Goal: Task Accomplishment & Management: Manage account settings

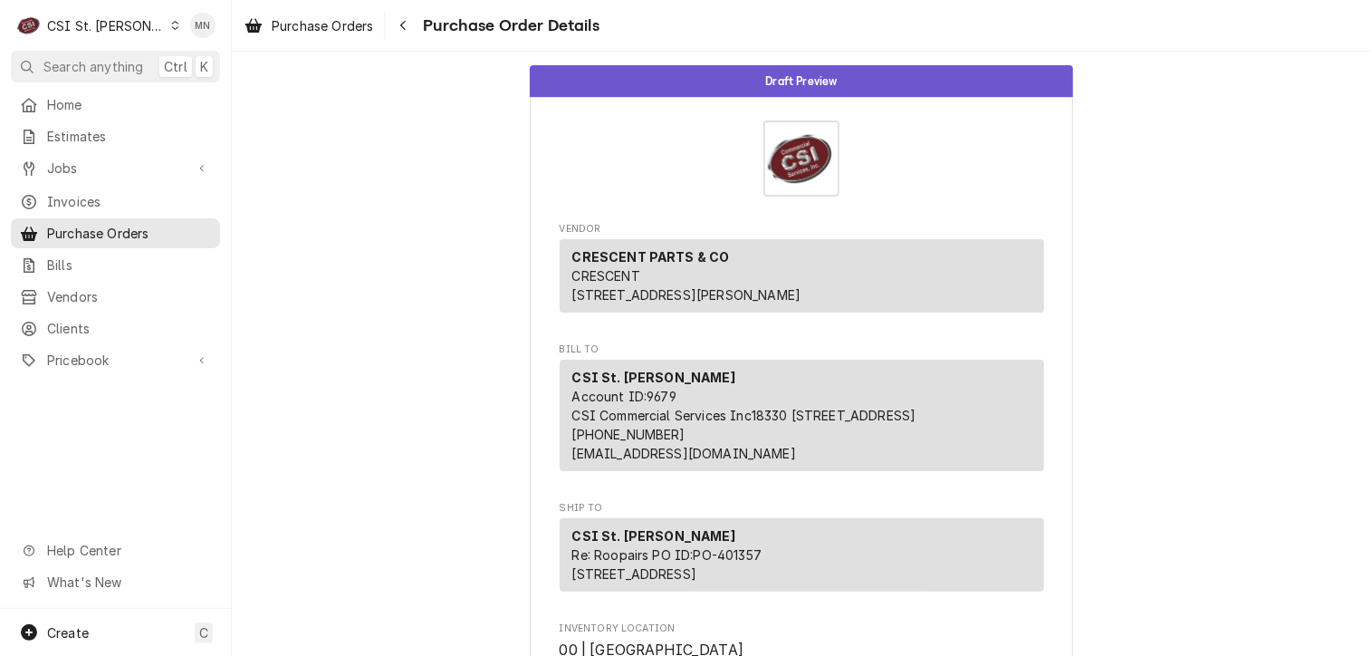
drag, startPoint x: 0, startPoint y: 0, endPoint x: 136, endPoint y: 28, distance: 138.7
click at [171, 28] on icon "Dynamic Content Wrapper" at bounding box center [175, 25] width 8 height 9
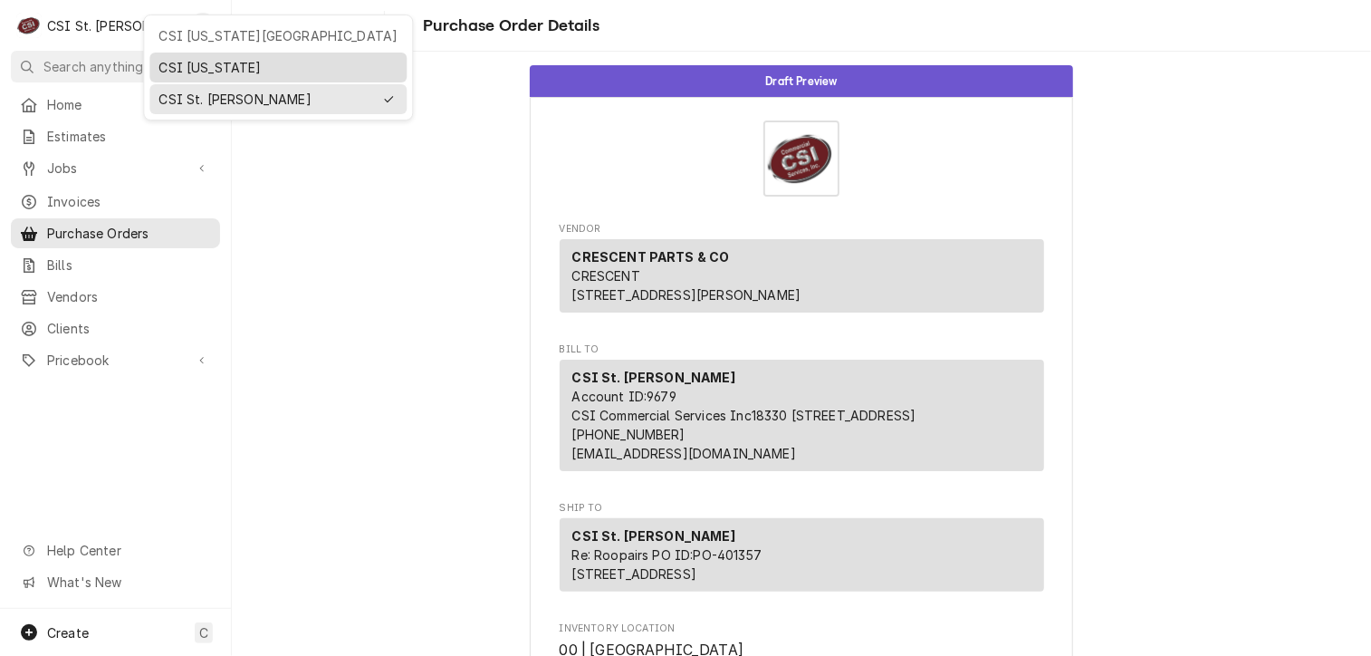
click at [178, 56] on div "CSI [US_STATE]" at bounding box center [278, 67] width 250 height 23
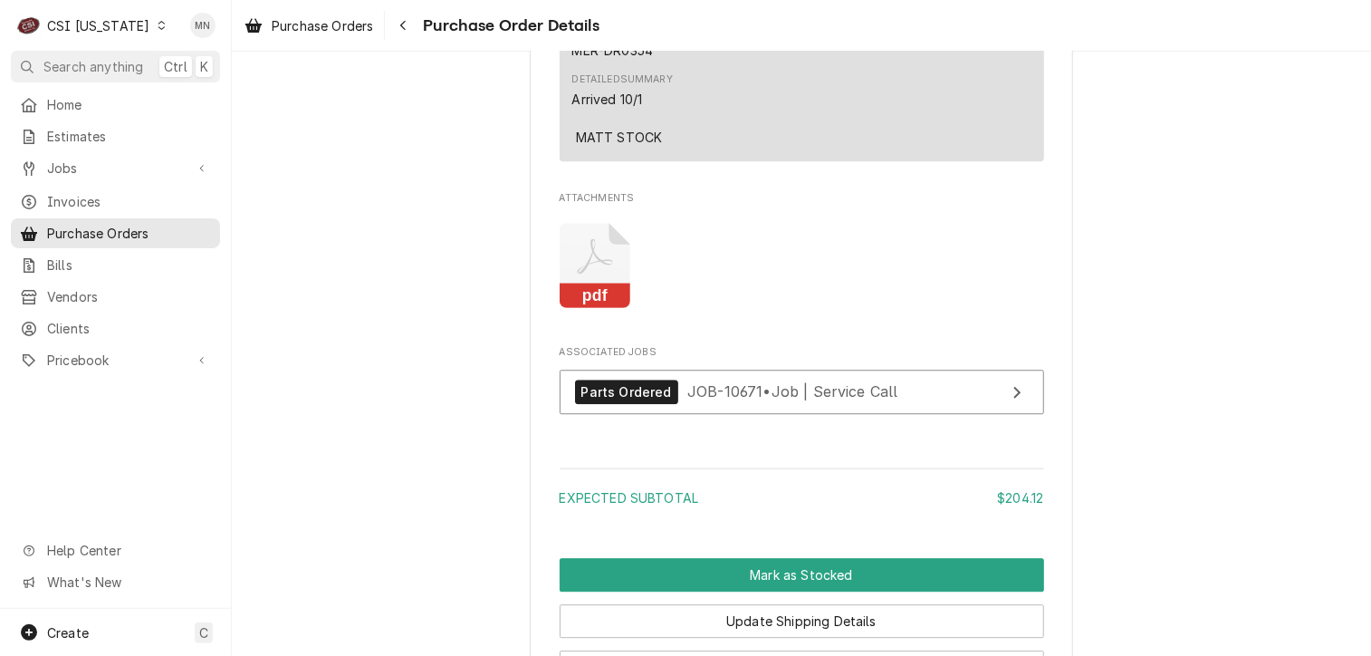
scroll to position [2264, 0]
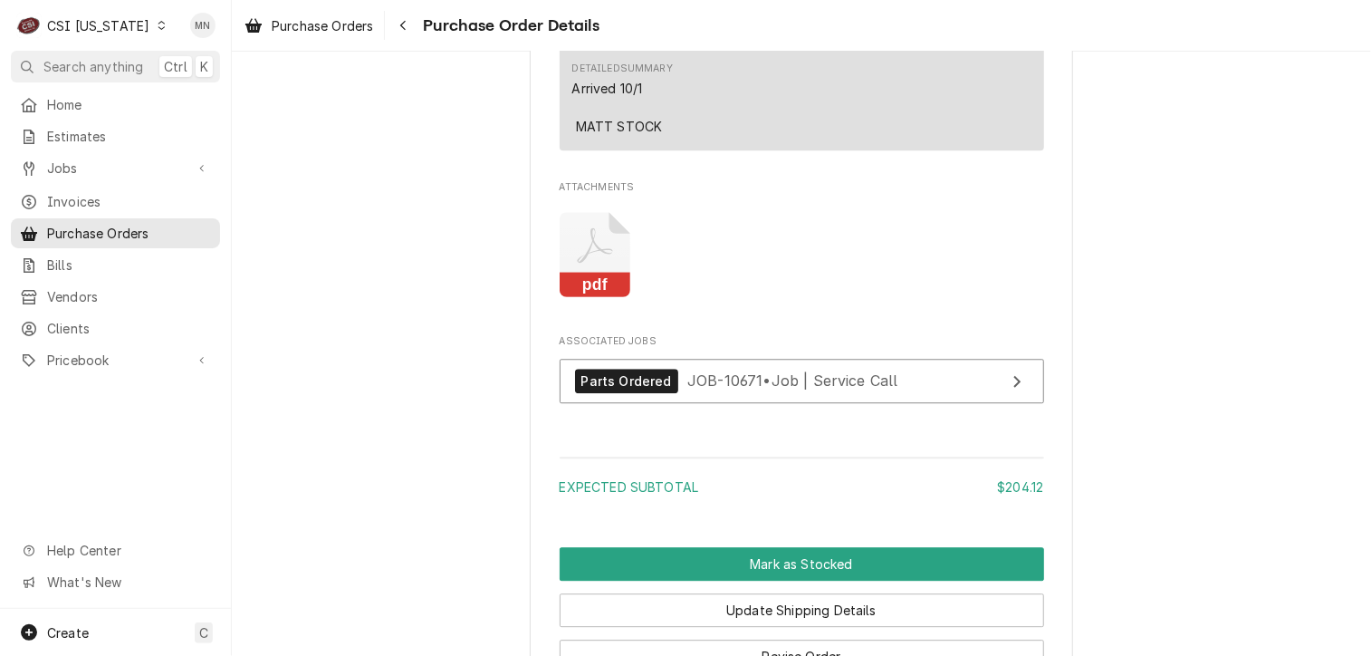
click at [592, 298] on icon "Attachments" at bounding box center [596, 255] width 72 height 86
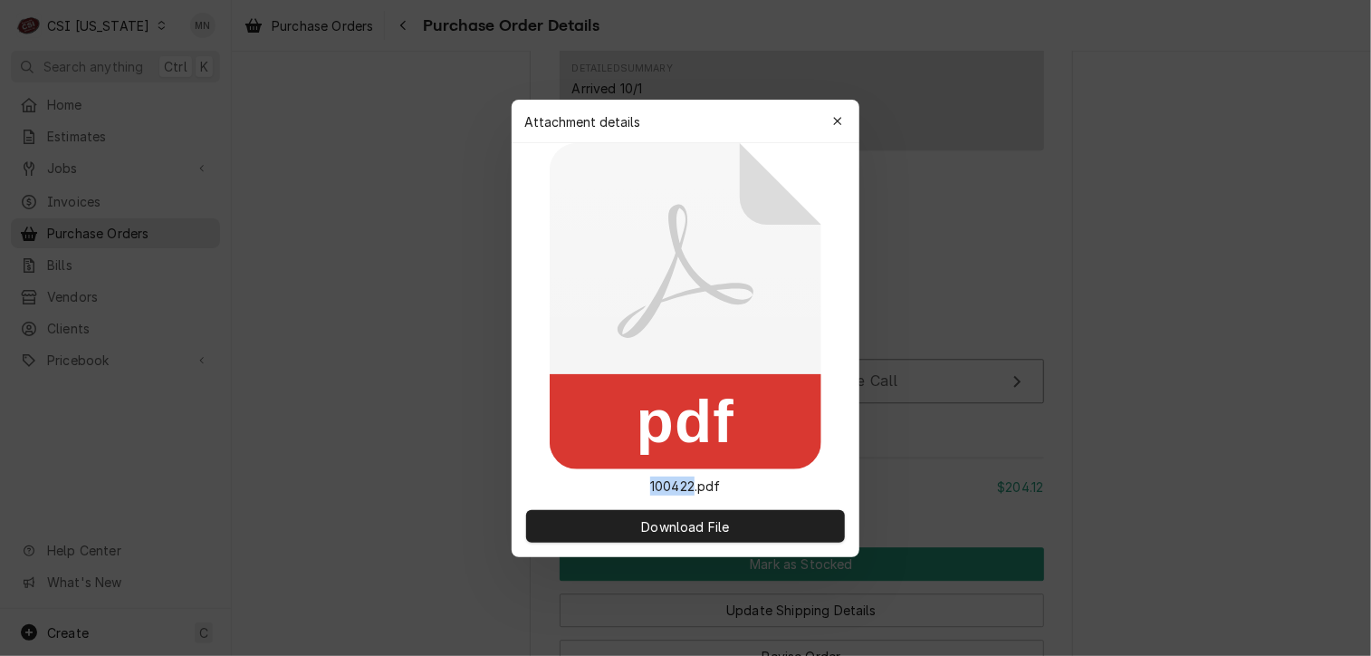
click at [592, 318] on icon at bounding box center [686, 306] width 272 height 326
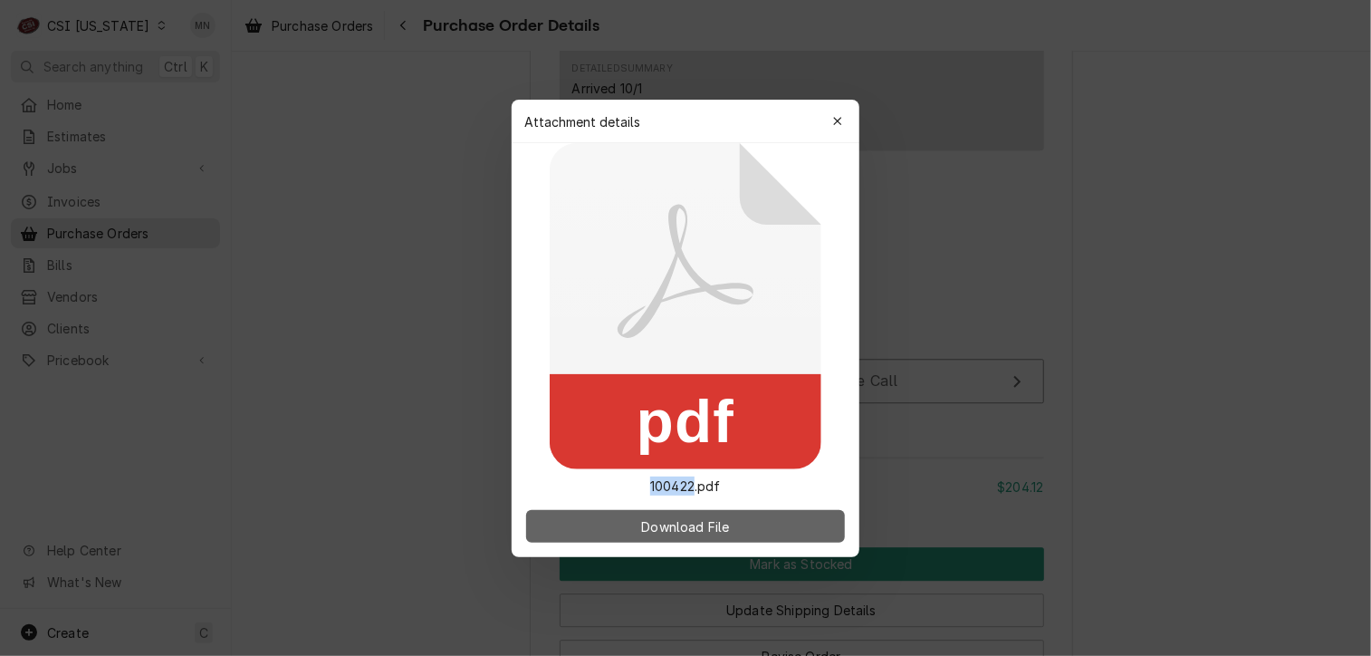
click at [645, 519] on span "Download File" at bounding box center [685, 525] width 95 height 19
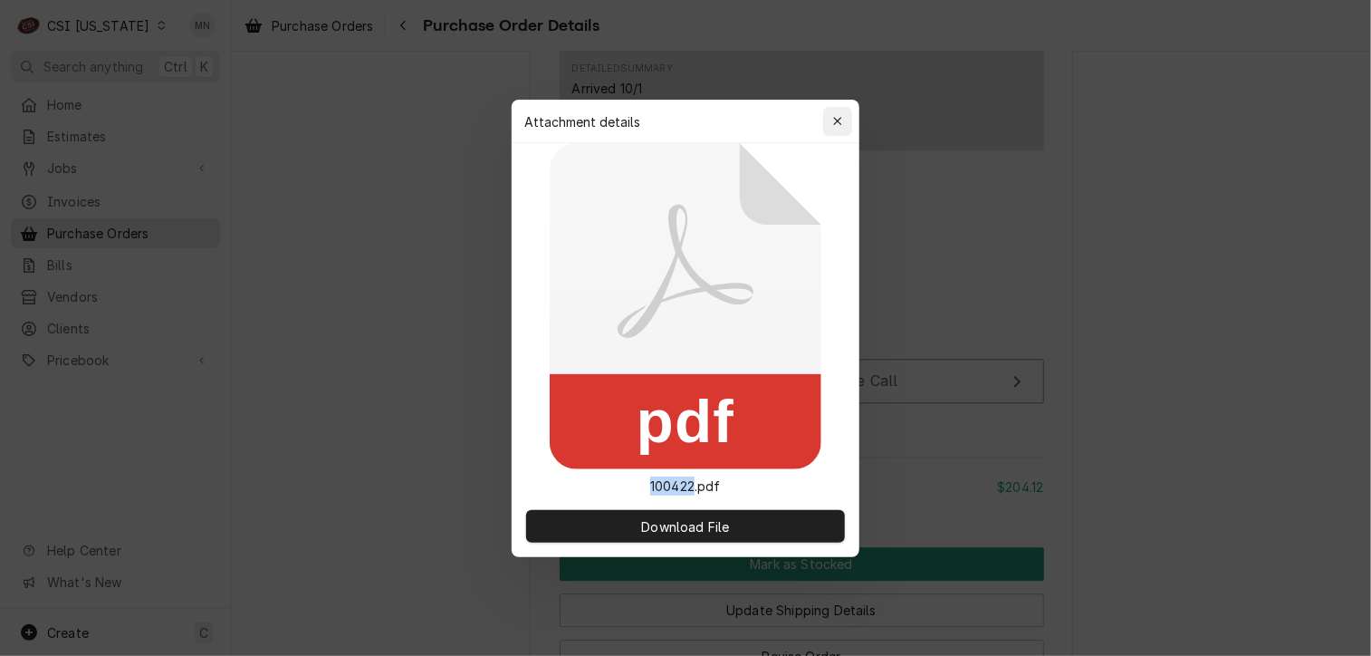
click at [833, 121] on icon "button" at bounding box center [838, 121] width 10 height 13
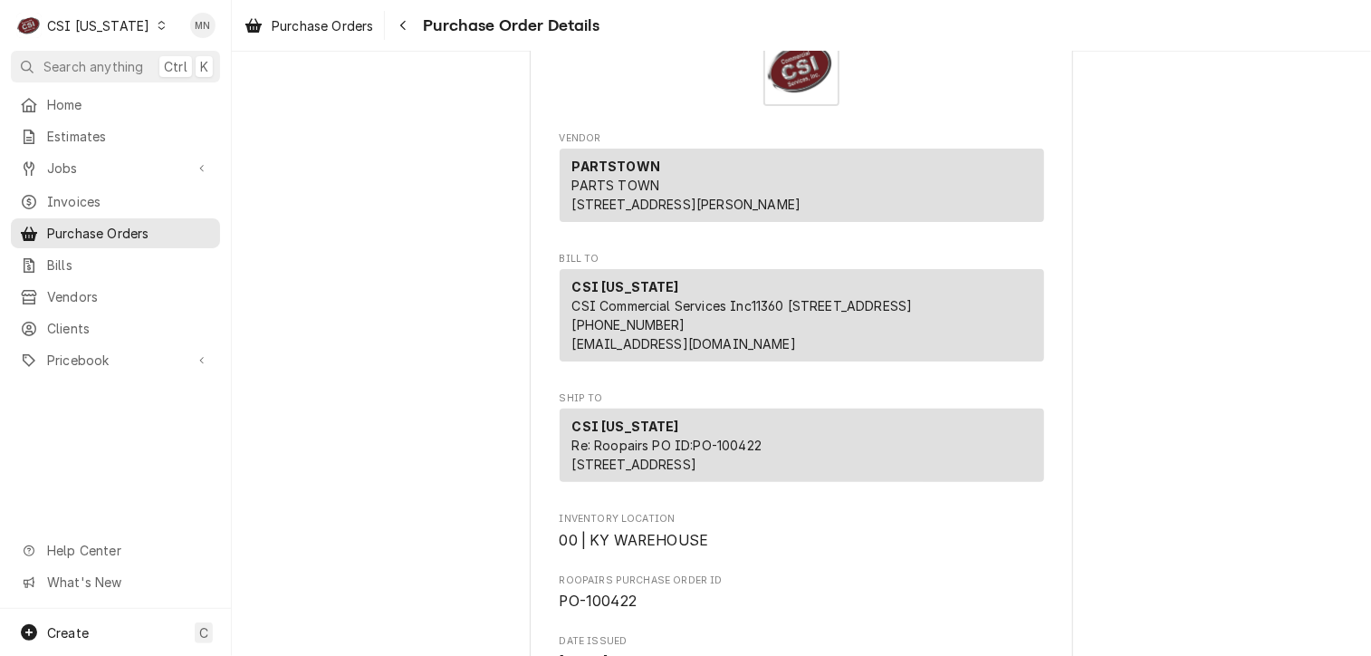
scroll to position [0, 0]
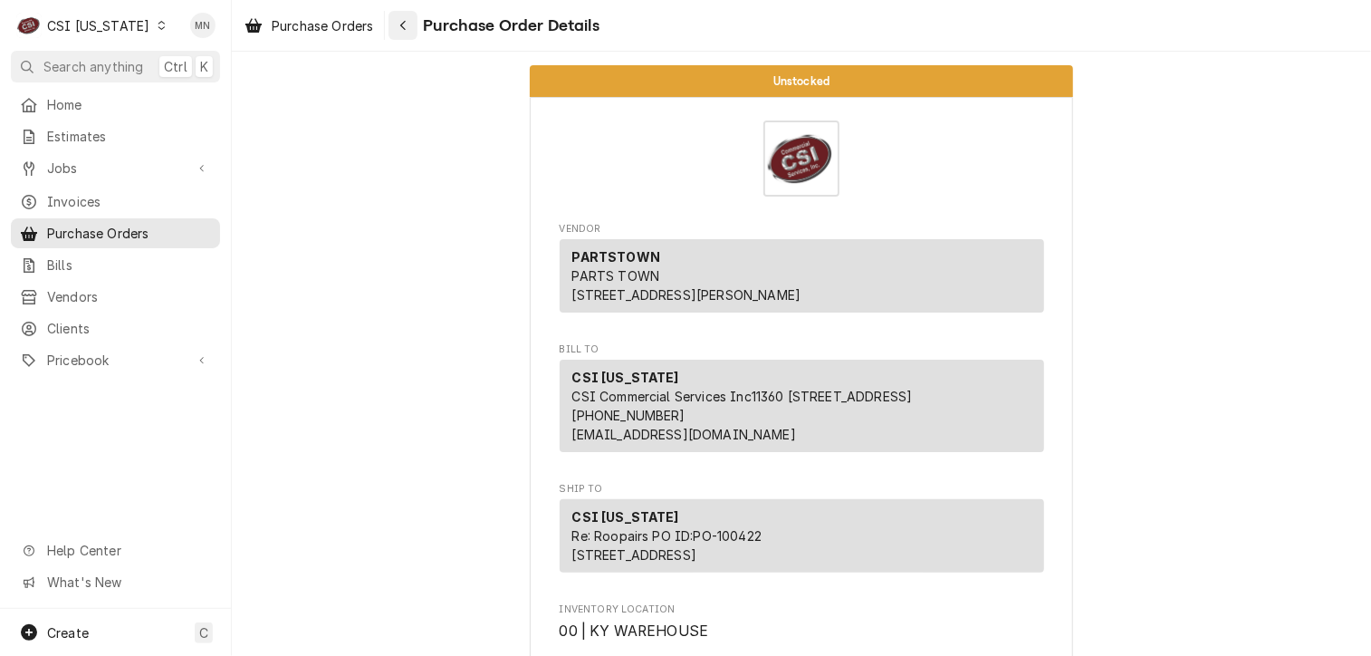
click at [404, 21] on icon "Navigate back" at bounding box center [403, 25] width 8 height 13
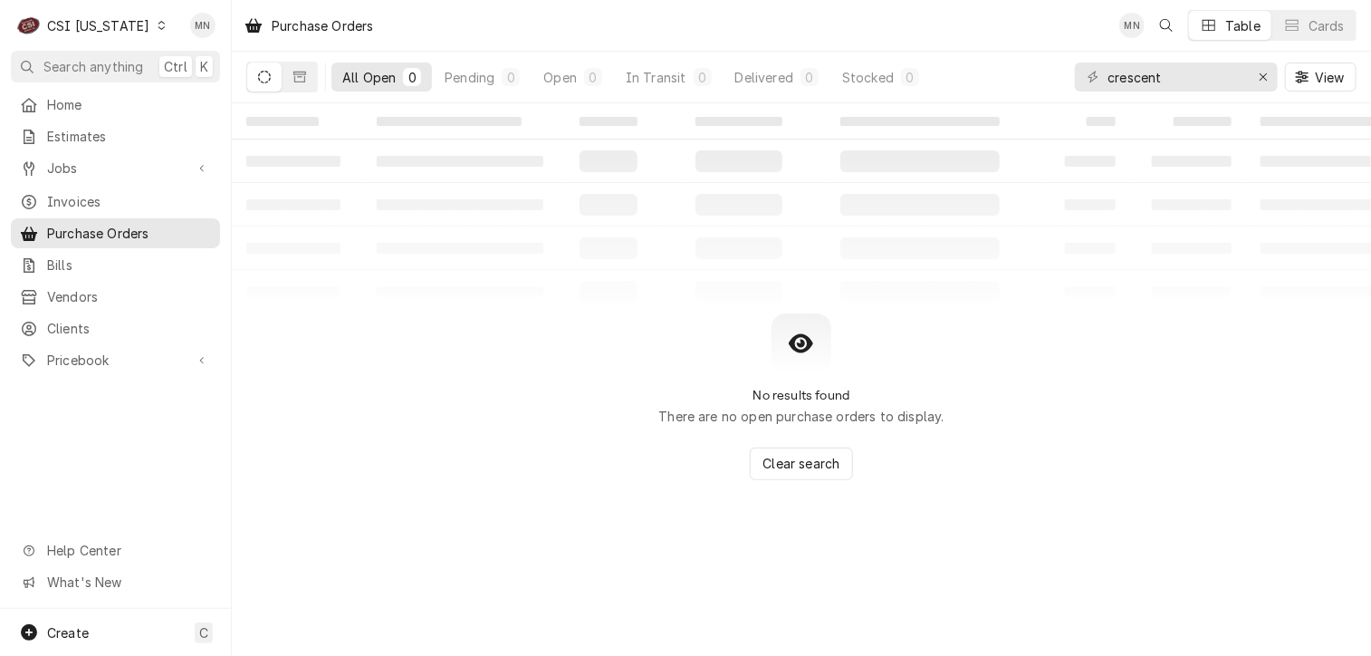
click at [134, 23] on div "C CSI Kentucky" at bounding box center [92, 25] width 162 height 36
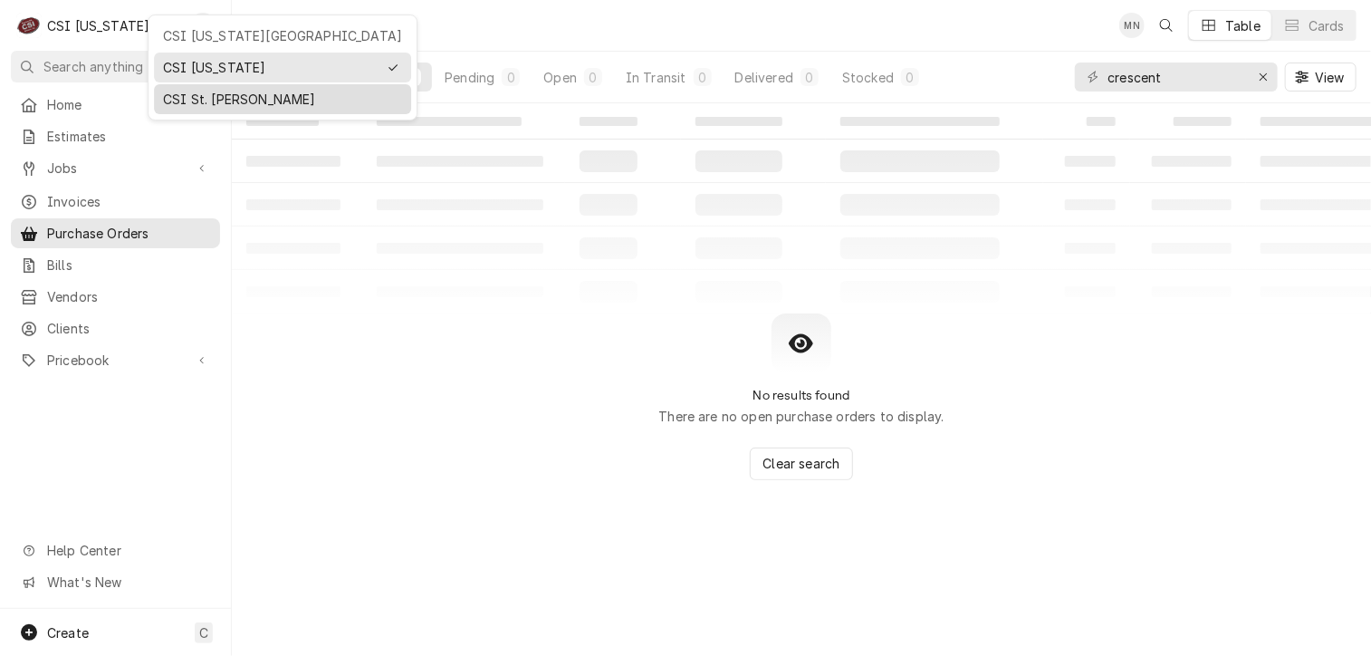
click at [187, 102] on div "CSI St. [PERSON_NAME]" at bounding box center [282, 99] width 239 height 19
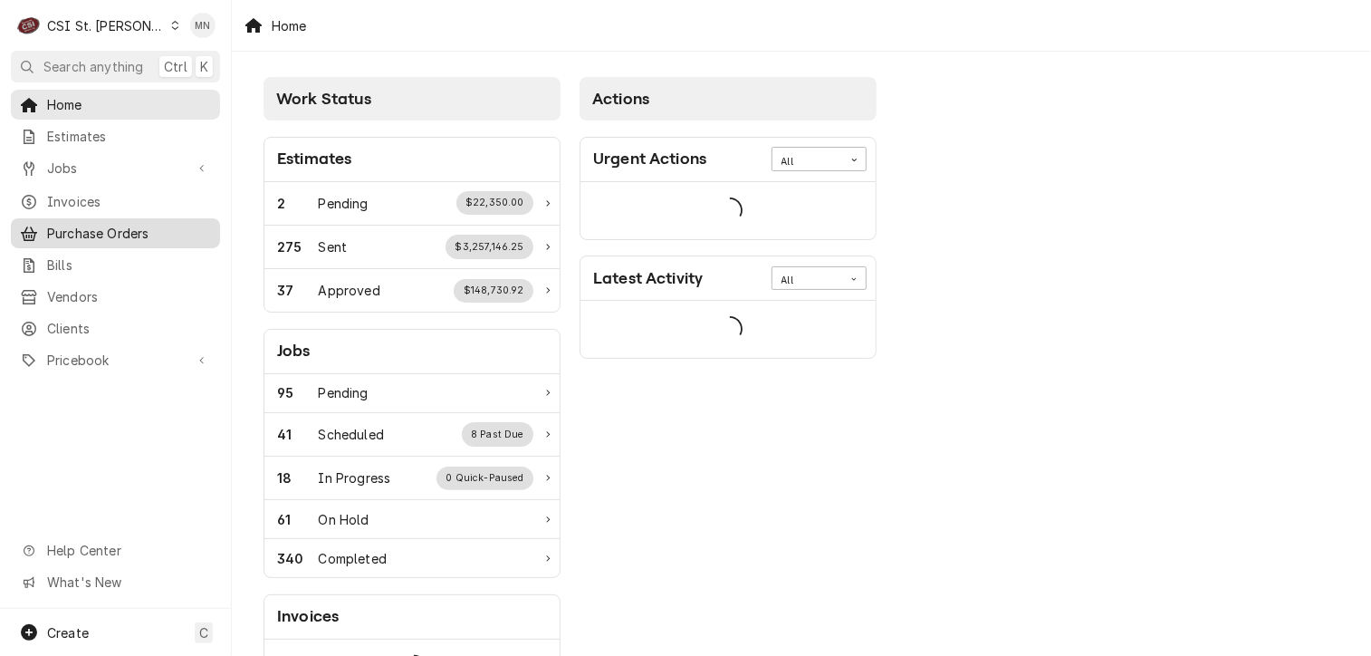
click at [127, 226] on span "Purchase Orders" at bounding box center [129, 233] width 164 height 19
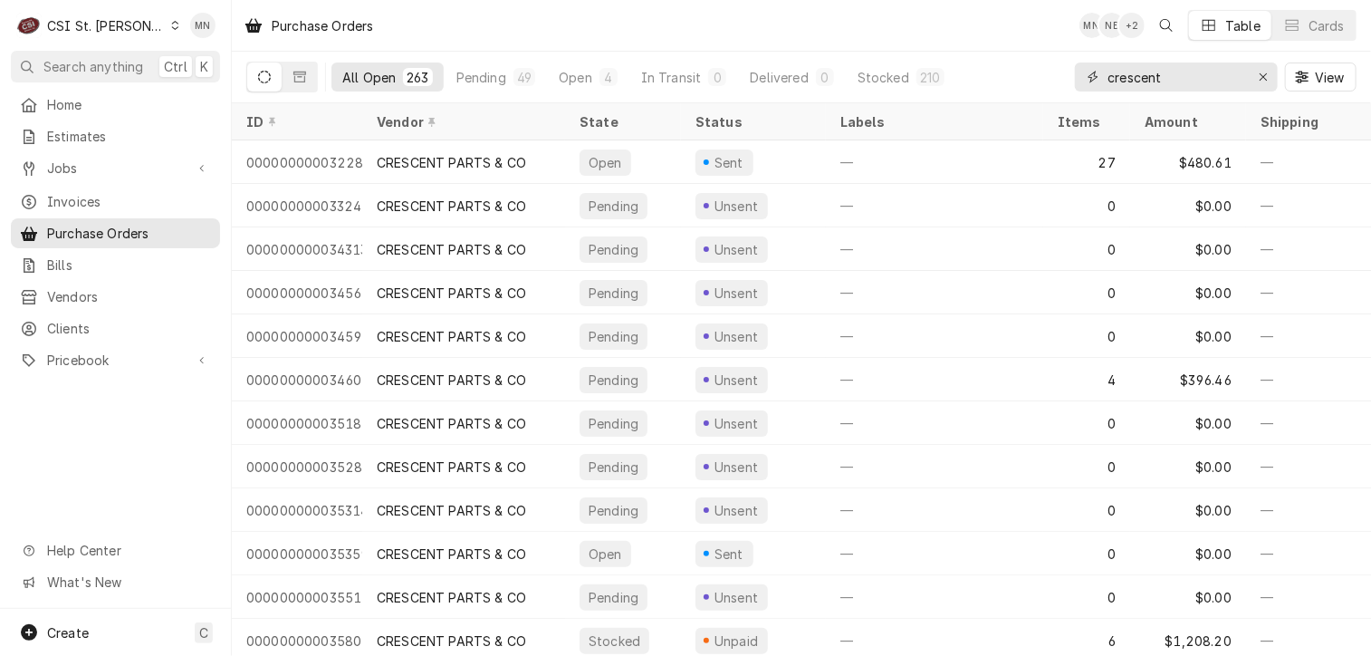
drag, startPoint x: 1169, startPoint y: 77, endPoint x: 1003, endPoint y: 92, distance: 166.4
click at [1022, 90] on div "All Open 263 Pending 49 Open 4 In Transit 0 Delivered 0 Stocked 210 crescent Vi…" at bounding box center [801, 77] width 1110 height 51
type input "401345"
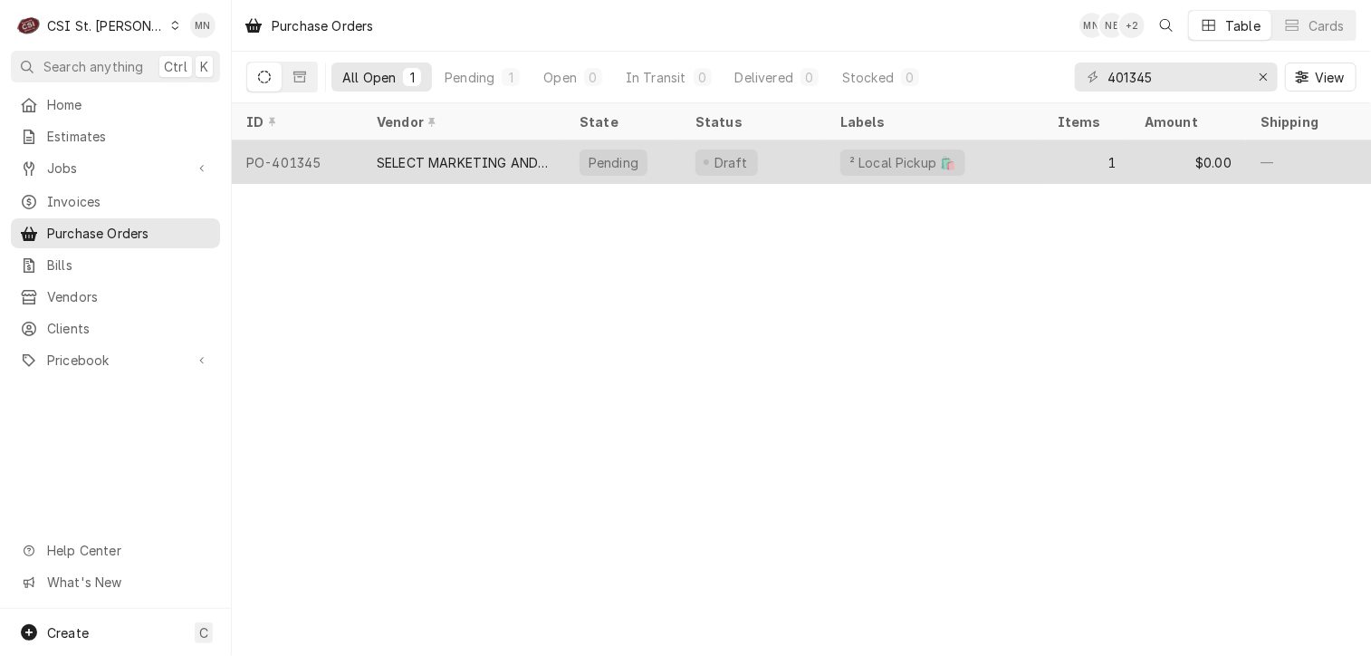
click at [509, 162] on div "SELECT MARKETING AND DISTRIBUTING" at bounding box center [464, 162] width 174 height 19
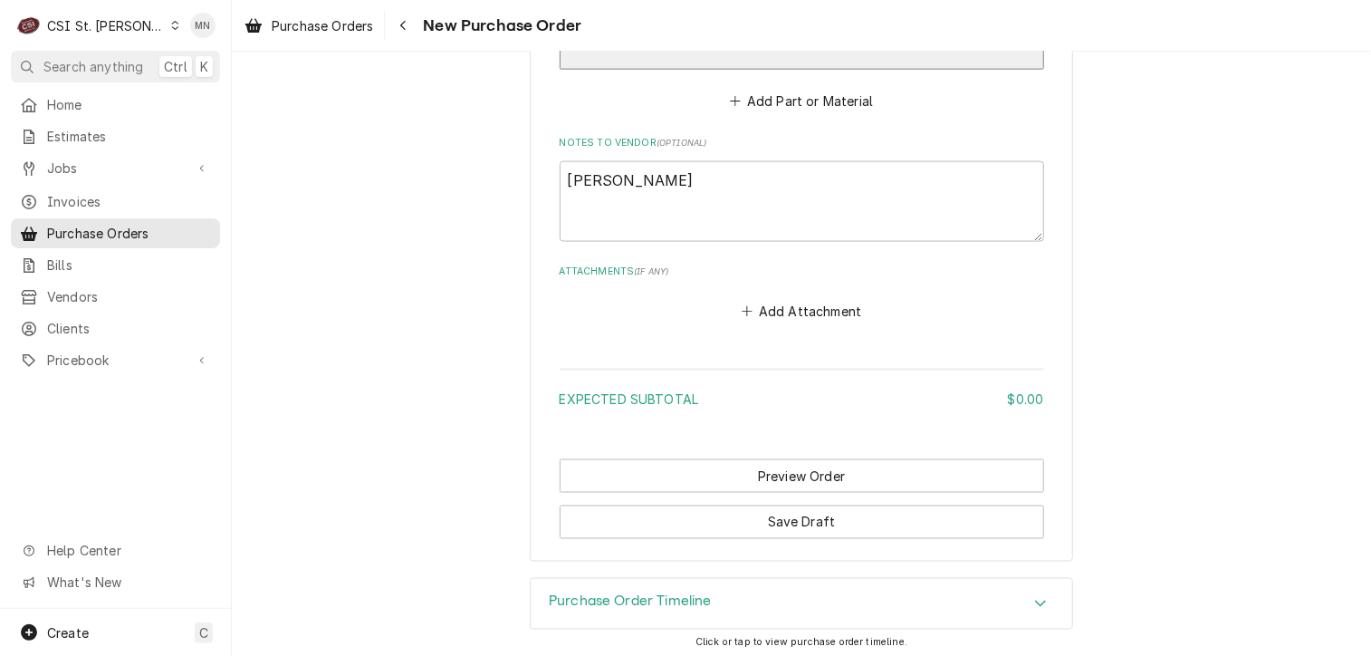
scroll to position [1243, 0]
click at [412, 24] on div "Navigate back" at bounding box center [403, 25] width 18 height 18
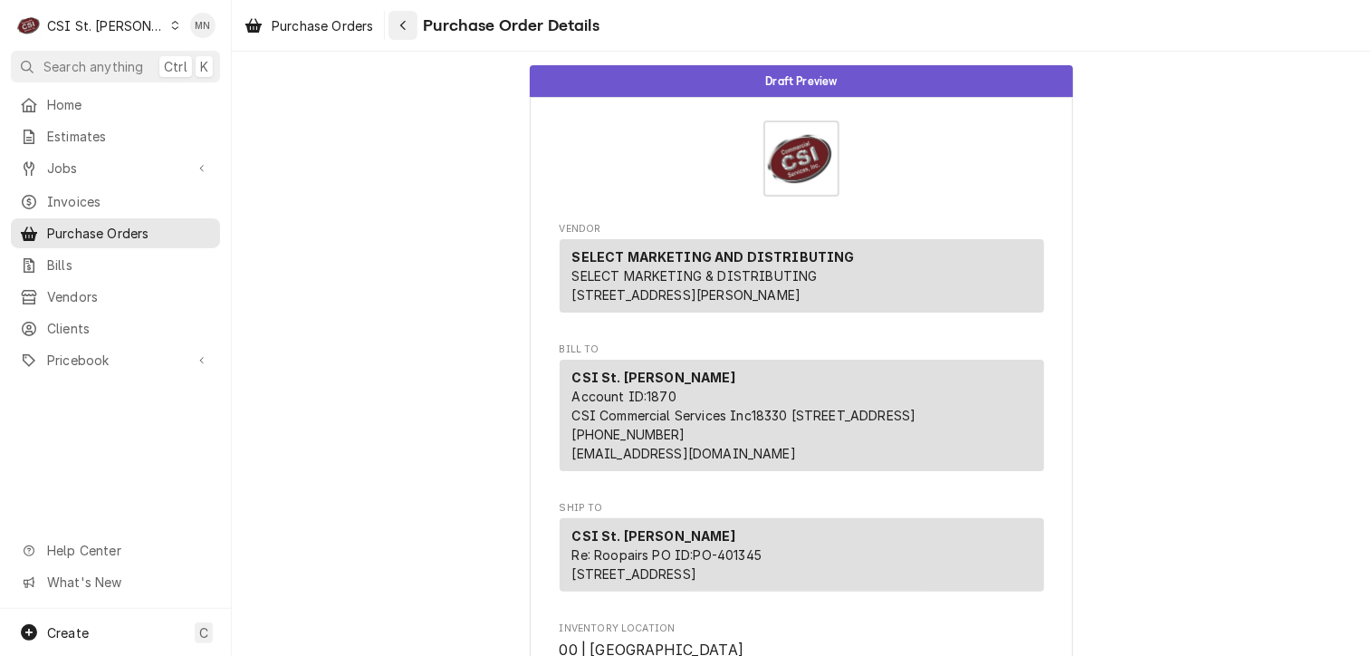
click at [417, 29] on button "Navigate back" at bounding box center [403, 25] width 29 height 29
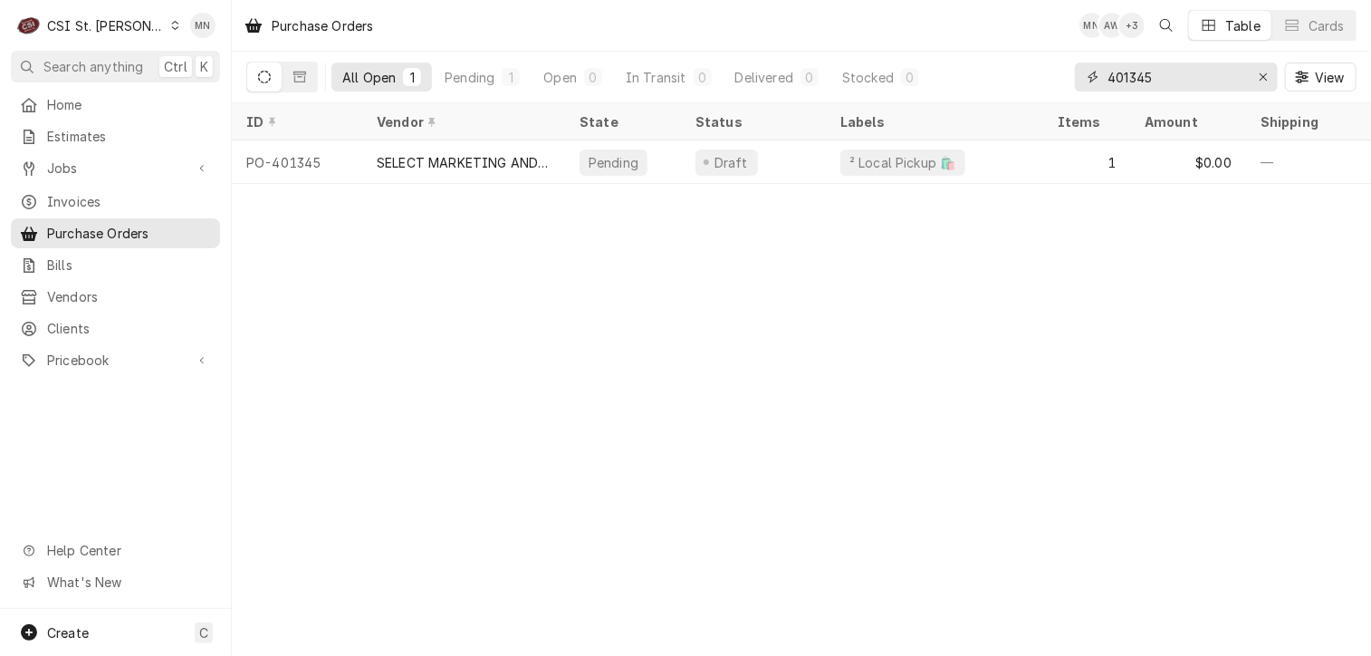
drag, startPoint x: 1174, startPoint y: 84, endPoint x: 982, endPoint y: 64, distance: 193.0
click at [1014, 64] on div "All Open 1 Pending 1 Open 0 In Transit 0 Delivered 0 Stocked 0 401345 View" at bounding box center [801, 77] width 1110 height 51
type input "401357"
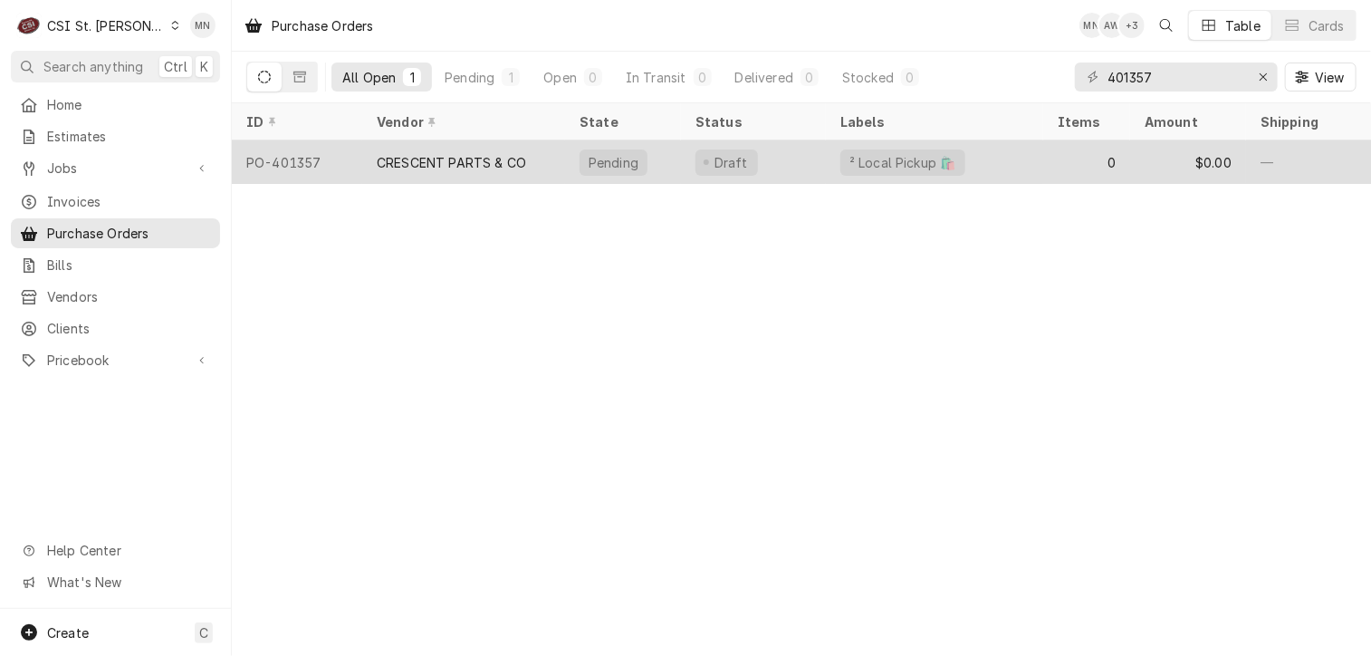
click at [517, 168] on div "CRESCENT PARTS & CO" at bounding box center [463, 161] width 203 height 43
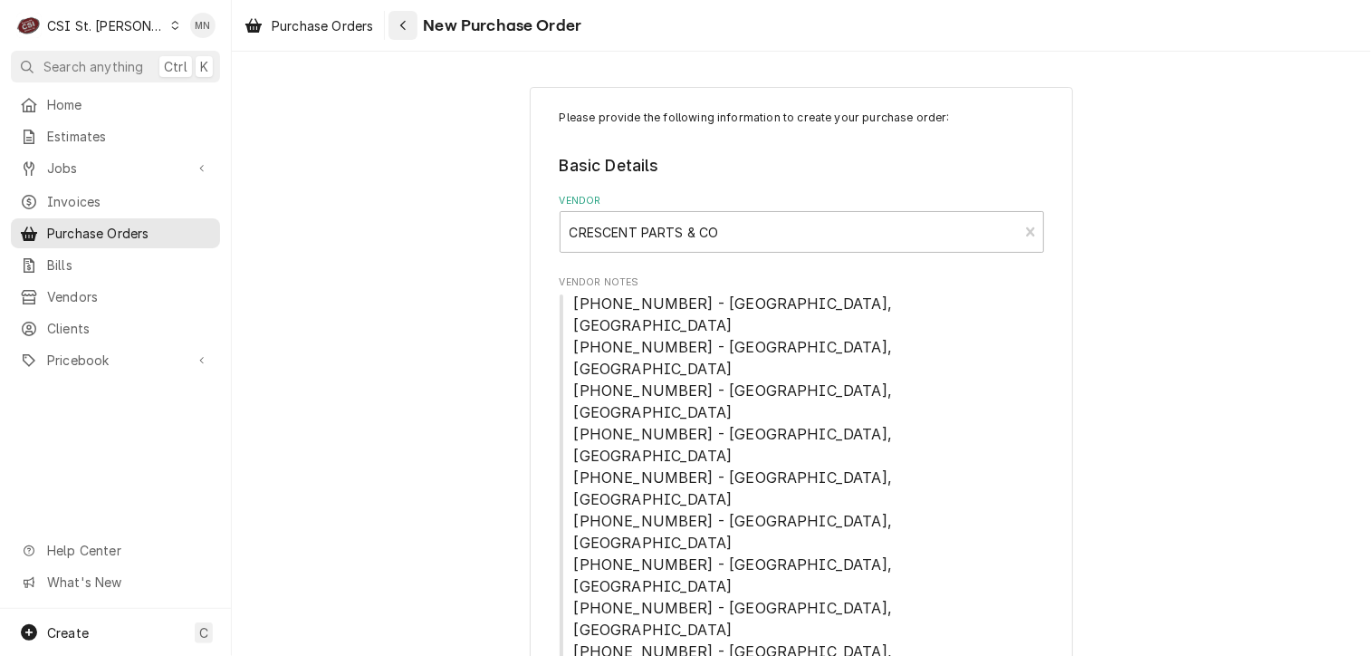
click at [405, 25] on icon "Navigate back" at bounding box center [403, 25] width 8 height 13
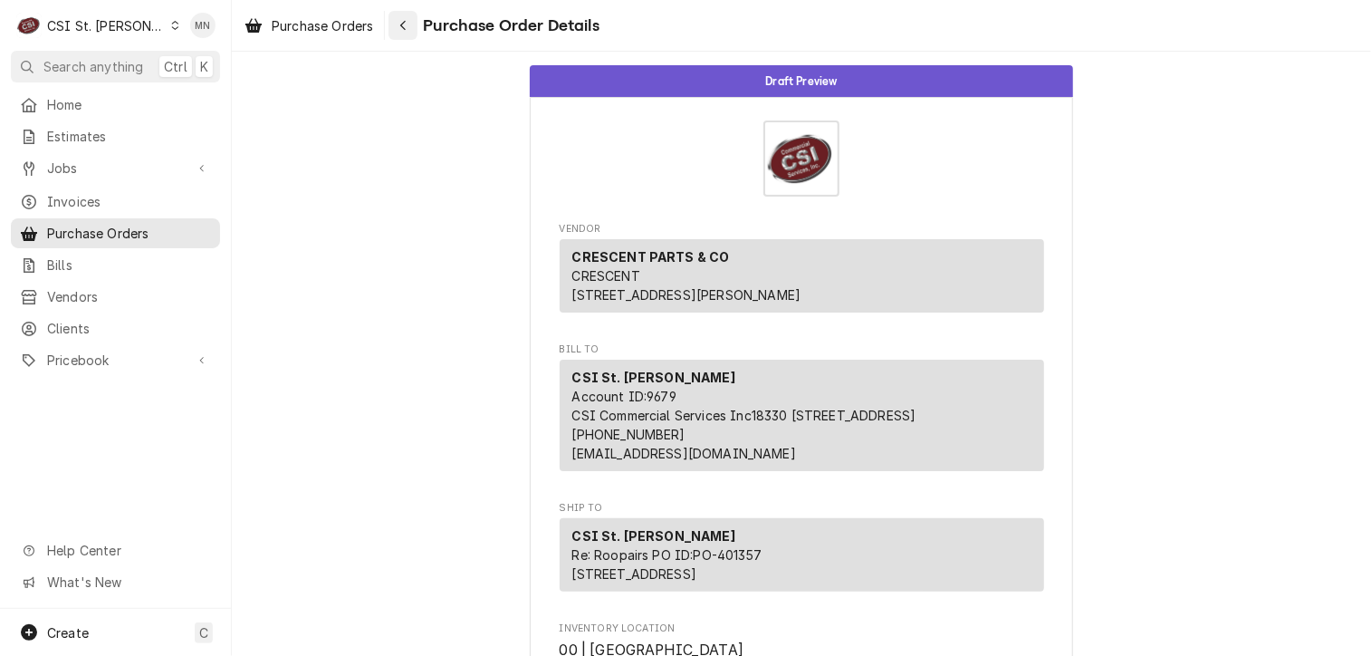
click at [398, 28] on div "Navigate back" at bounding box center [403, 25] width 18 height 18
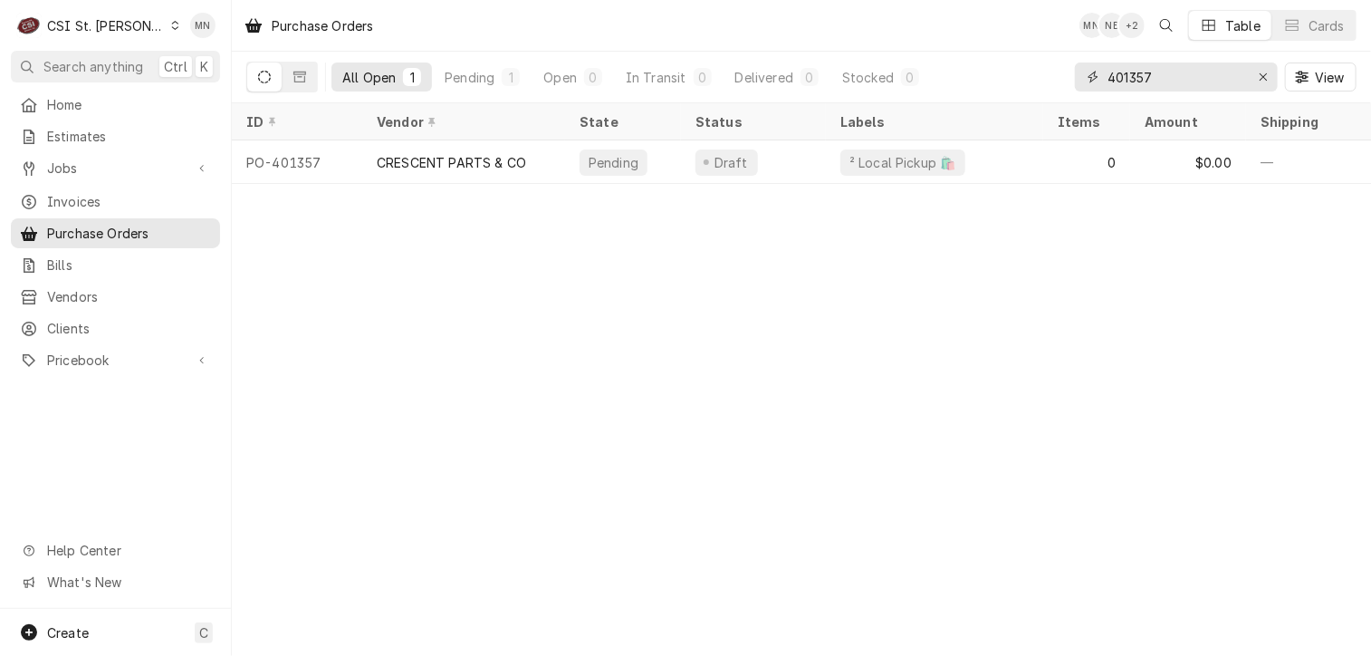
drag, startPoint x: 1148, startPoint y: 69, endPoint x: 1011, endPoint y: 68, distance: 137.7
click at [1014, 68] on div "All Open 1 Pending 1 Open 0 In Transit 0 Delivered 0 Stocked 0 401357 View" at bounding box center [801, 77] width 1110 height 51
type input "401359"
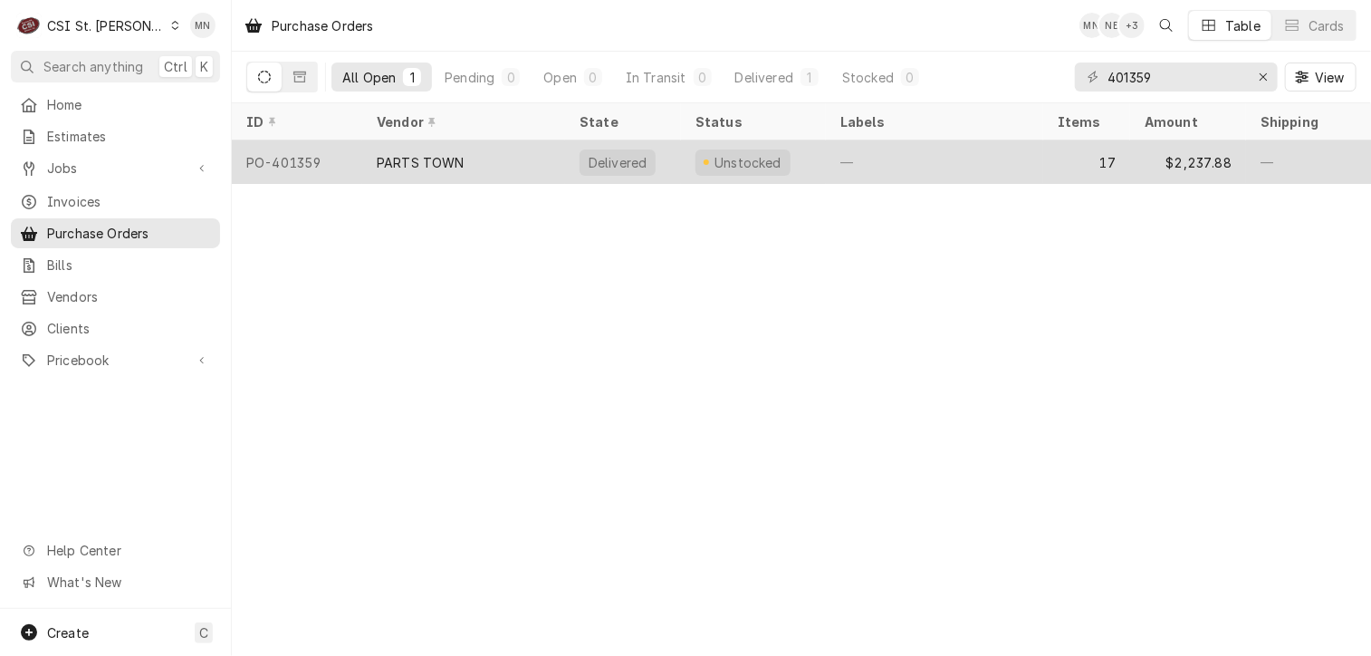
click at [513, 166] on div "PARTS TOWN" at bounding box center [463, 161] width 203 height 43
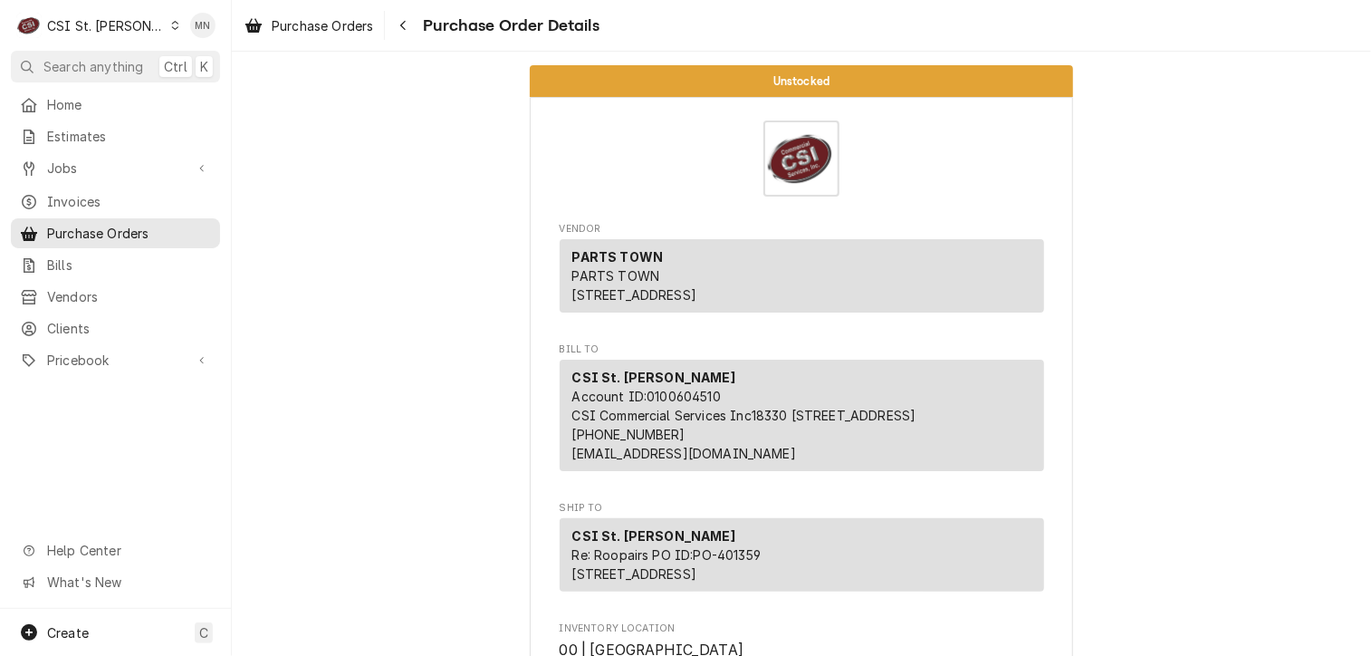
click at [171, 24] on icon "Dynamic Content Wrapper" at bounding box center [175, 25] width 8 height 9
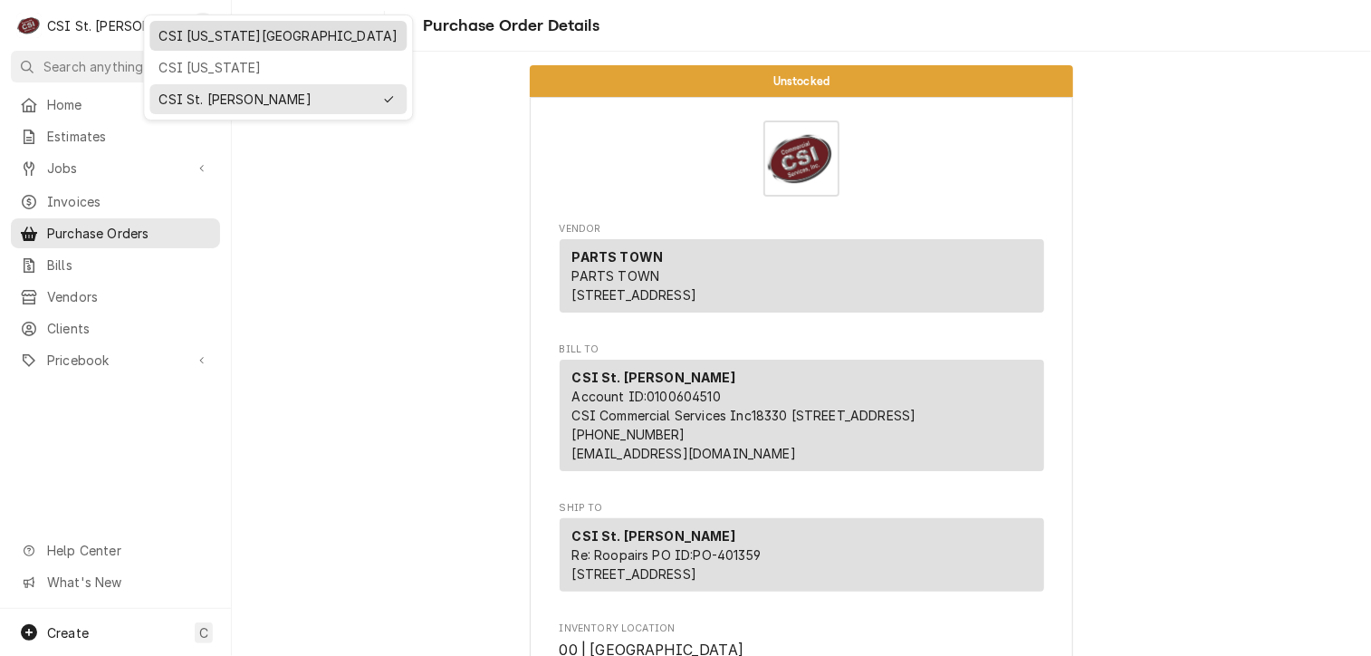
click at [159, 39] on div "CSI [US_STATE][GEOGRAPHIC_DATA]" at bounding box center [277, 35] width 239 height 19
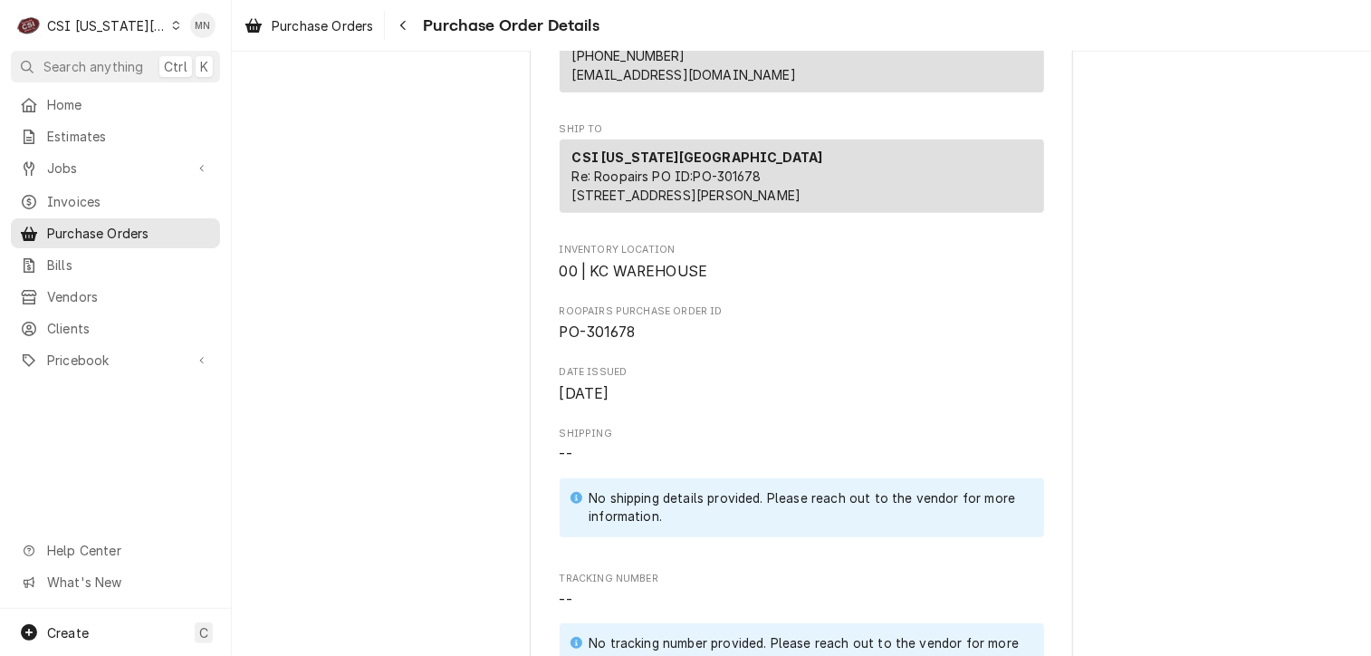
scroll to position [362, 0]
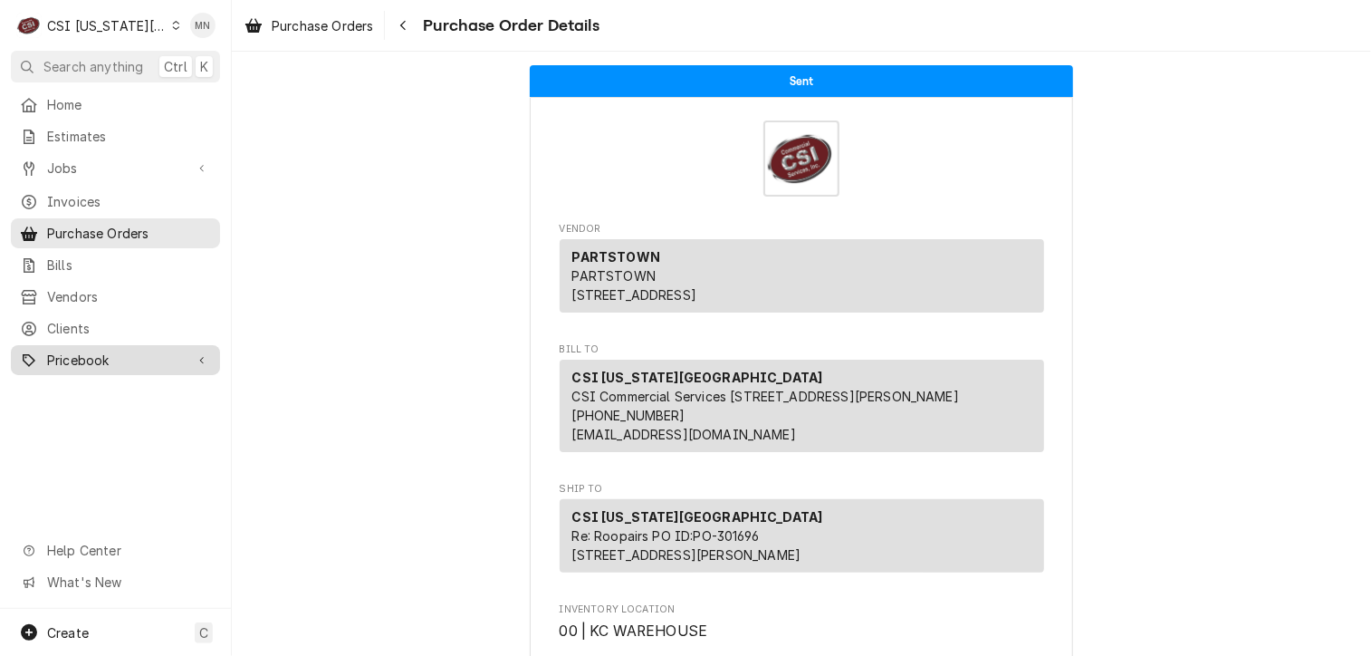
click at [77, 350] on span "Pricebook" at bounding box center [115, 359] width 137 height 19
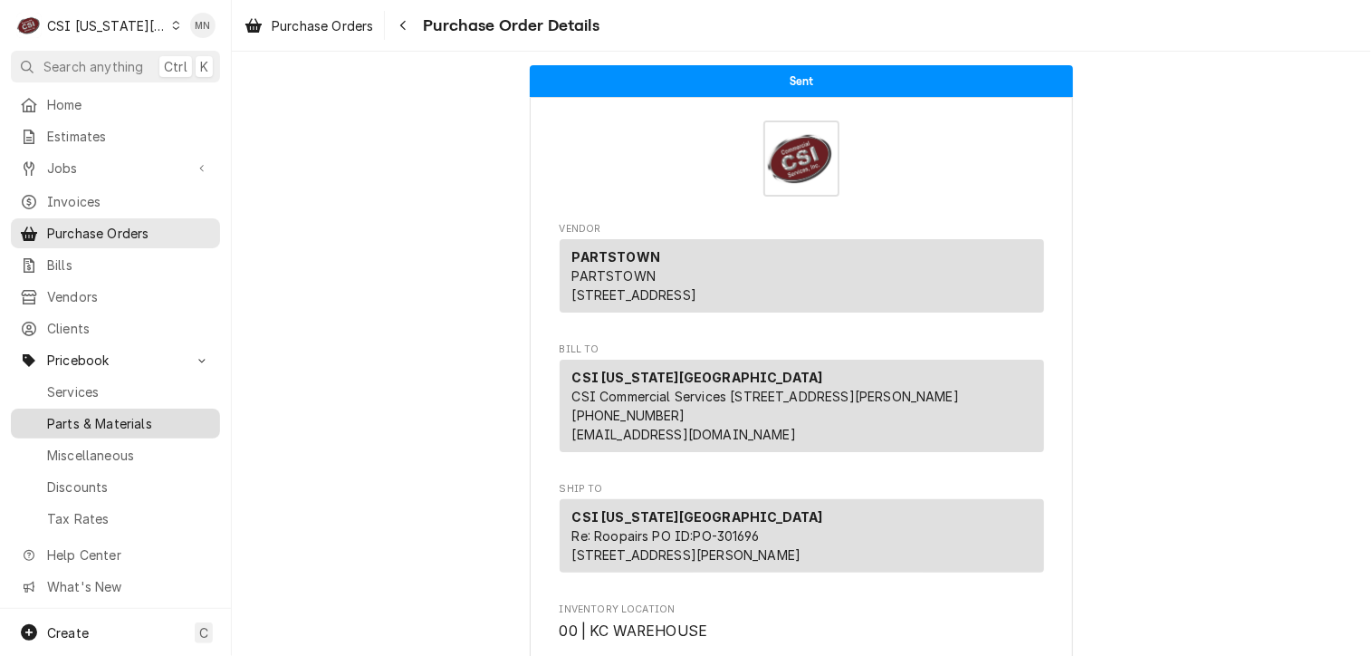
click at [122, 414] on span "Parts & Materials" at bounding box center [129, 423] width 164 height 19
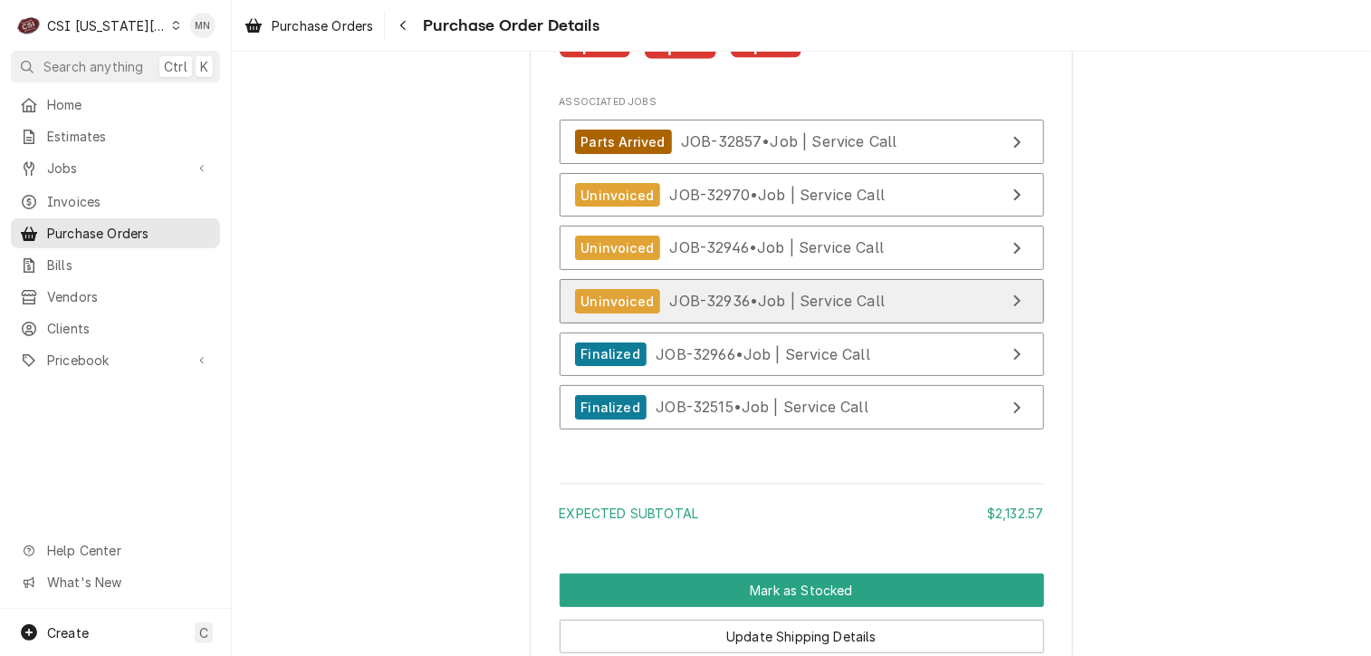
scroll to position [5343, 0]
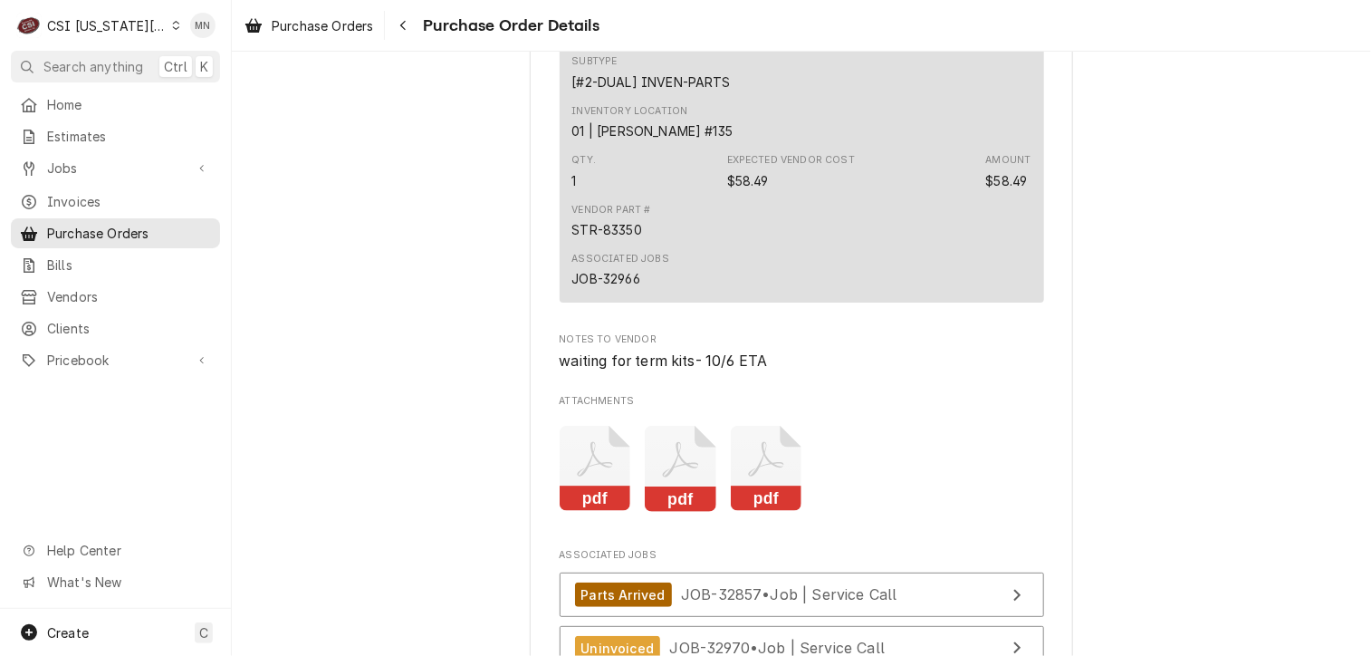
click at [753, 512] on icon "Attachments" at bounding box center [767, 469] width 72 height 86
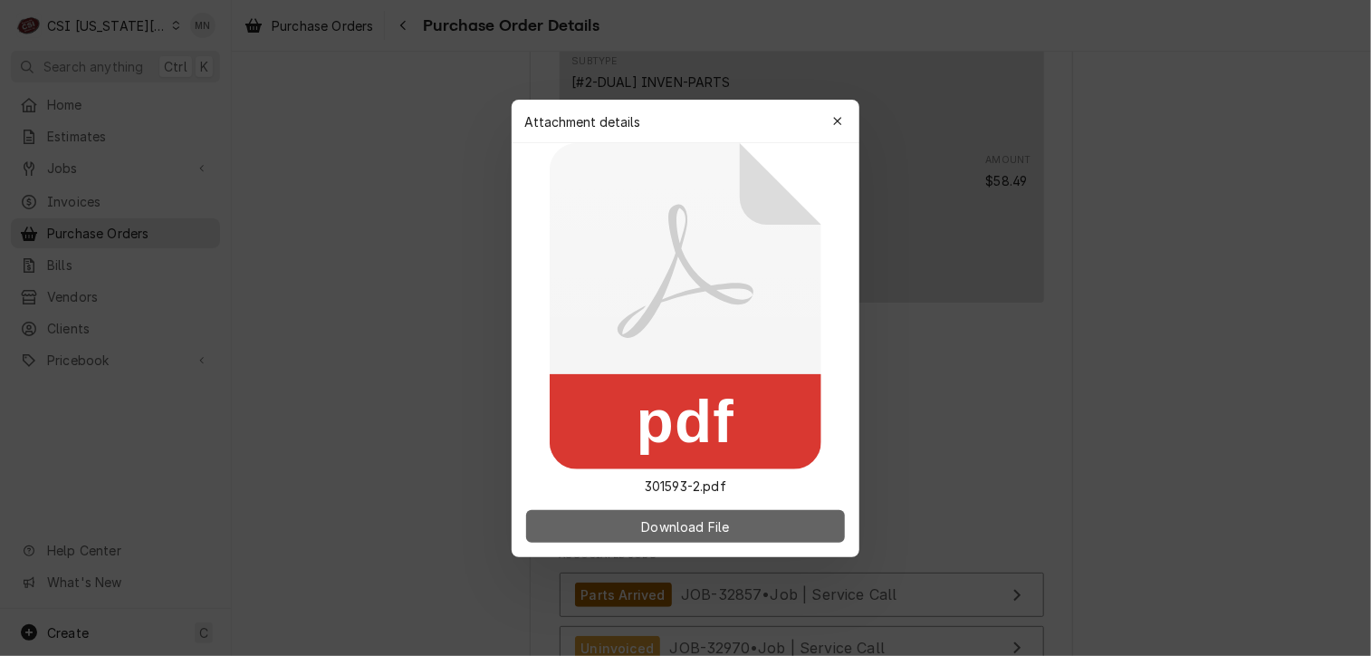
click at [673, 532] on span "Download File" at bounding box center [685, 525] width 95 height 19
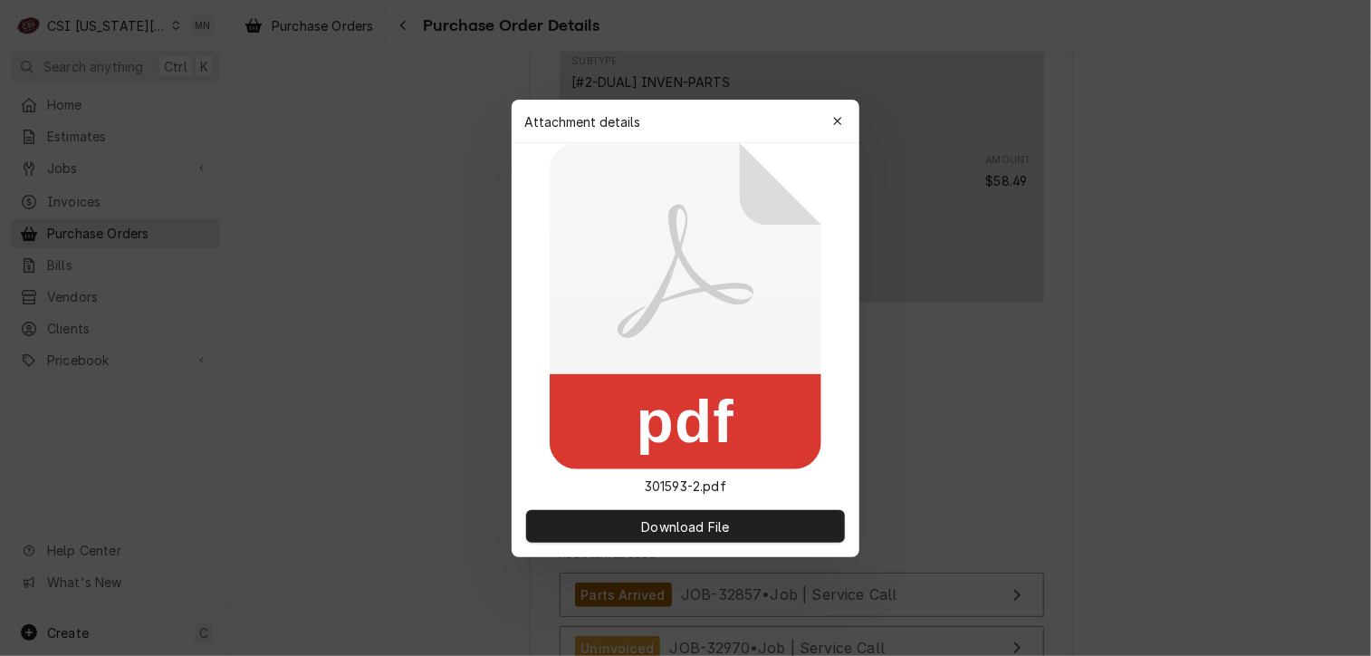
click at [824, 108] on button "button" at bounding box center [837, 121] width 29 height 29
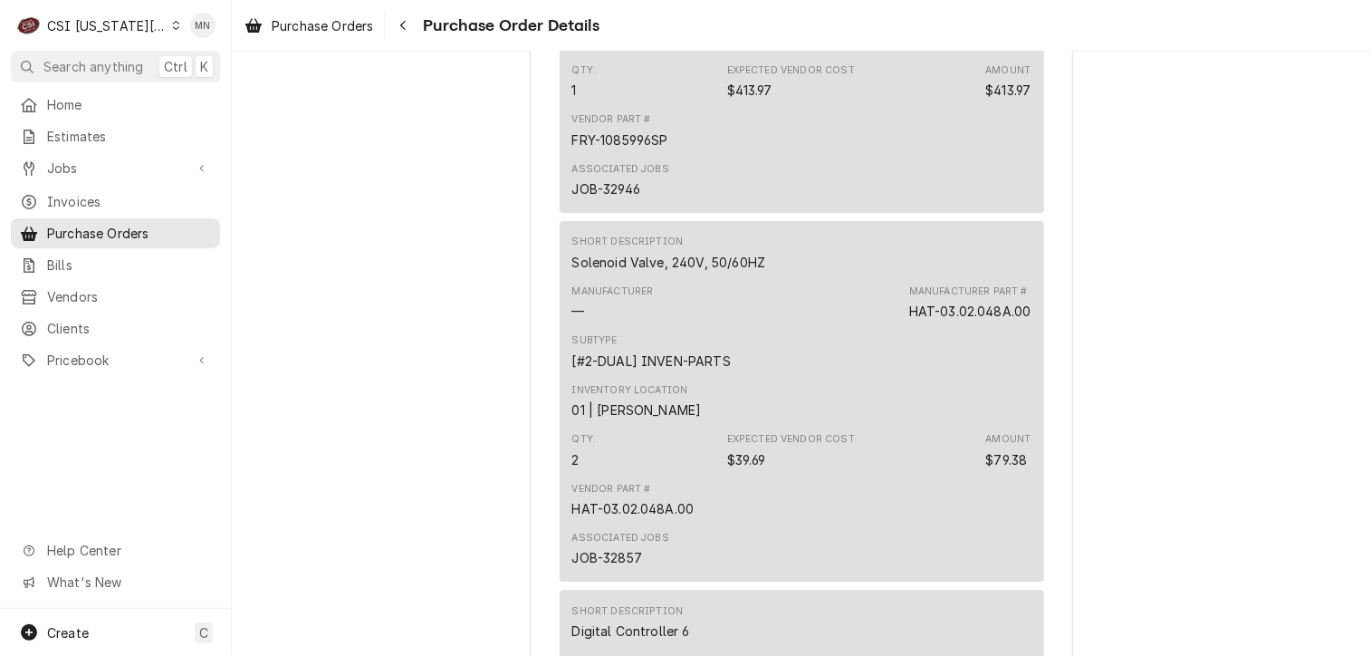
scroll to position [3170, 0]
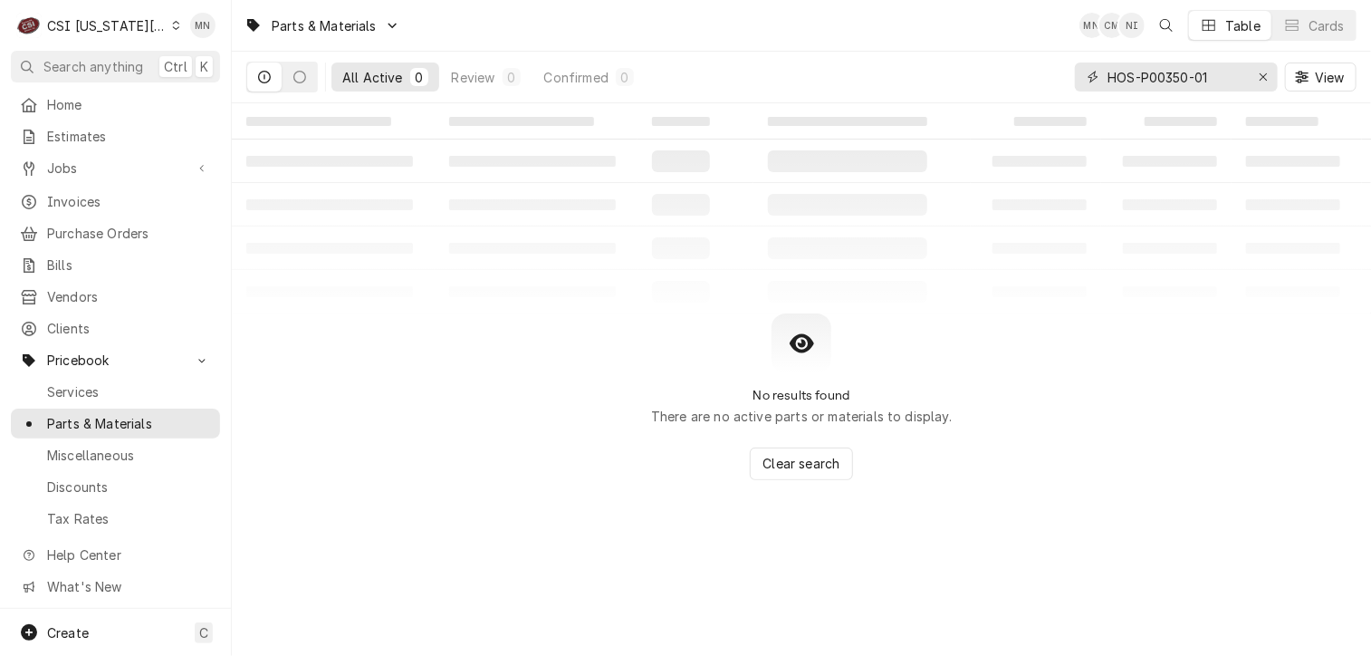
drag, startPoint x: 1227, startPoint y: 79, endPoint x: 995, endPoint y: 68, distance: 232.1
click at [995, 68] on div "All Active 0 Review 0 Confirmed 0 HOS-P00350-01 View" at bounding box center [801, 77] width 1110 height 51
click at [1120, 80] on input "resg32-401" at bounding box center [1176, 76] width 136 height 29
type input "32-401"
click at [301, 72] on icon "Dynamic Content Wrapper" at bounding box center [299, 77] width 13 height 13
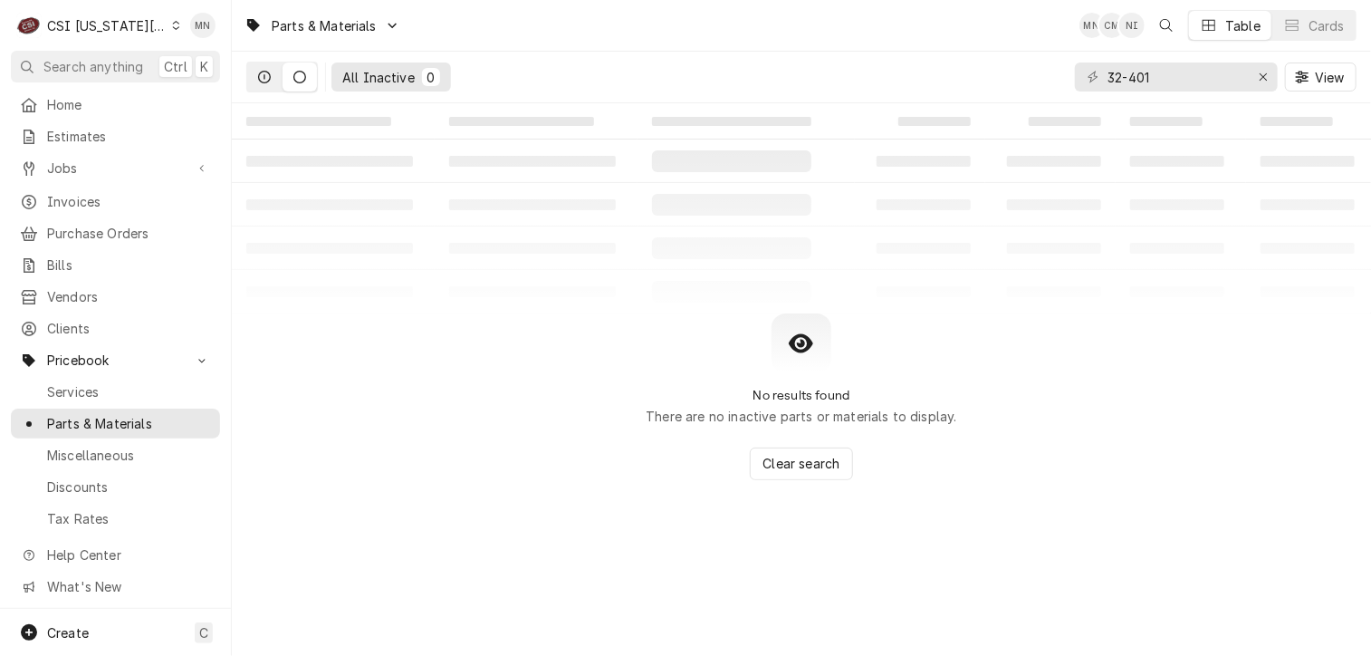
click at [255, 82] on button "Dynamic Content Wrapper" at bounding box center [264, 76] width 34 height 29
click at [1264, 72] on icon "Erase input" at bounding box center [1264, 77] width 10 height 13
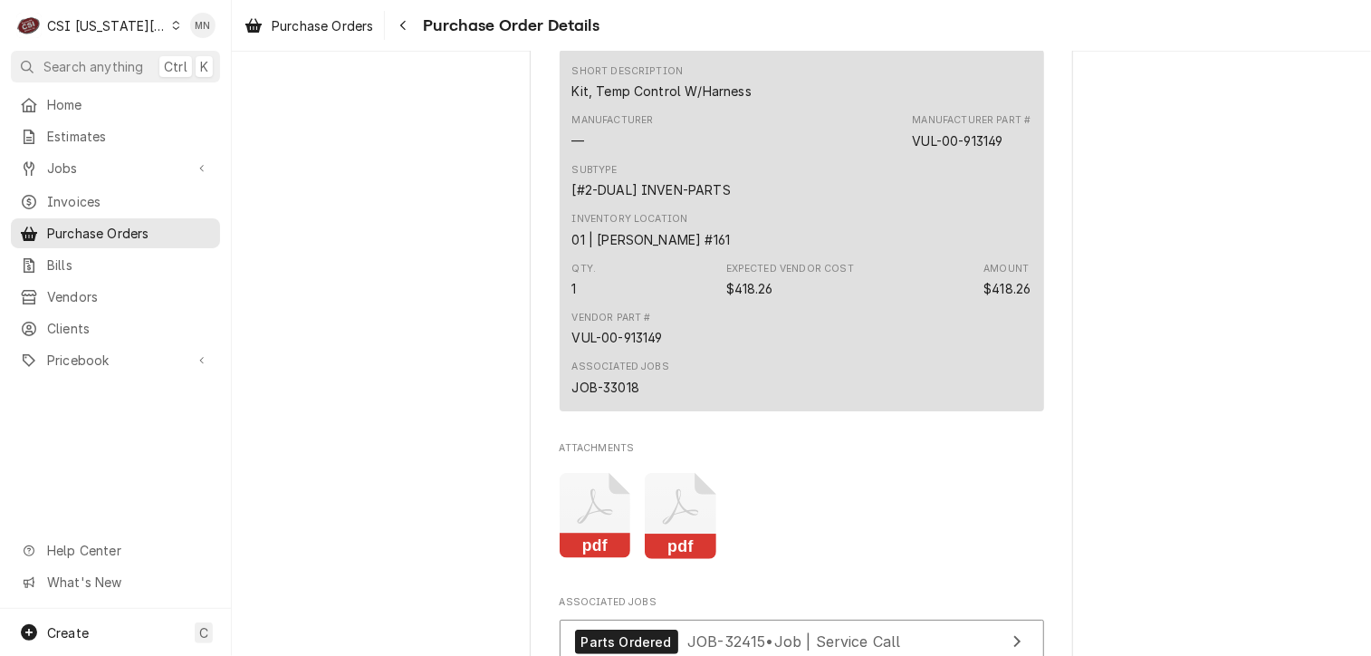
scroll to position [3622, 0]
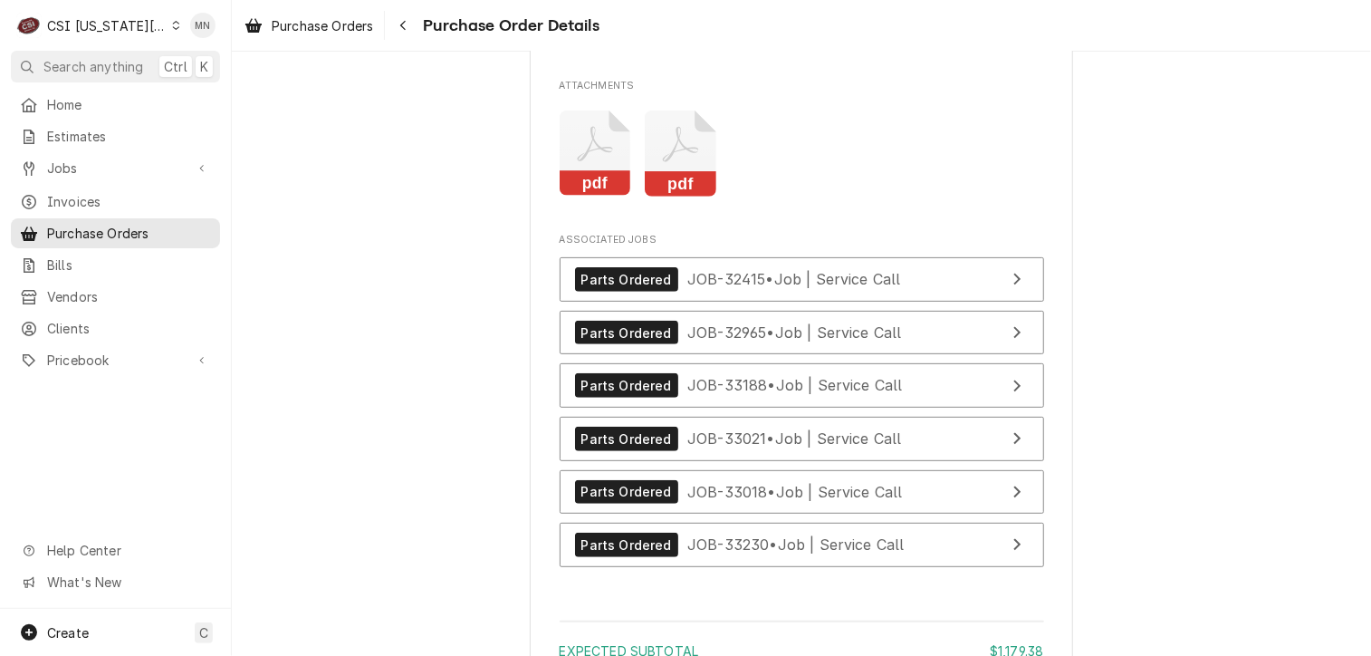
click at [587, 193] on icon "Attachments" at bounding box center [596, 153] width 72 height 86
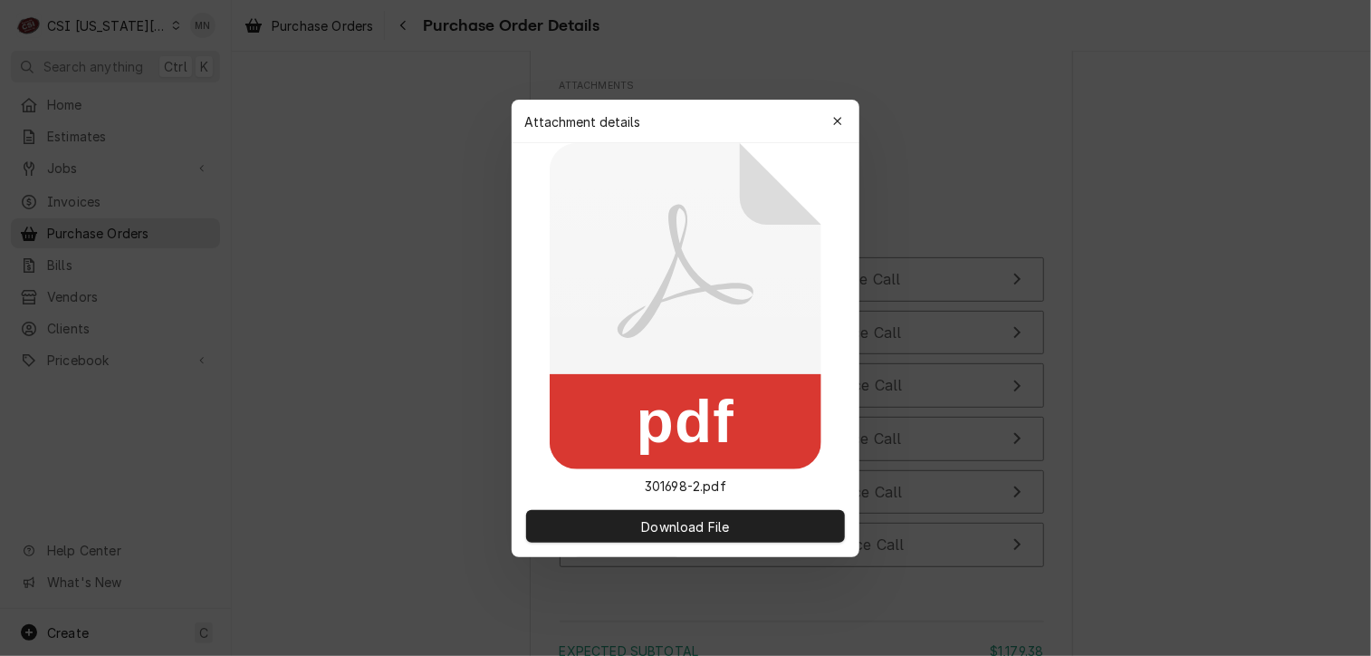
click at [587, 193] on icon at bounding box center [686, 306] width 272 height 326
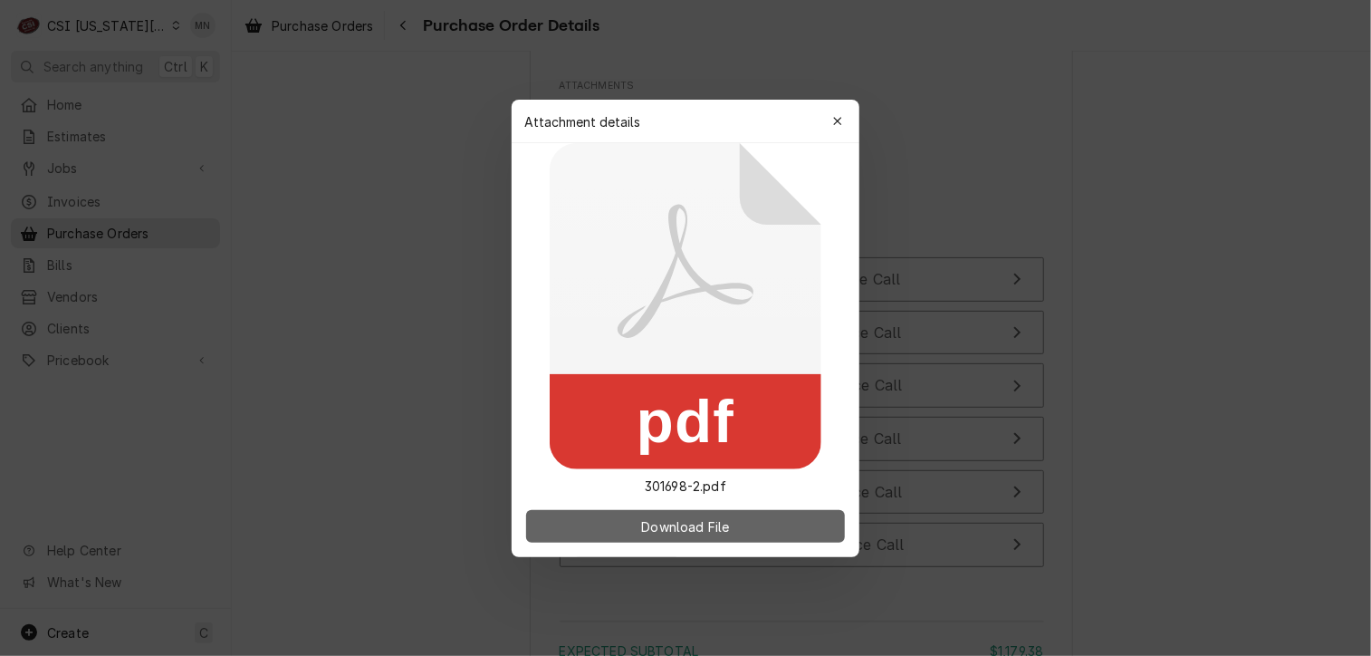
click at [656, 528] on span "Download File" at bounding box center [685, 525] width 95 height 19
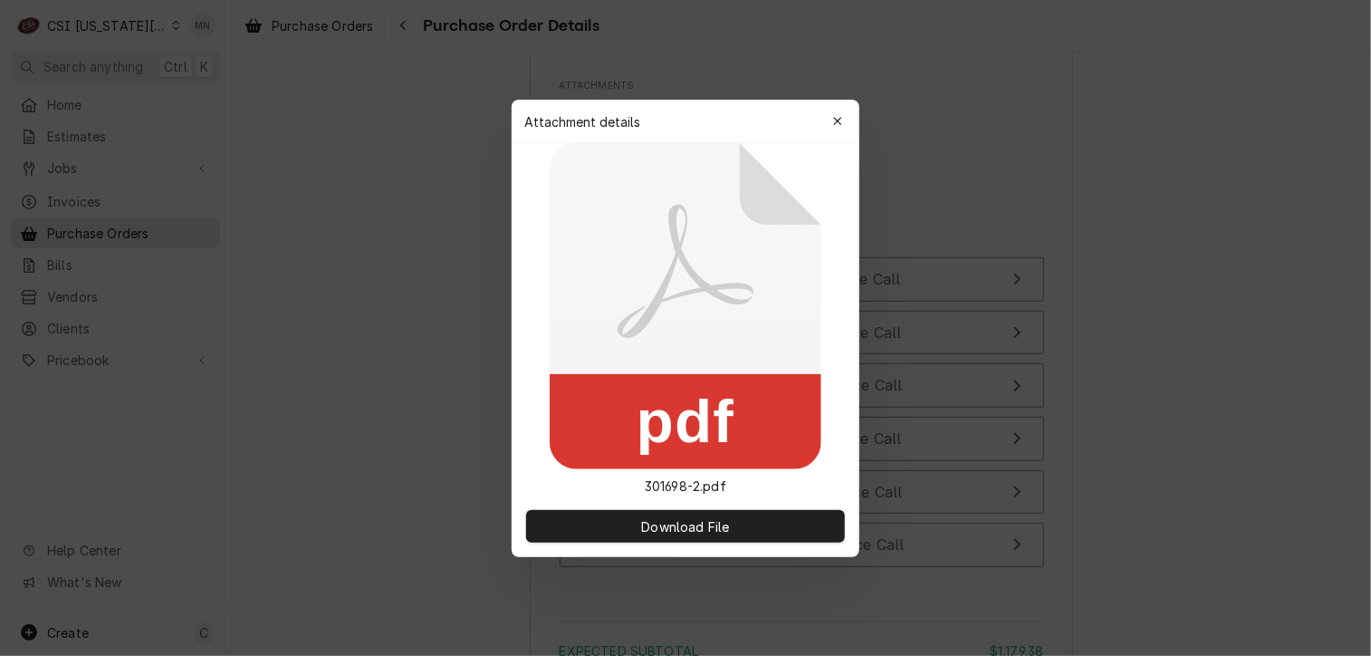
drag, startPoint x: 839, startPoint y: 120, endPoint x: 790, endPoint y: 177, distance: 75.7
click at [839, 120] on icon "button" at bounding box center [838, 121] width 10 height 13
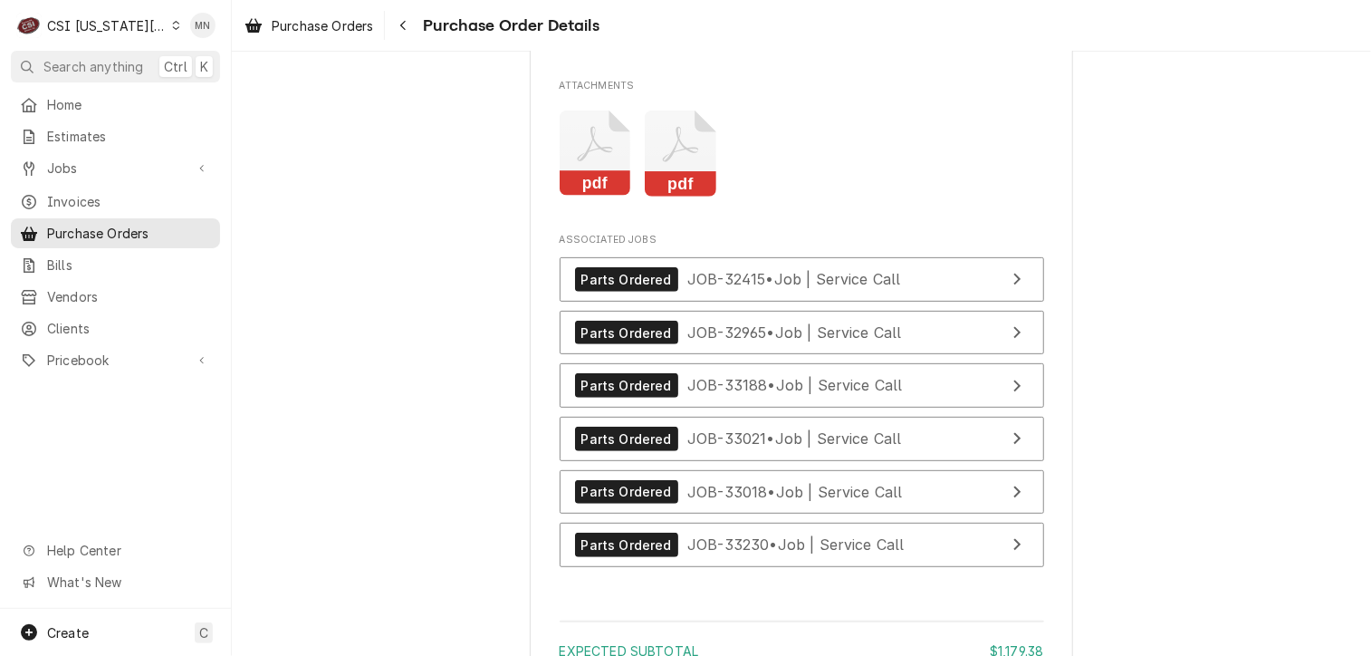
click at [680, 197] on icon "Attachments" at bounding box center [681, 153] width 72 height 86
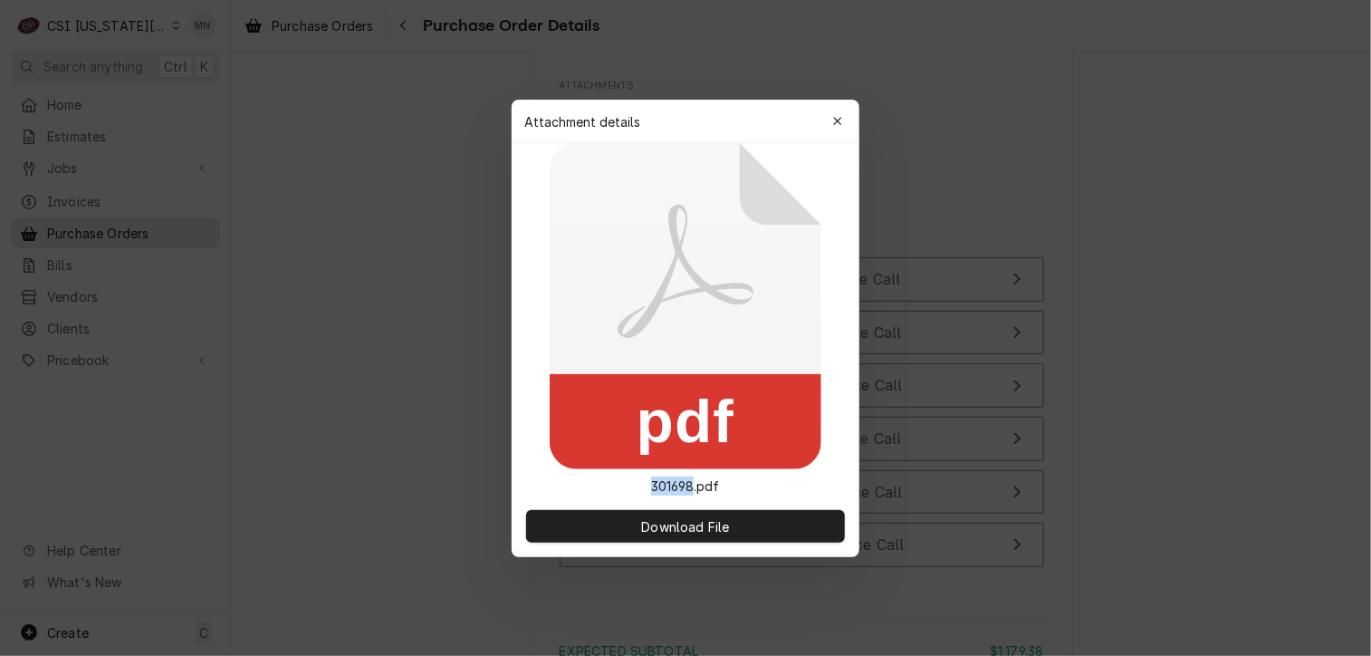
click at [680, 225] on icon at bounding box center [686, 271] width 136 height 134
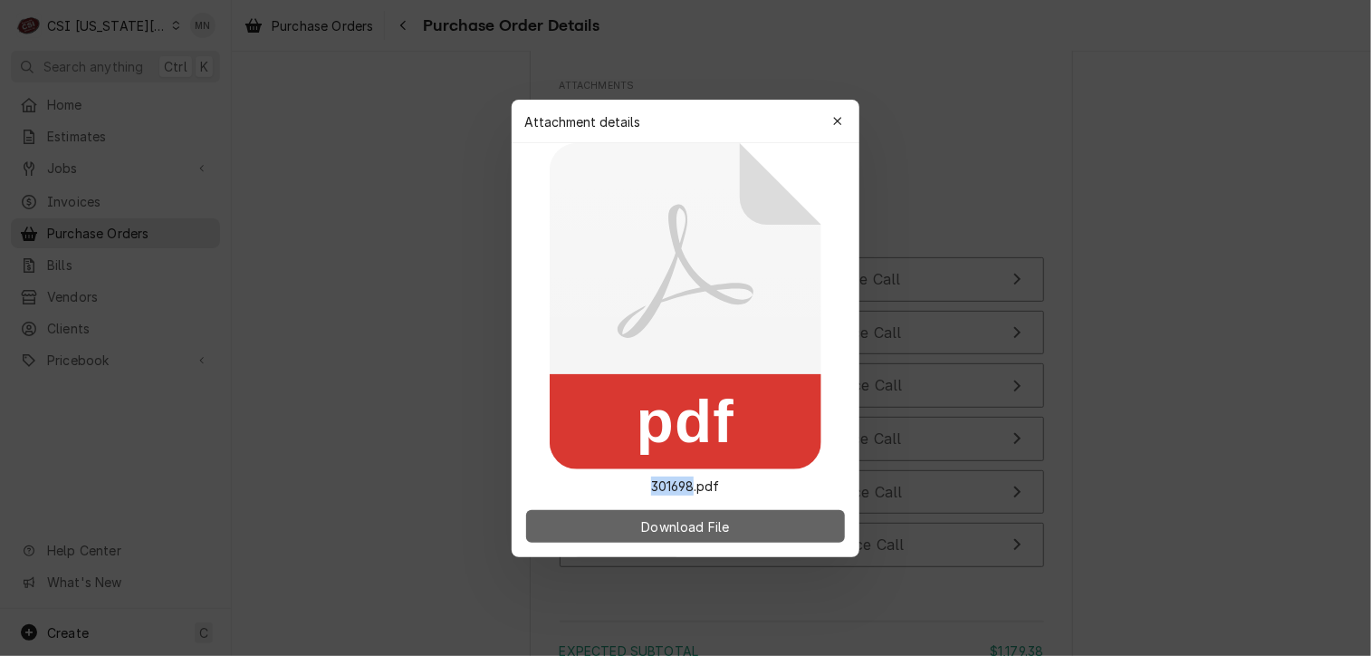
click at [654, 535] on button "Download File" at bounding box center [685, 526] width 319 height 33
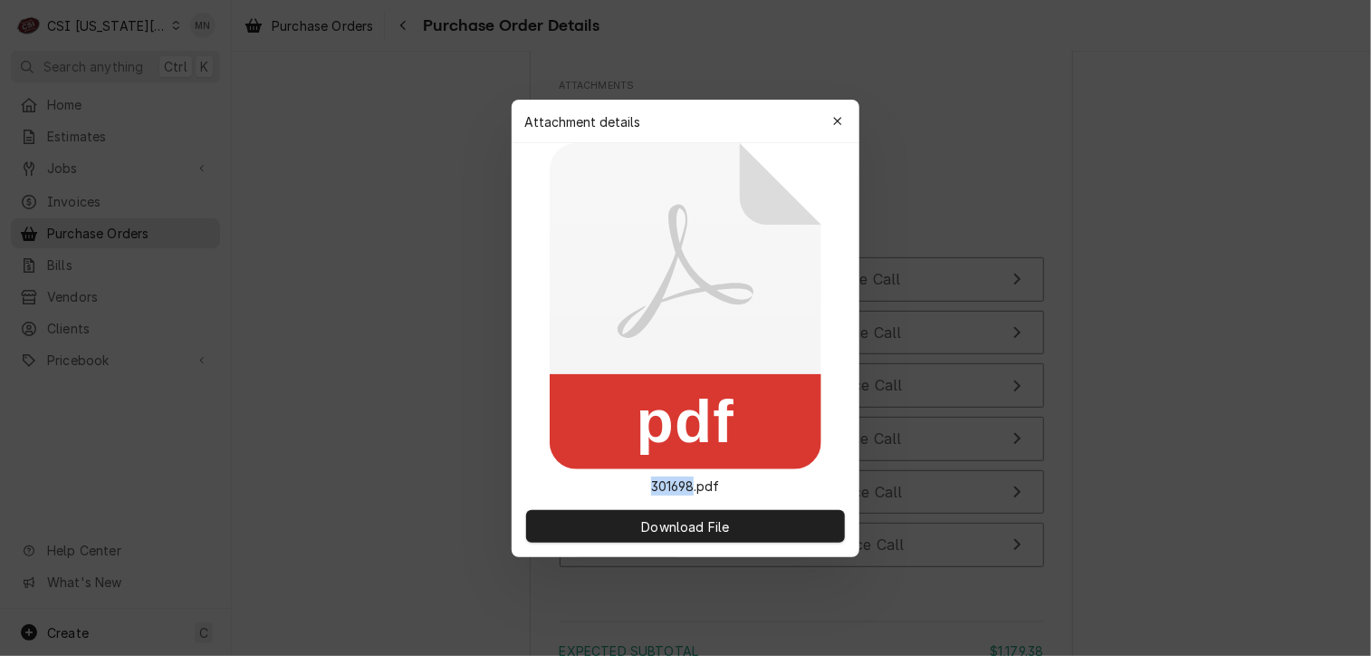
drag, startPoint x: 840, startPoint y: 118, endPoint x: 828, endPoint y: 132, distance: 19.3
click at [840, 118] on icon "button" at bounding box center [838, 121] width 10 height 13
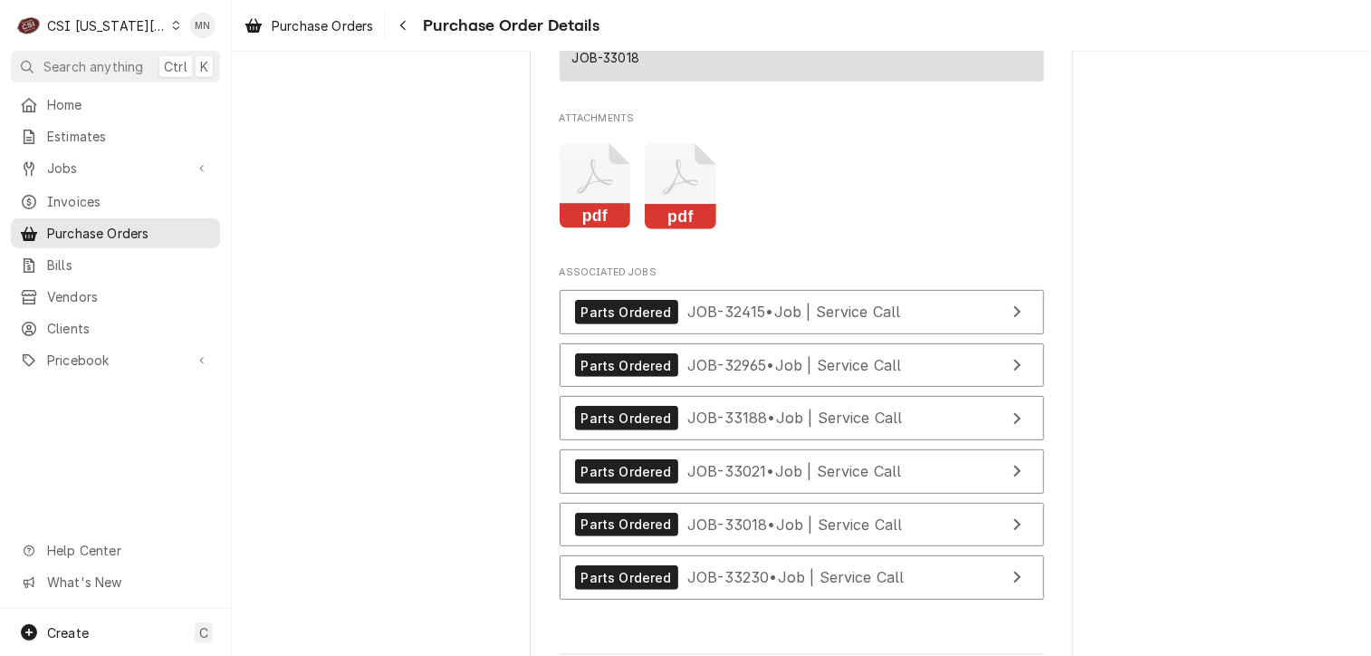
scroll to position [3713, 0]
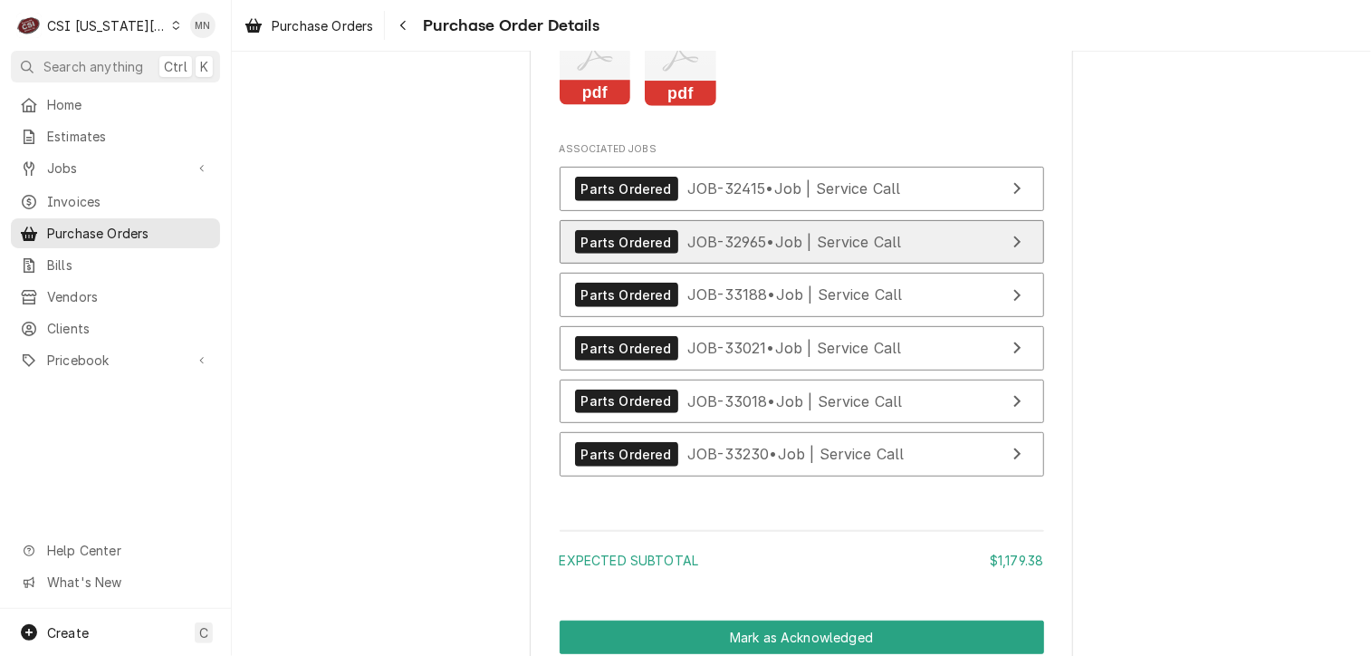
click at [793, 251] on span "JOB-32965 • Job | Service Call" at bounding box center [794, 242] width 215 height 18
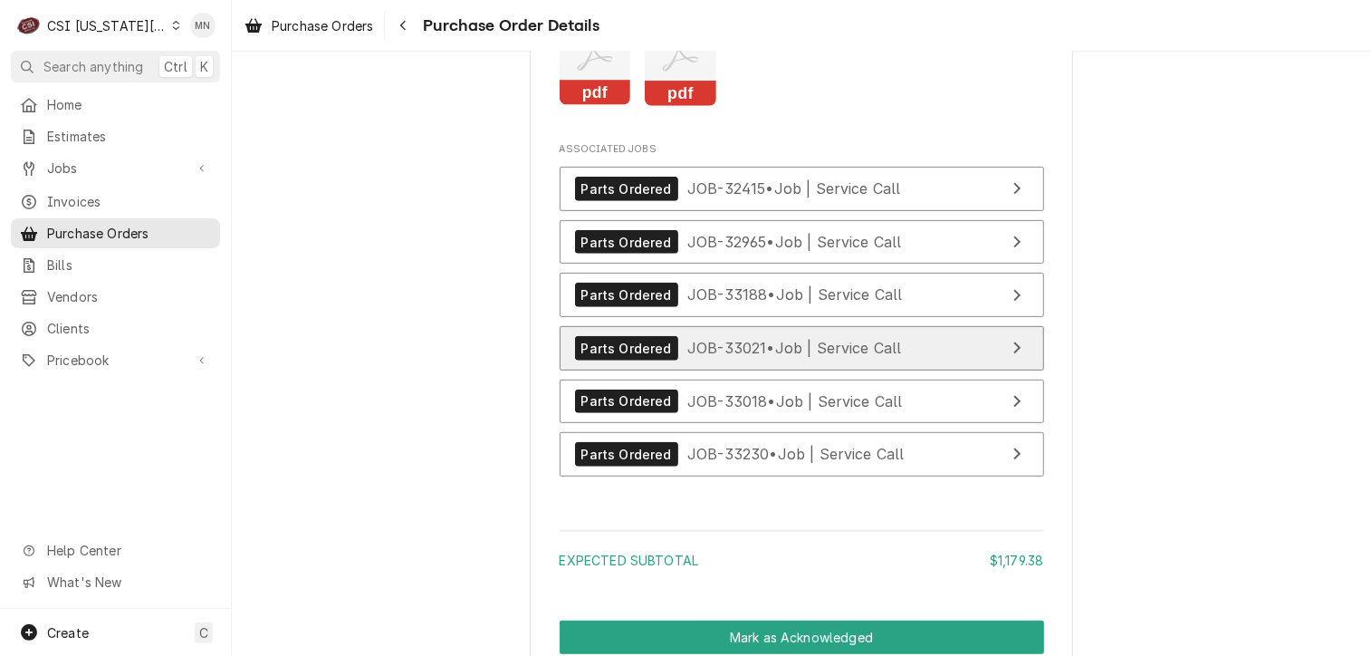
click at [864, 360] on div "Parts Ordered JOB-33021 • Job | Service Call" at bounding box center [738, 348] width 327 height 24
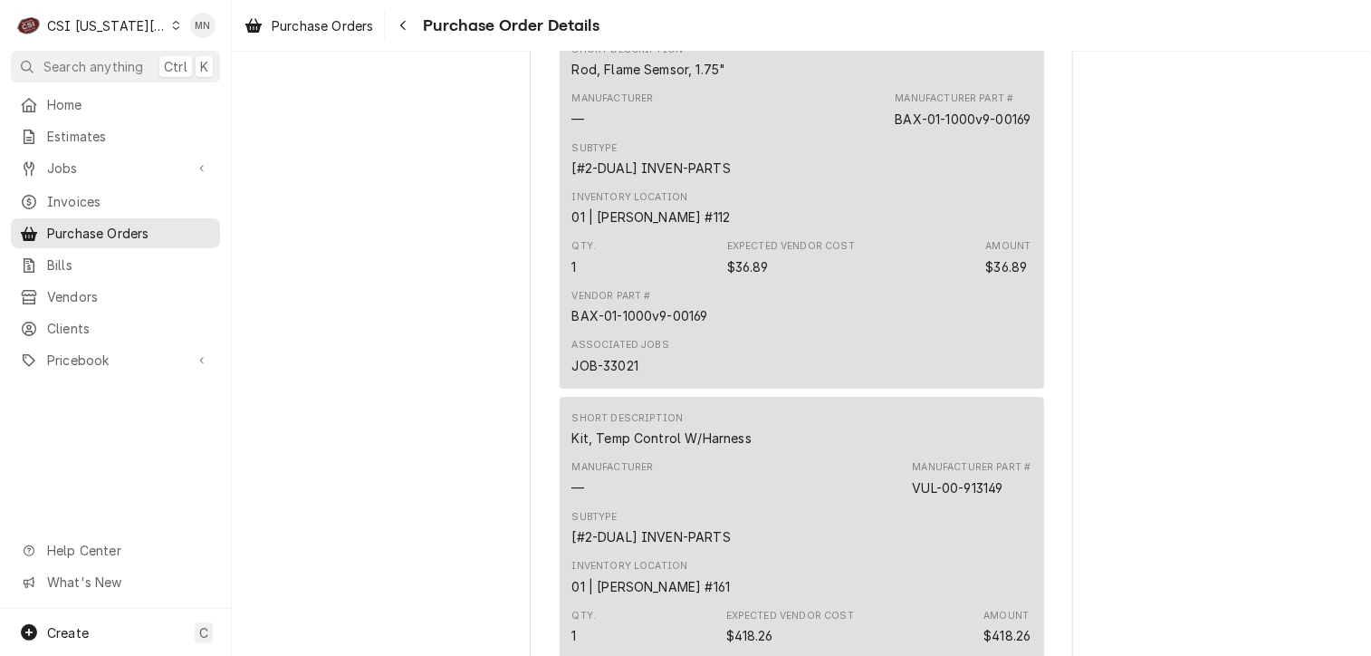
scroll to position [2898, 0]
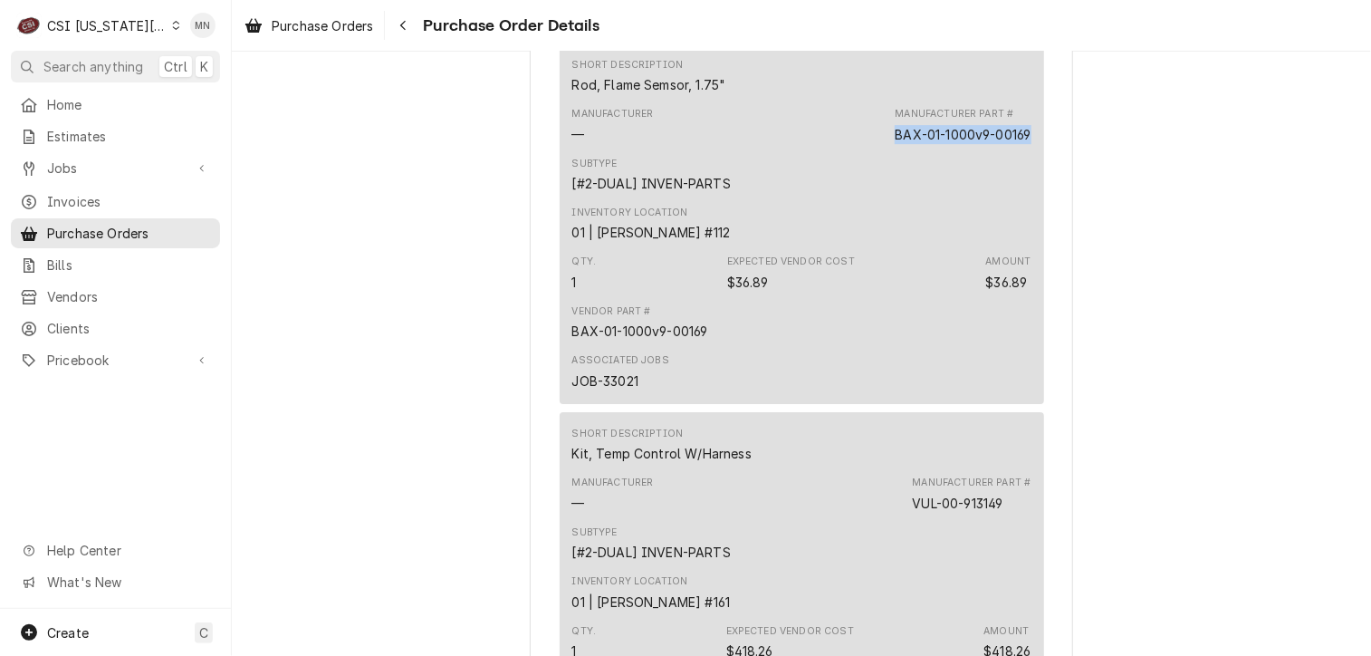
drag, startPoint x: 1025, startPoint y: 184, endPoint x: 886, endPoint y: 191, distance: 139.7
click at [886, 191] on div "Short Description Rod, Flame Semsor, 1.75" Manufacturer — Manufacturer Part # B…" at bounding box center [802, 223] width 484 height 360
copy div "BAX-01-1000v9-00169"
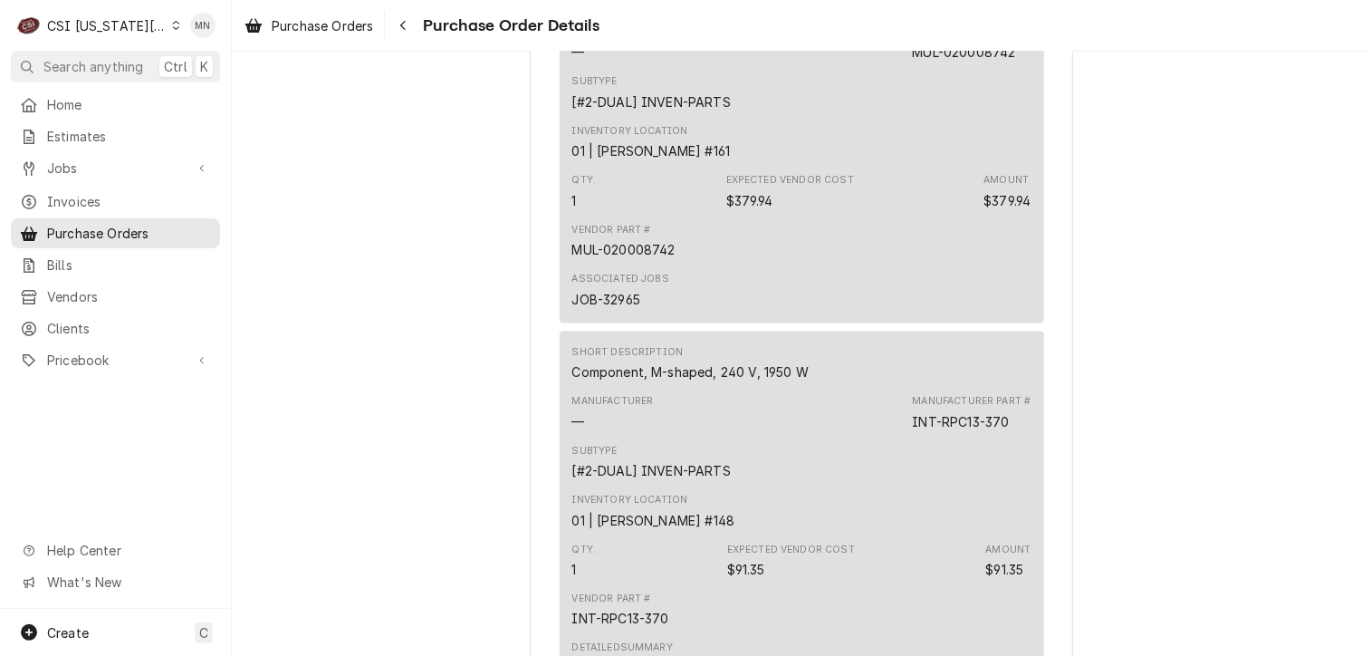
scroll to position [1721, 0]
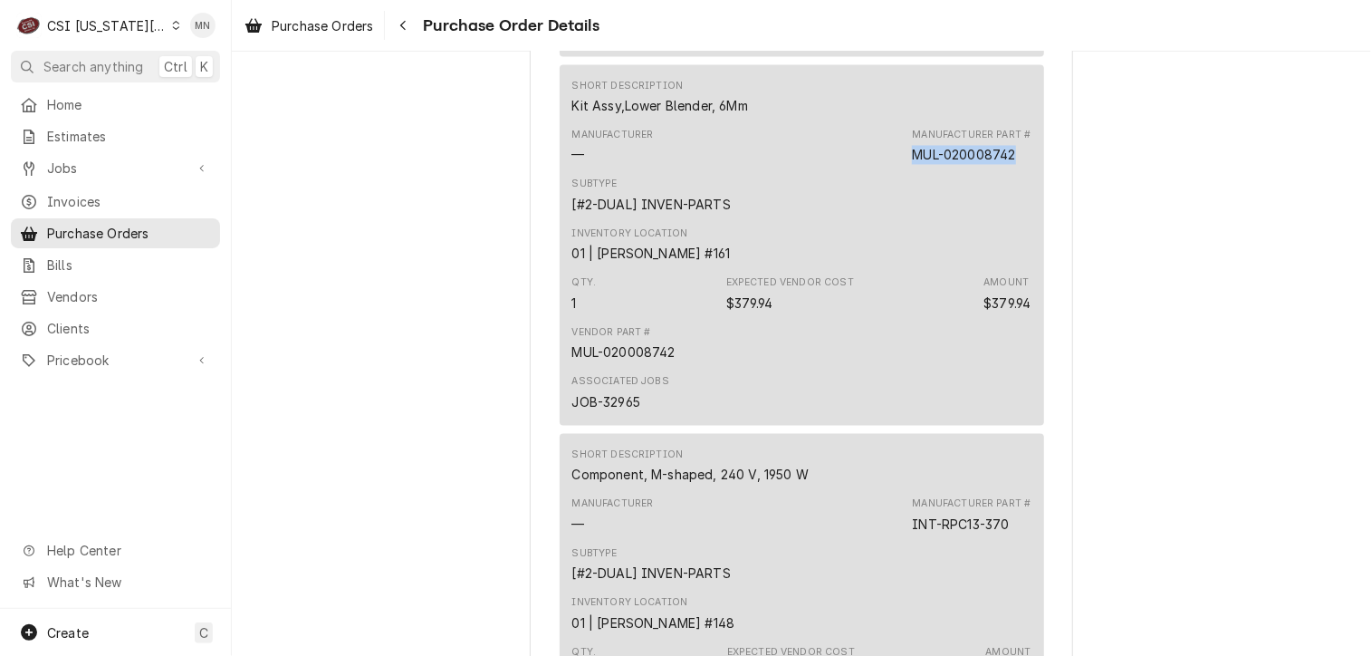
drag, startPoint x: 1014, startPoint y: 214, endPoint x: 908, endPoint y: 212, distance: 106.0
click at [912, 165] on div "Manufacturer Part # MUL-020008742" at bounding box center [971, 147] width 119 height 36
copy div "MUL-020008742"
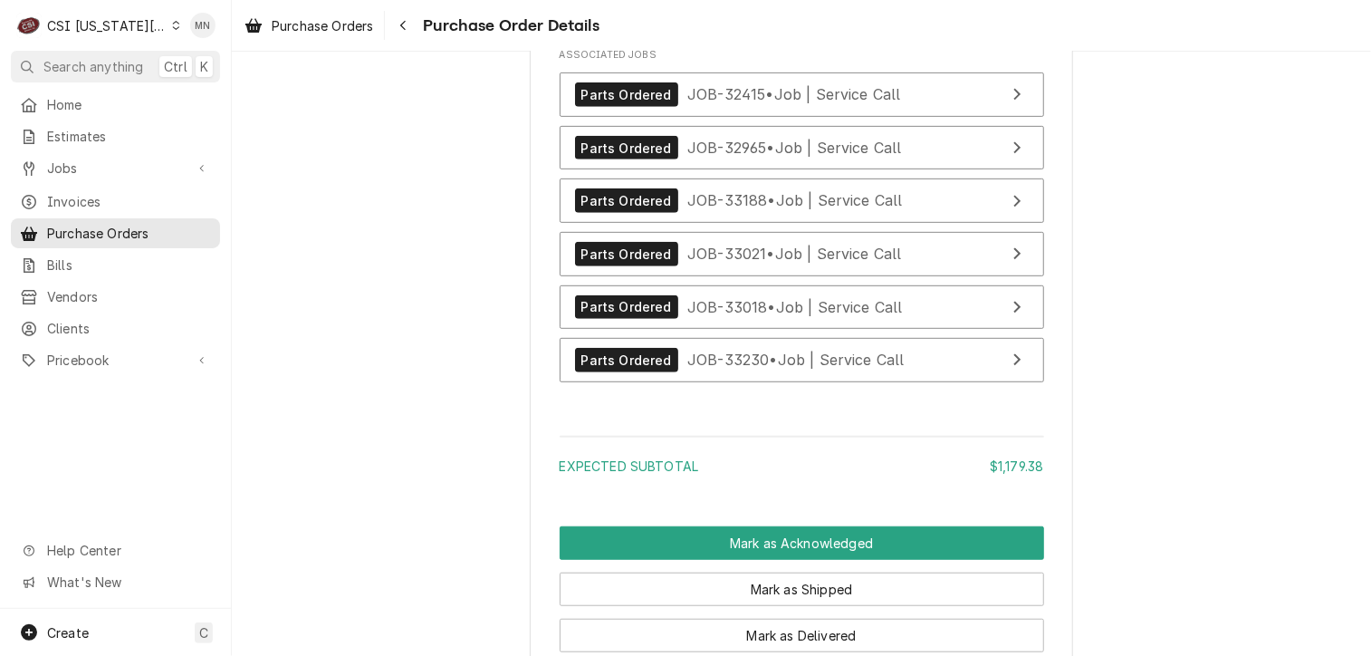
scroll to position [3804, 0]
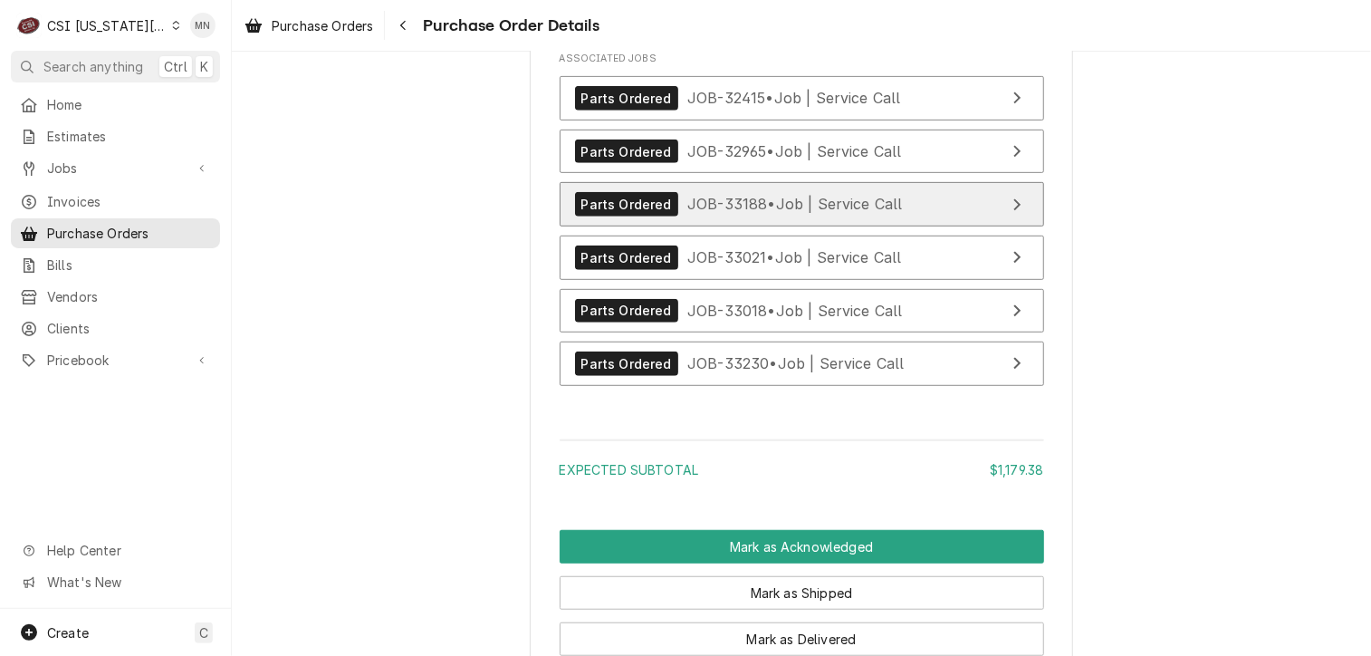
click at [844, 216] on div "Parts Ordered JOB-33188 • Job | Service Call" at bounding box center [739, 204] width 328 height 24
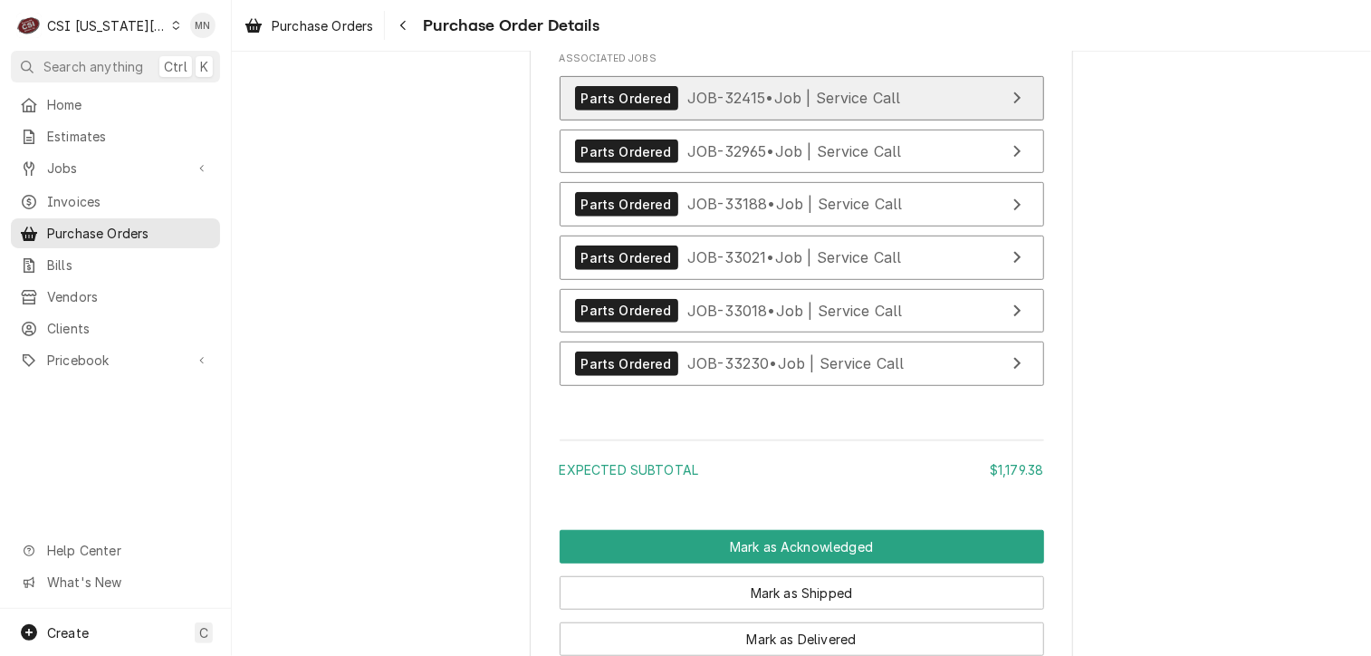
click at [802, 107] on span "JOB-32415 • Job | Service Call" at bounding box center [794, 98] width 214 height 18
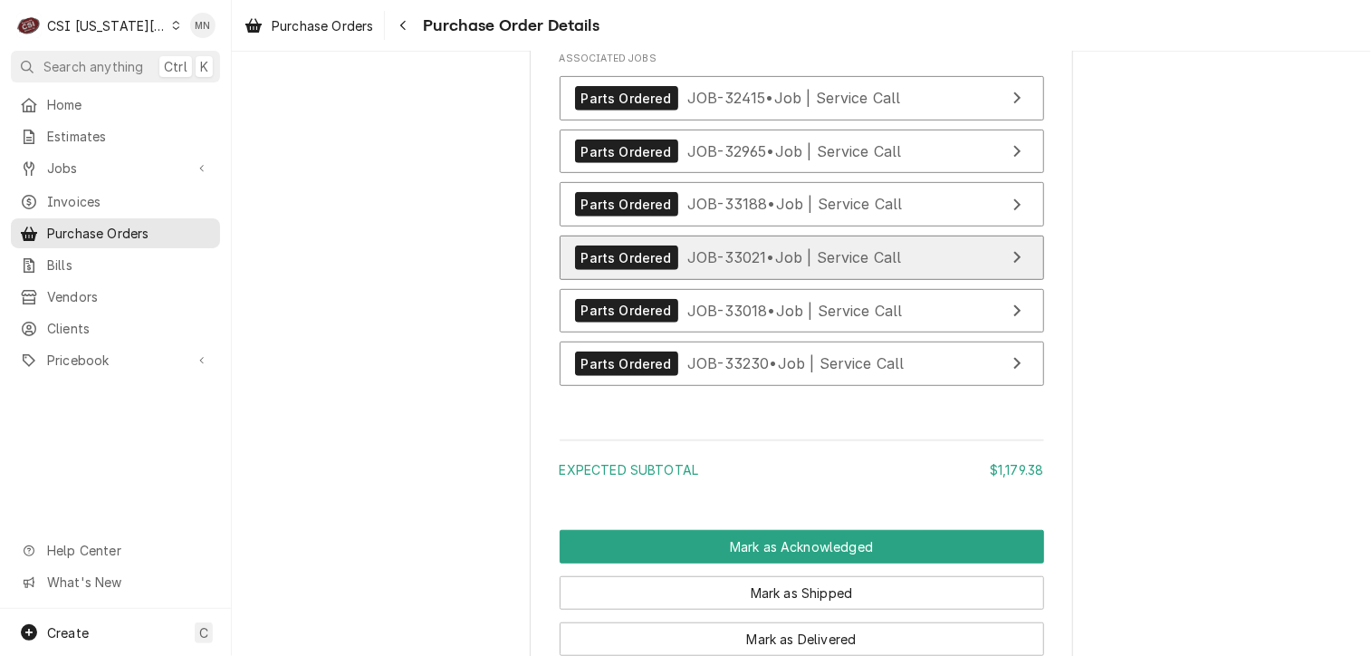
click at [804, 270] on div "Parts Ordered JOB-33021 • Job | Service Call" at bounding box center [738, 257] width 327 height 24
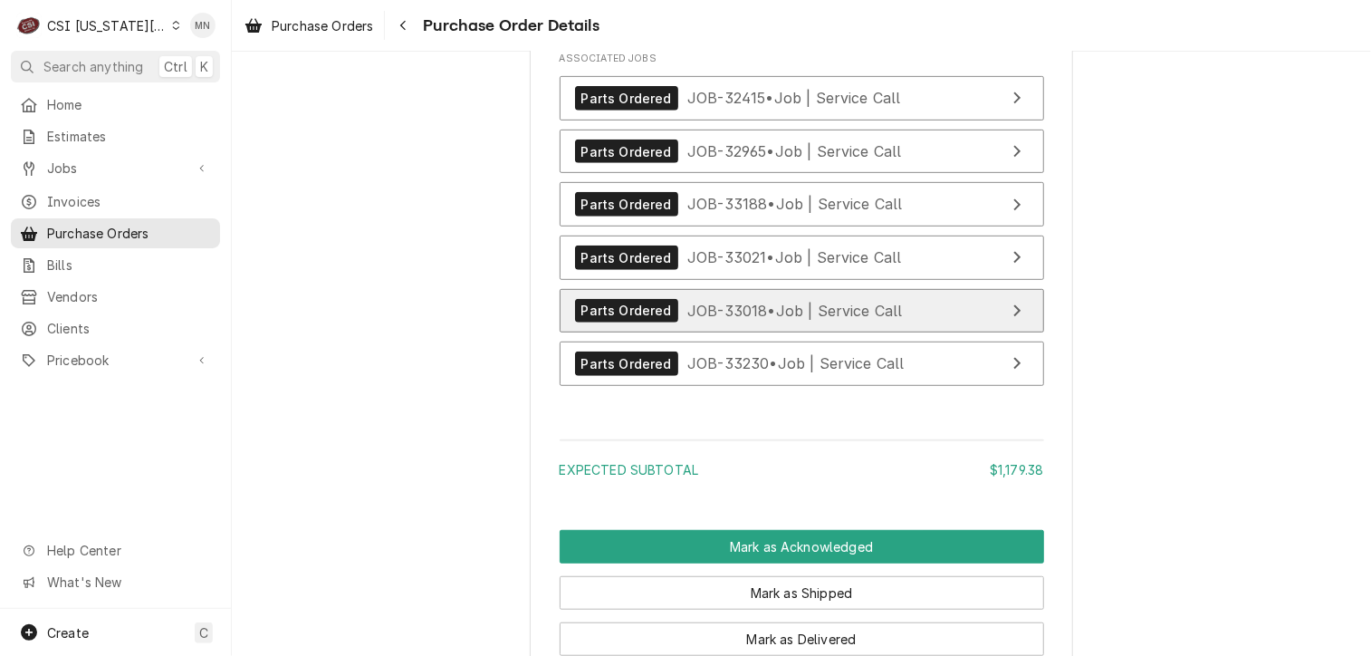
click at [767, 333] on link "Parts Ordered JOB-33018 • Job | Service Call" at bounding box center [802, 311] width 484 height 44
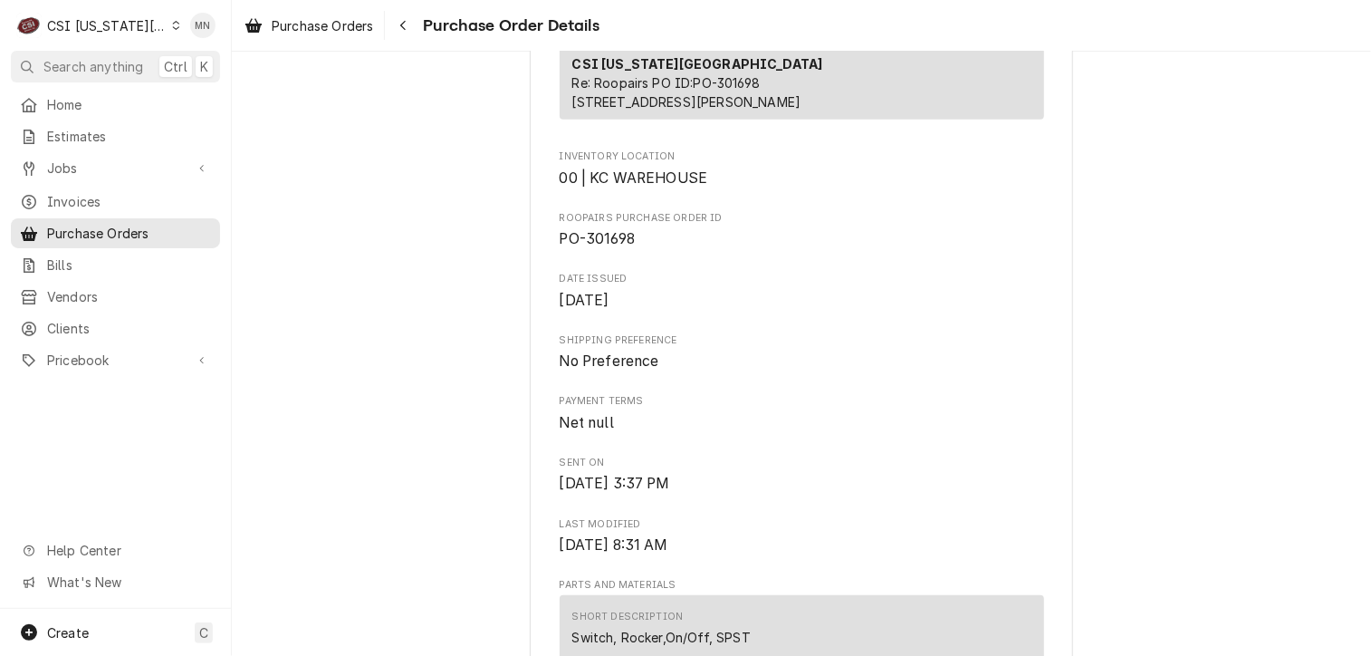
scroll to position [815, 0]
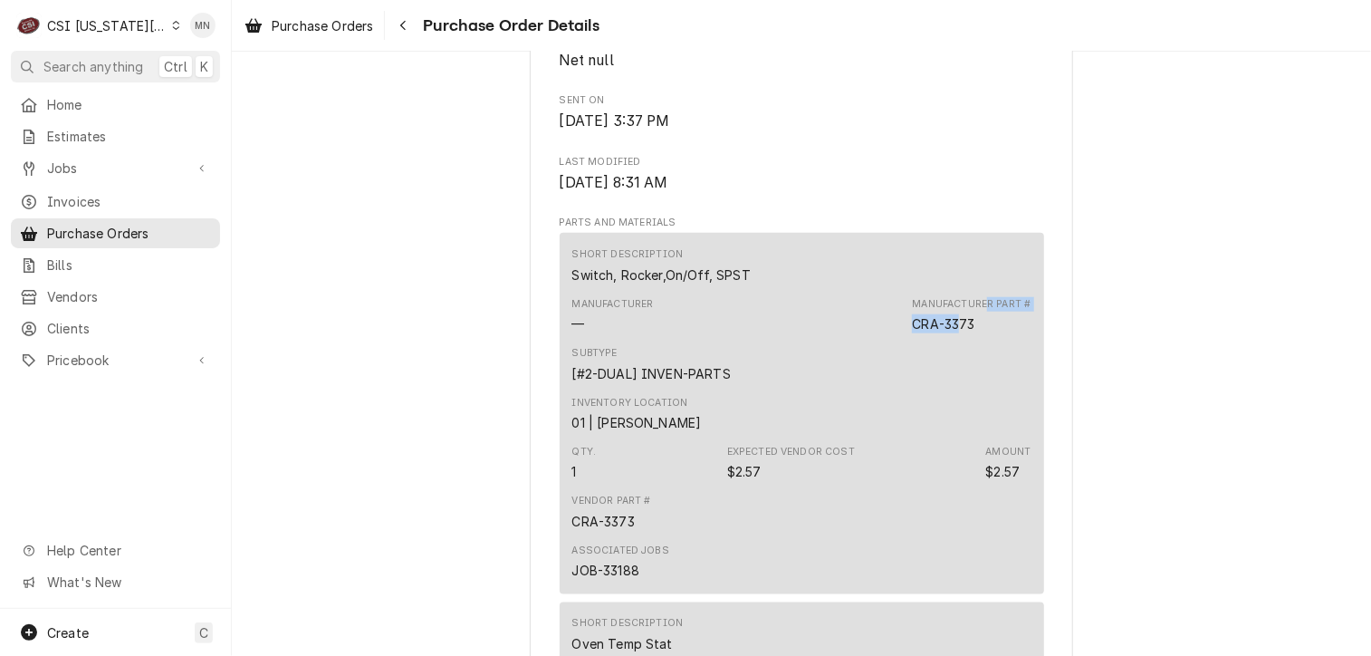
drag, startPoint x: 950, startPoint y: 377, endPoint x: 963, endPoint y: 382, distance: 13.8
click at [963, 333] on div "Manufacturer Part # CRA-3373" at bounding box center [971, 315] width 119 height 36
drag, startPoint x: 963, startPoint y: 382, endPoint x: 977, endPoint y: 383, distance: 14.5
click at [976, 333] on div "Manufacturer Part # CRA-3373" at bounding box center [971, 315] width 119 height 36
drag, startPoint x: 974, startPoint y: 380, endPoint x: 910, endPoint y: 380, distance: 64.3
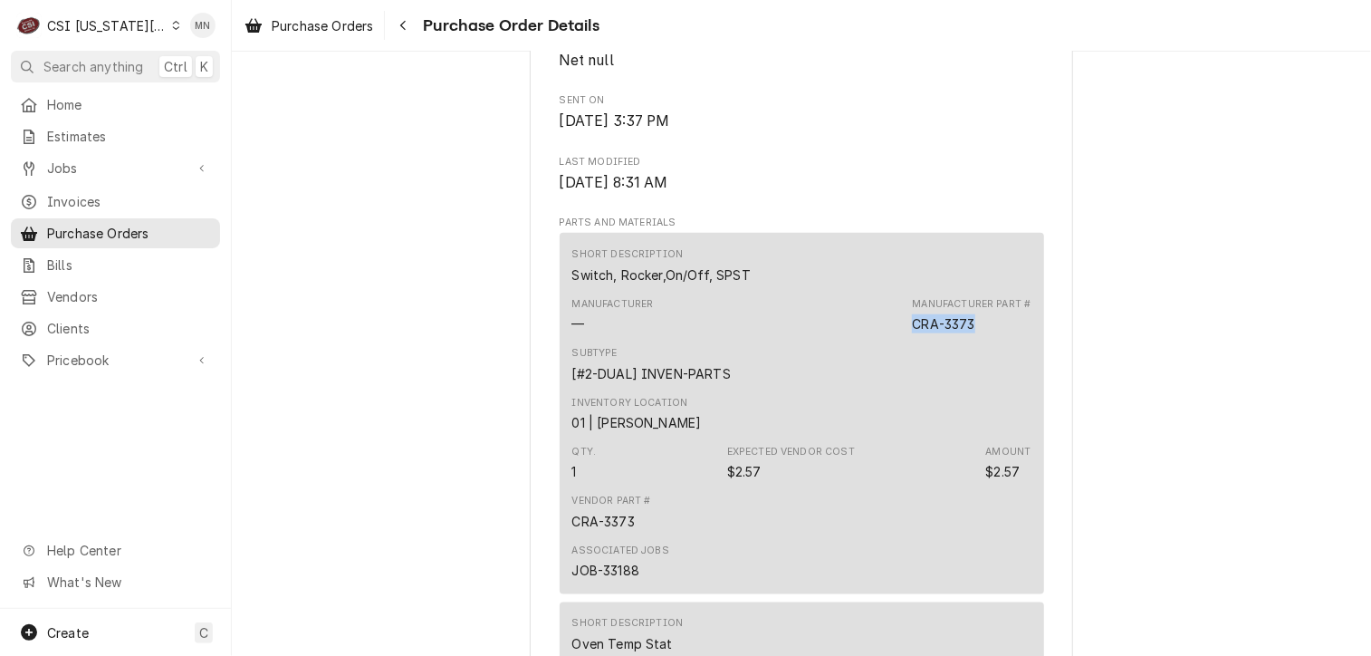
click at [912, 333] on div "Manufacturer Part # CRA-3373" at bounding box center [971, 315] width 119 height 36
copy div "CRA-3373"
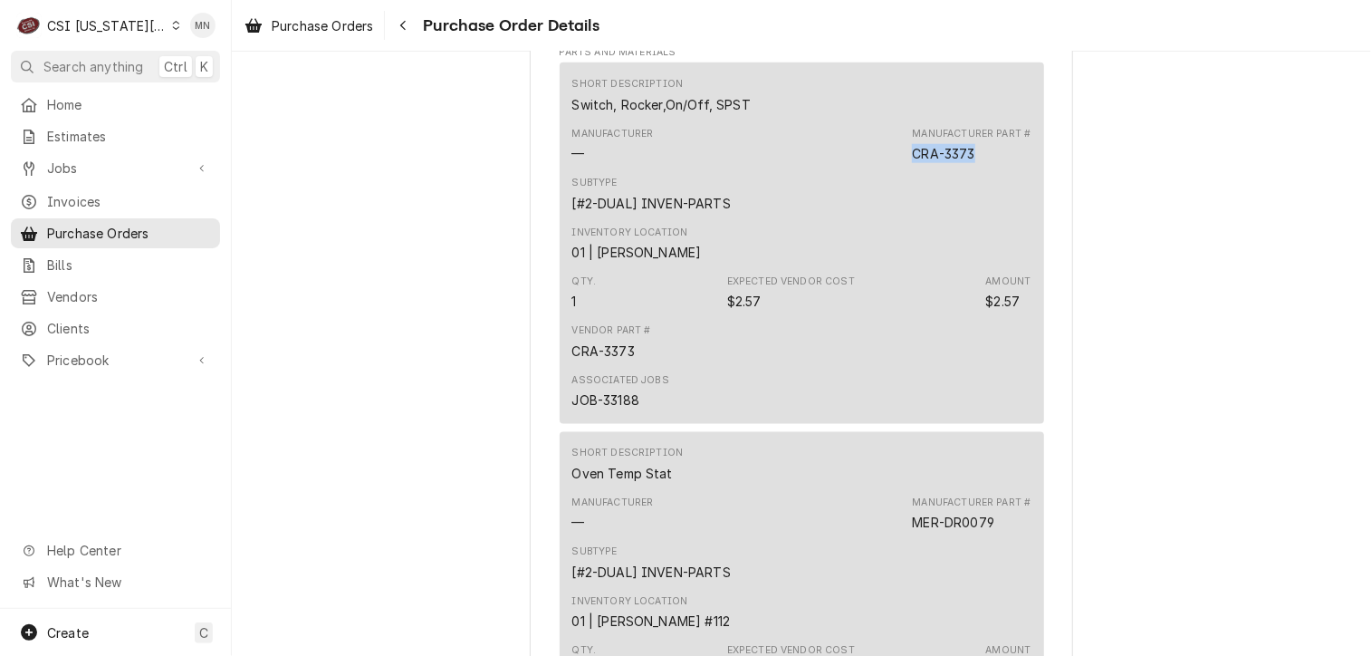
scroll to position [1177, 0]
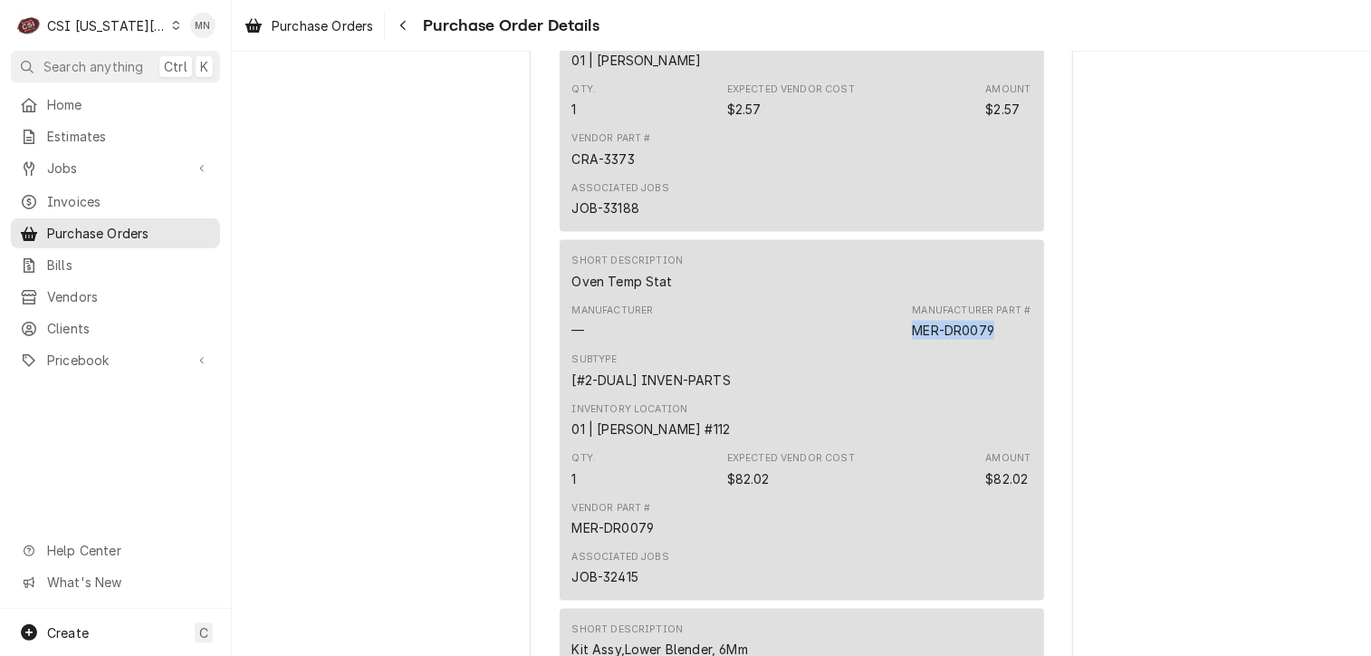
drag, startPoint x: 993, startPoint y: 395, endPoint x: 913, endPoint y: 398, distance: 79.7
click at [913, 346] on div "Manufacturer — Manufacturer Part # MER-DR0079" at bounding box center [801, 321] width 459 height 49
drag, startPoint x: 913, startPoint y: 398, endPoint x: 916, endPoint y: 388, distance: 10.3
copy div "MER-DR0079"
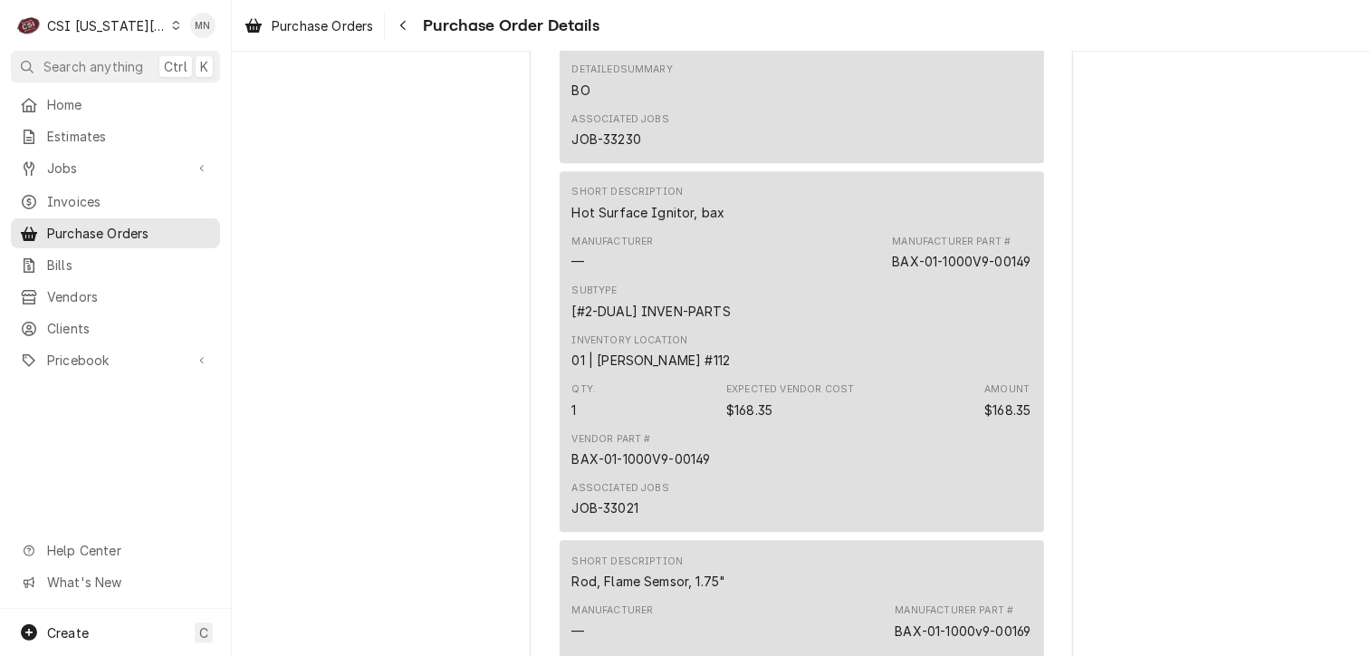
scroll to position [2445, 0]
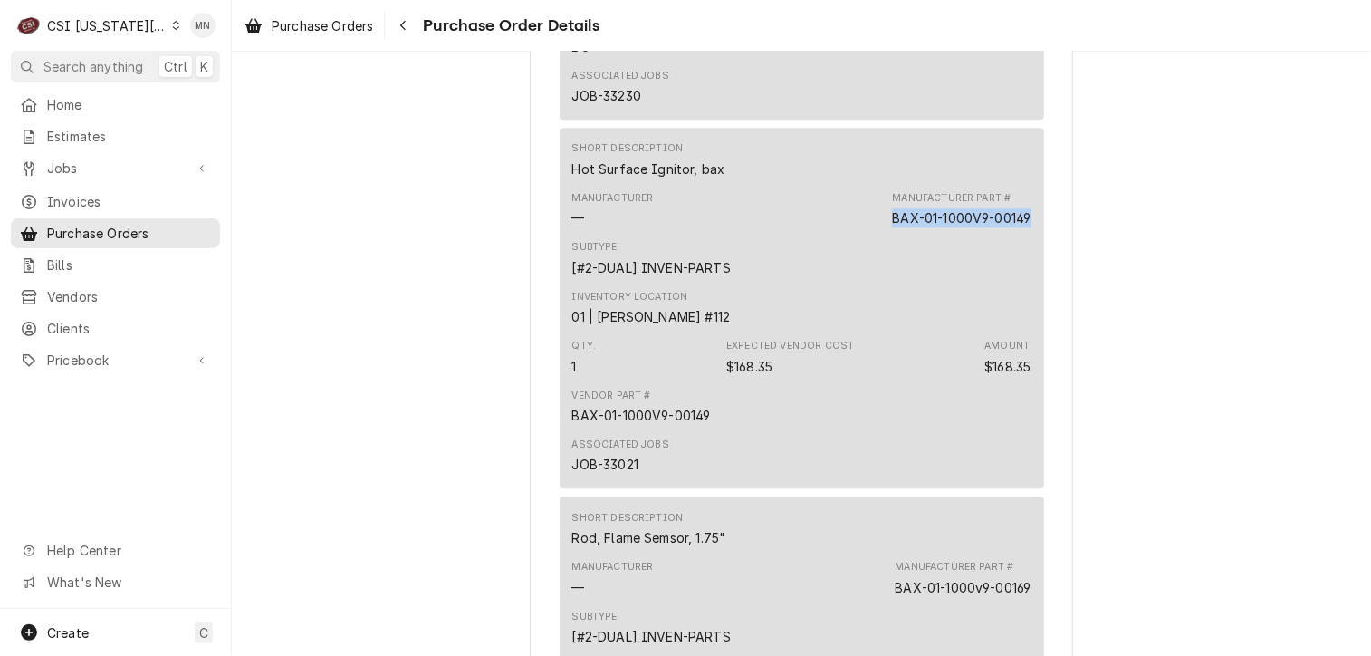
drag, startPoint x: 1030, startPoint y: 273, endPoint x: 880, endPoint y: 280, distance: 149.6
click at [880, 280] on div "Short Description Hot Surface Ignitor, bax Manufacturer — Manufacturer Part # B…" at bounding box center [802, 308] width 484 height 360
drag, startPoint x: 880, startPoint y: 280, endPoint x: 894, endPoint y: 280, distance: 13.6
copy div "BAX-01-1000V9-00149"
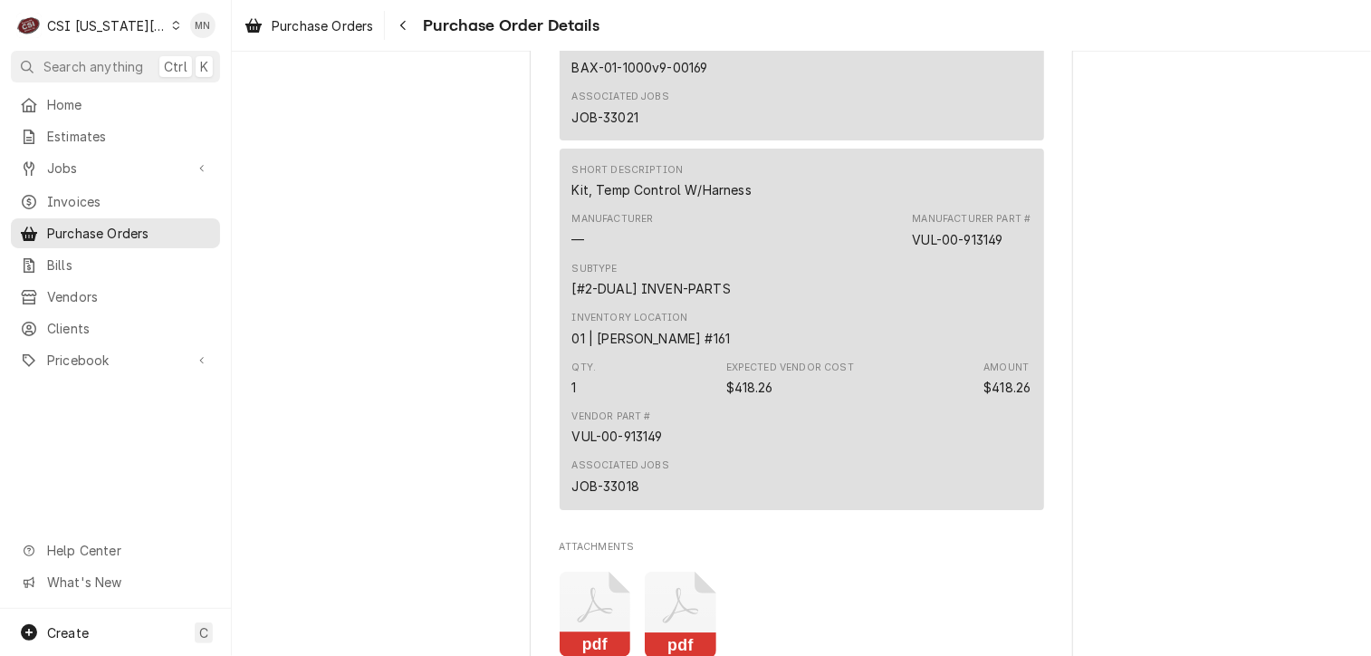
scroll to position [3260, 0]
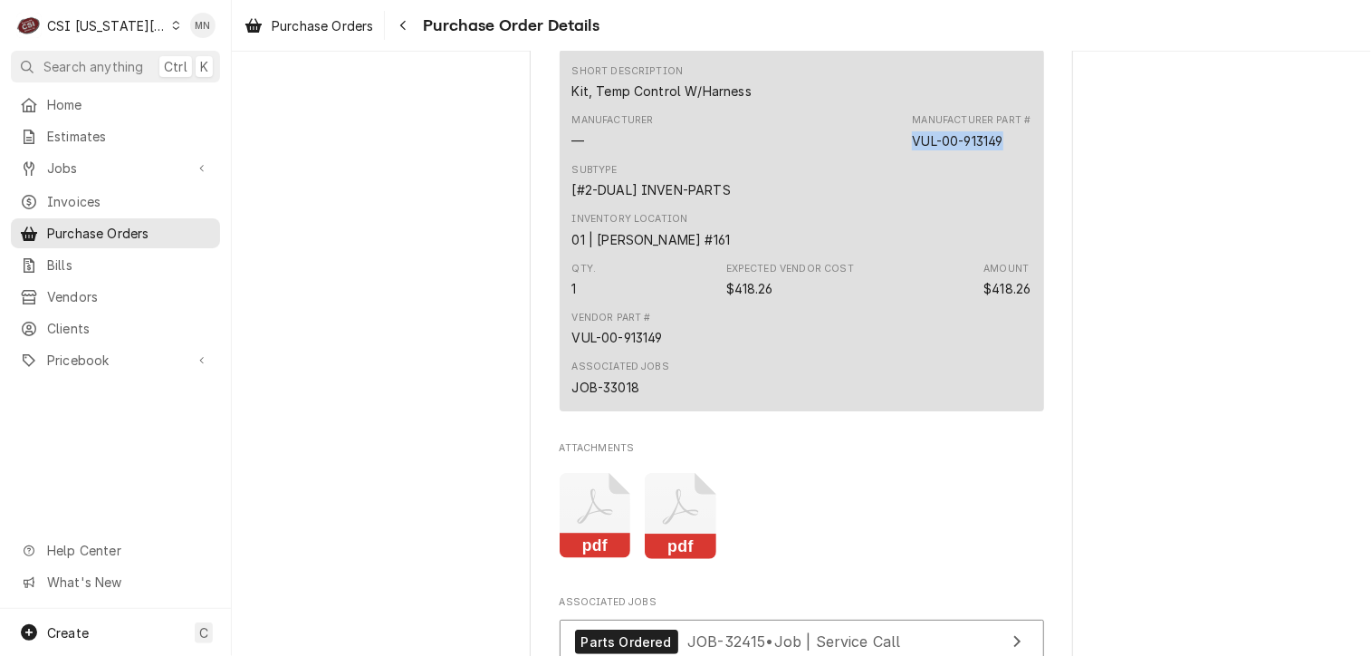
drag, startPoint x: 1001, startPoint y: 196, endPoint x: 910, endPoint y: 196, distance: 90.6
click at [912, 150] on div "VUL-00-913149" at bounding box center [957, 140] width 91 height 19
copy div "VUL-00-913149"
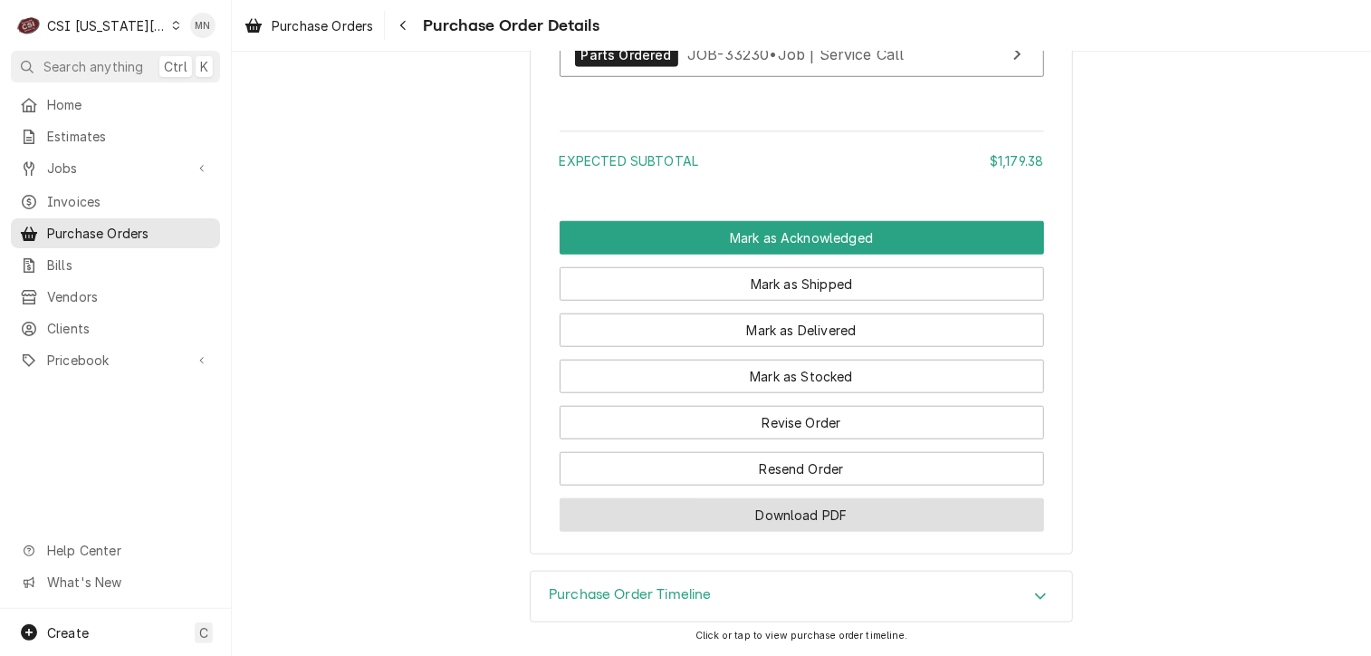
scroll to position [4164, 0]
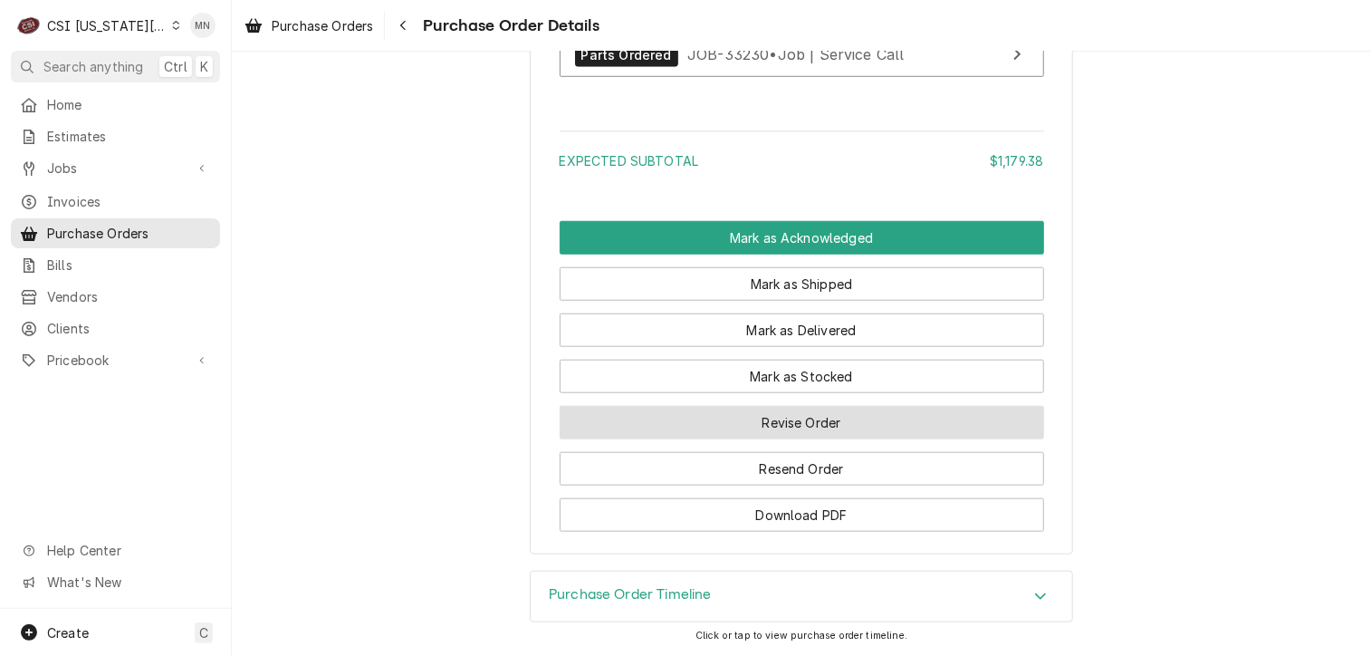
click at [826, 417] on button "Revise Order" at bounding box center [802, 423] width 484 height 34
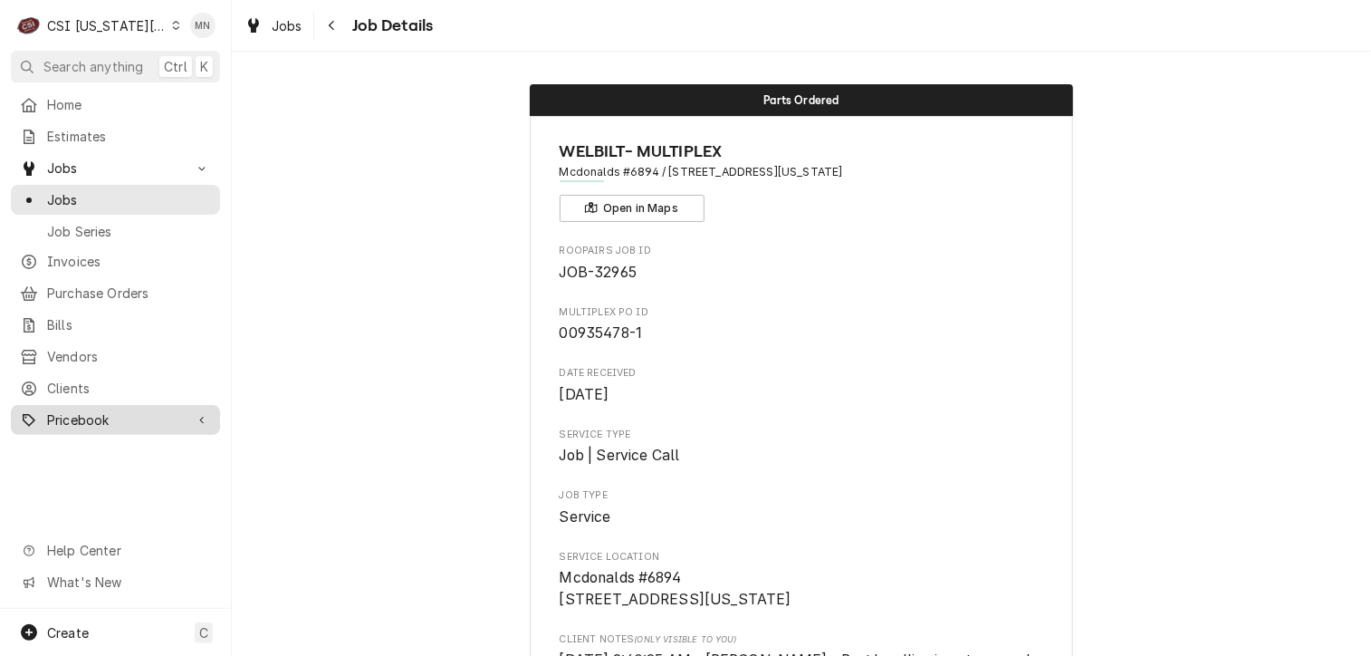
click at [86, 412] on span "Pricebook" at bounding box center [115, 419] width 137 height 19
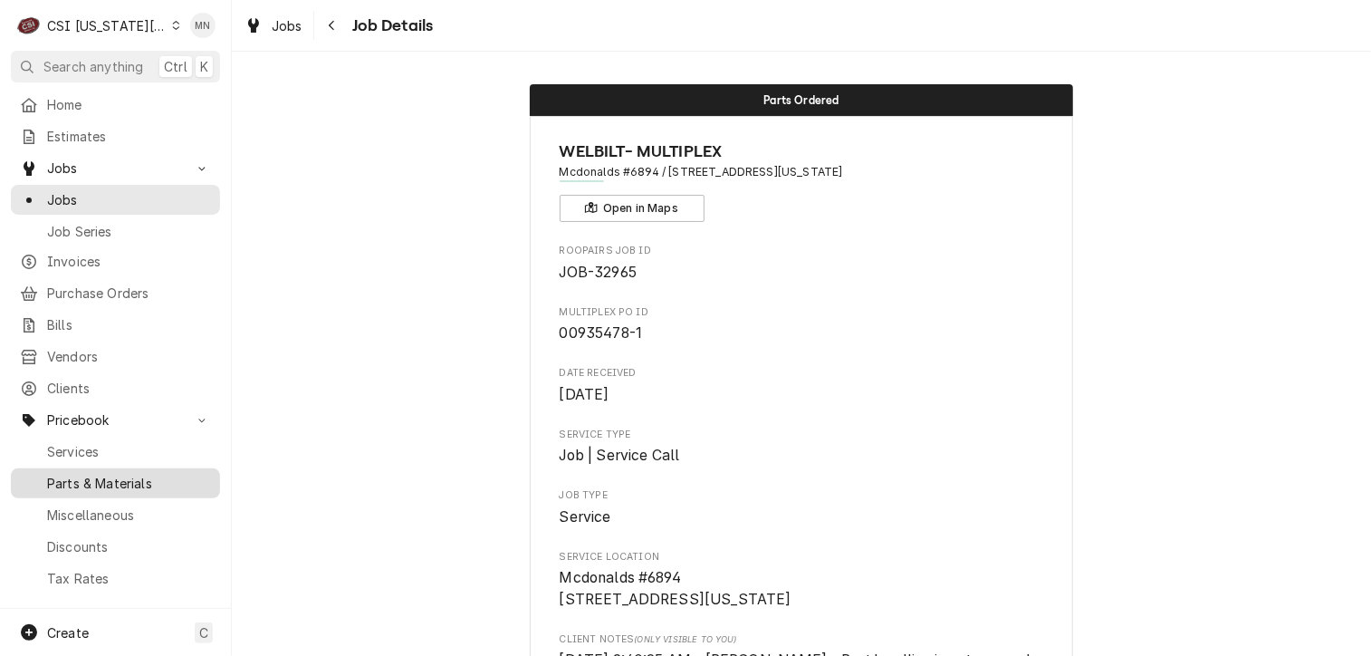
click at [102, 477] on span "Parts & Materials" at bounding box center [129, 483] width 164 height 19
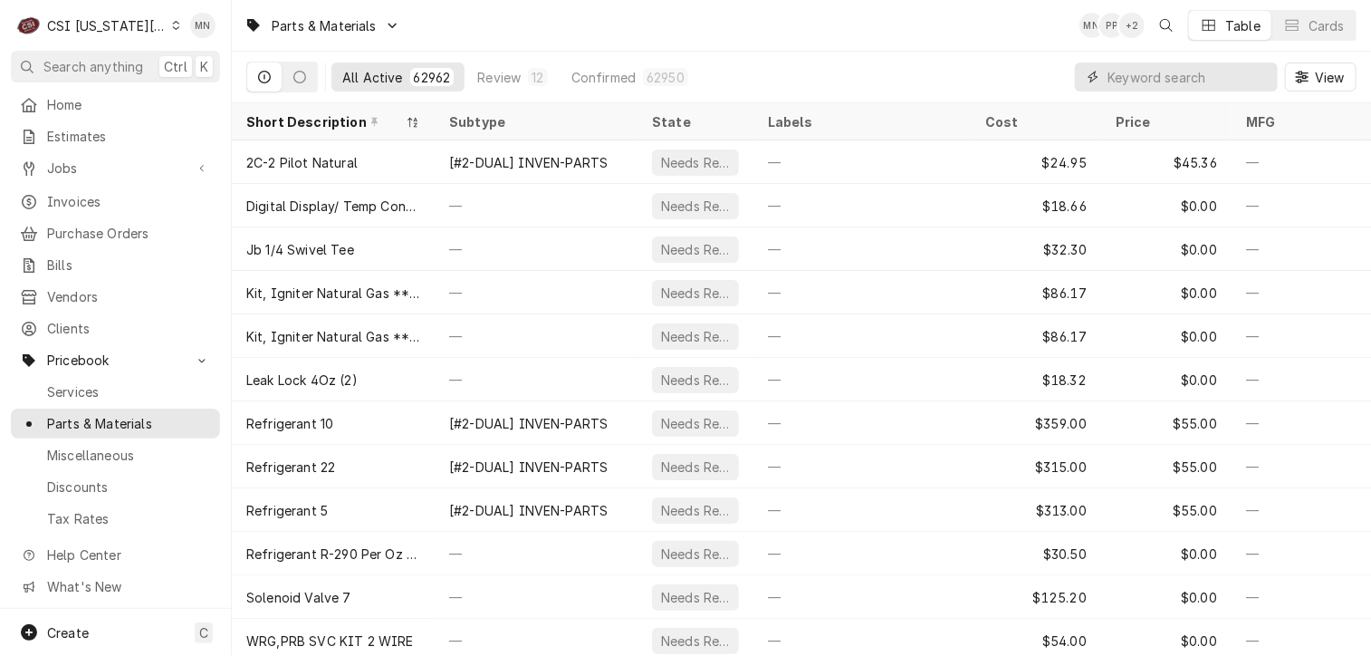
paste input "BAX-01-1000v9-00169"
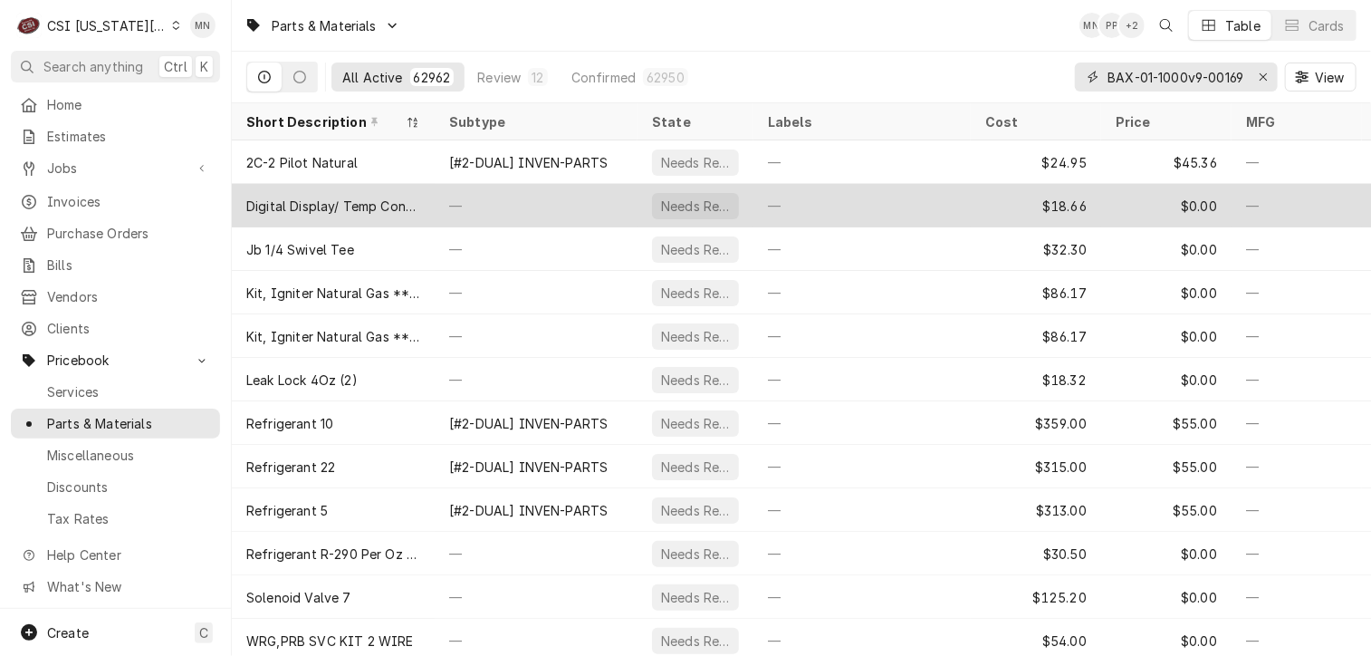
scroll to position [0, 4]
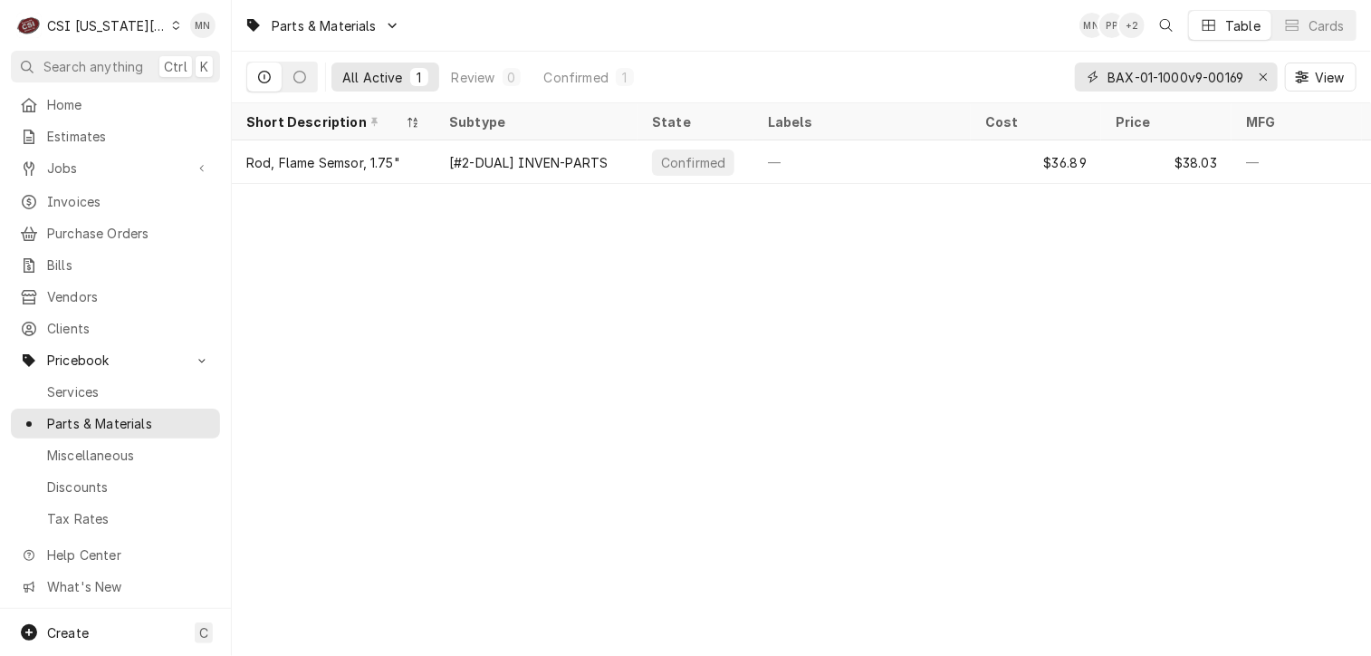
type input "BAX-01-1000v9-00169"
click at [1259, 76] on icon "Erase input" at bounding box center [1264, 77] width 10 height 13
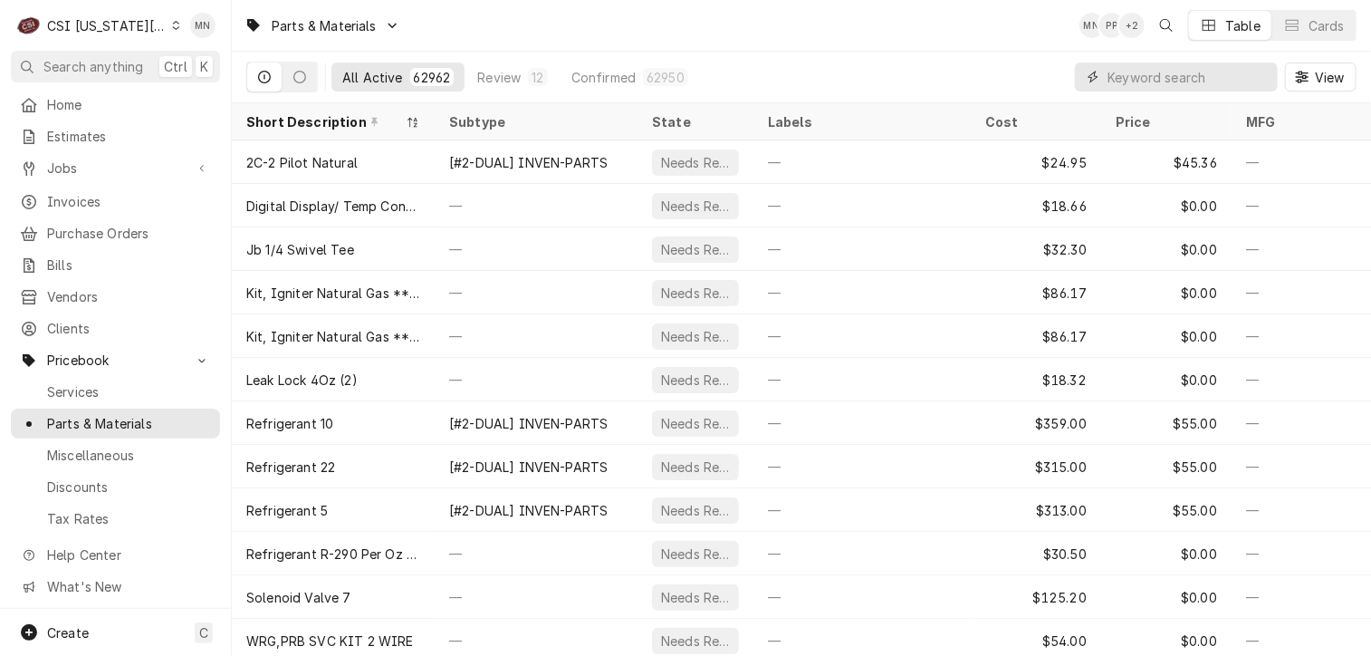
paste input "MUL-020008742"
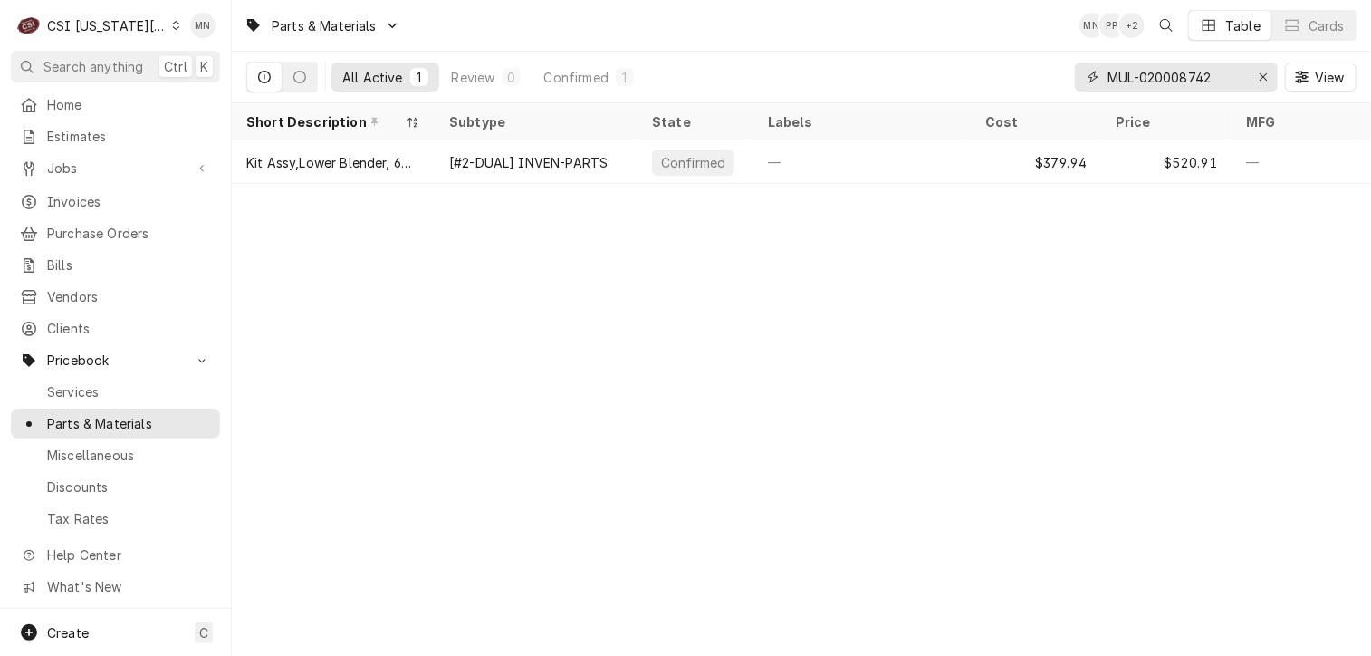
type input "MUL-020008742"
click at [1264, 77] on icon "Erase input" at bounding box center [1263, 76] width 7 height 7
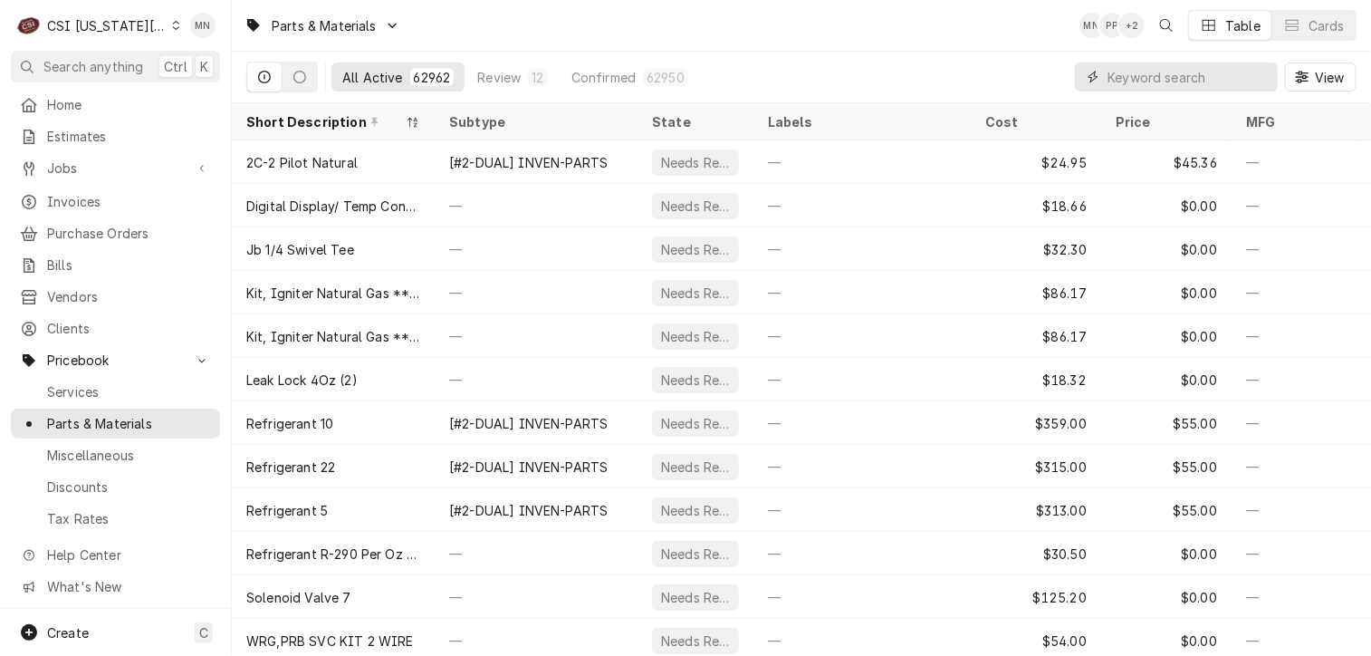
paste input "CRA-3373"
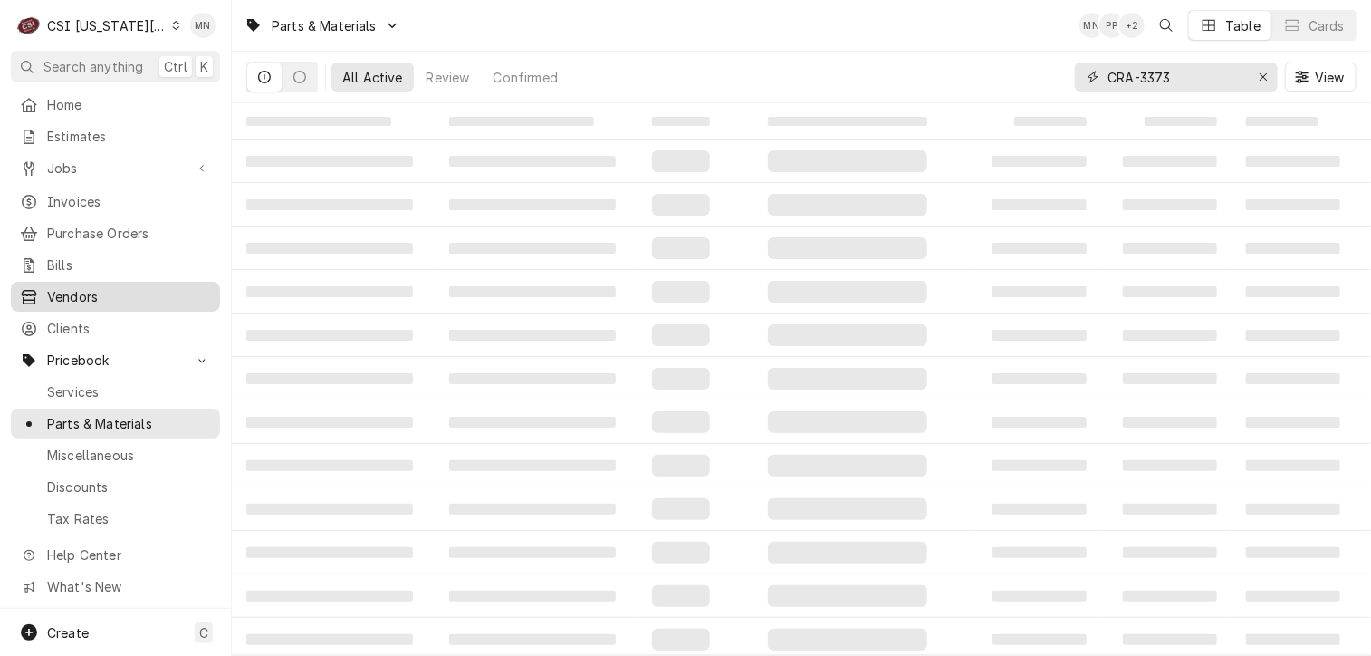
type input "CRA-3373"
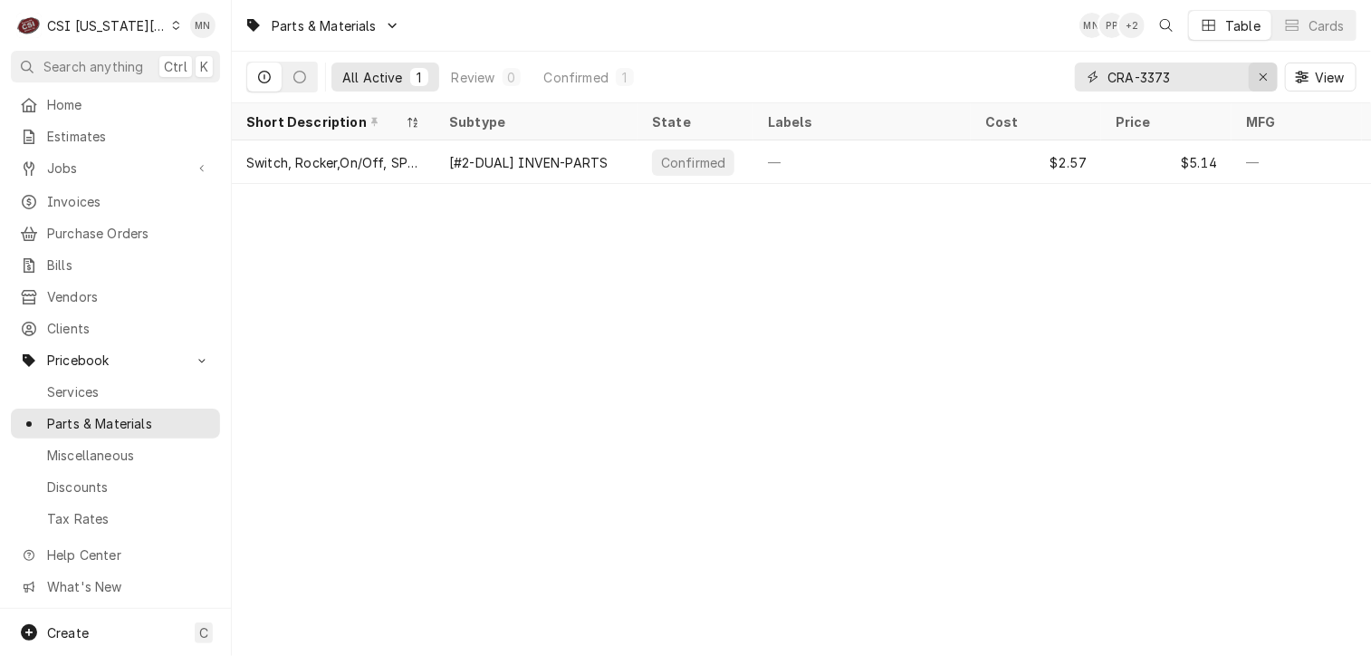
click at [1260, 72] on icon "Erase input" at bounding box center [1264, 77] width 10 height 13
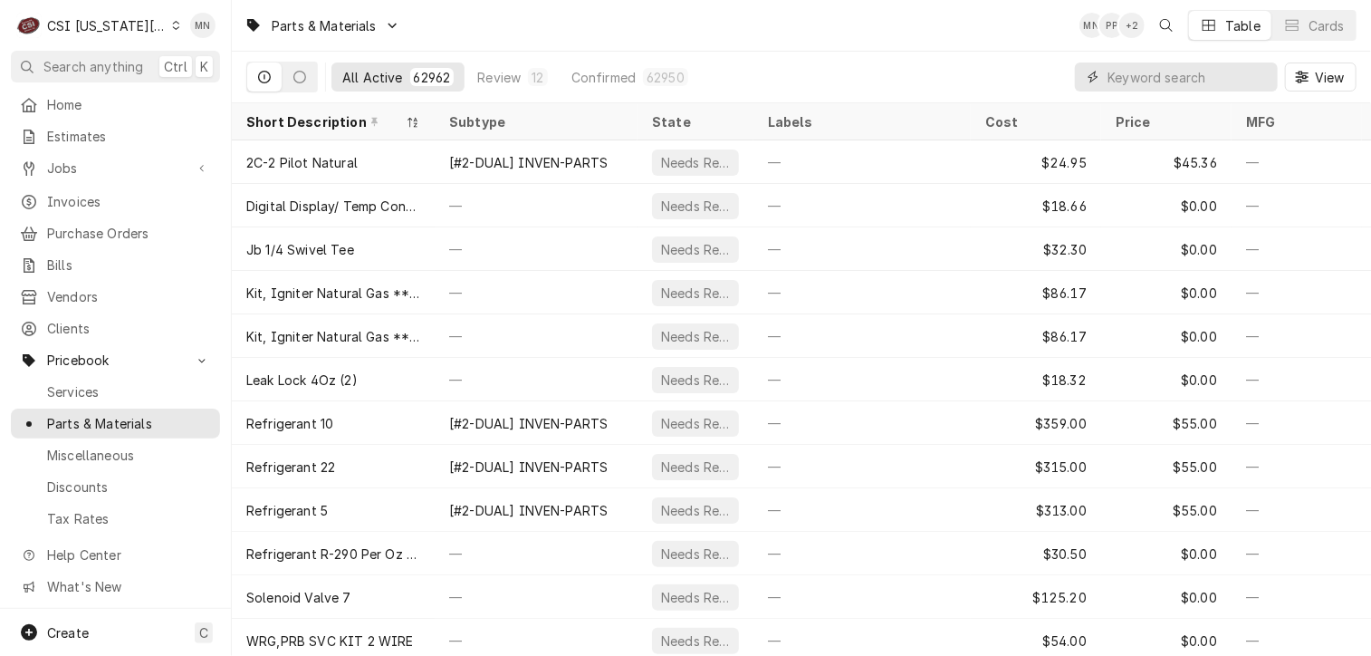
paste input "CRA-3373"
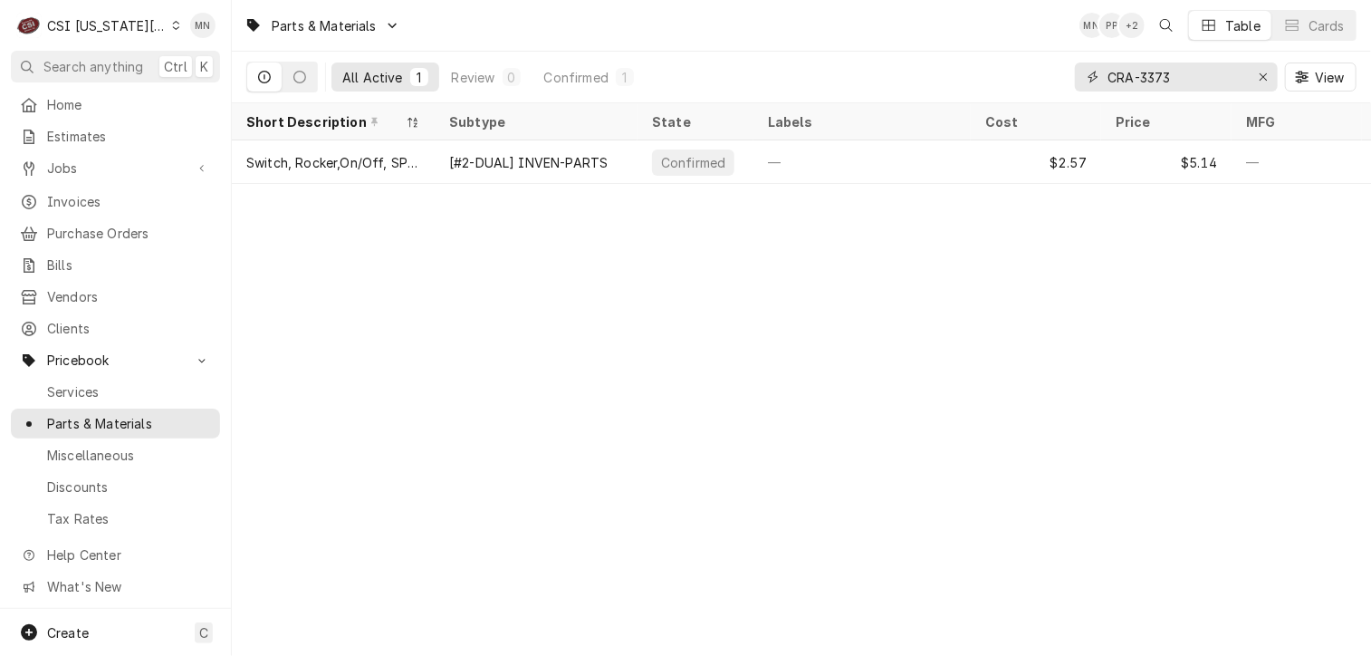
type input "CRA-3373"
click at [1259, 89] on button "Erase input" at bounding box center [1263, 76] width 29 height 29
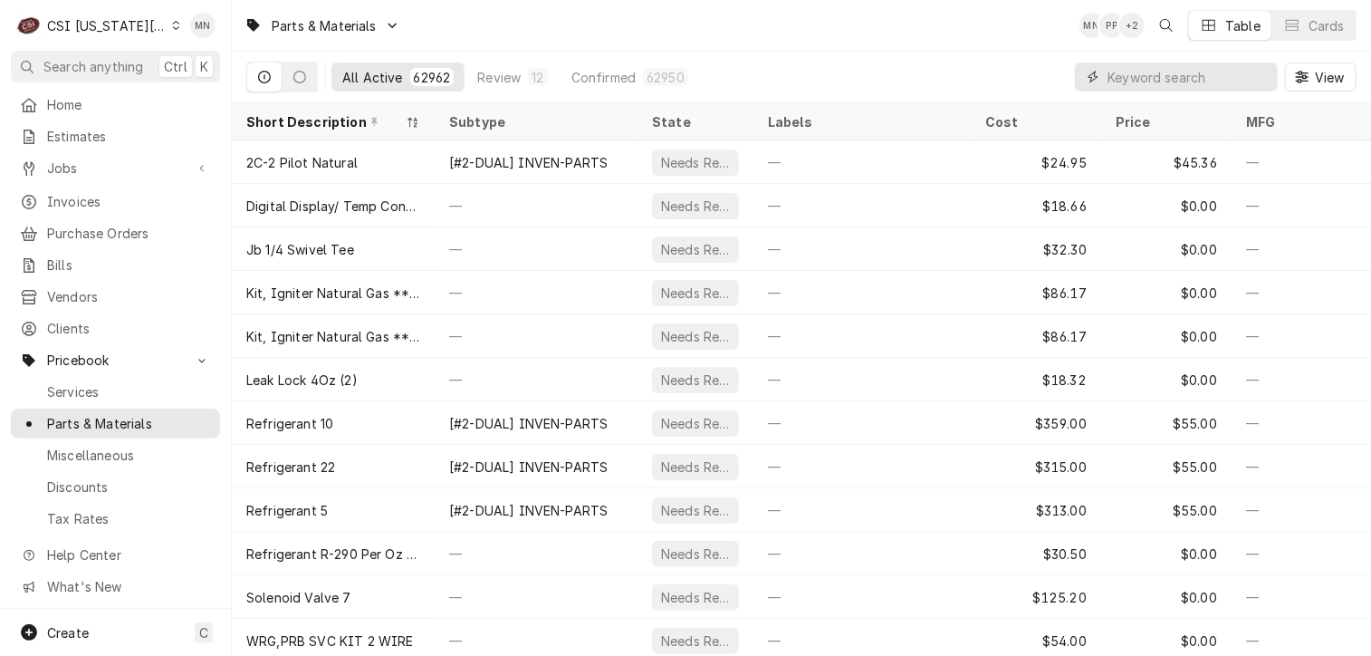
paste input "MER-DR0079"
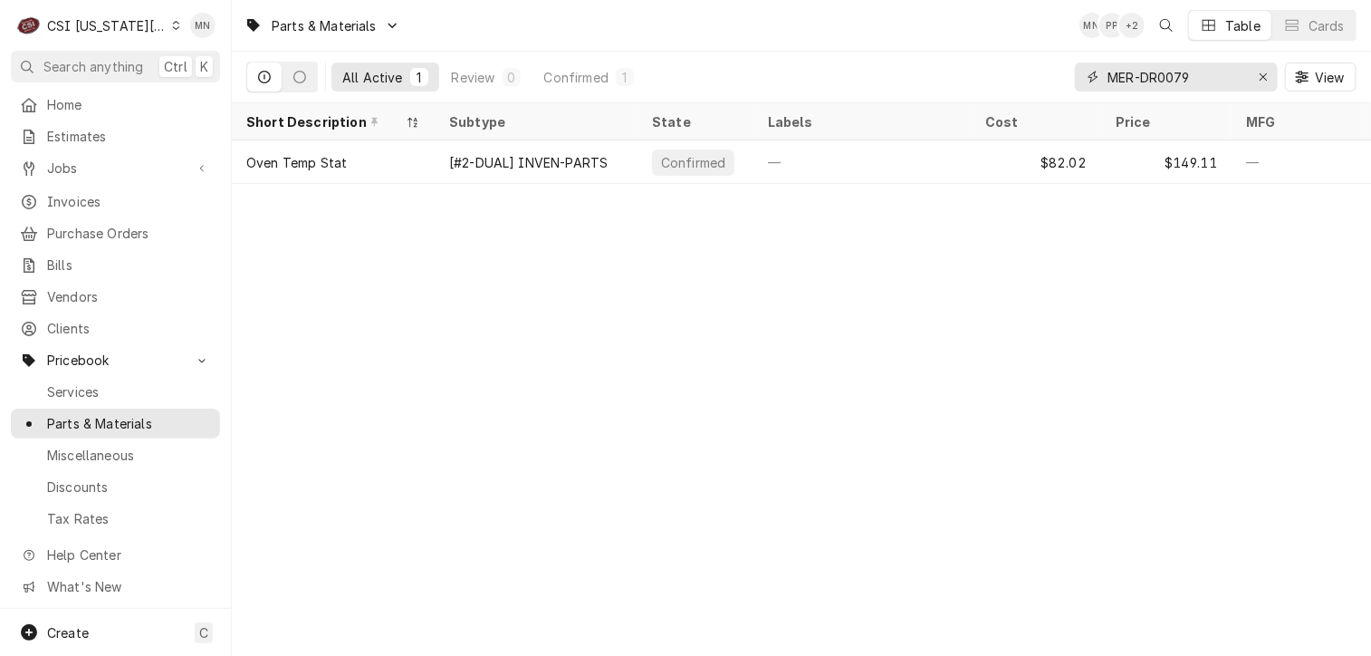
type input "MER-DR0079"
click at [1249, 75] on button "Erase input" at bounding box center [1263, 76] width 29 height 29
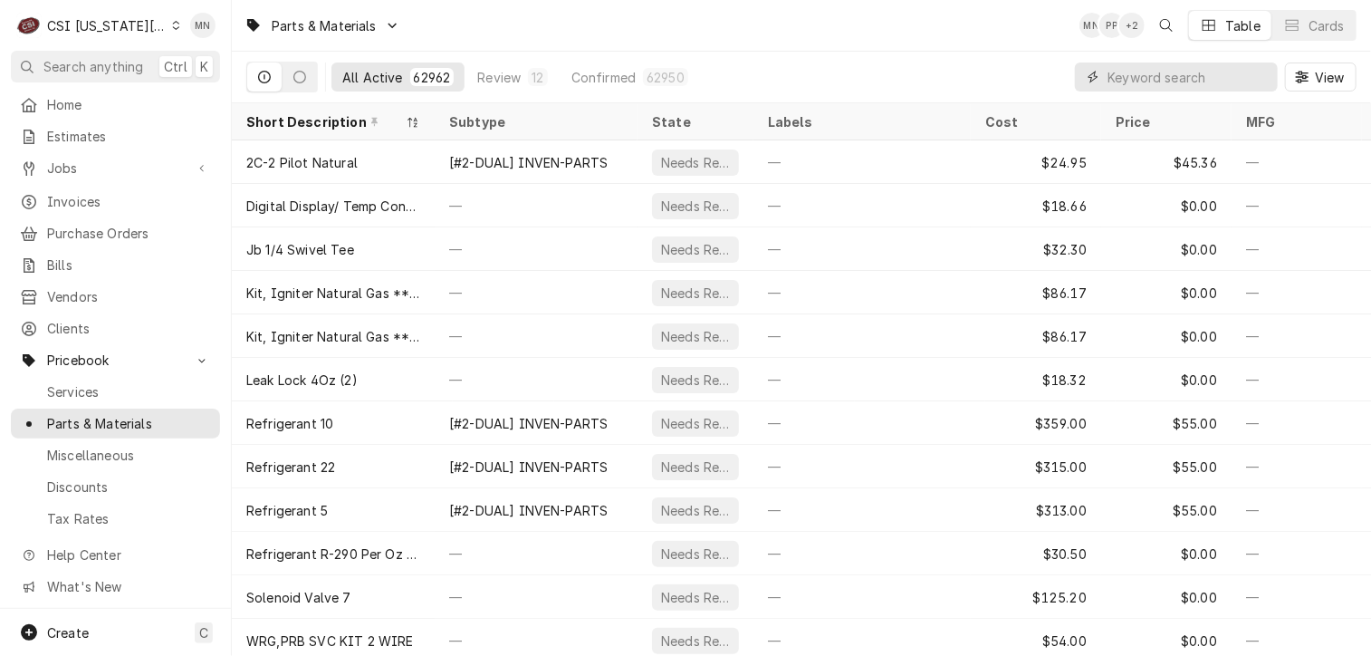
paste input "BAX-01-1000V9-00149"
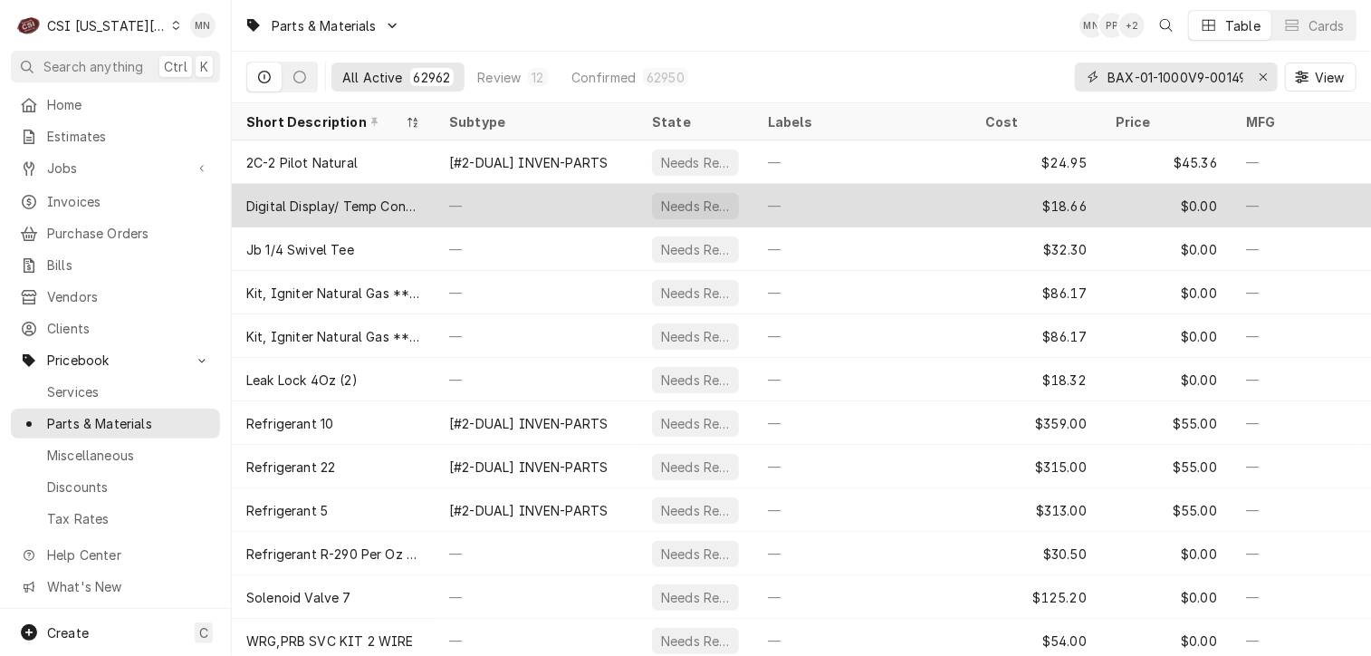
scroll to position [0, 6]
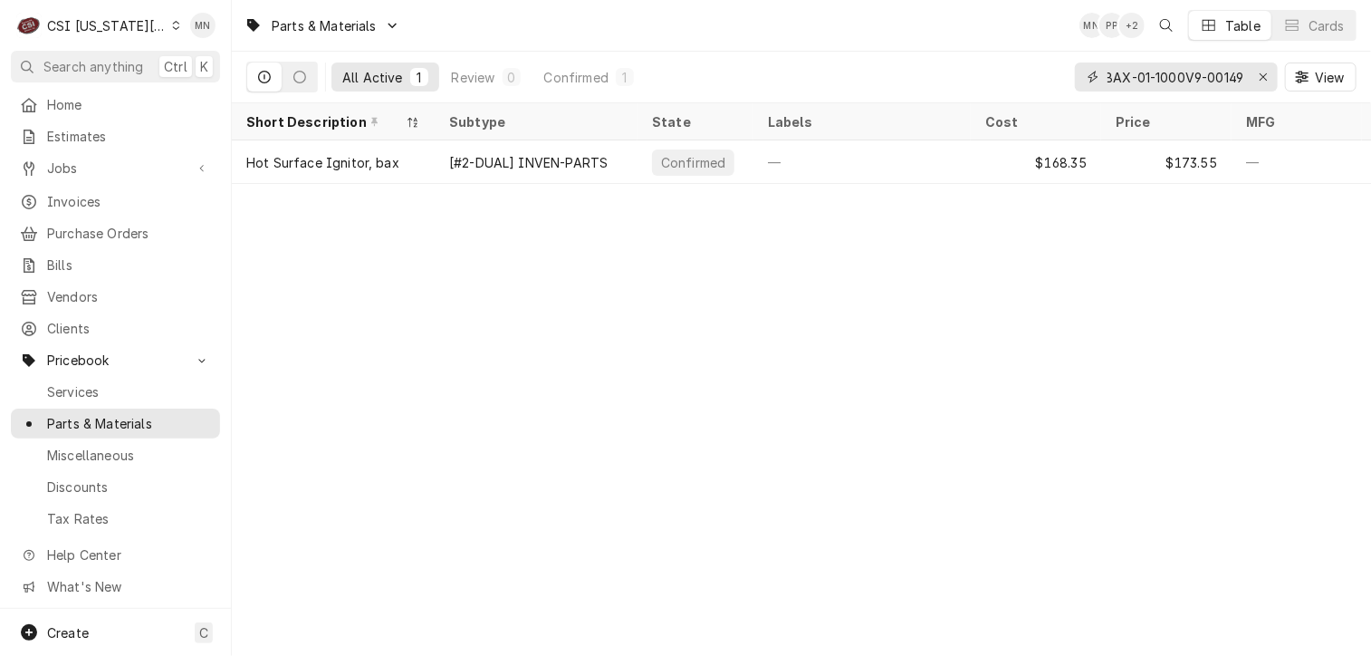
type input "BAX-01-1000V9-00149"
click at [1265, 71] on icon "Erase input" at bounding box center [1264, 77] width 10 height 13
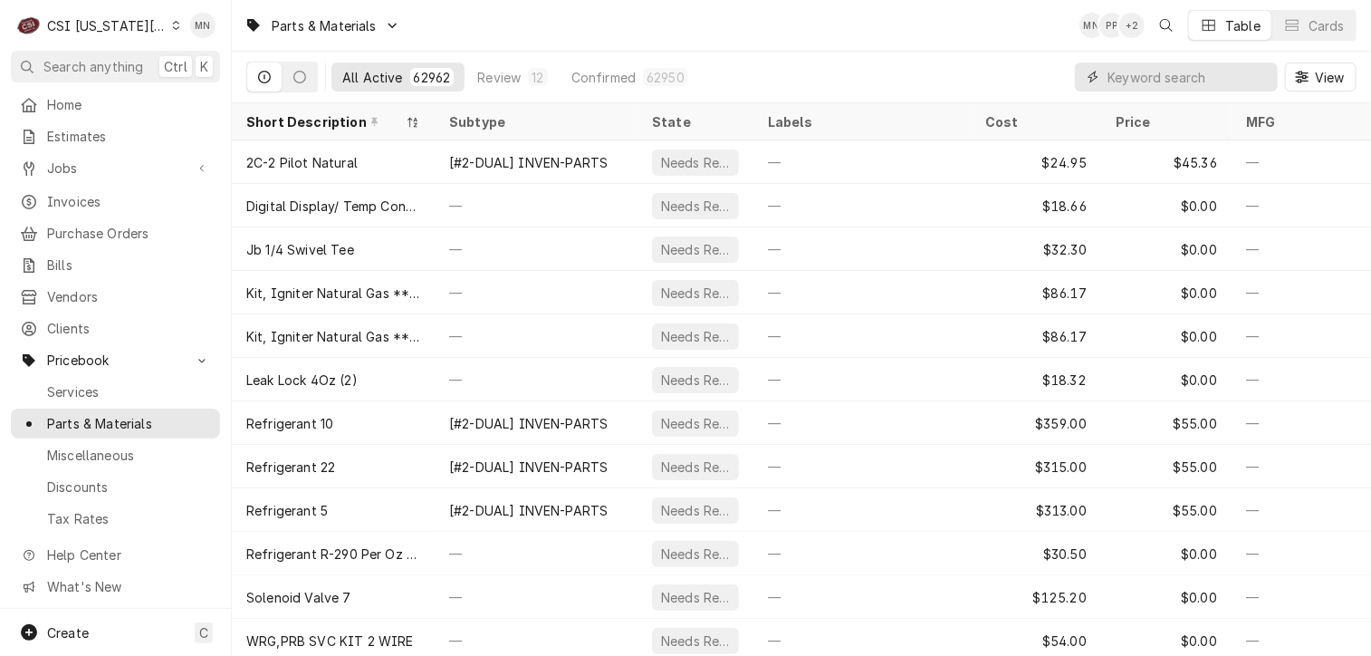
paste input "VUL-00-913149"
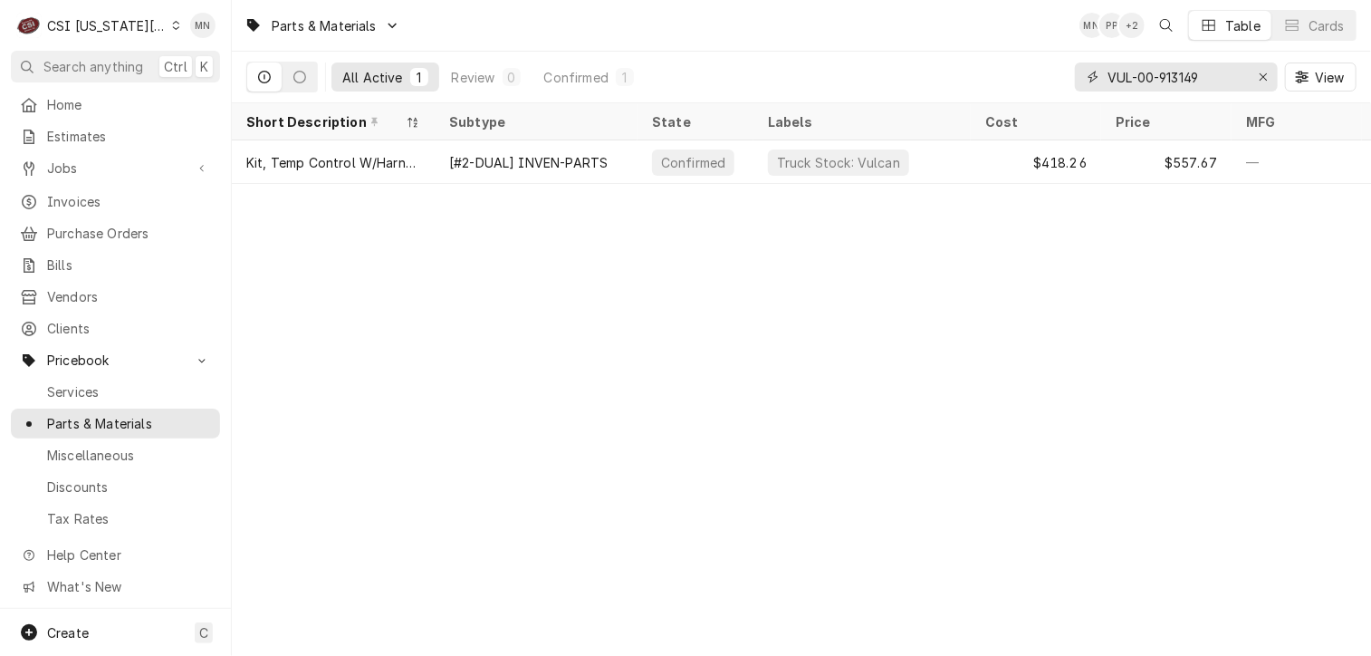
type input "VUL-00-913149"
click at [1255, 75] on div "Erase input" at bounding box center [1263, 77] width 18 height 18
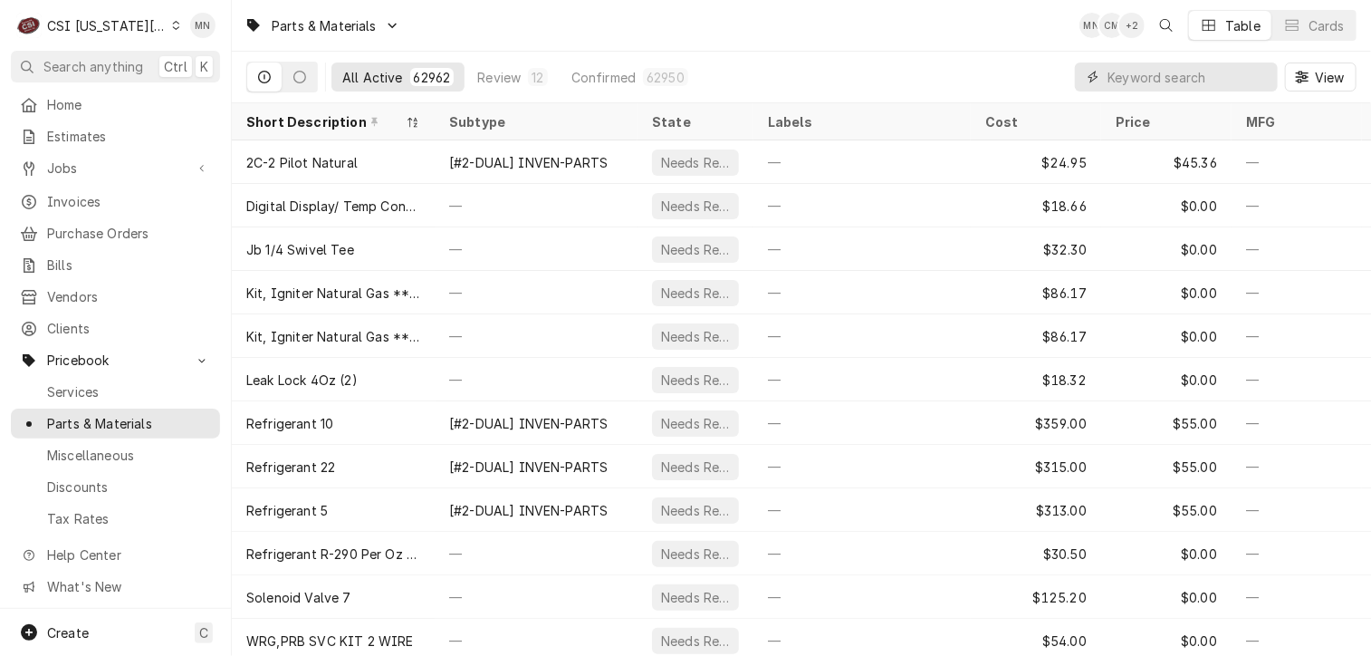
paste input "GAR-6056350"
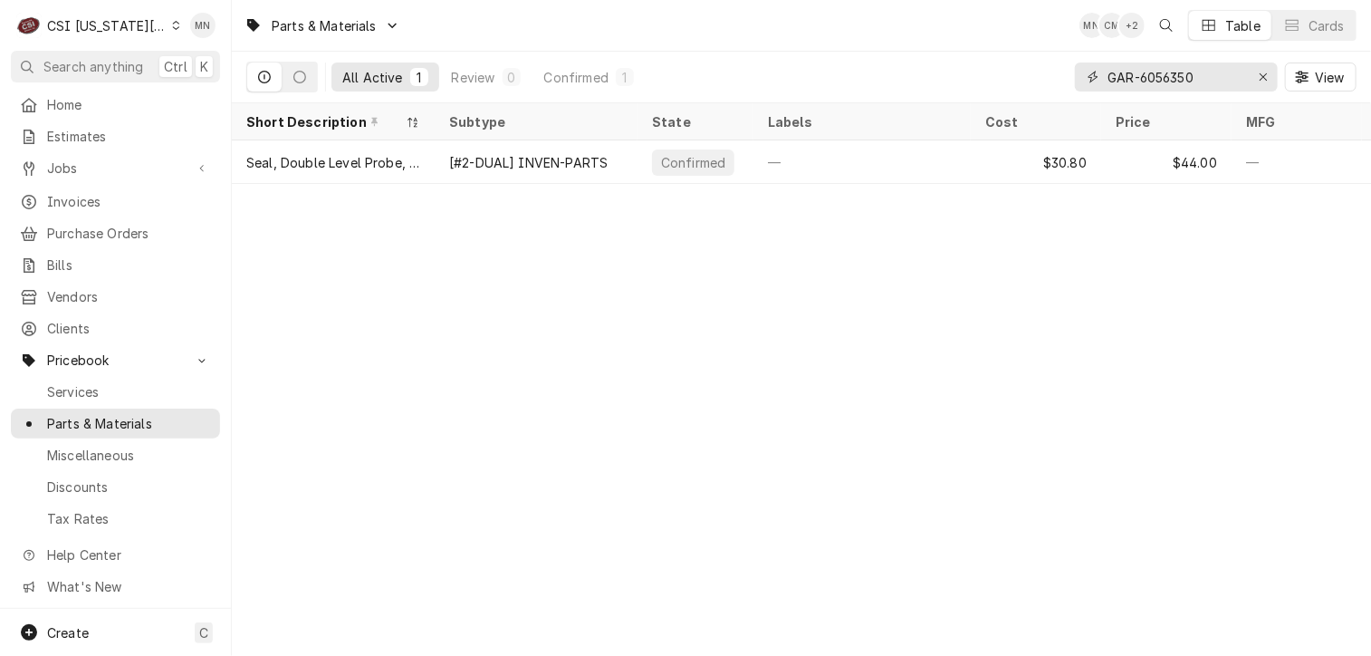
type input "GAR-6056350"
click at [1250, 71] on button "Erase input" at bounding box center [1263, 76] width 29 height 29
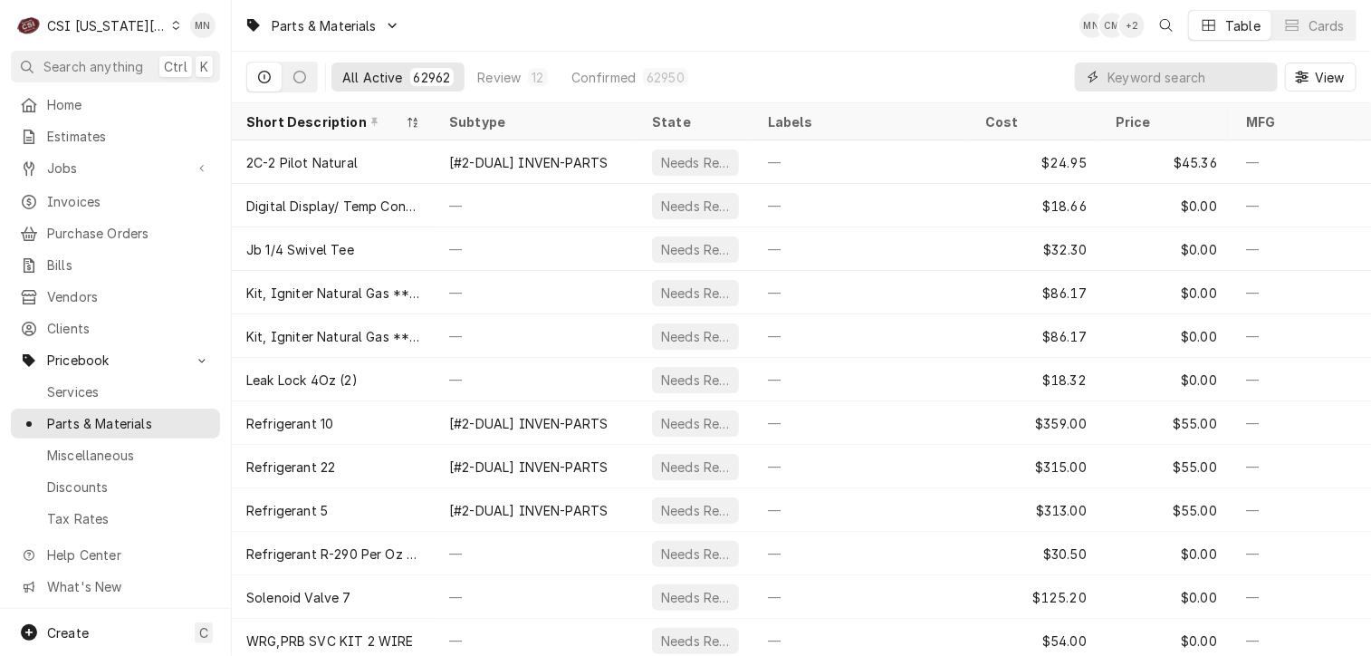
paste input "CON-5056348"
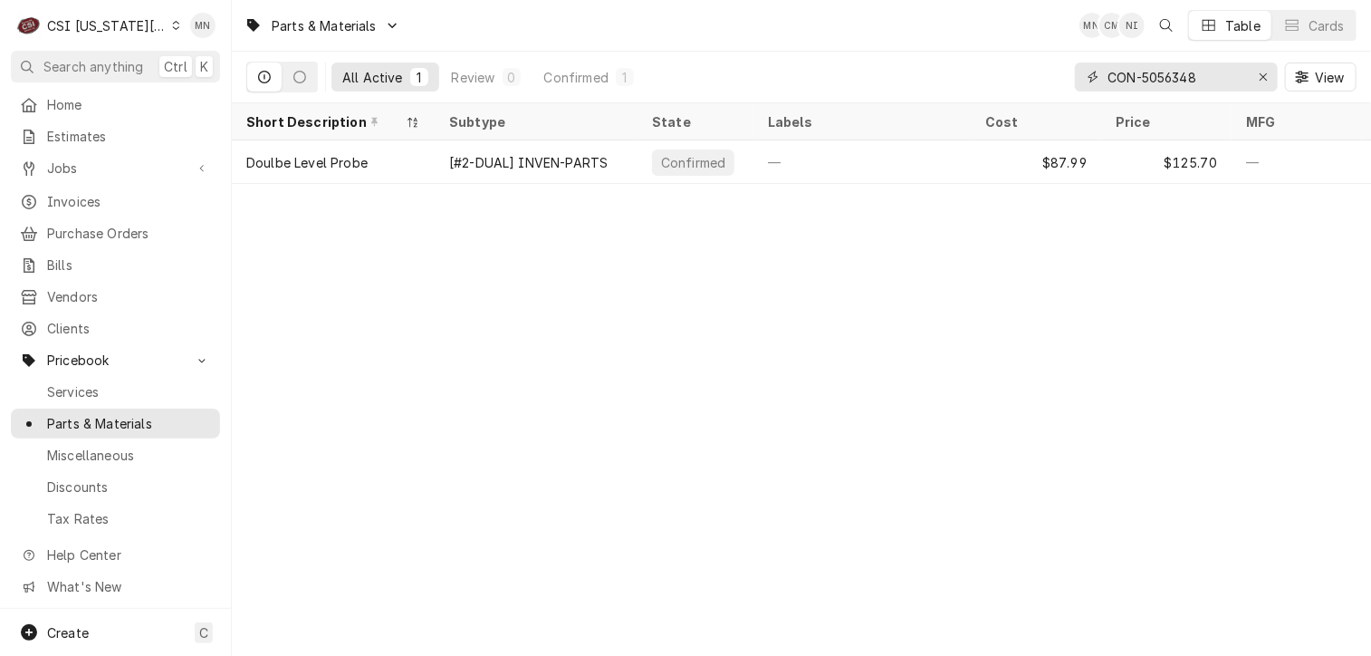
type input "CON-5056348"
click at [1265, 85] on div "Erase input" at bounding box center [1263, 77] width 18 height 18
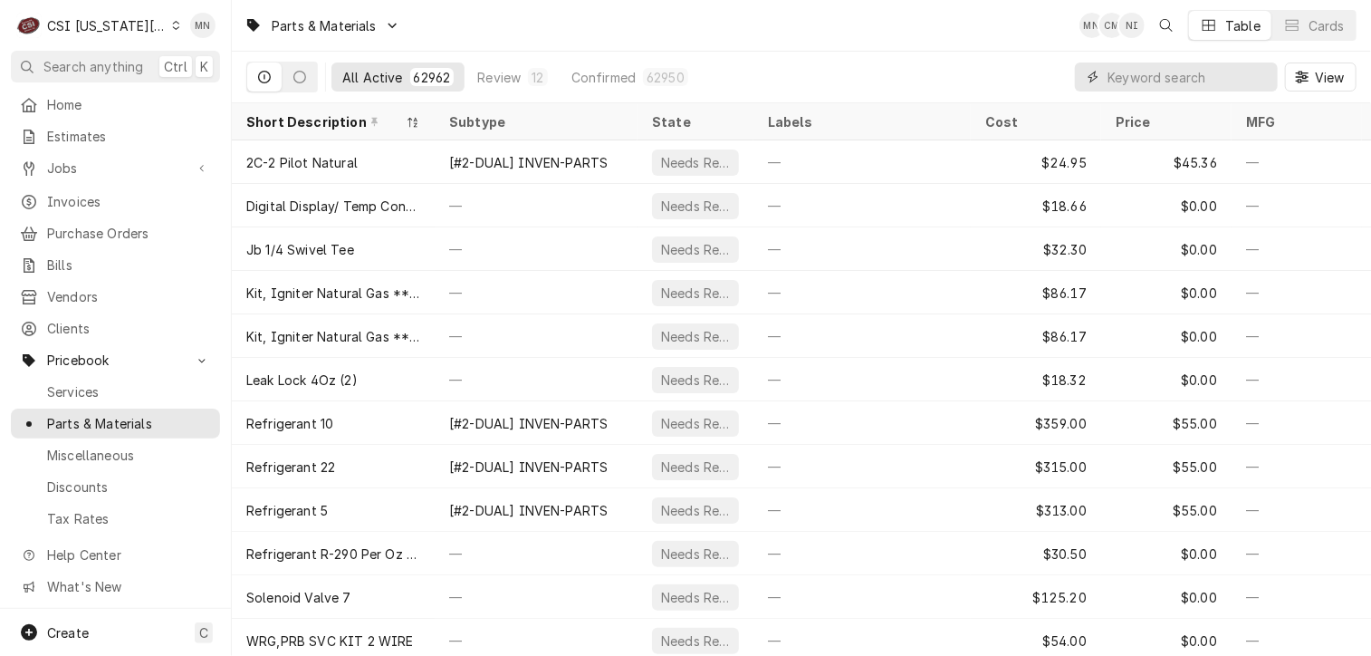
paste input "CON-5056379"
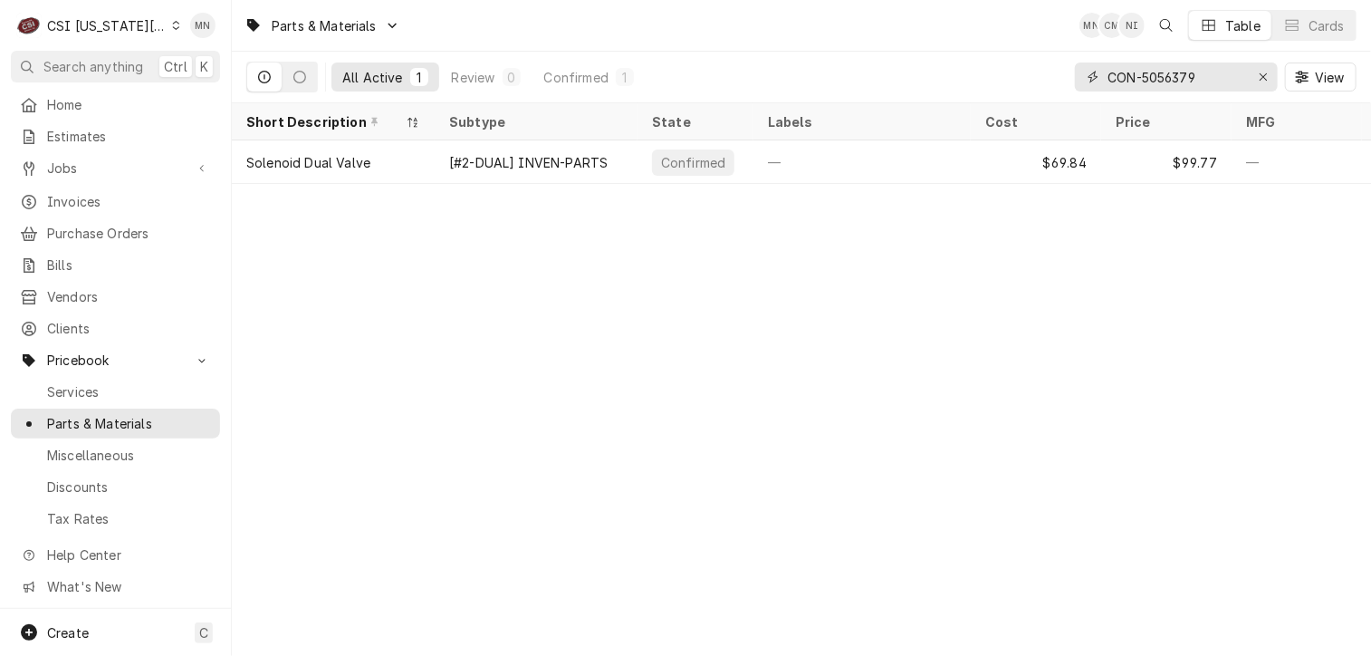
type input "CON-5056379"
click at [1261, 79] on icon "Erase input" at bounding box center [1263, 76] width 7 height 7
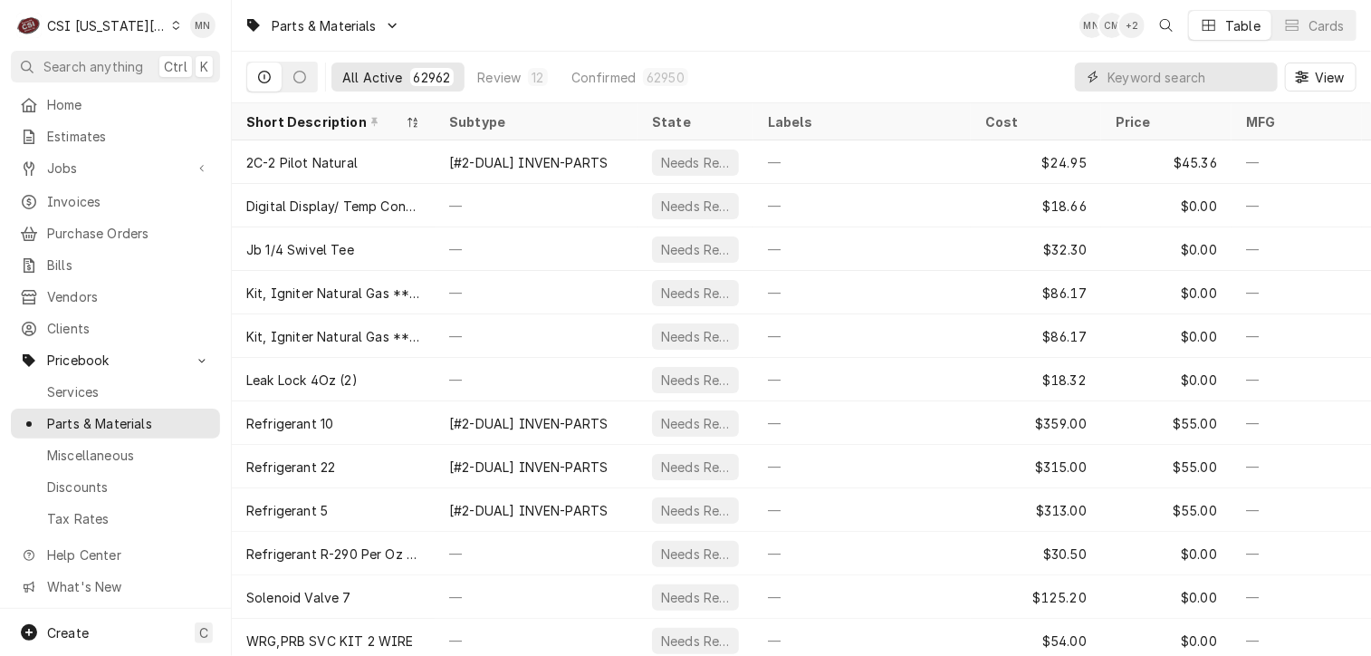
paste input "CON-5056377"
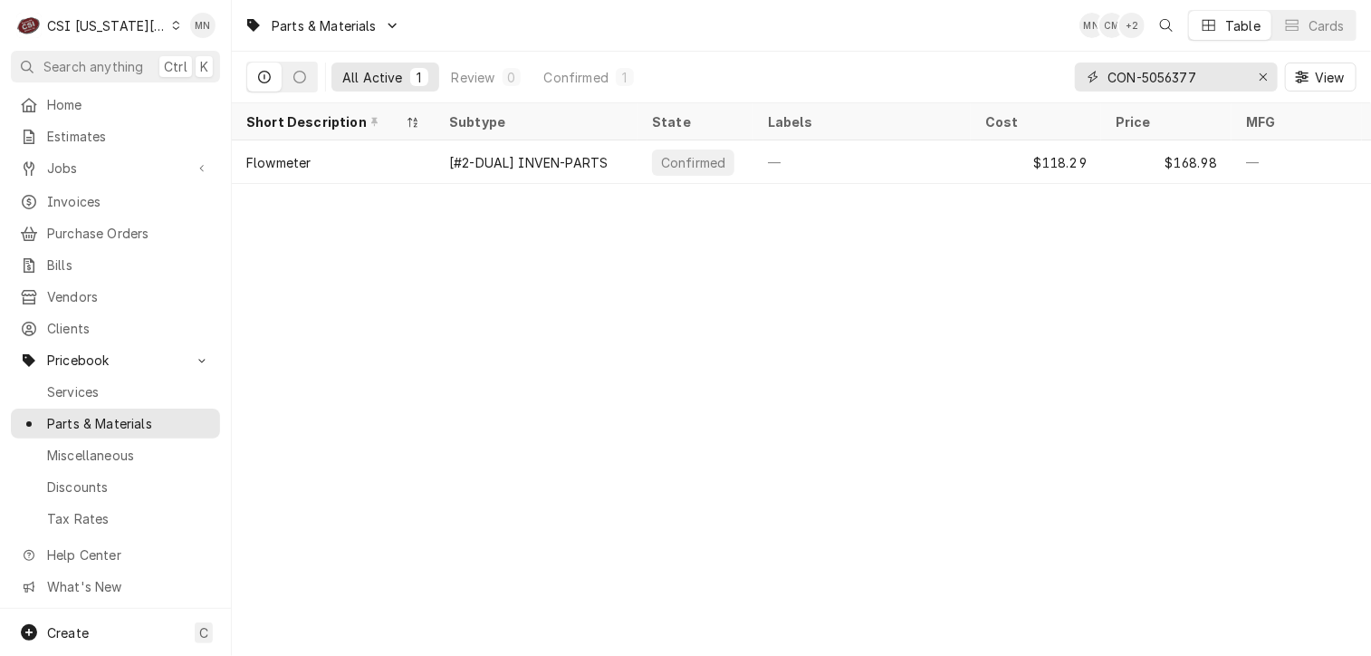
type input "CON-5056377"
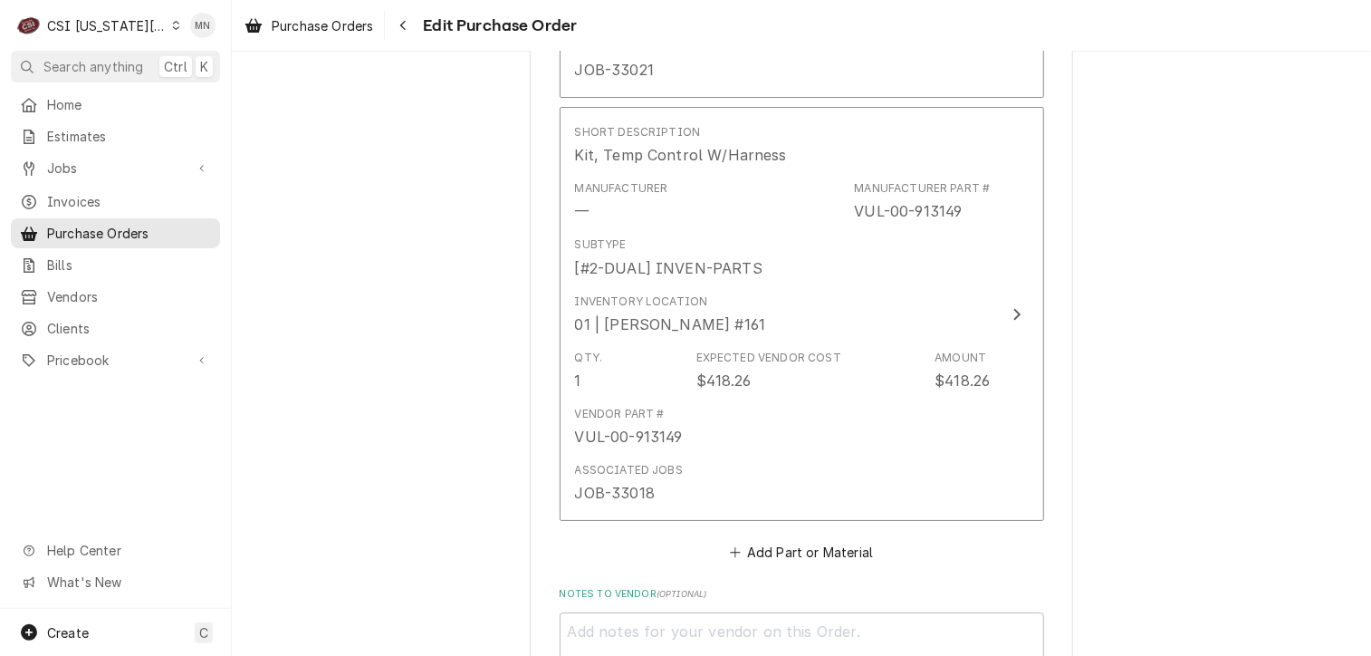
scroll to position [3713, 0]
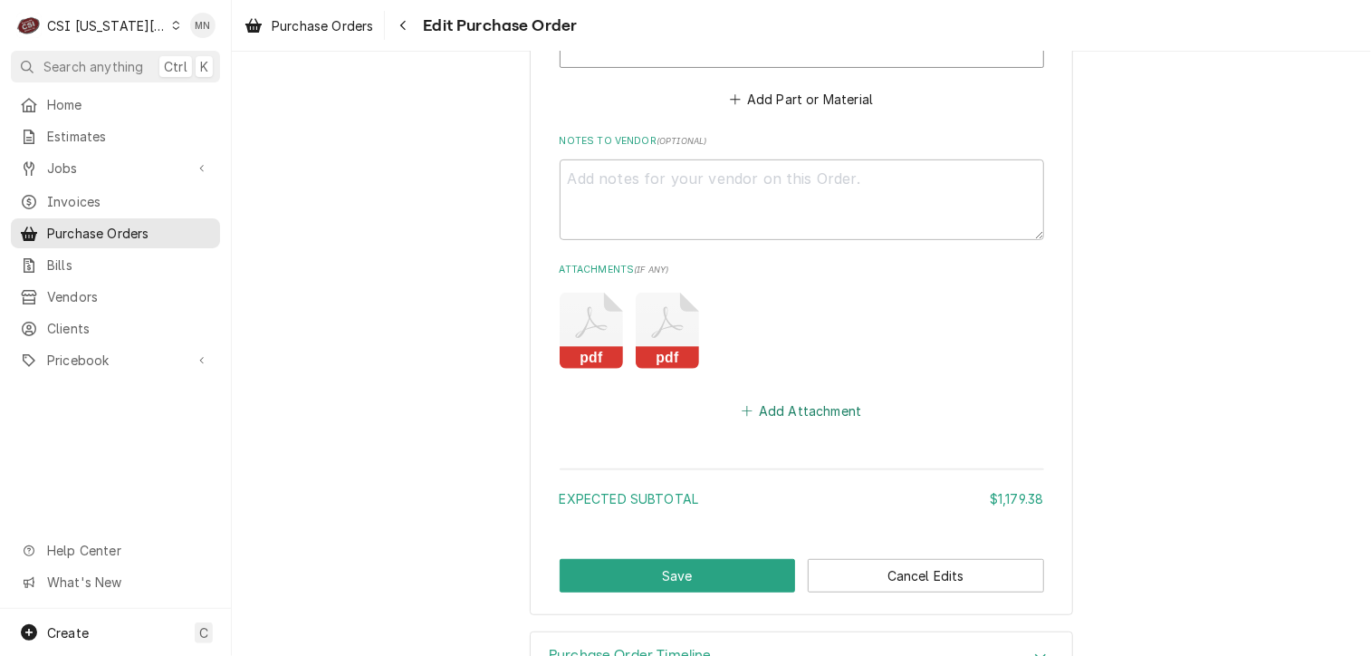
click at [782, 400] on button "Add Attachment" at bounding box center [801, 410] width 127 height 25
type textarea "x"
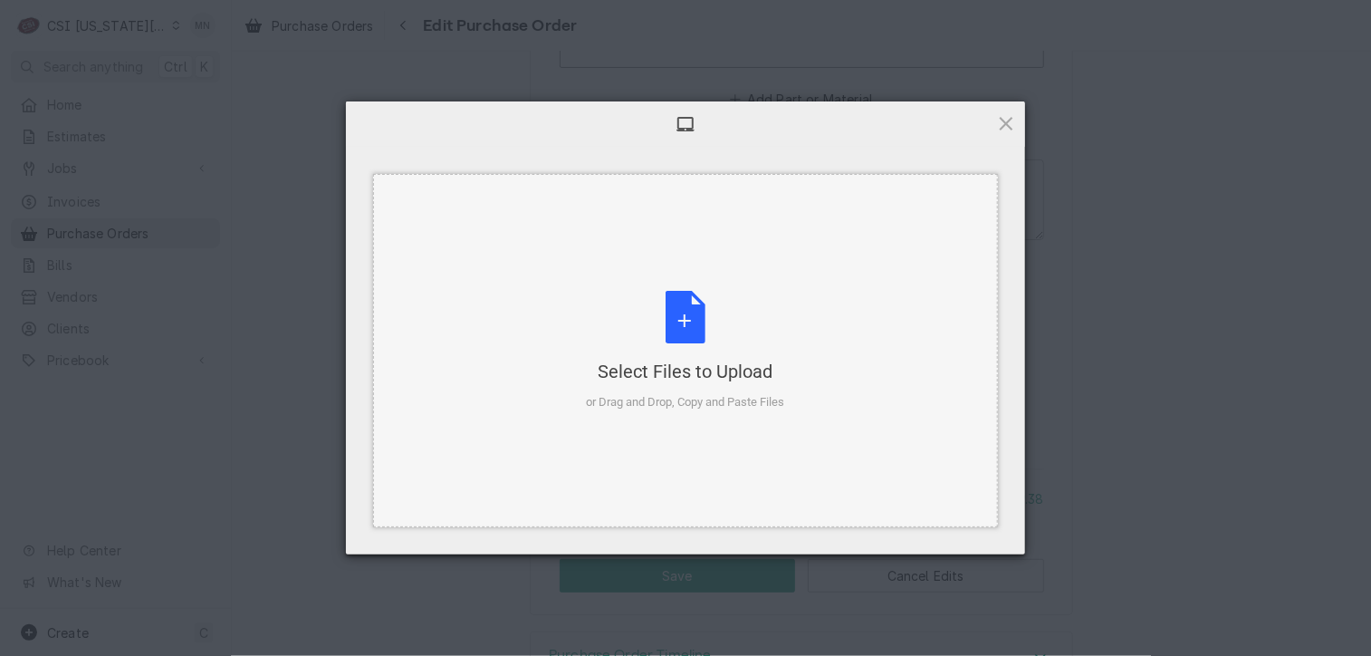
click at [672, 322] on div "Select Files to Upload or Drag and Drop, Copy and Paste Files" at bounding box center [686, 351] width 198 height 120
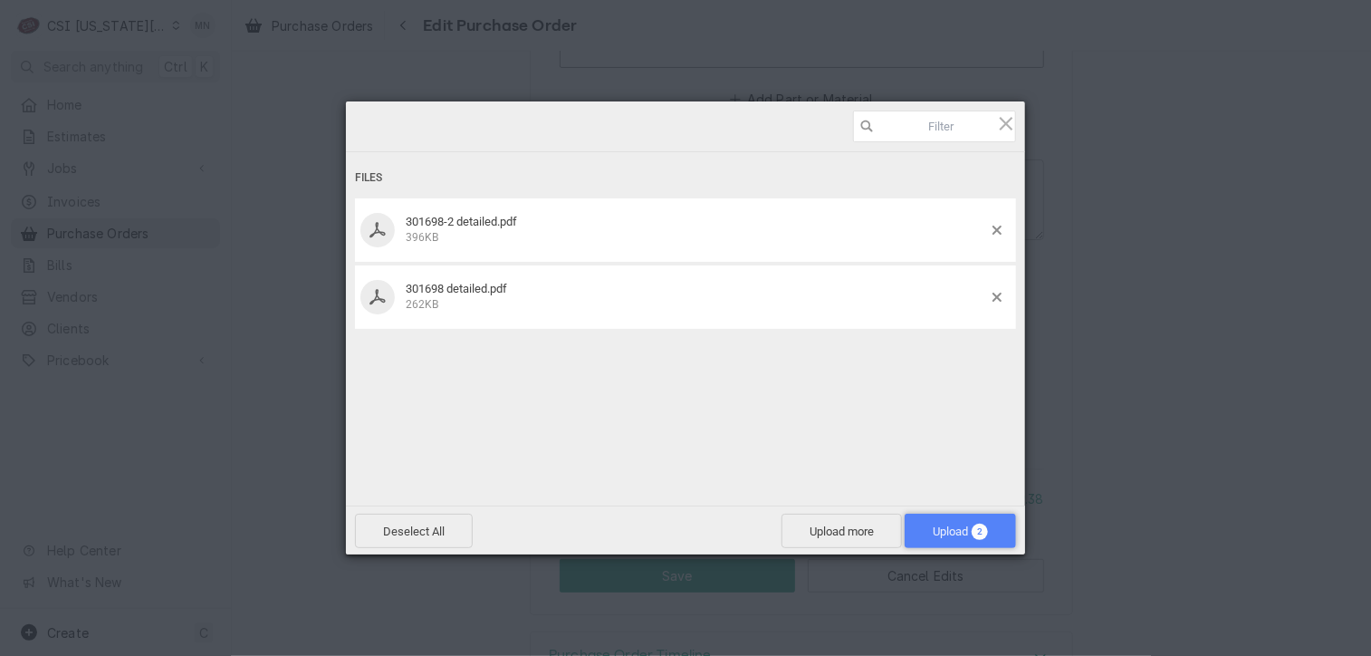
click at [960, 540] on span "Upload 2" at bounding box center [960, 530] width 111 height 34
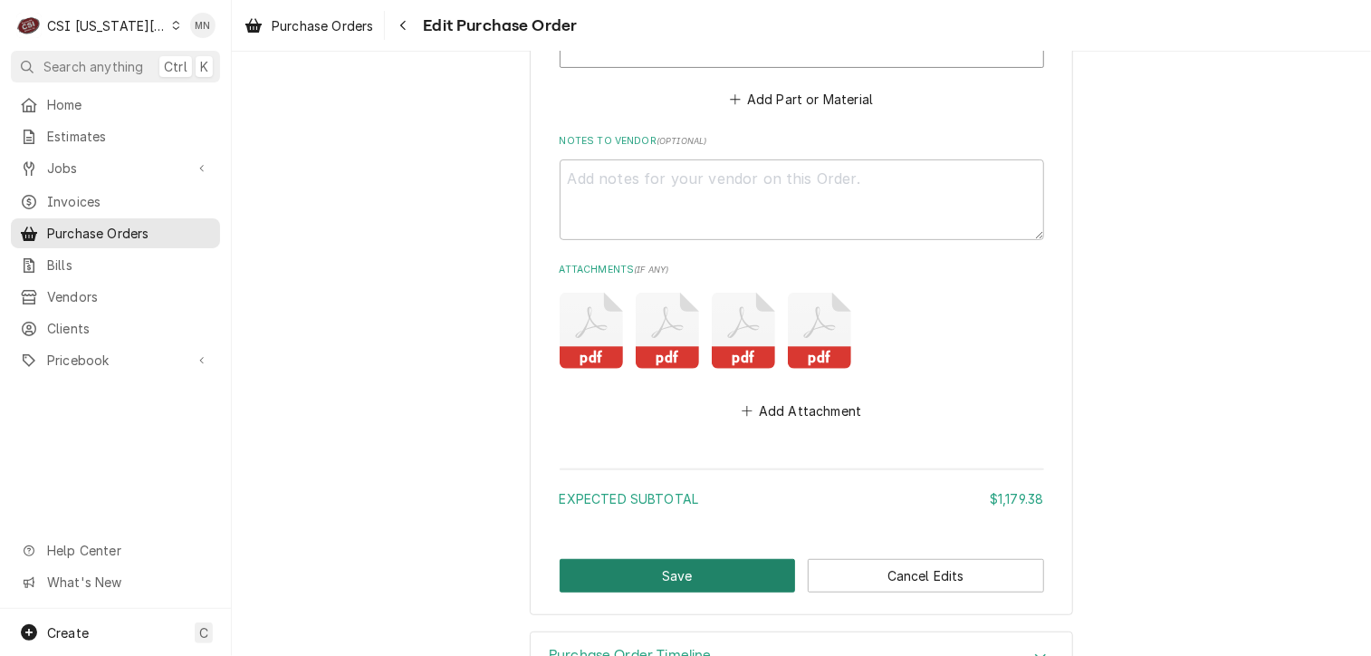
click at [677, 572] on button "Save" at bounding box center [678, 576] width 236 height 34
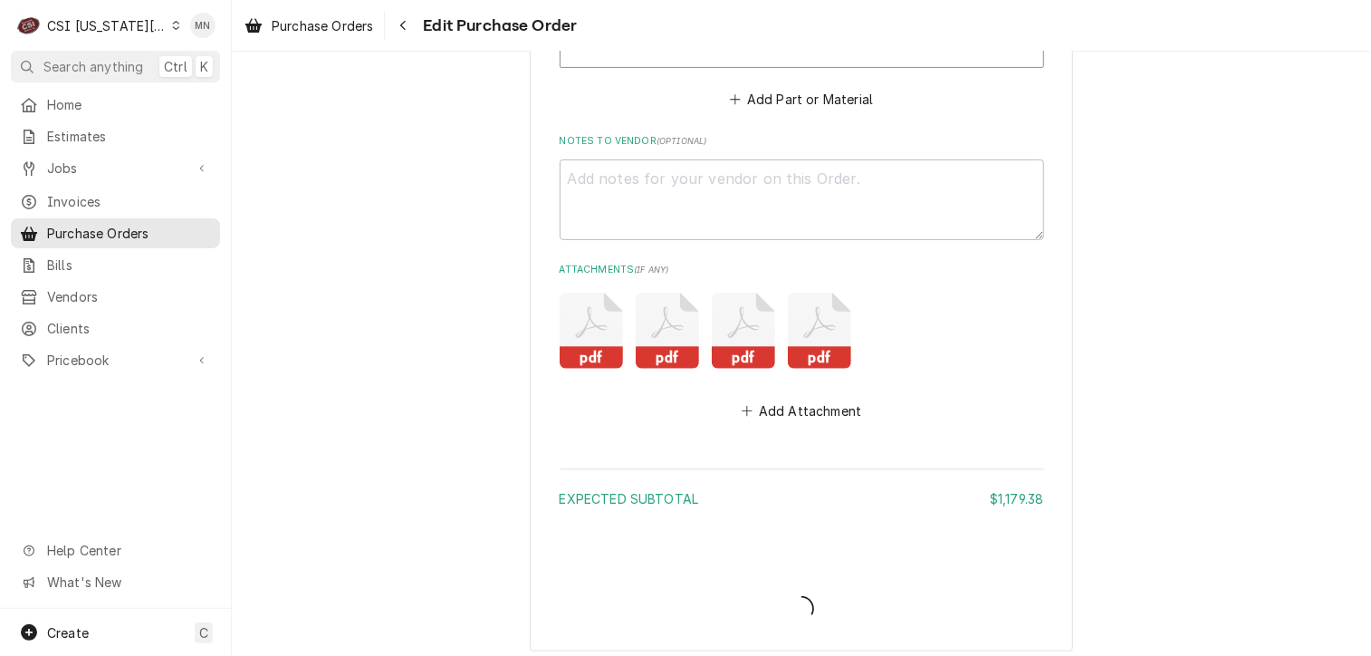
type textarea "x"
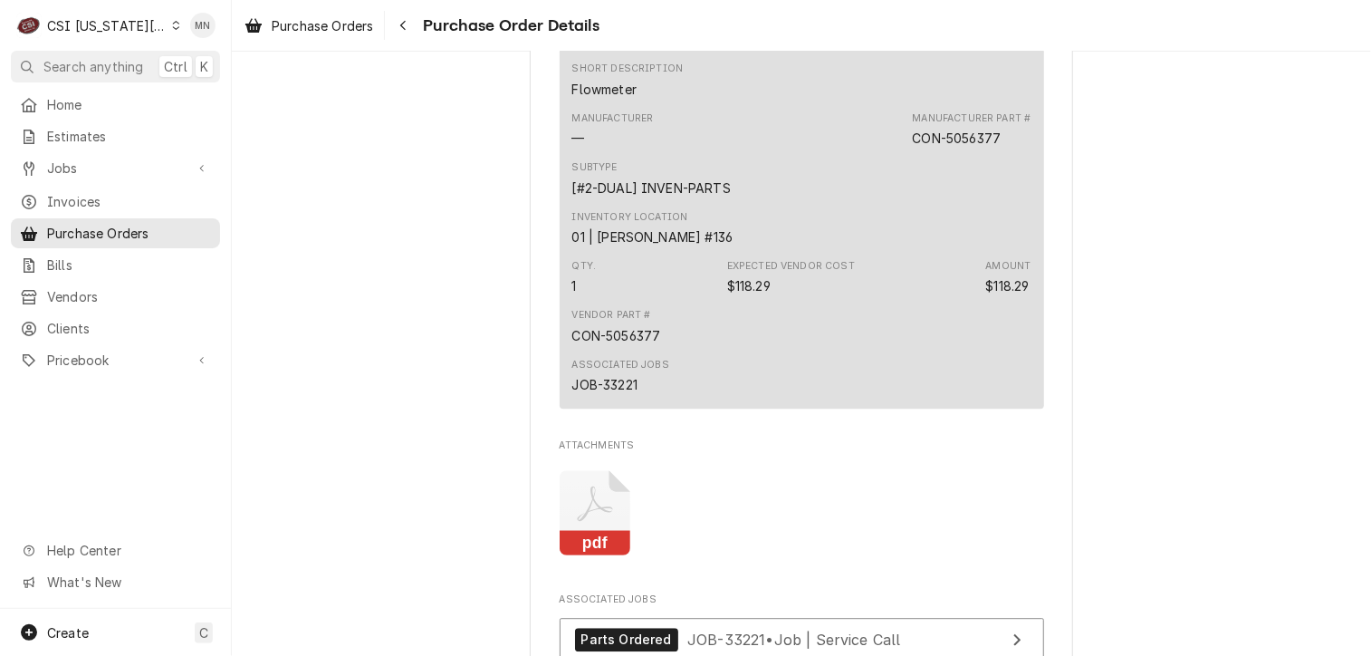
scroll to position [2626, 0]
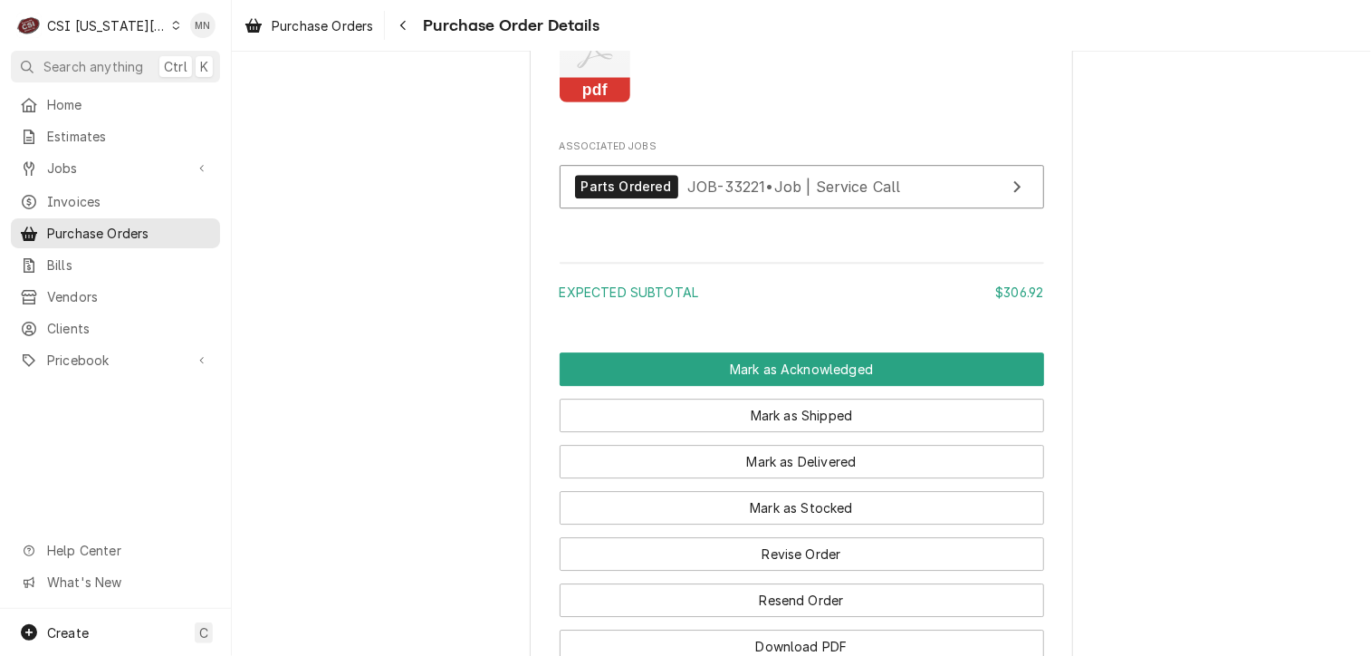
click at [587, 69] on icon "Attachments" at bounding box center [594, 51] width 35 height 35
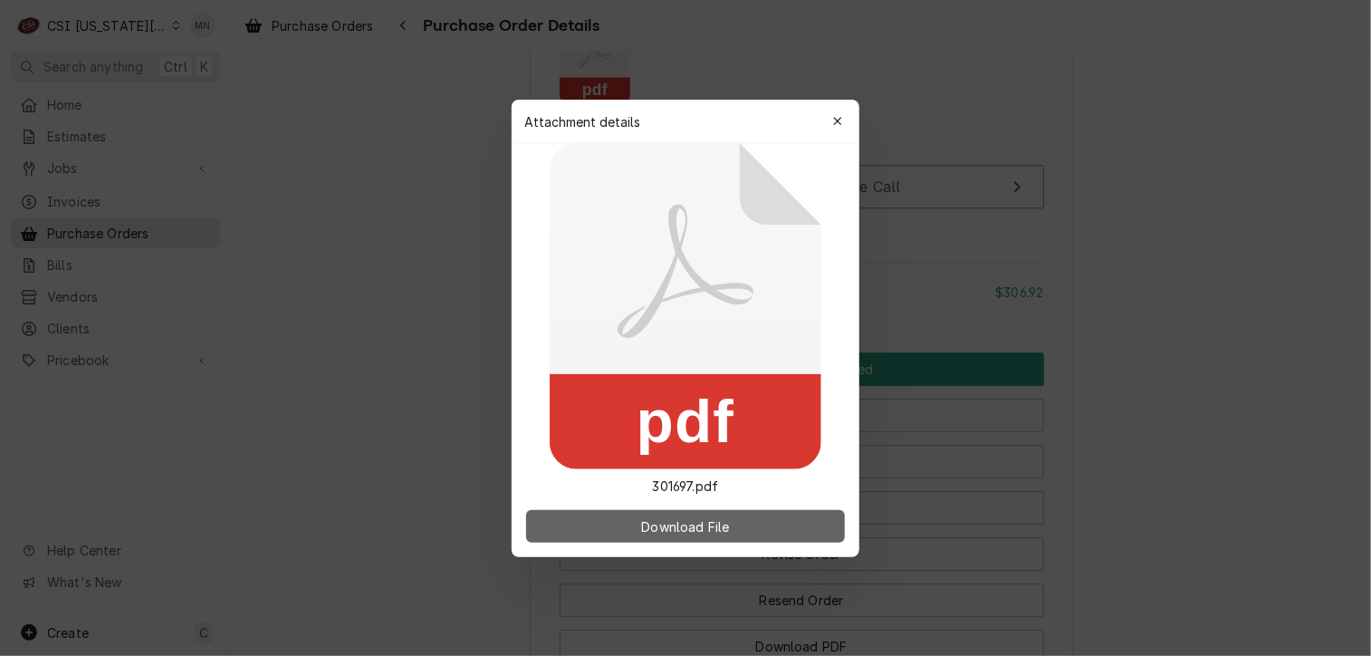
click at [683, 521] on span "Download File" at bounding box center [685, 525] width 95 height 19
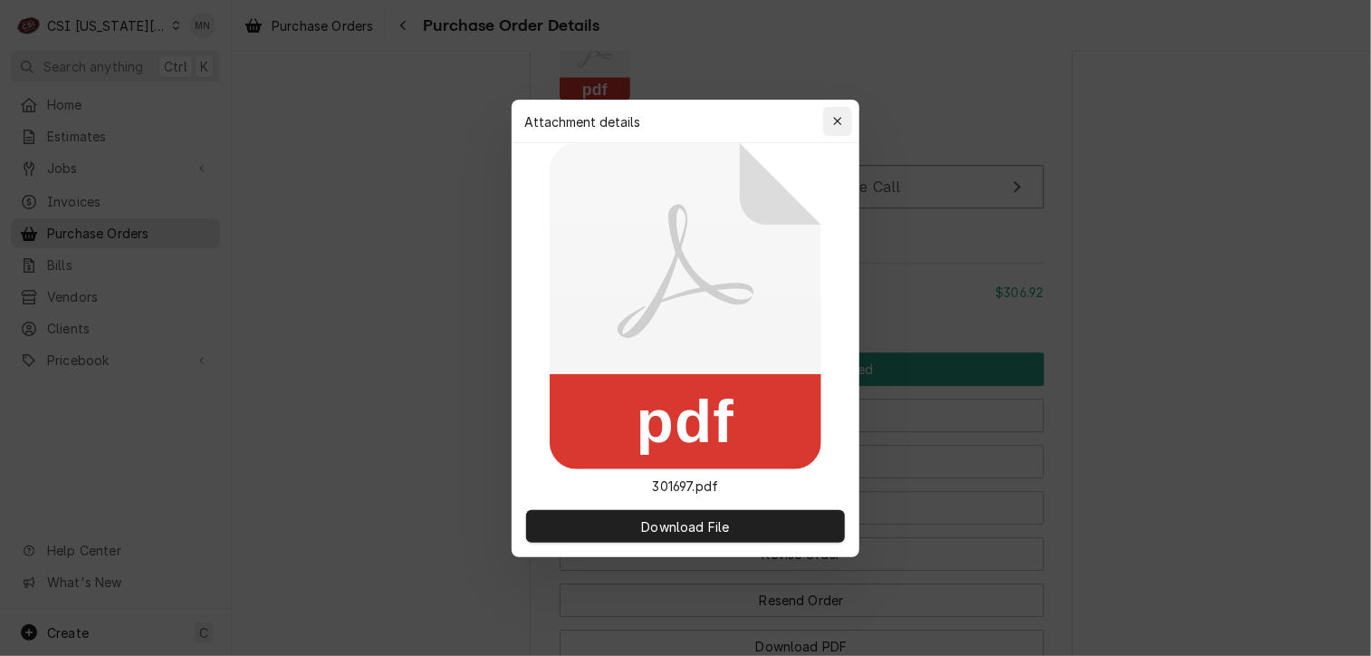
click at [840, 117] on icon "button" at bounding box center [838, 121] width 10 height 13
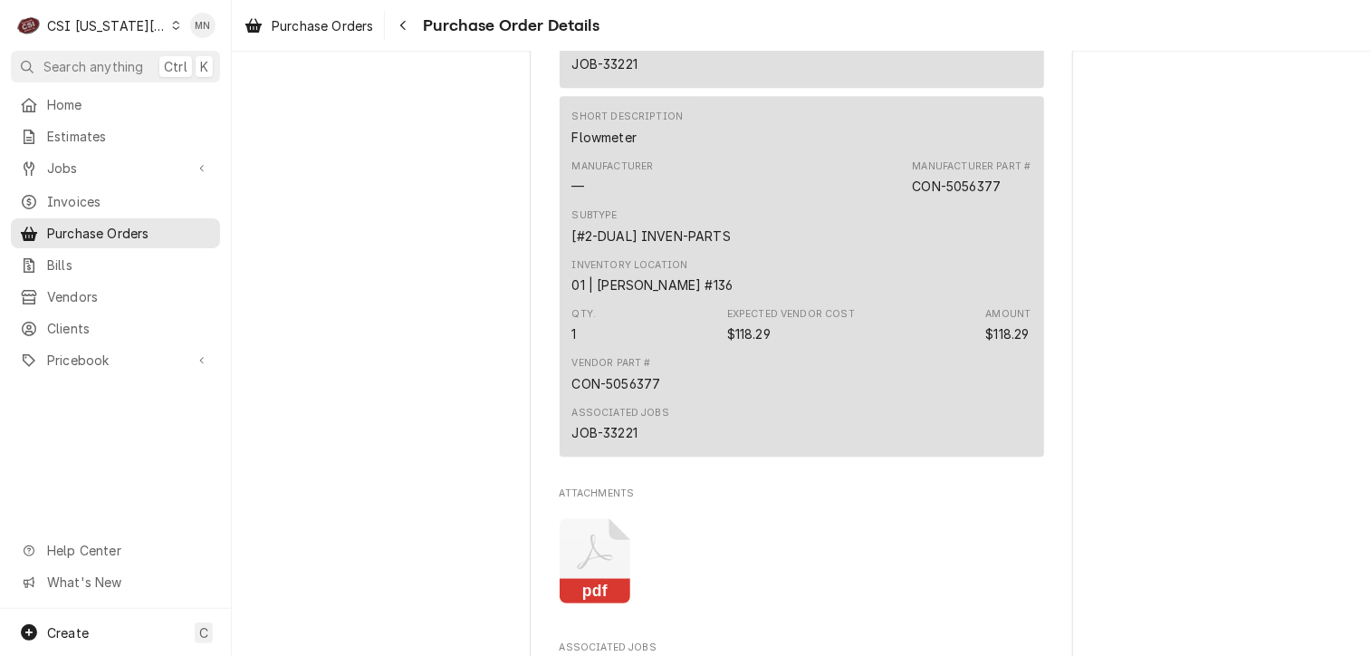
scroll to position [2264, 0]
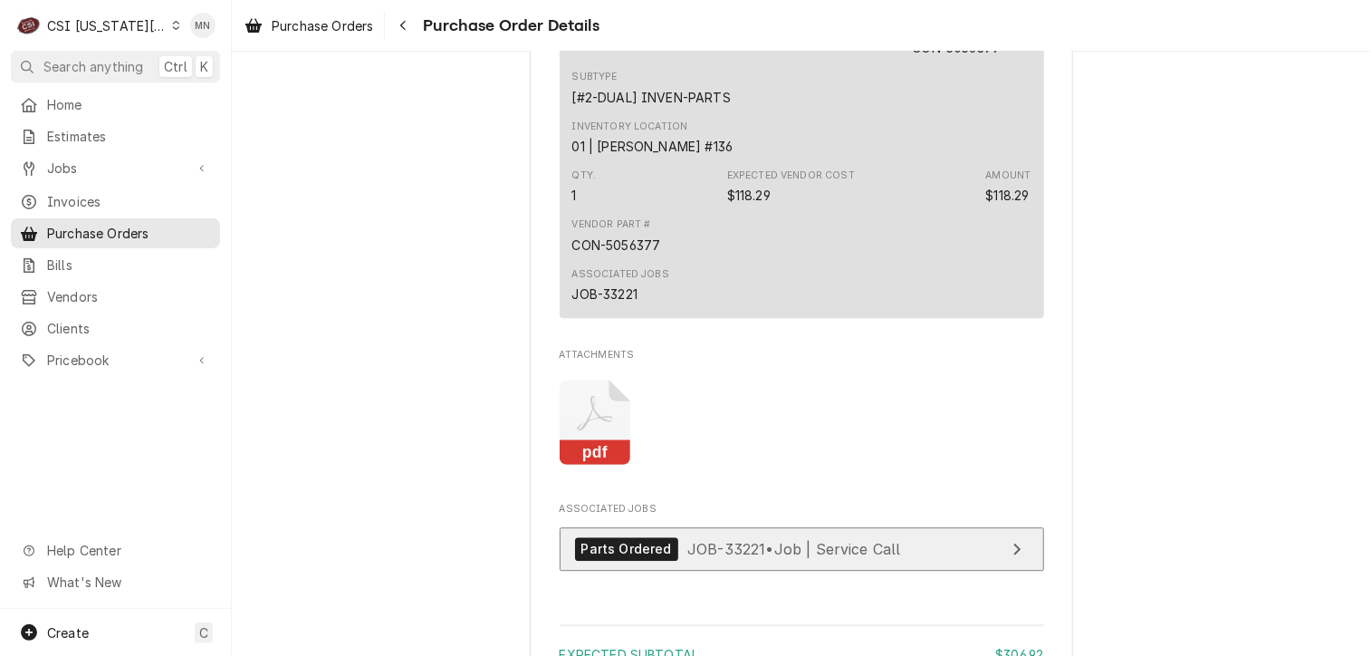
click at [786, 571] on link "Parts Ordered JOB-33221 • Job | Service Call" at bounding box center [802, 549] width 484 height 44
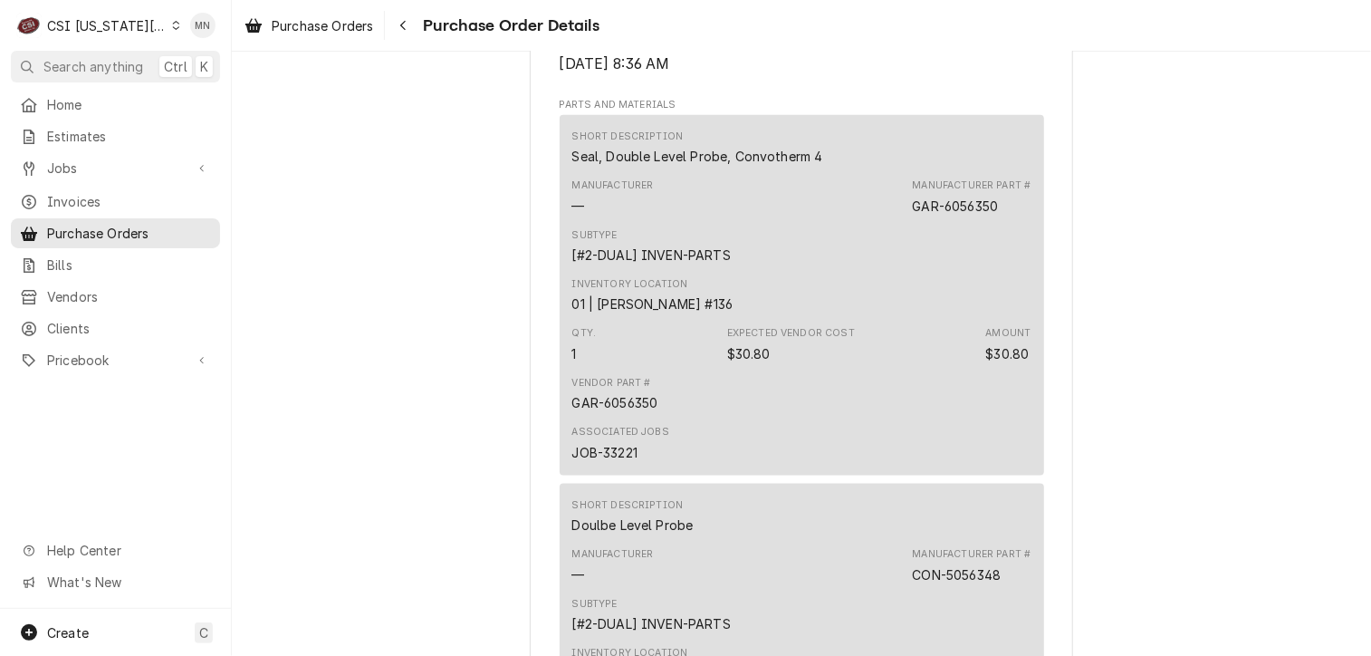
scroll to position [996, 0]
drag, startPoint x: 999, startPoint y: 266, endPoint x: 909, endPoint y: 269, distance: 89.7
click at [912, 218] on div "Manufacturer Part # GAR-6056350" at bounding box center [971, 200] width 119 height 36
copy div "GAR-6056350"
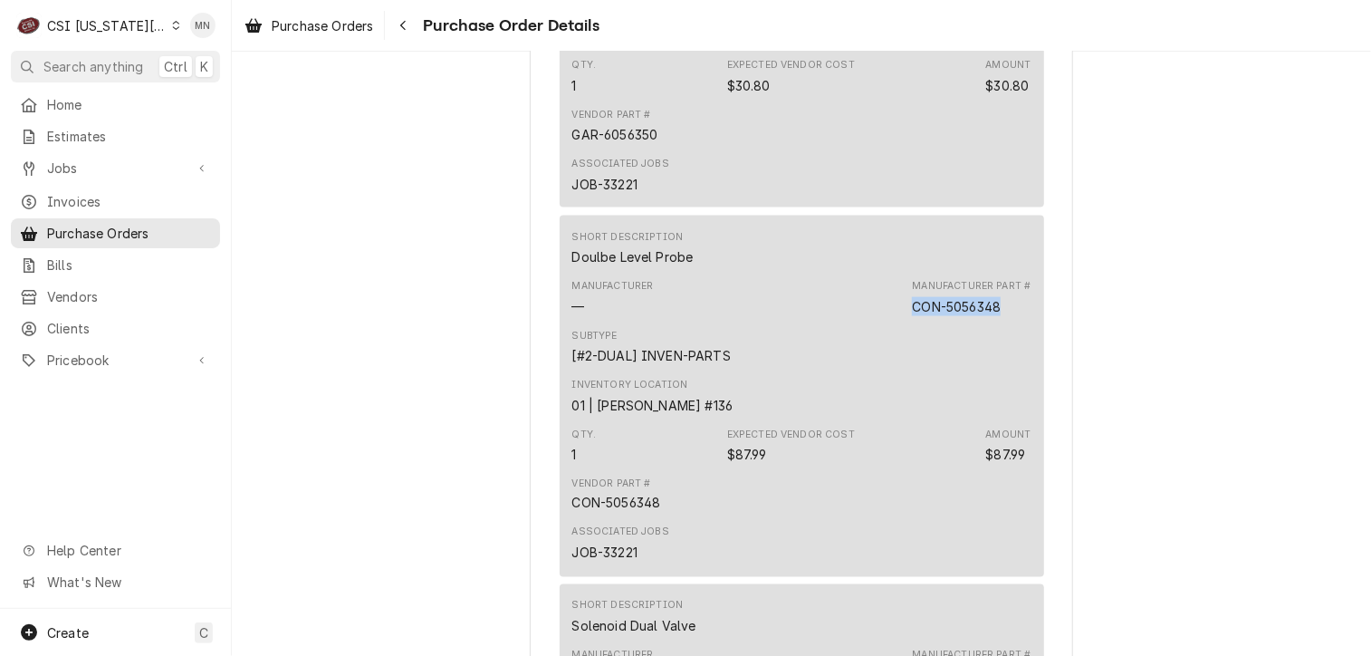
drag, startPoint x: 1000, startPoint y: 362, endPoint x: 909, endPoint y: 367, distance: 90.7
click at [912, 315] on div "Manufacturer Part # CON-5056348" at bounding box center [971, 297] width 119 height 36
copy div "CON-5056348"
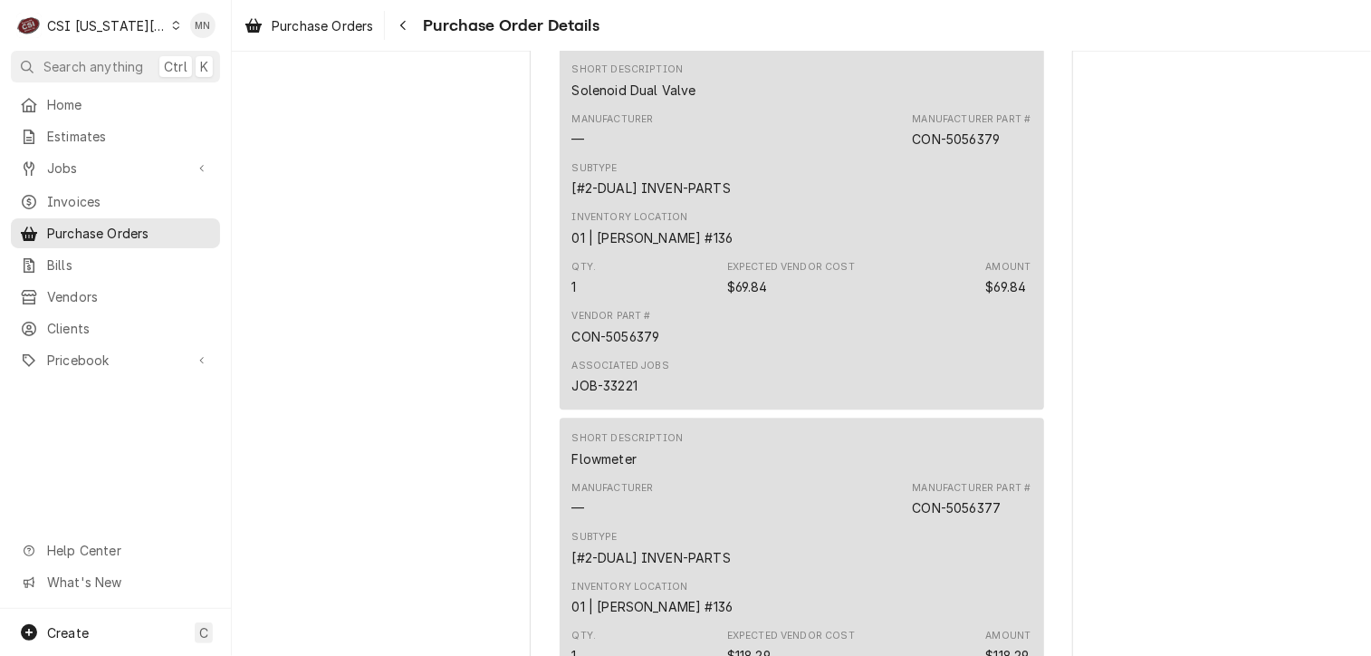
scroll to position [1811, 0]
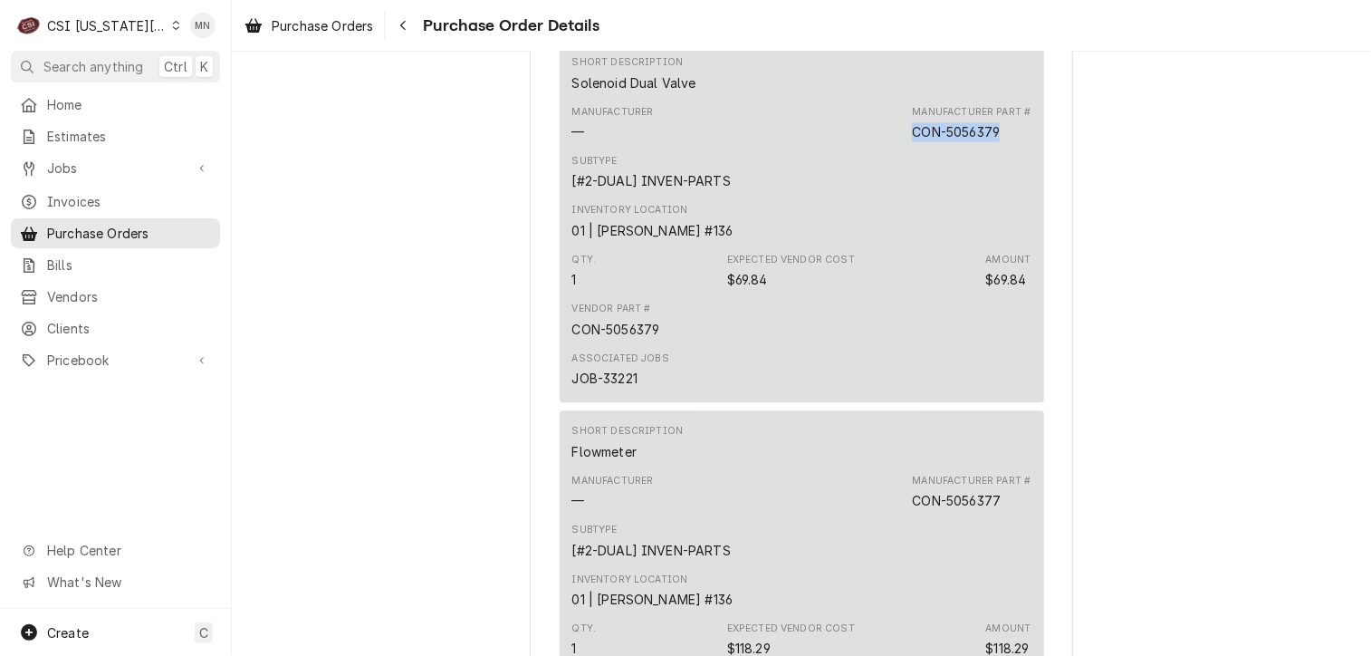
drag, startPoint x: 1003, startPoint y: 185, endPoint x: 907, endPoint y: 189, distance: 96.1
click at [912, 141] on div "Manufacturer Part # CON-5056379" at bounding box center [971, 123] width 119 height 36
copy div "CON-5056379"
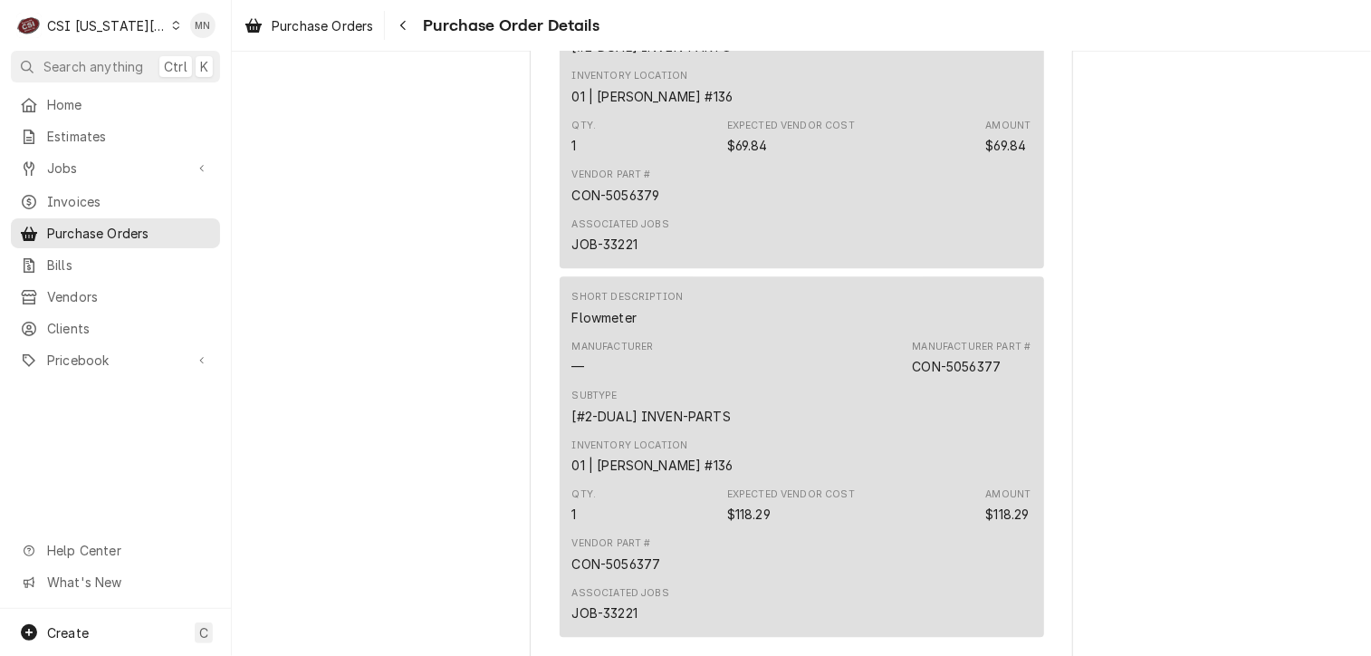
scroll to position [2173, 0]
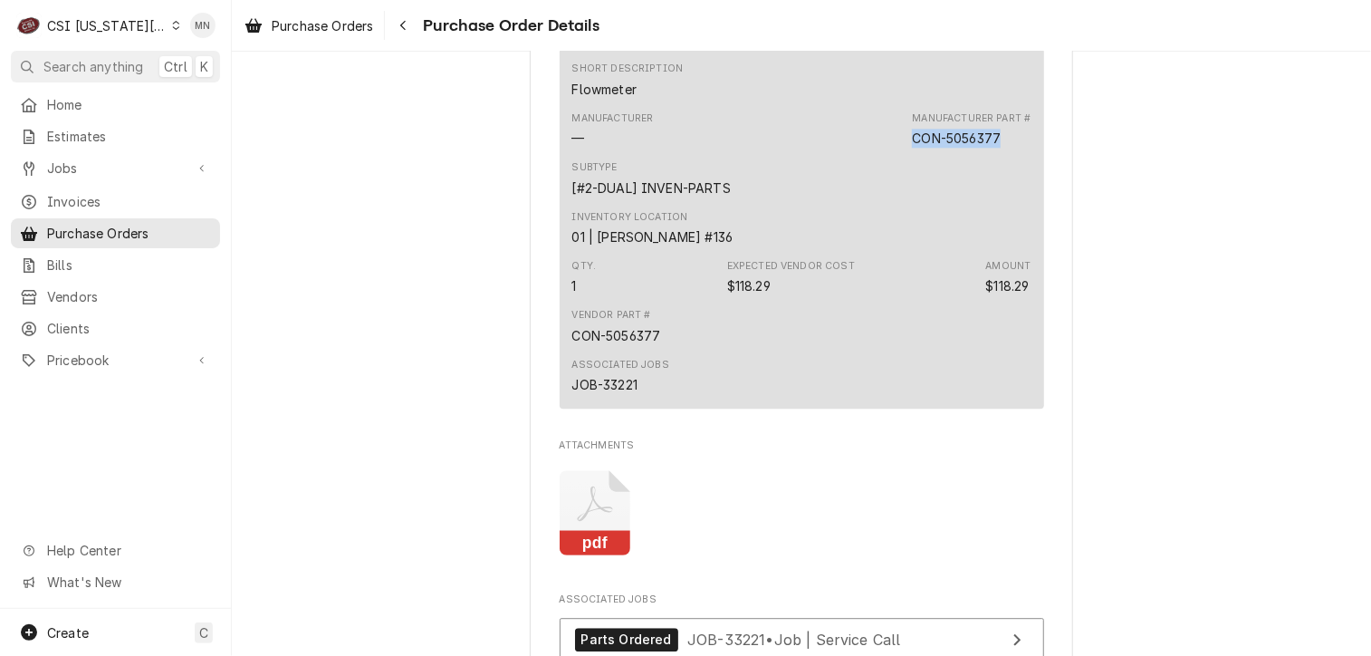
drag, startPoint x: 998, startPoint y: 197, endPoint x: 907, endPoint y: 194, distance: 91.5
click at [912, 148] on div "Manufacturer Part # CON-5056377" at bounding box center [971, 129] width 119 height 36
copy div "CON-5056377"
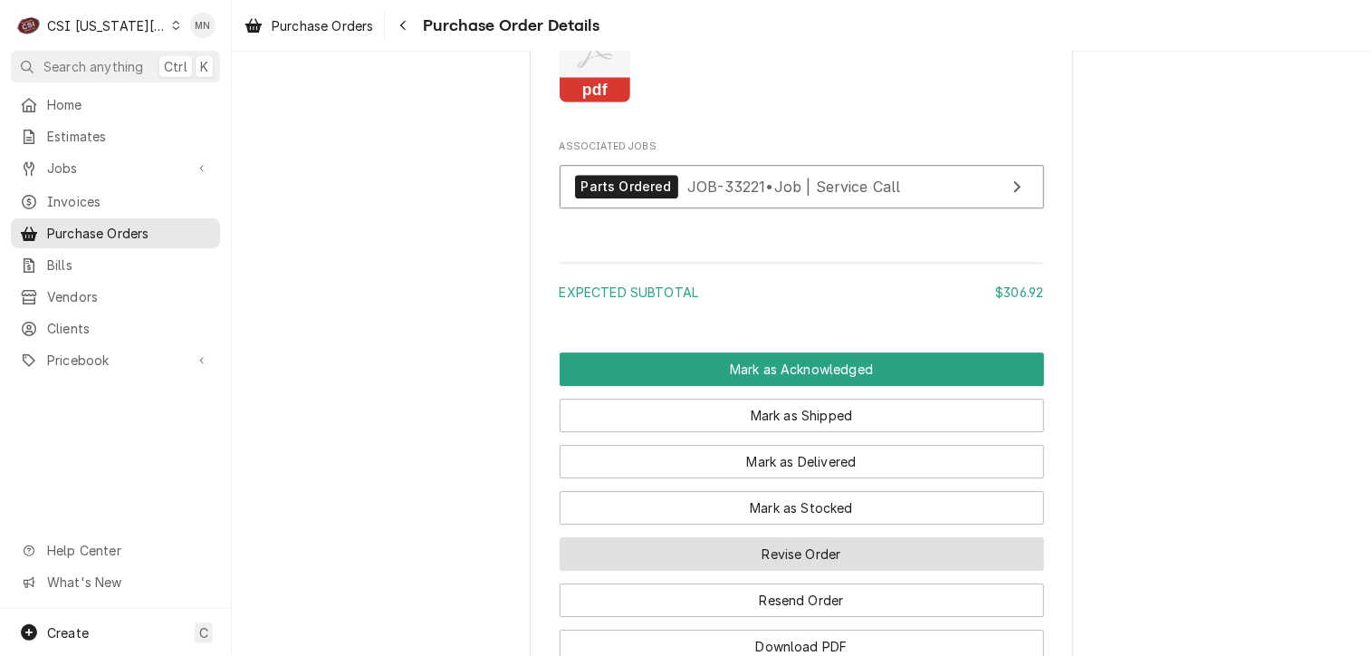
click at [830, 571] on button "Revise Order" at bounding box center [802, 554] width 484 height 34
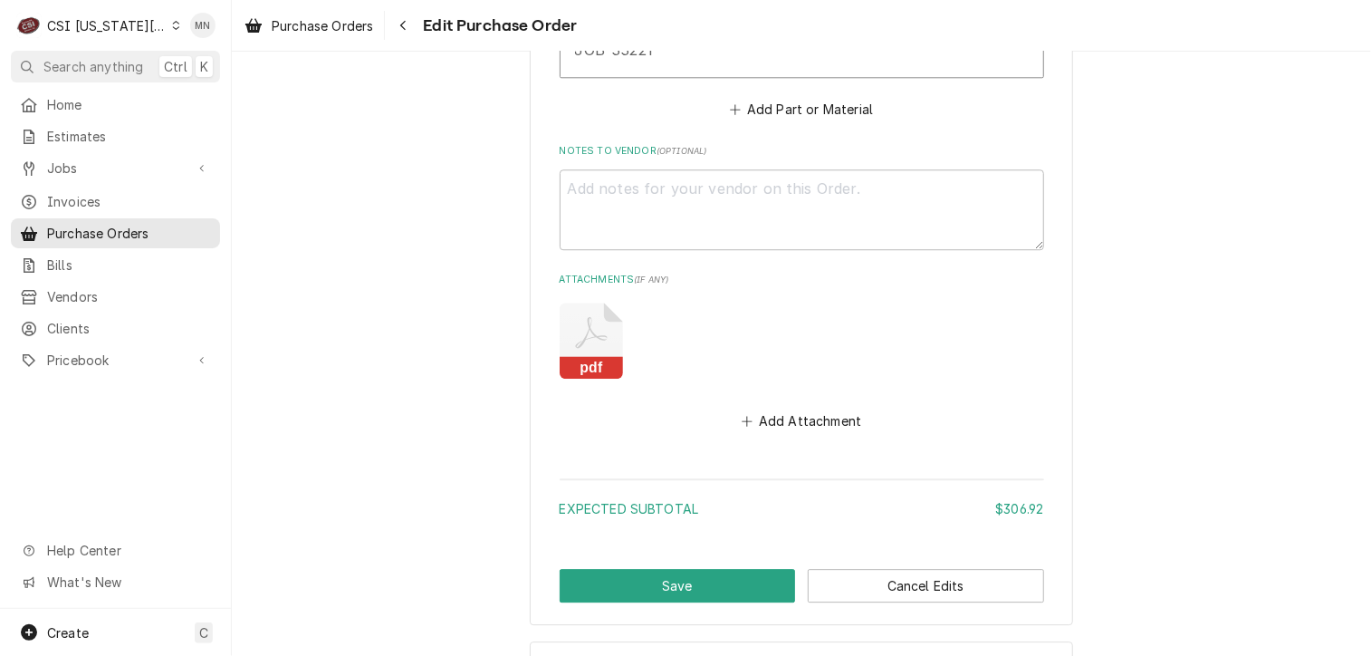
scroll to position [2442, 0]
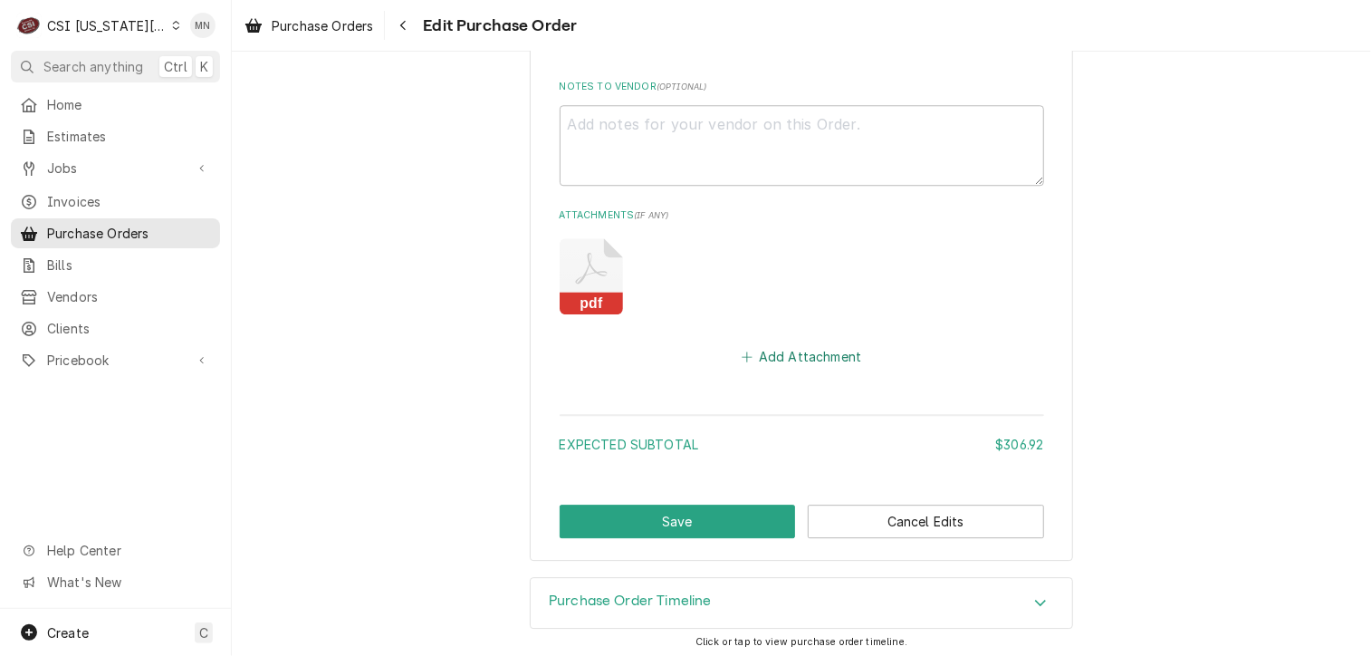
click at [815, 347] on button "Add Attachment" at bounding box center [801, 356] width 127 height 25
type textarea "x"
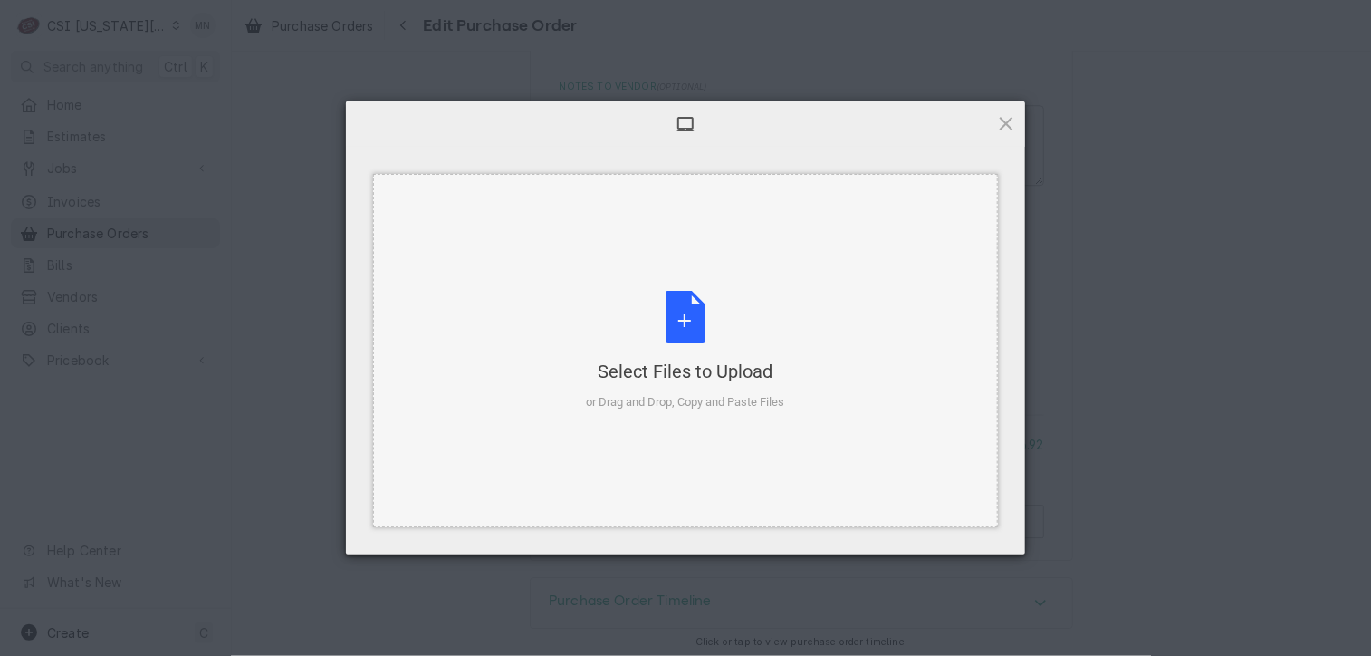
click at [701, 286] on div "Select Files to Upload or Drag and Drop, Copy and Paste Files" at bounding box center [685, 350] width 625 height 353
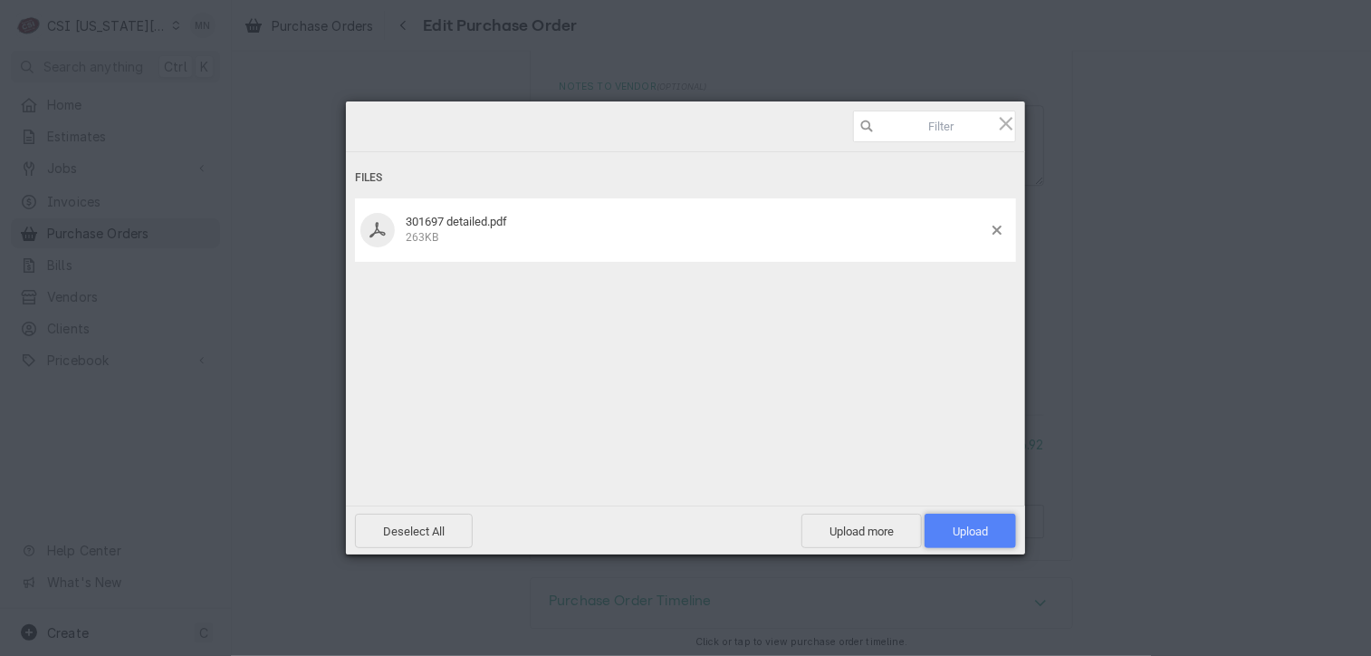
click at [978, 524] on span "Upload 1" at bounding box center [970, 531] width 35 height 14
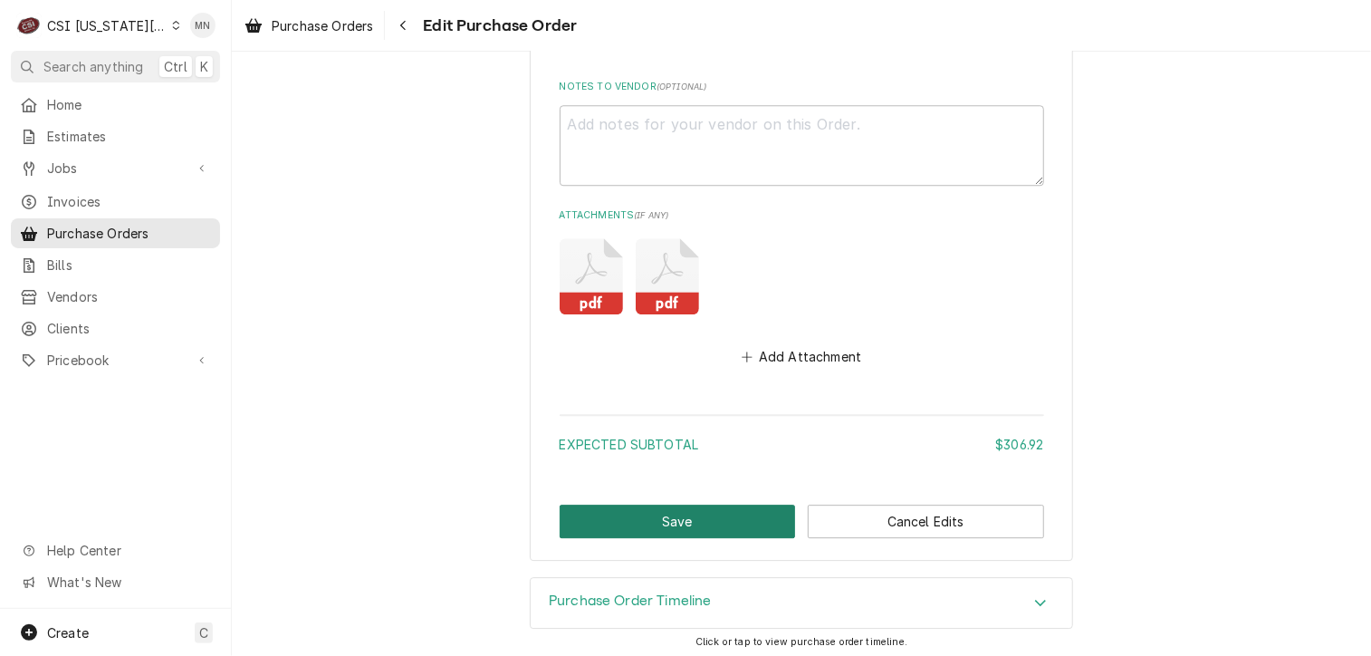
click at [714, 516] on button "Save" at bounding box center [678, 521] width 236 height 34
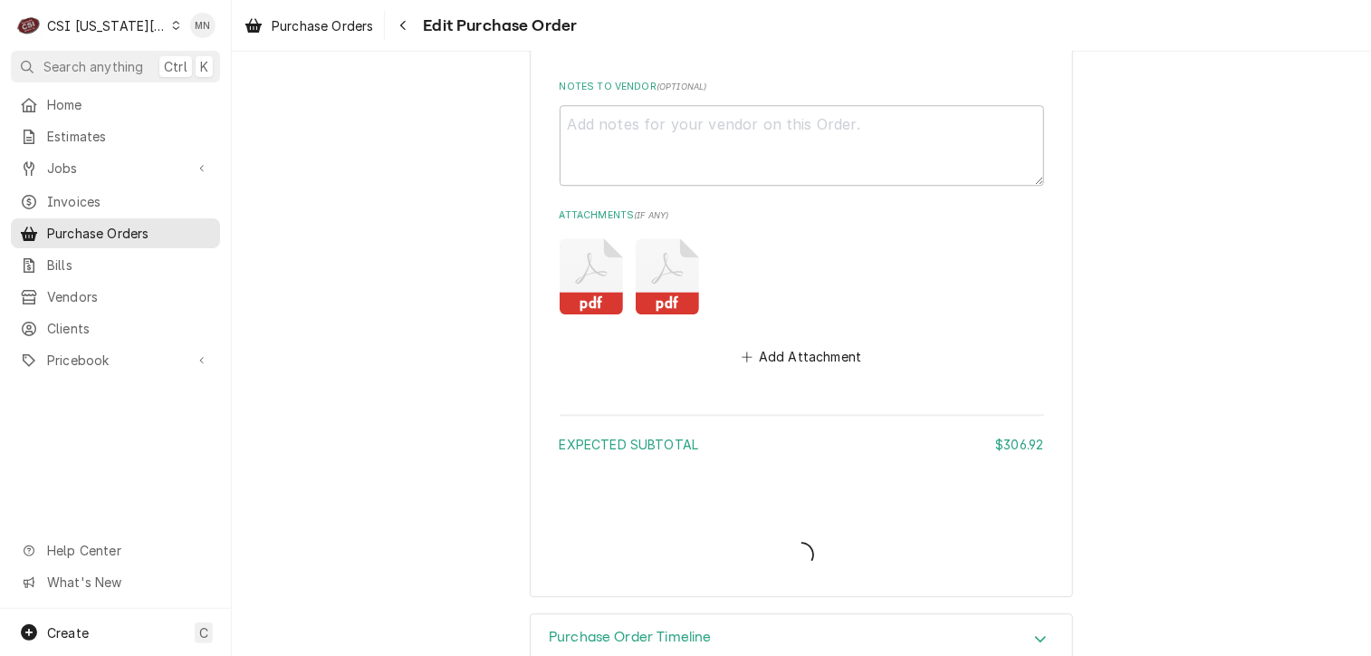
type textarea "x"
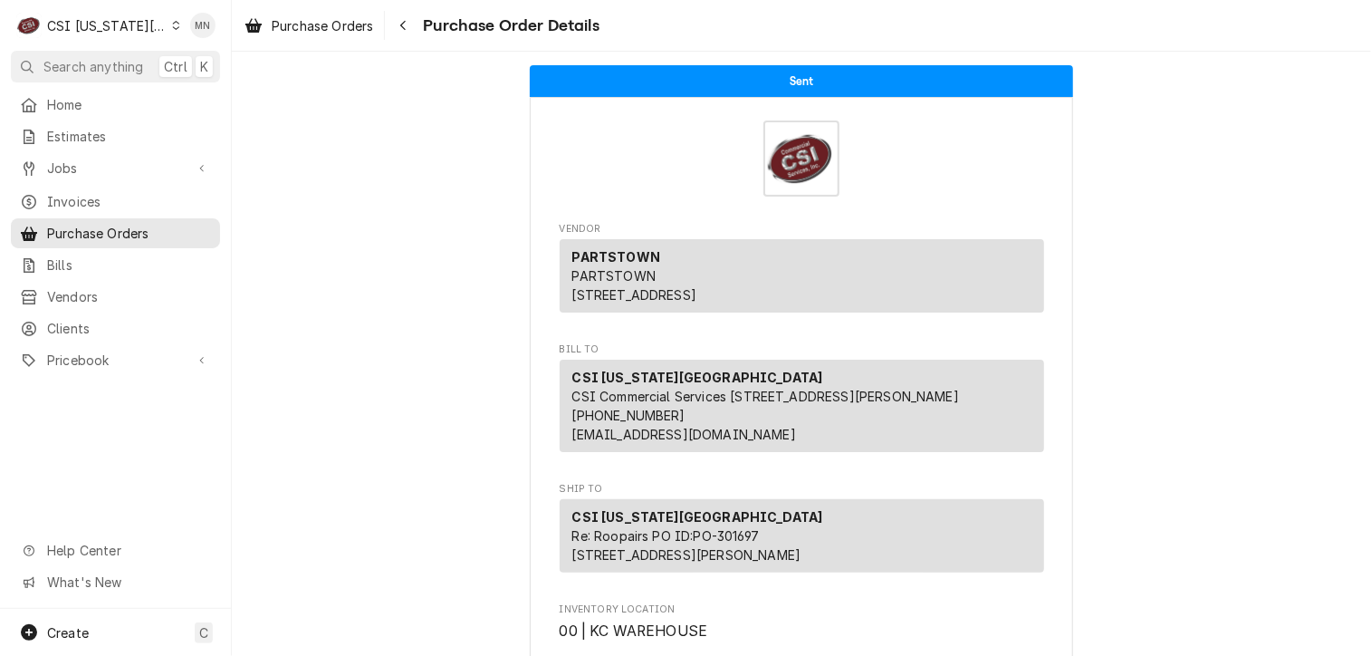
click at [138, 24] on div "CSI Kansas City" at bounding box center [107, 25] width 120 height 19
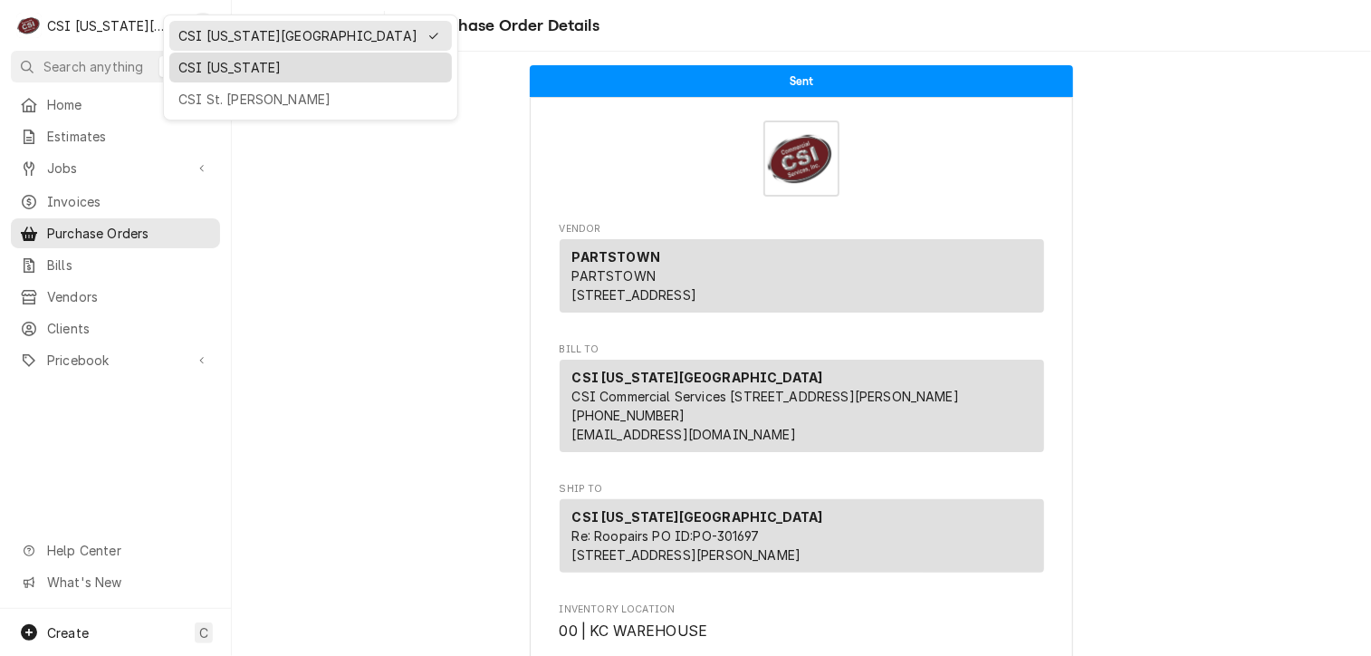
click at [196, 78] on div "CSI Kentucky" at bounding box center [310, 68] width 283 height 30
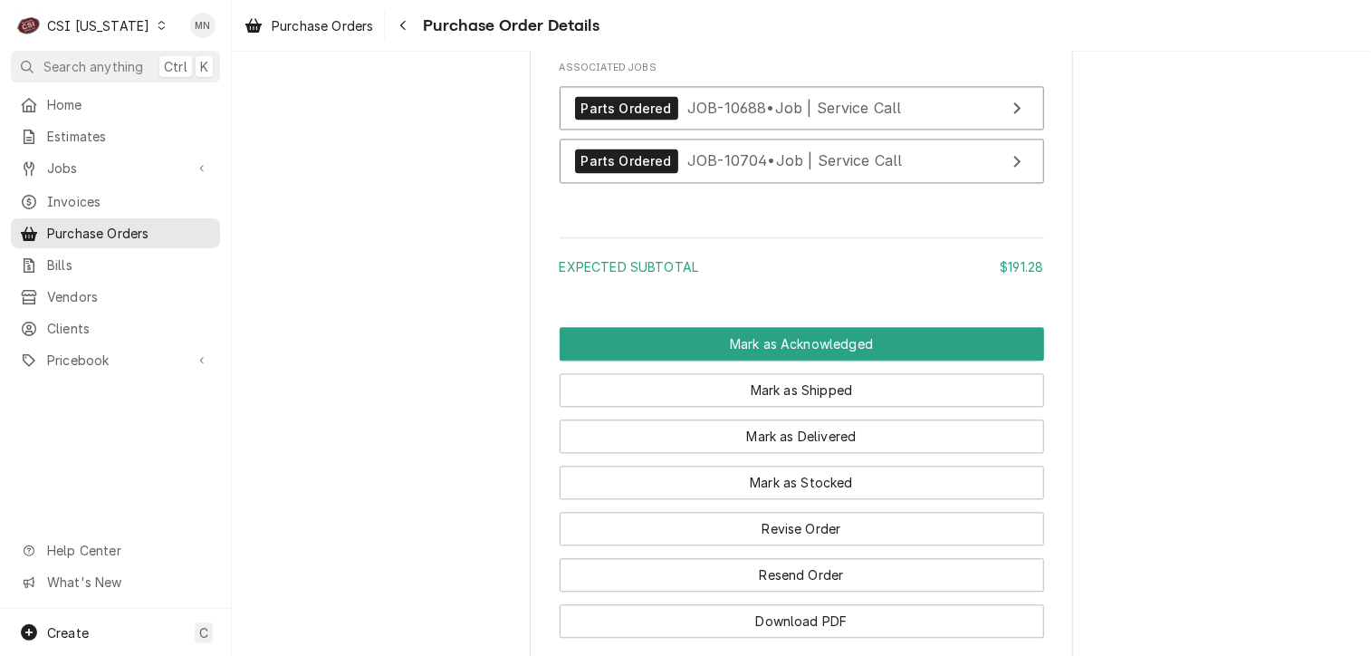
scroll to position [1721, 0]
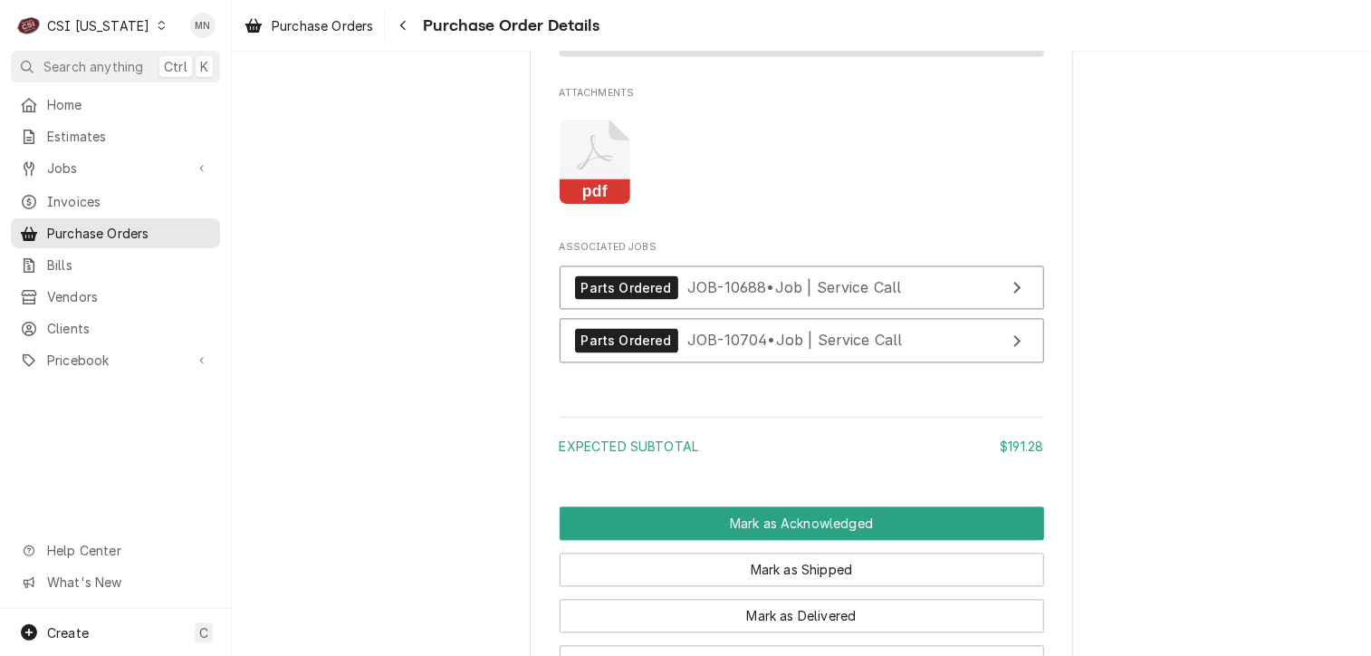
click at [600, 206] on icon "Attachments" at bounding box center [596, 163] width 72 height 86
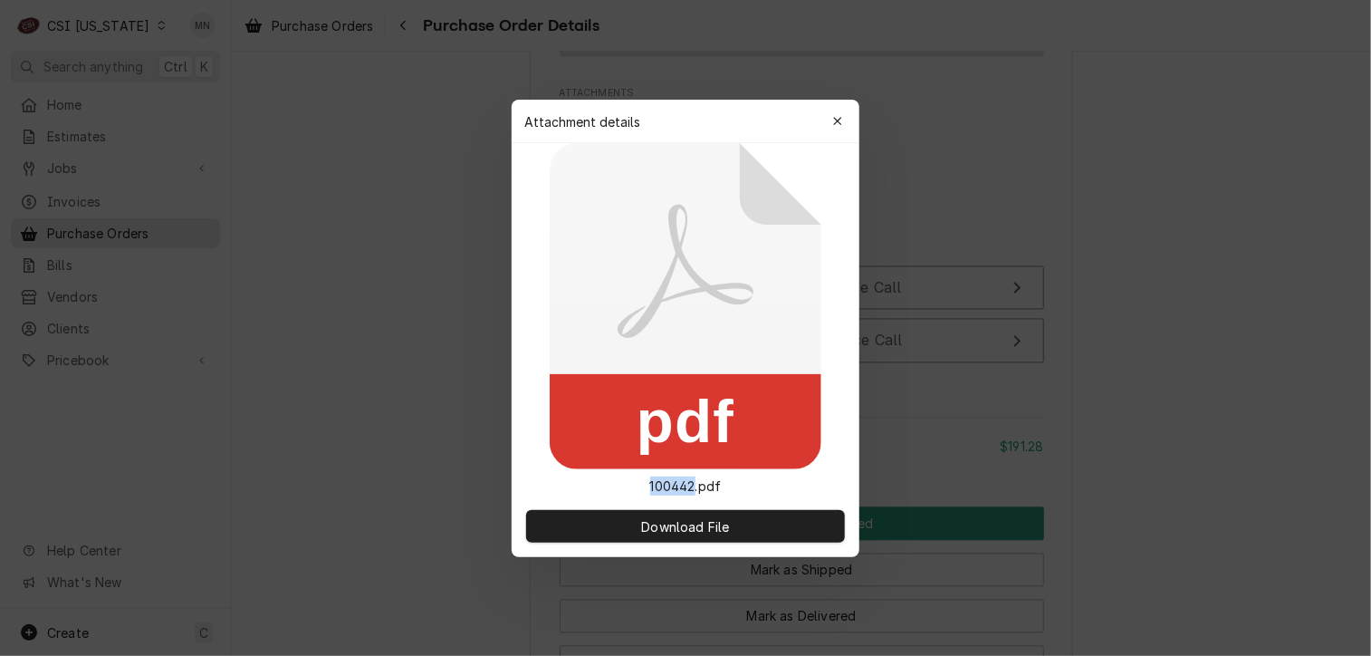
click at [600, 225] on icon at bounding box center [686, 306] width 272 height 326
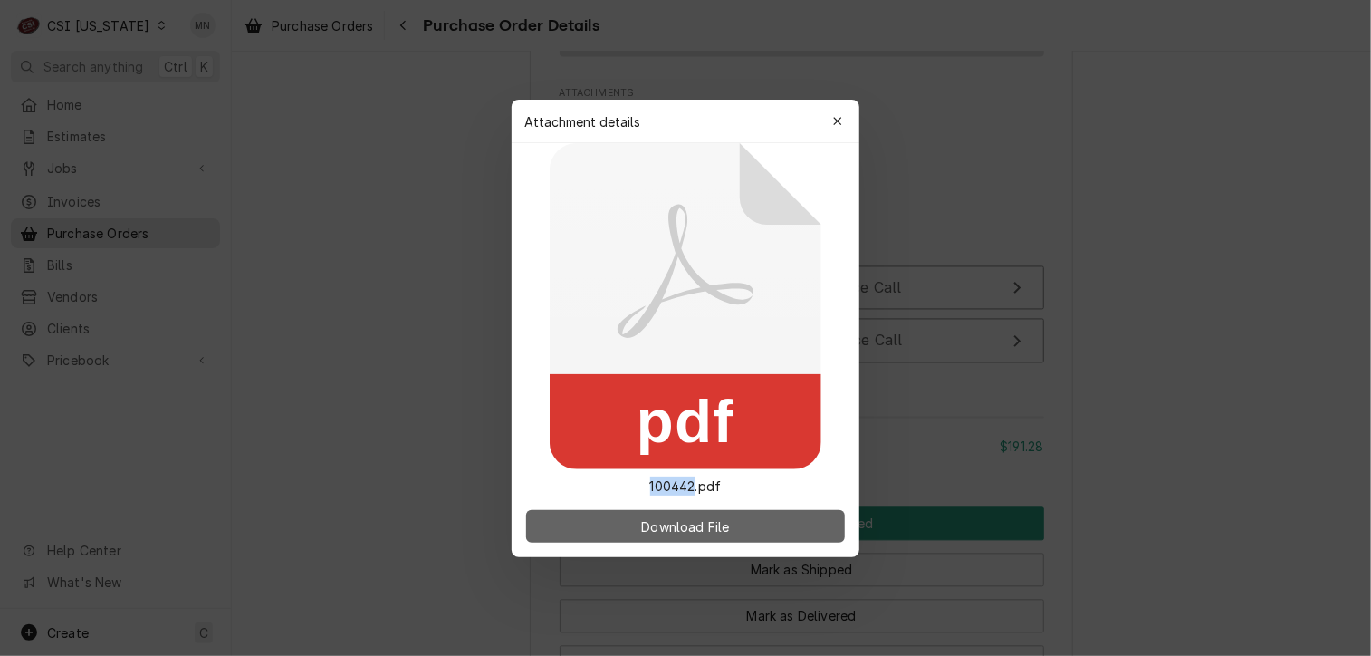
click at [669, 521] on span "Download File" at bounding box center [685, 525] width 95 height 19
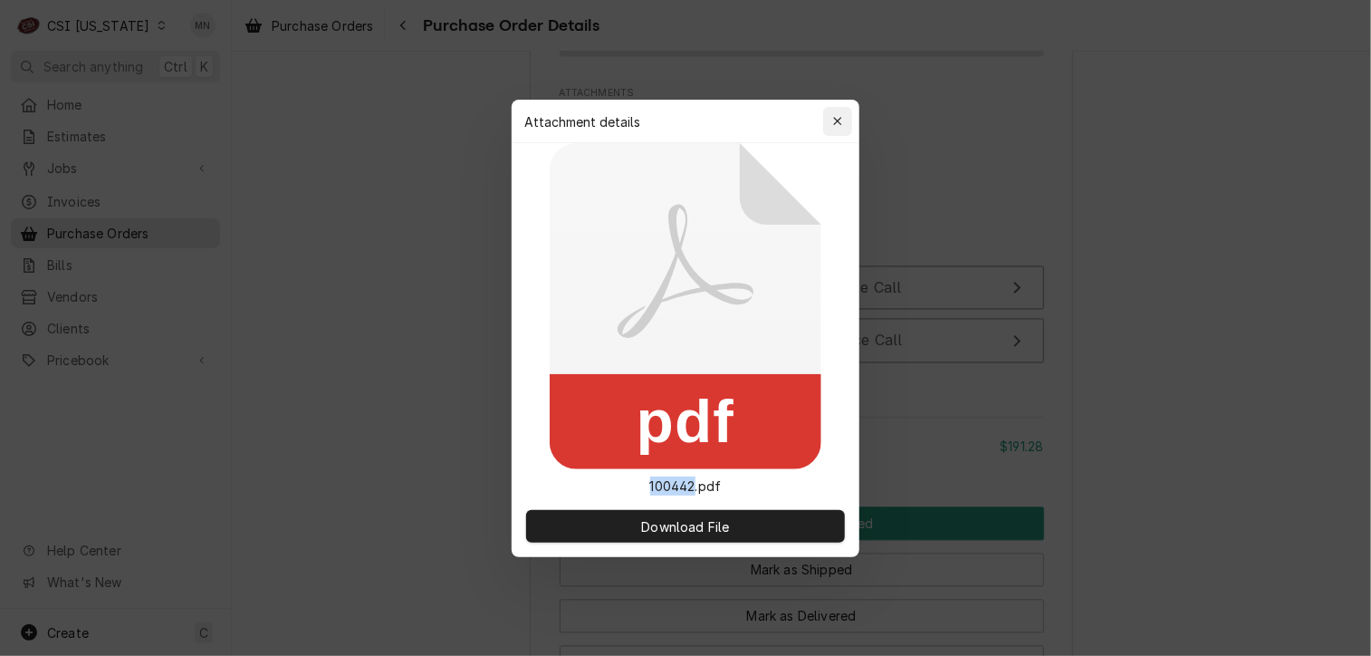
click at [831, 126] on div "button" at bounding box center [838, 121] width 18 height 18
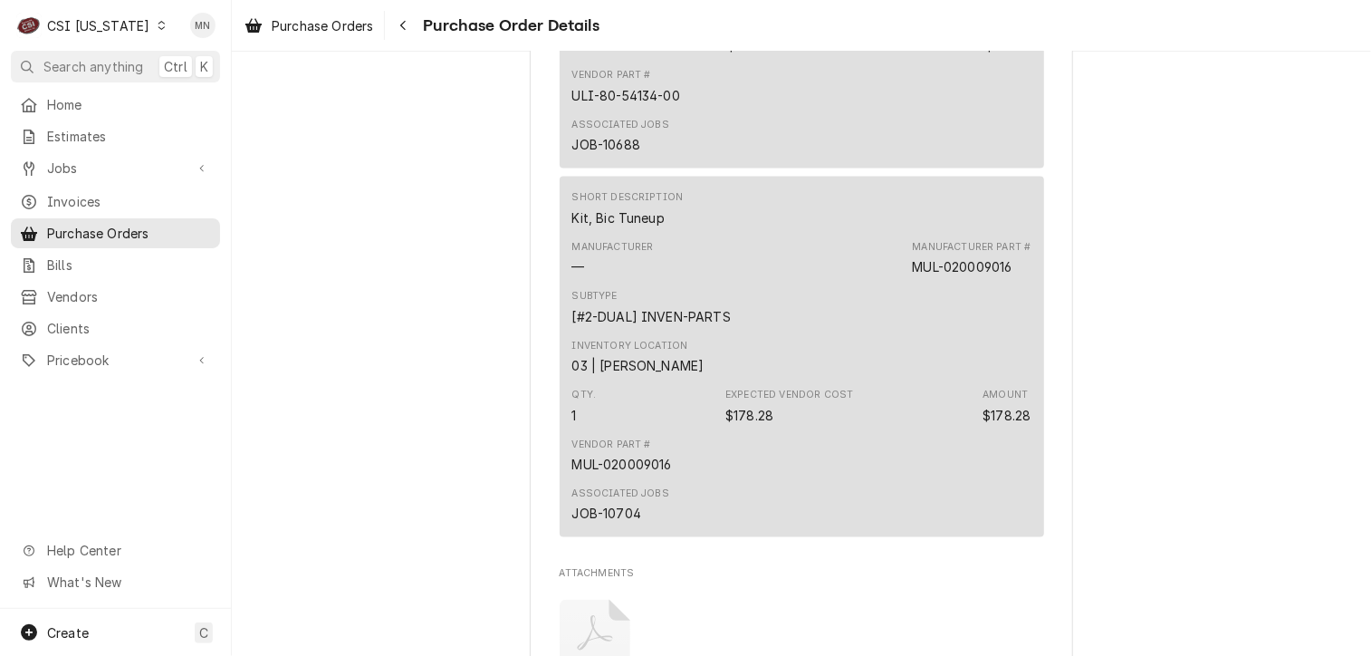
scroll to position [1540, 0]
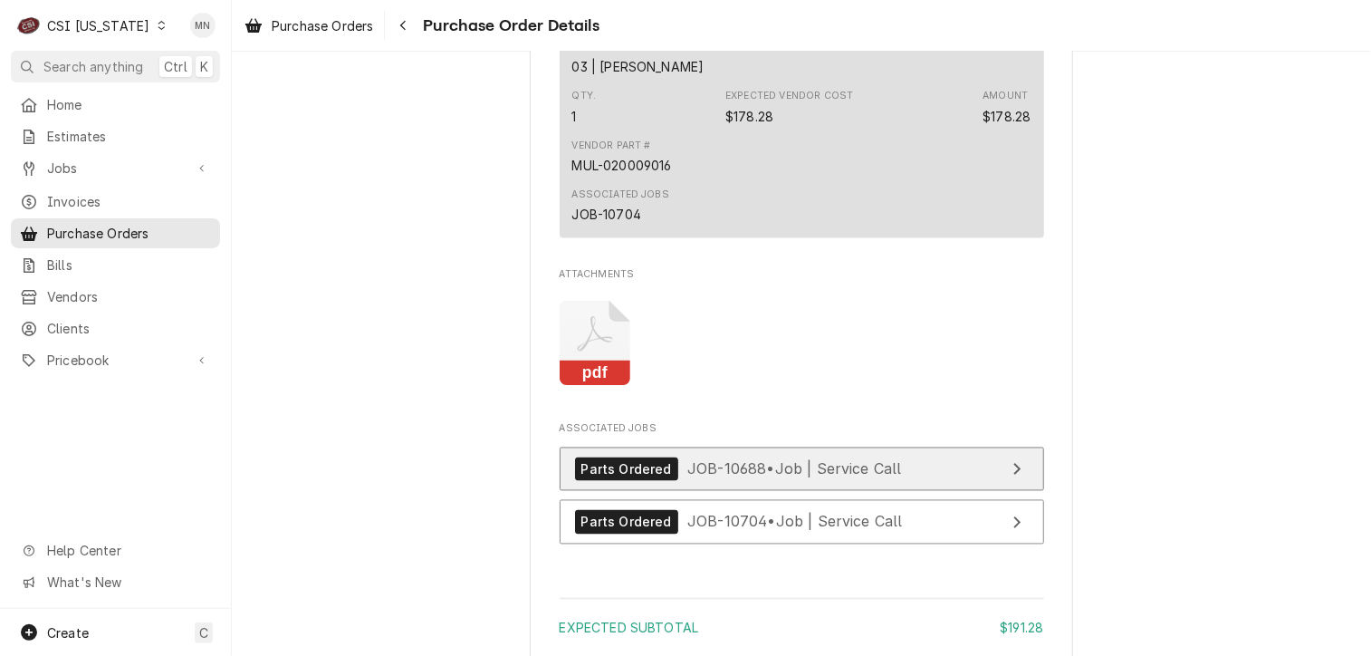
click at [788, 482] on div "Parts Ordered JOB-10688 • Job | Service Call" at bounding box center [738, 469] width 327 height 24
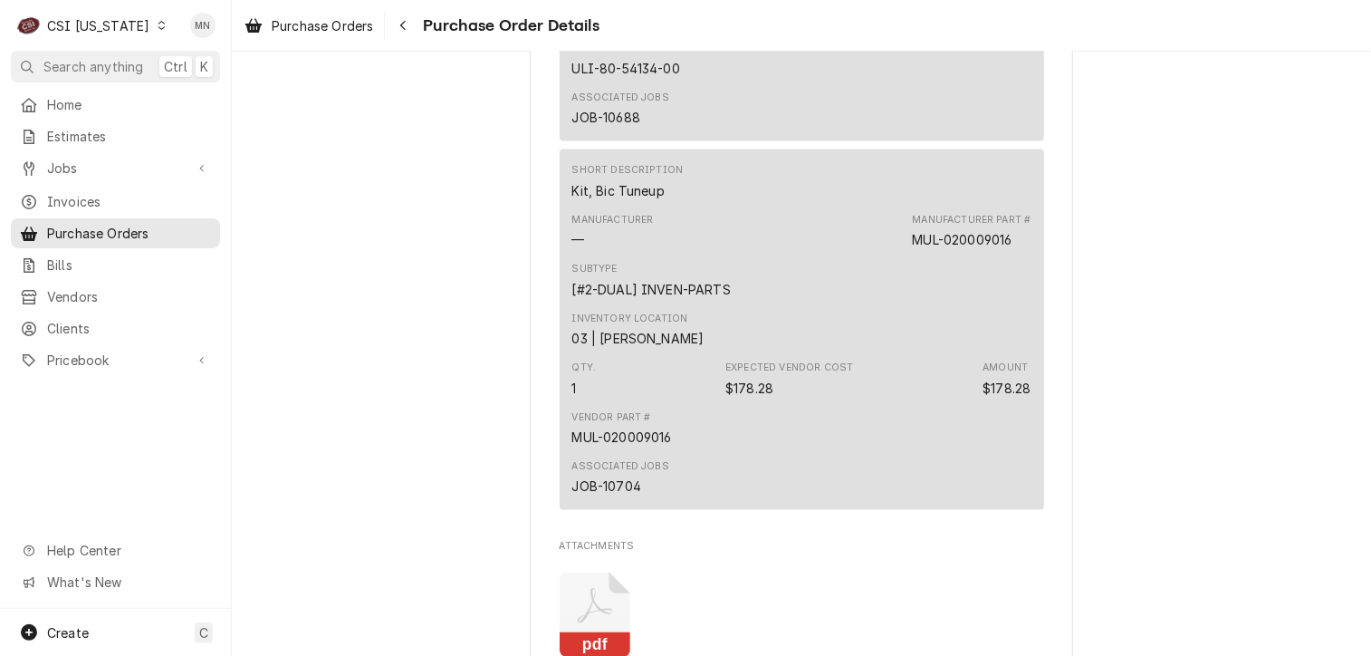
scroll to position [996, 0]
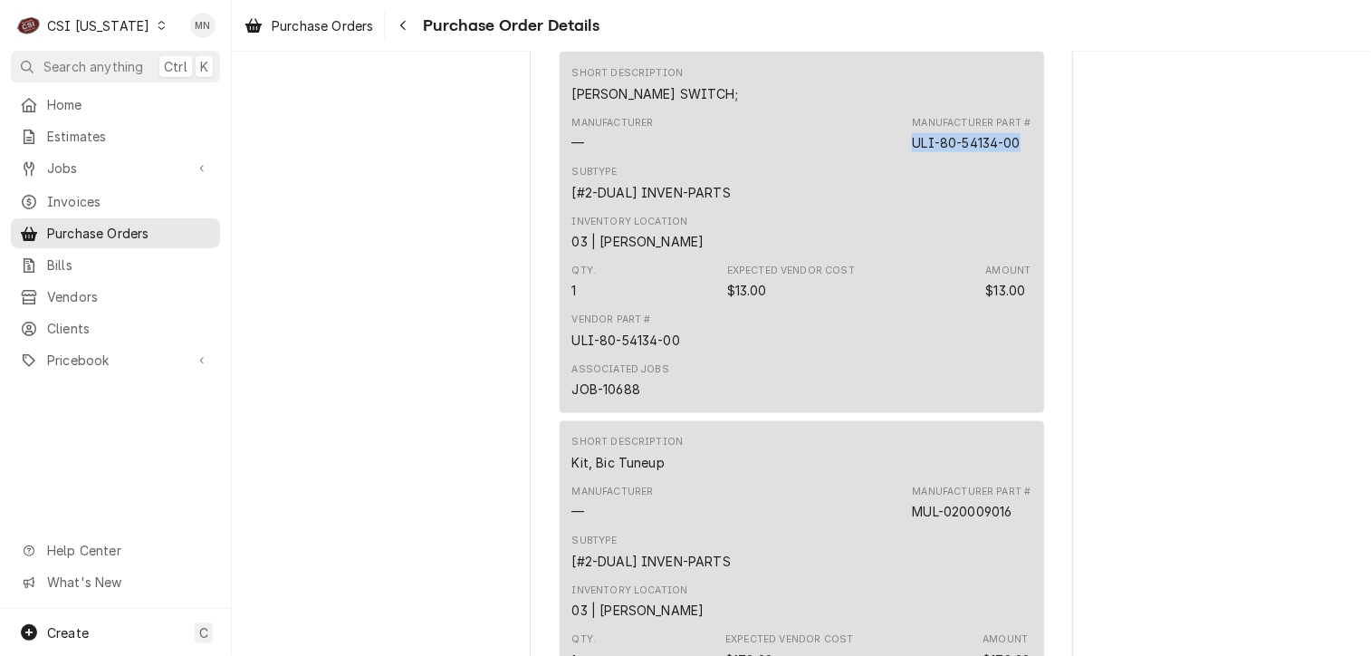
drag, startPoint x: 1022, startPoint y: 202, endPoint x: 907, endPoint y: 200, distance: 115.0
click at [912, 152] on div "Manufacturer Part # ULI-80-54134-00" at bounding box center [971, 134] width 119 height 36
copy div "ULI-80-54134-00"
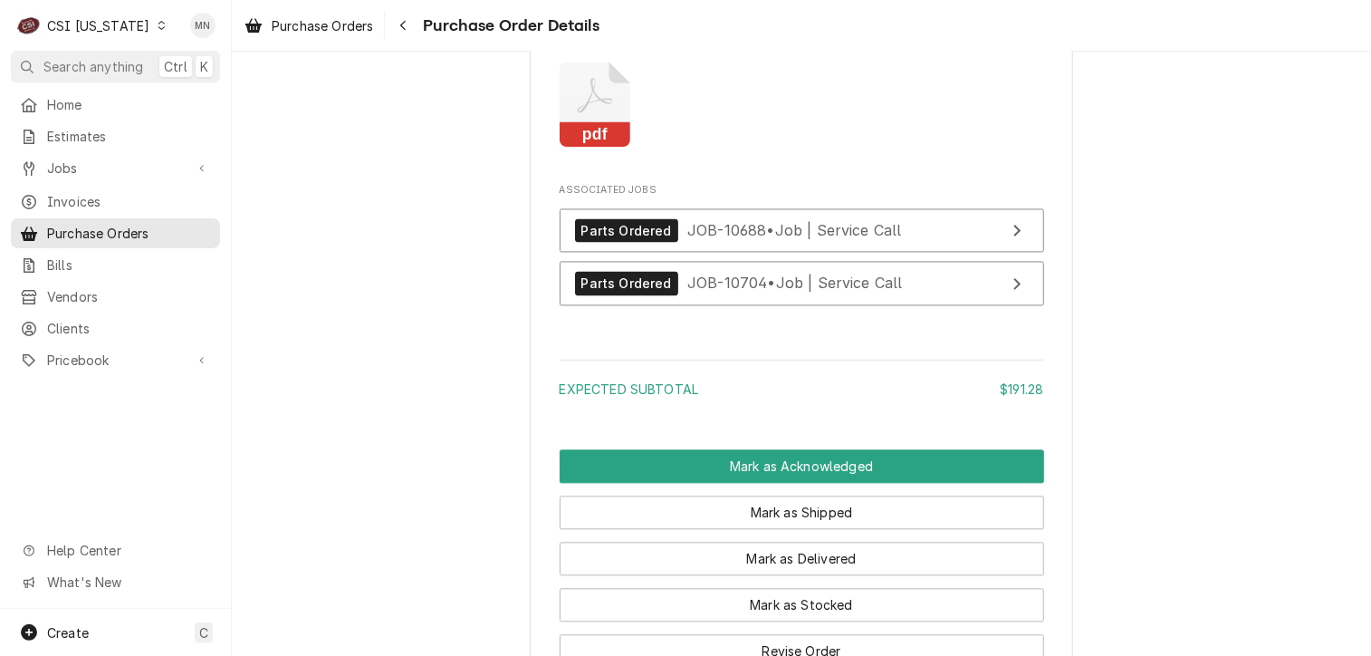
scroll to position [1902, 0]
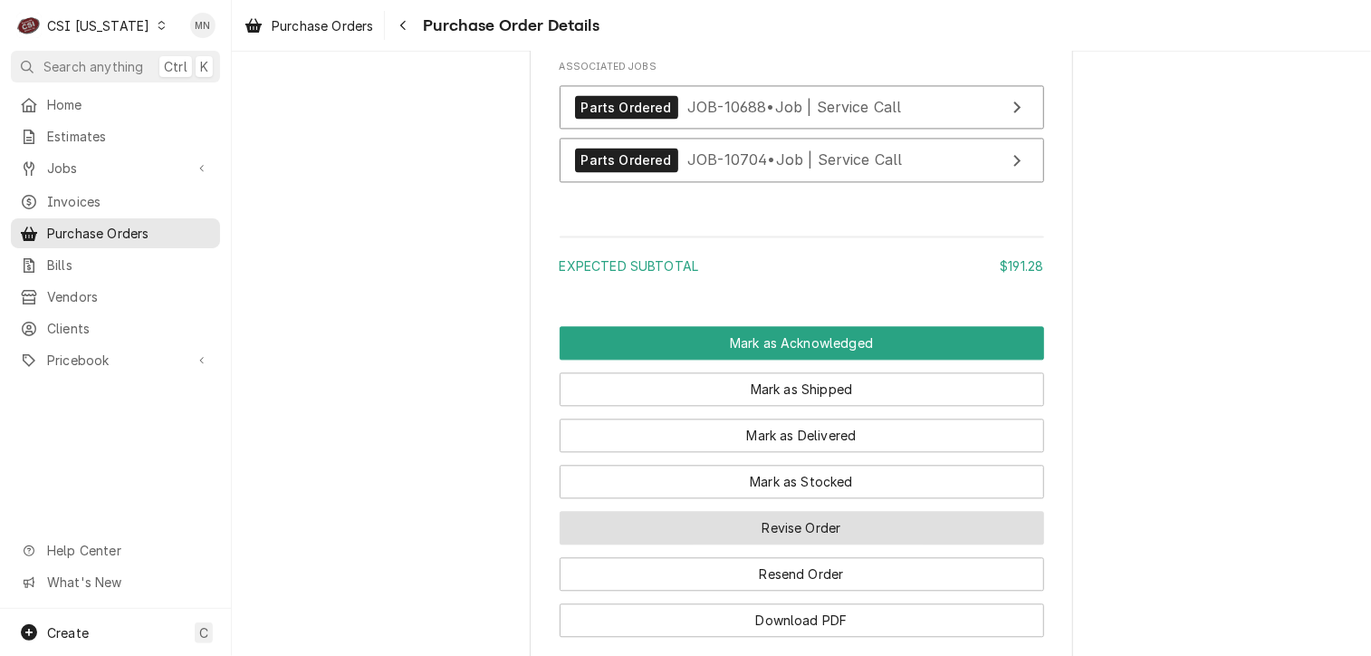
click at [839, 544] on button "Revise Order" at bounding box center [802, 528] width 484 height 34
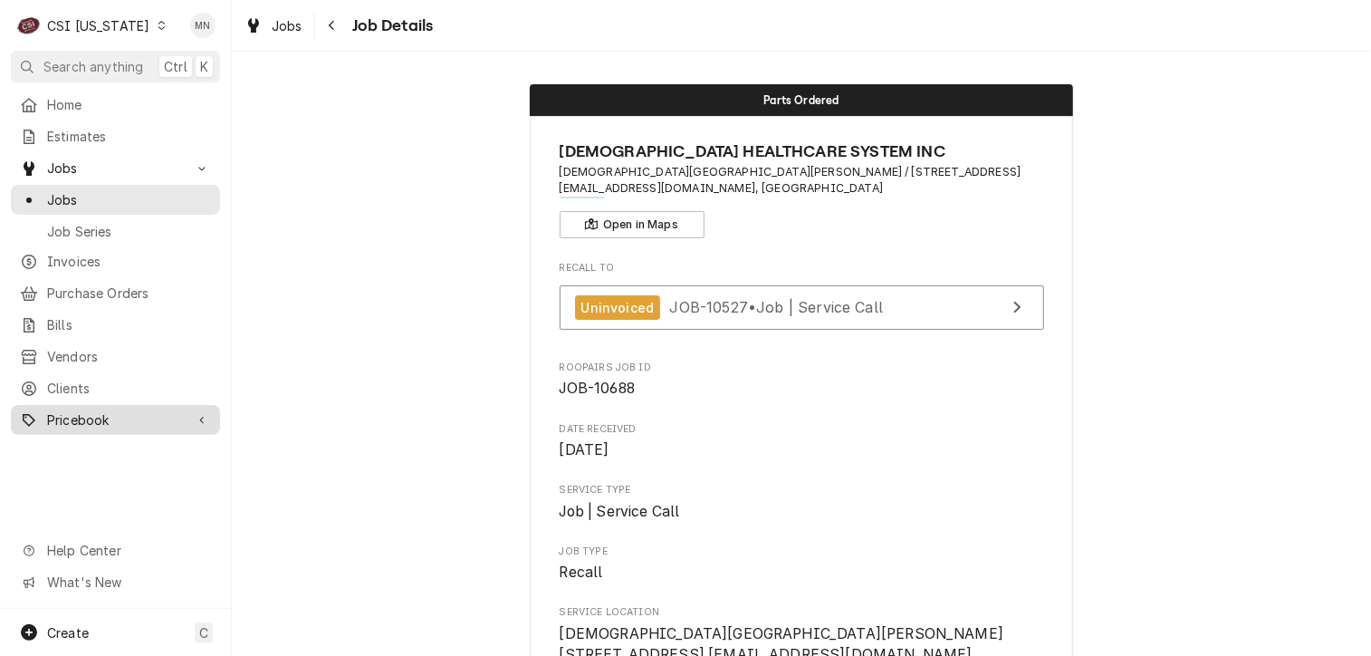
click at [83, 412] on span "Pricebook" at bounding box center [115, 419] width 137 height 19
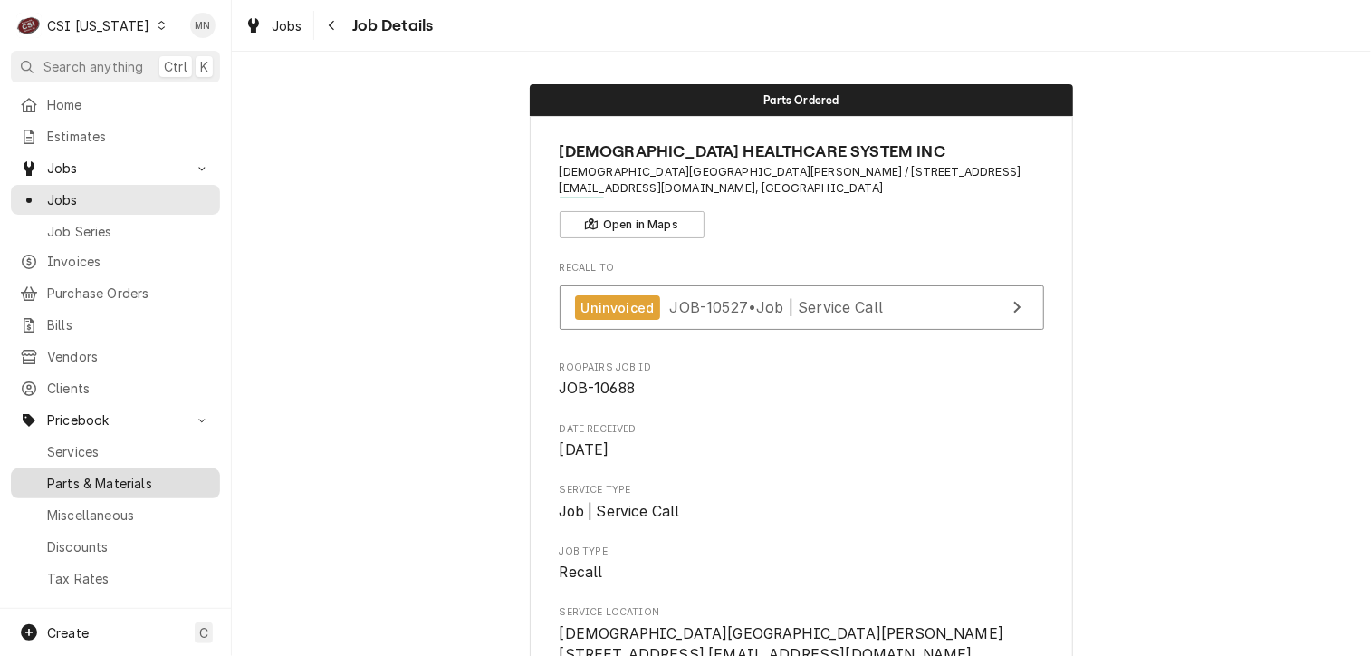
click at [112, 474] on span "Parts & Materials" at bounding box center [129, 483] width 164 height 19
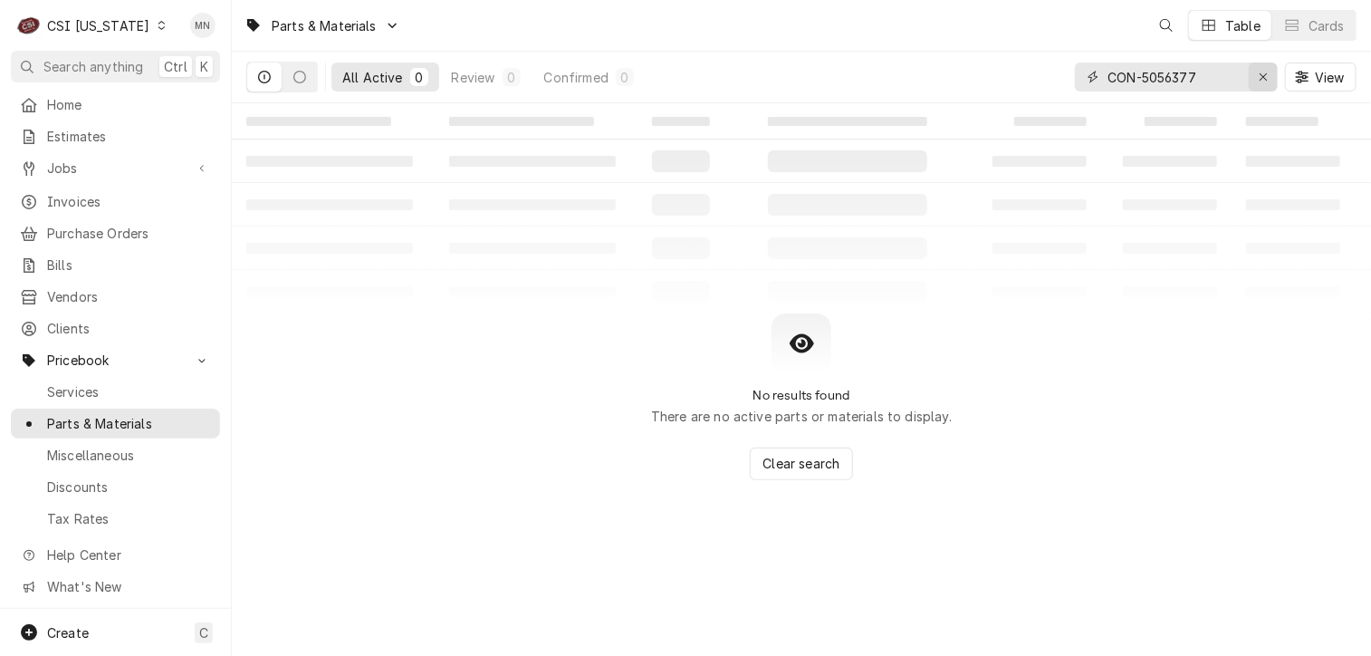
click at [1259, 75] on icon "Erase input" at bounding box center [1264, 77] width 10 height 13
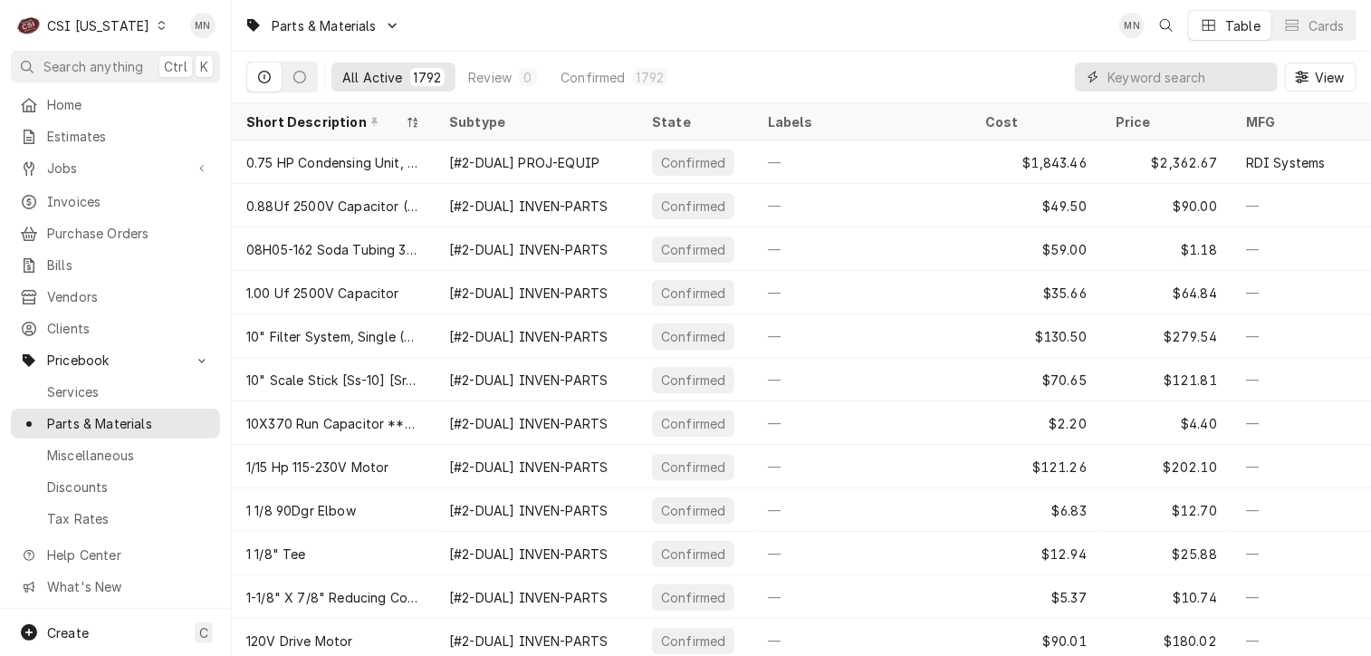
paste input "ULI-80-54134-00"
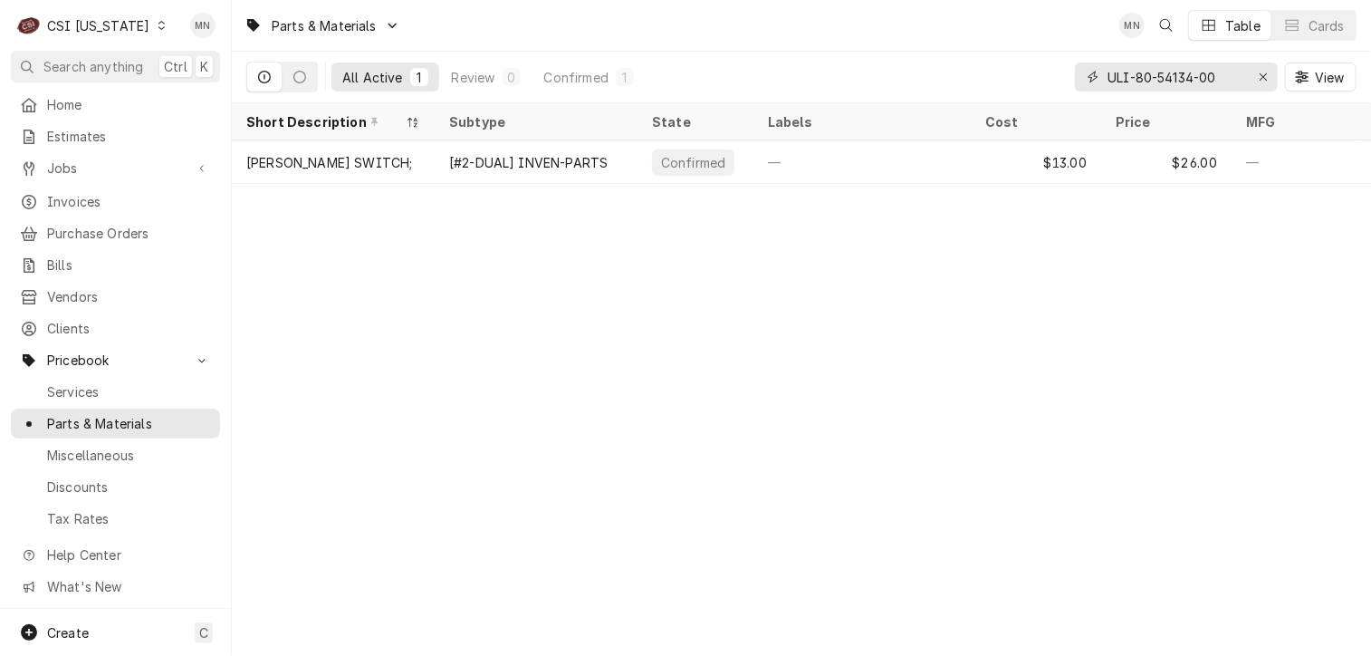
type input "ULI-80-54134-00"
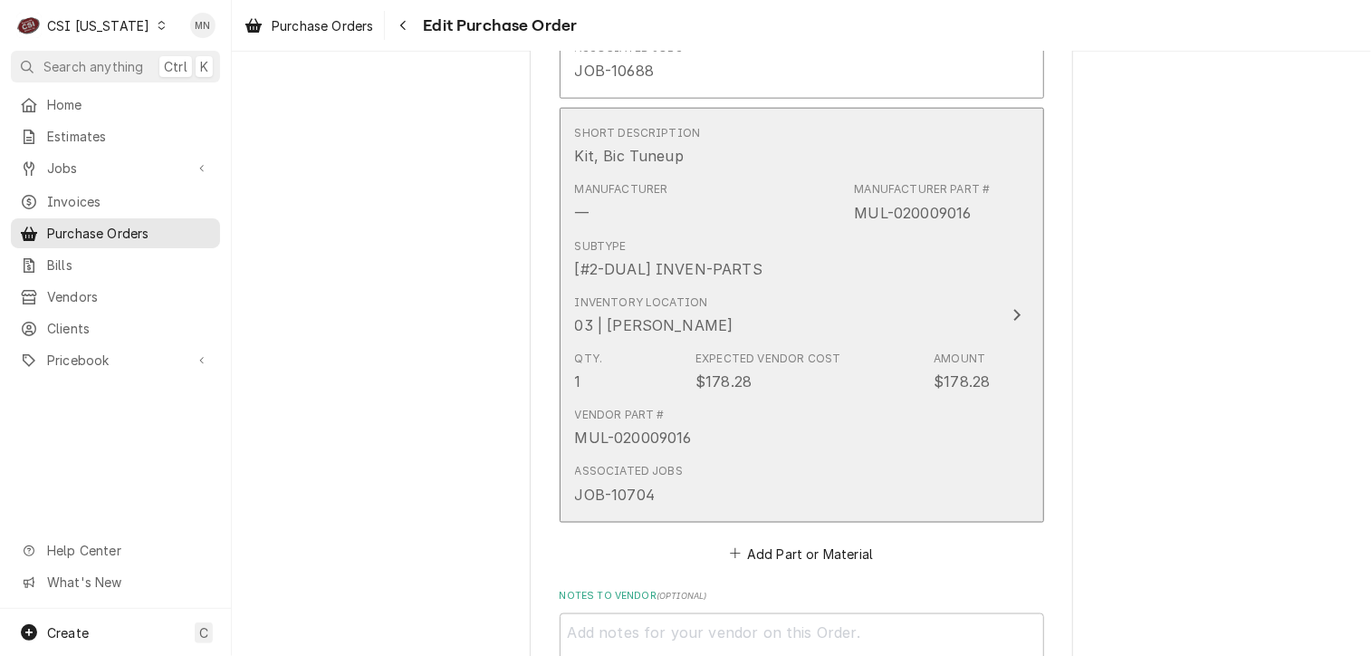
scroll to position [1358, 0]
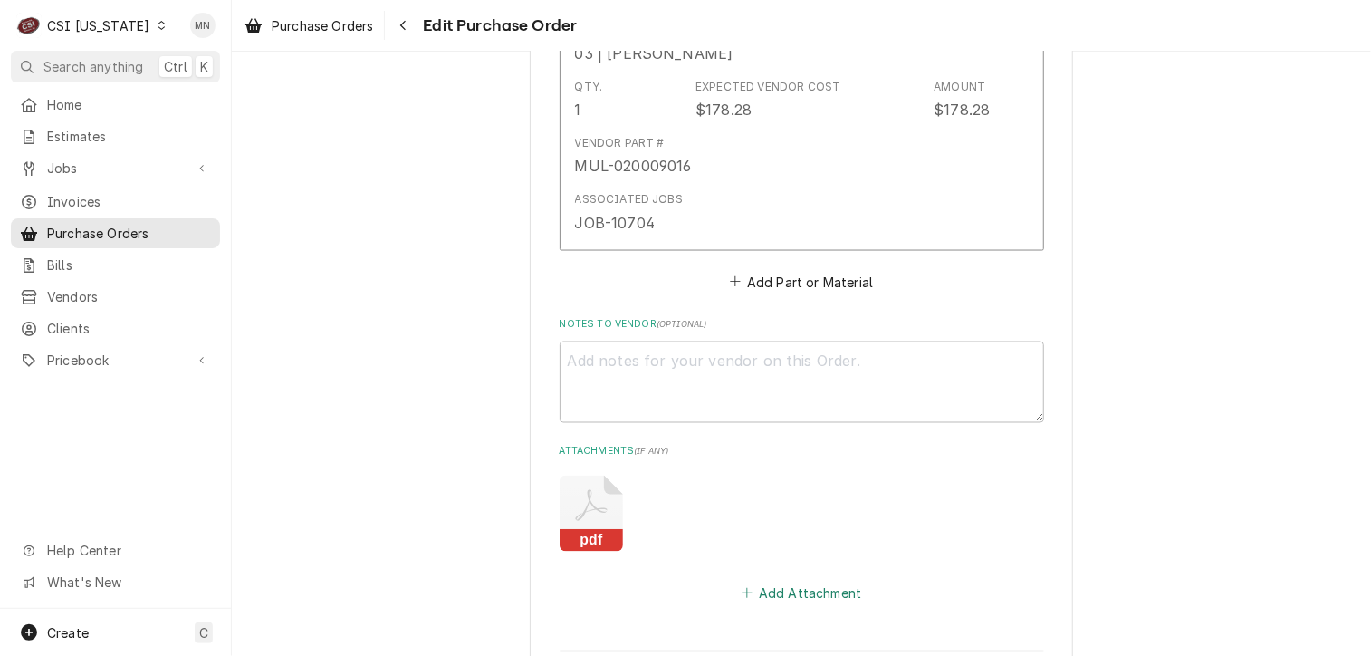
click at [815, 589] on button "Add Attachment" at bounding box center [801, 592] width 127 height 25
type textarea "x"
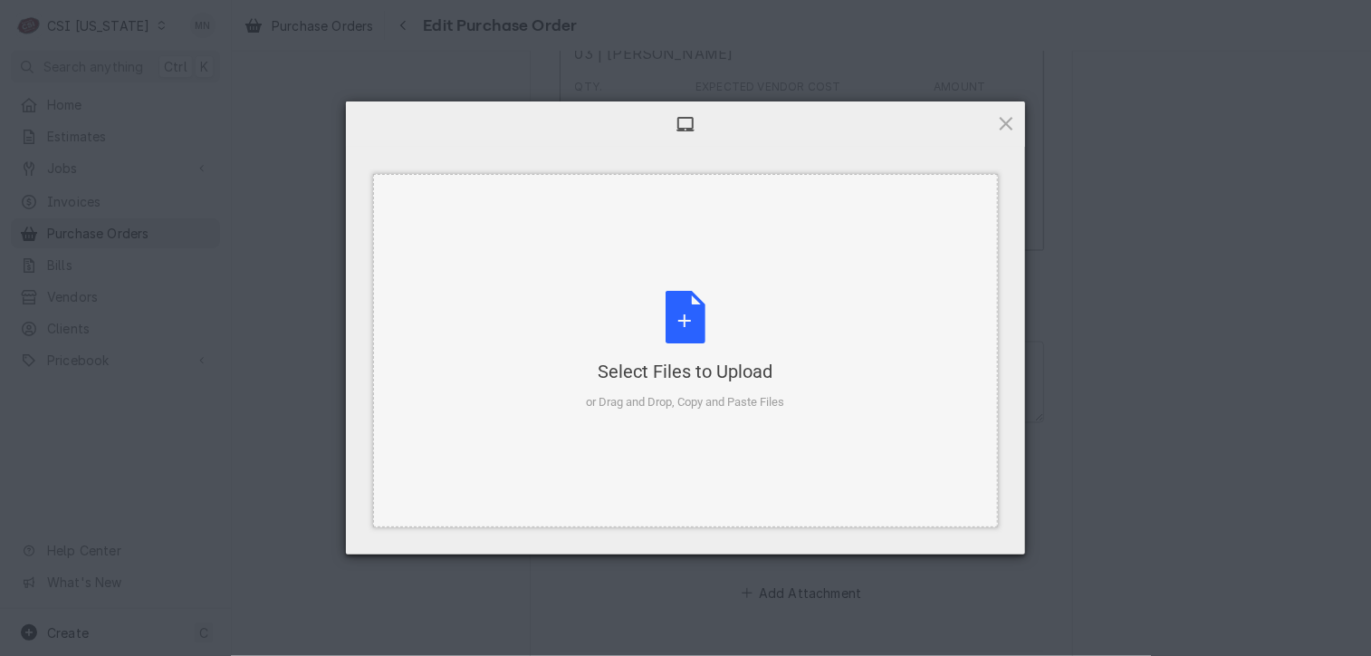
click at [700, 340] on div "Select Files to Upload or Drag and Drop, Copy and Paste Files" at bounding box center [686, 351] width 198 height 120
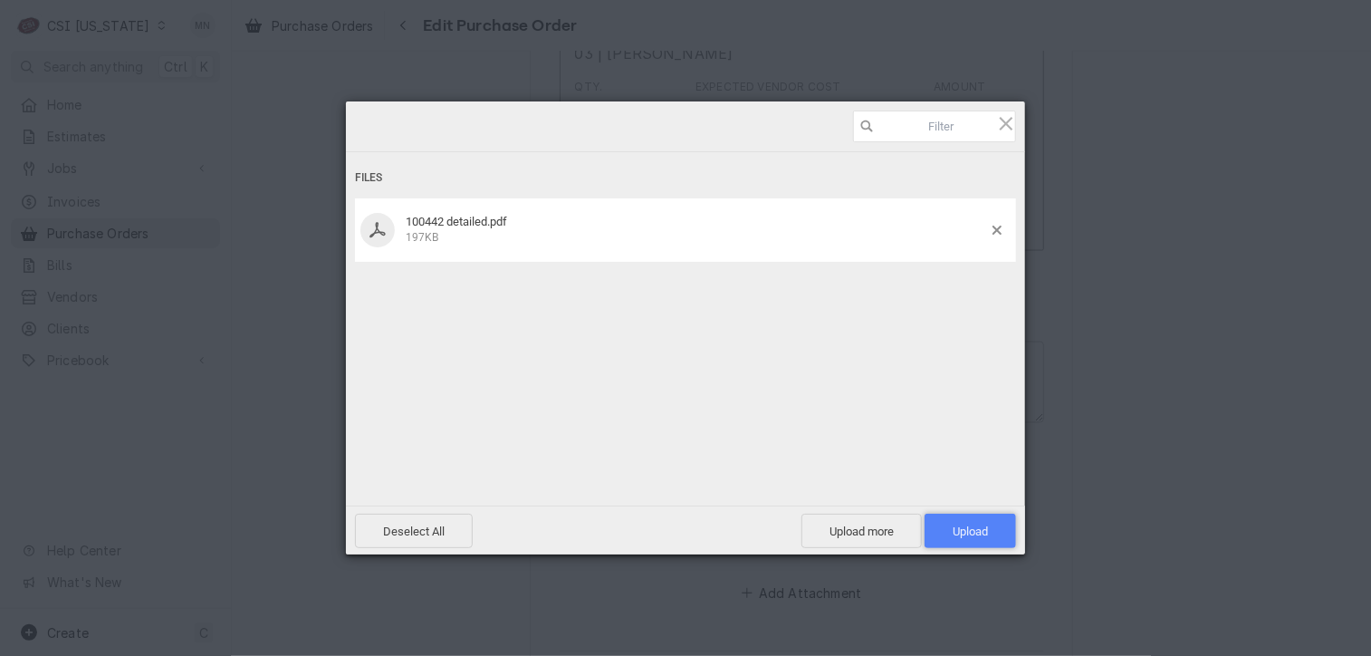
click at [954, 530] on span "Upload 1" at bounding box center [970, 531] width 35 height 14
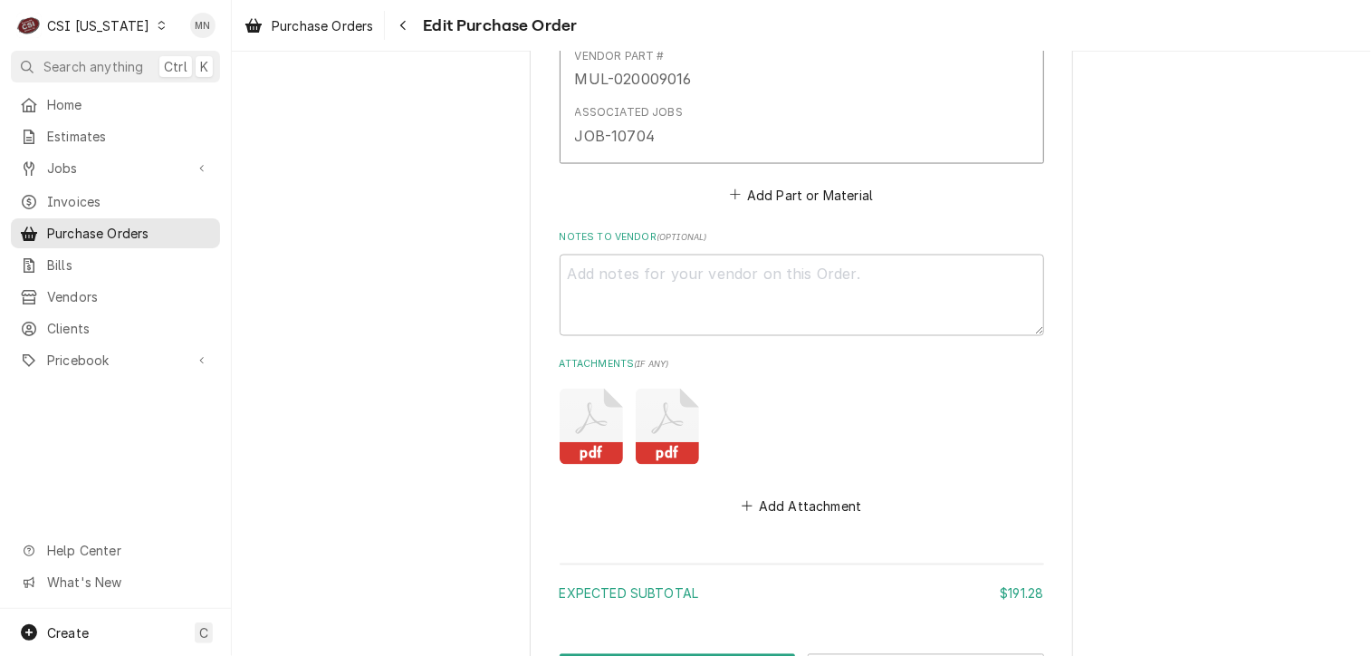
scroll to position [1596, 0]
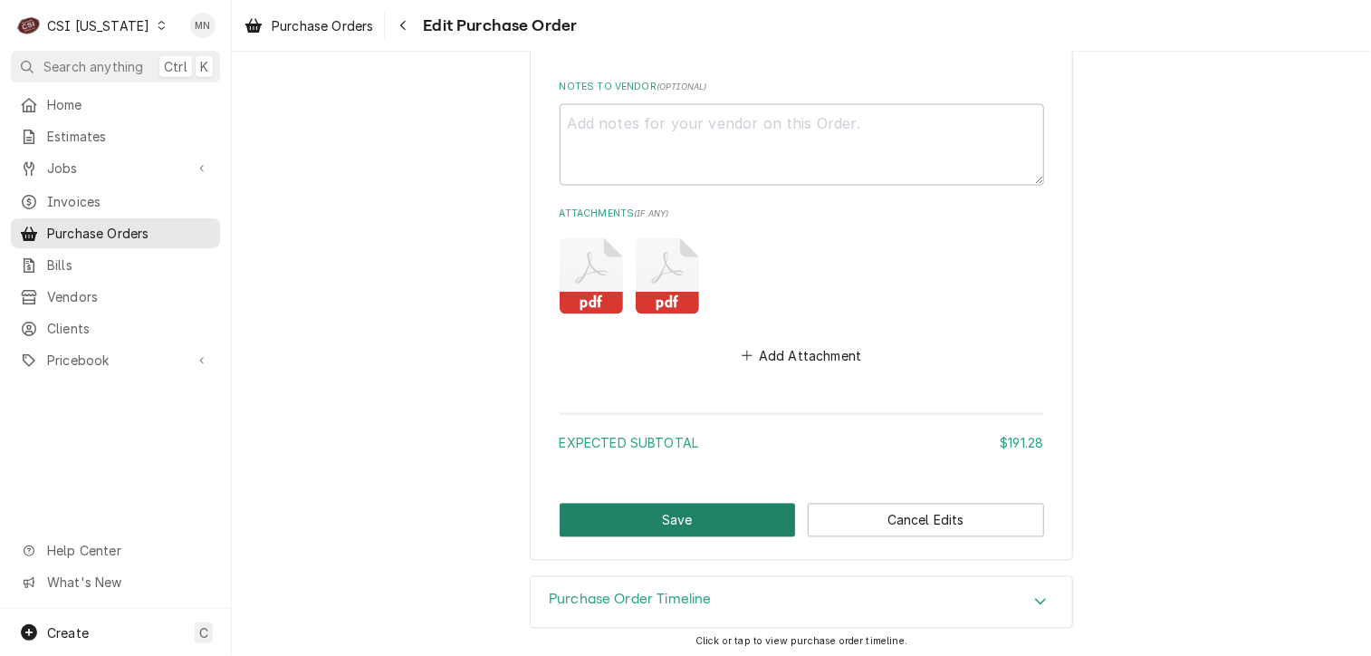
click at [609, 522] on button "Save" at bounding box center [678, 521] width 236 height 34
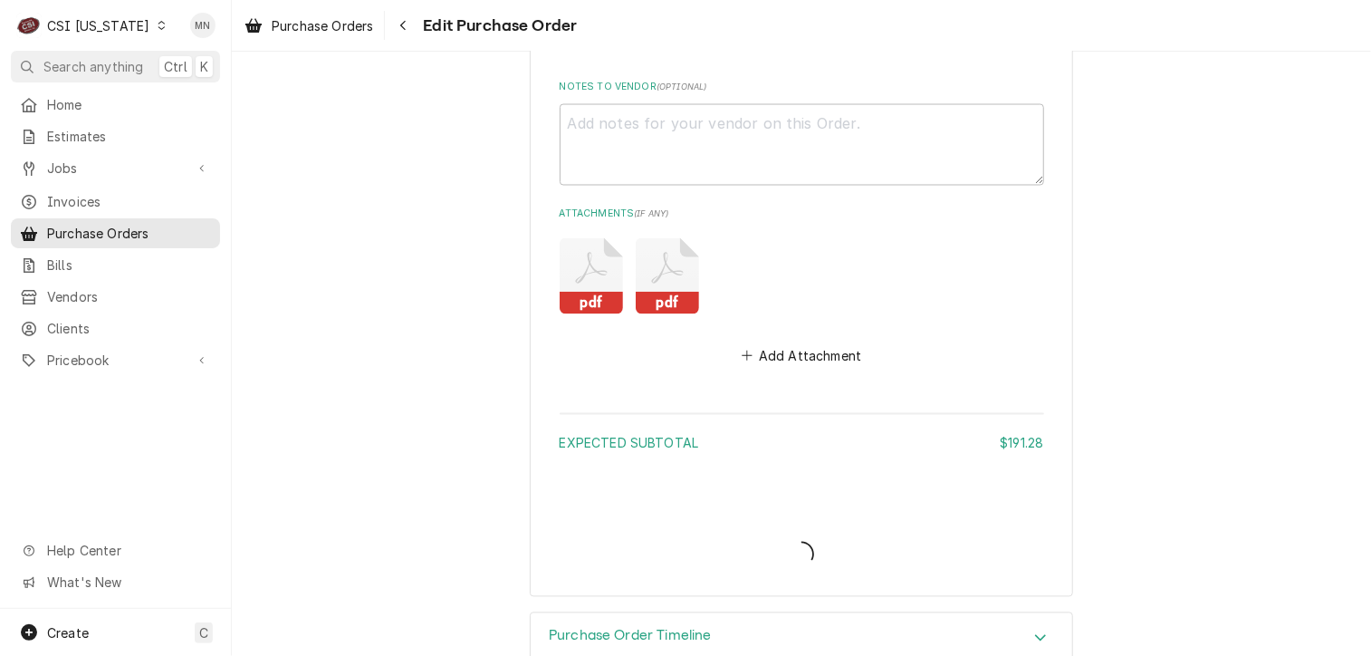
type textarea "x"
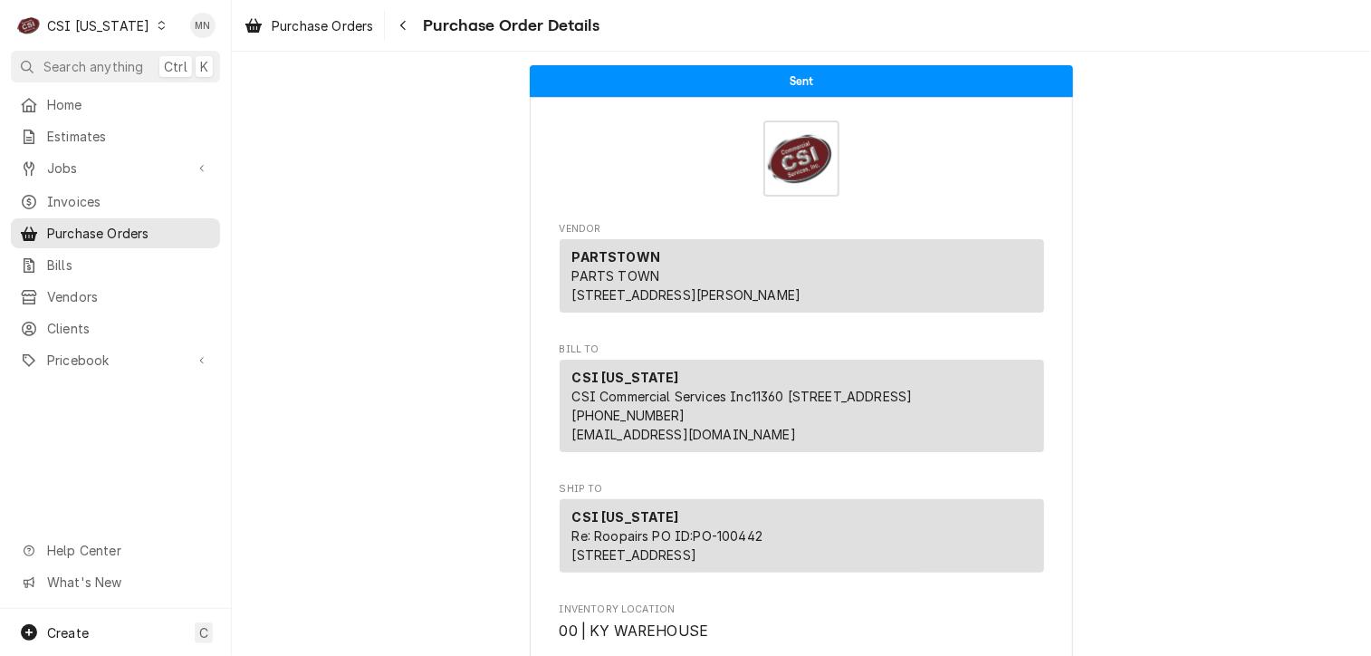
click at [110, 23] on div "CSI [US_STATE]" at bounding box center [98, 25] width 102 height 19
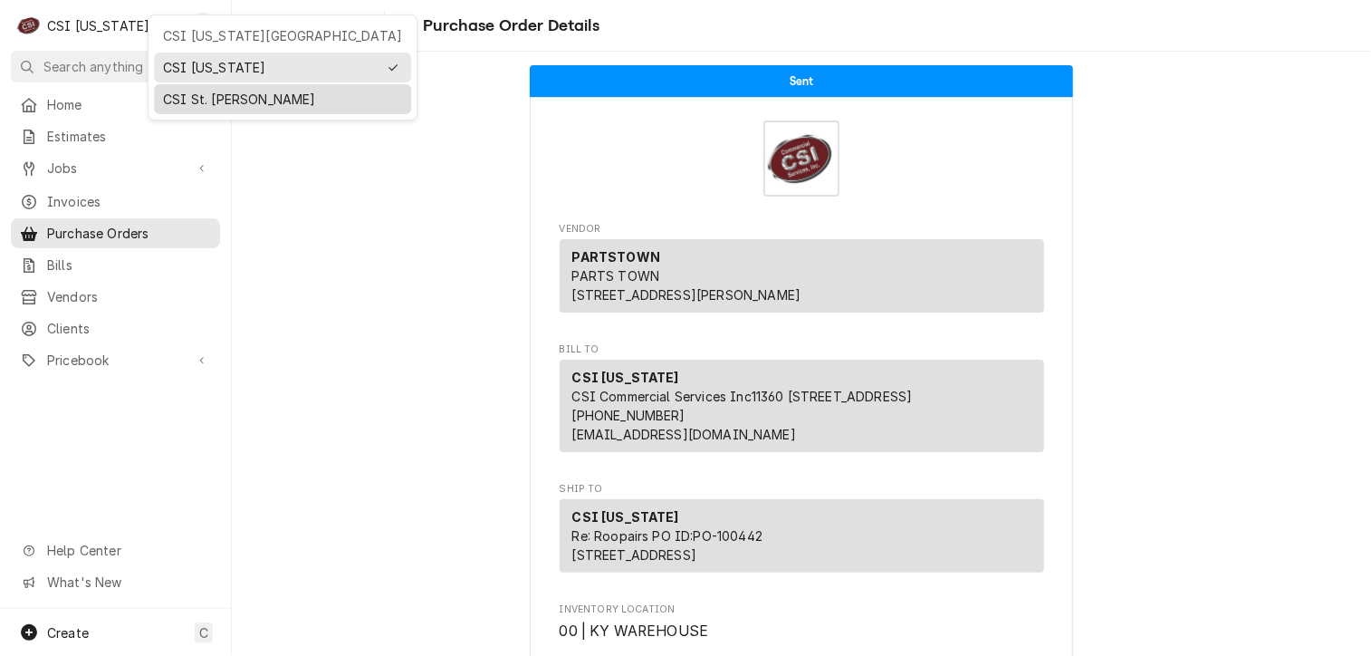
click at [176, 90] on div "CSI St. Louis" at bounding box center [282, 99] width 239 height 19
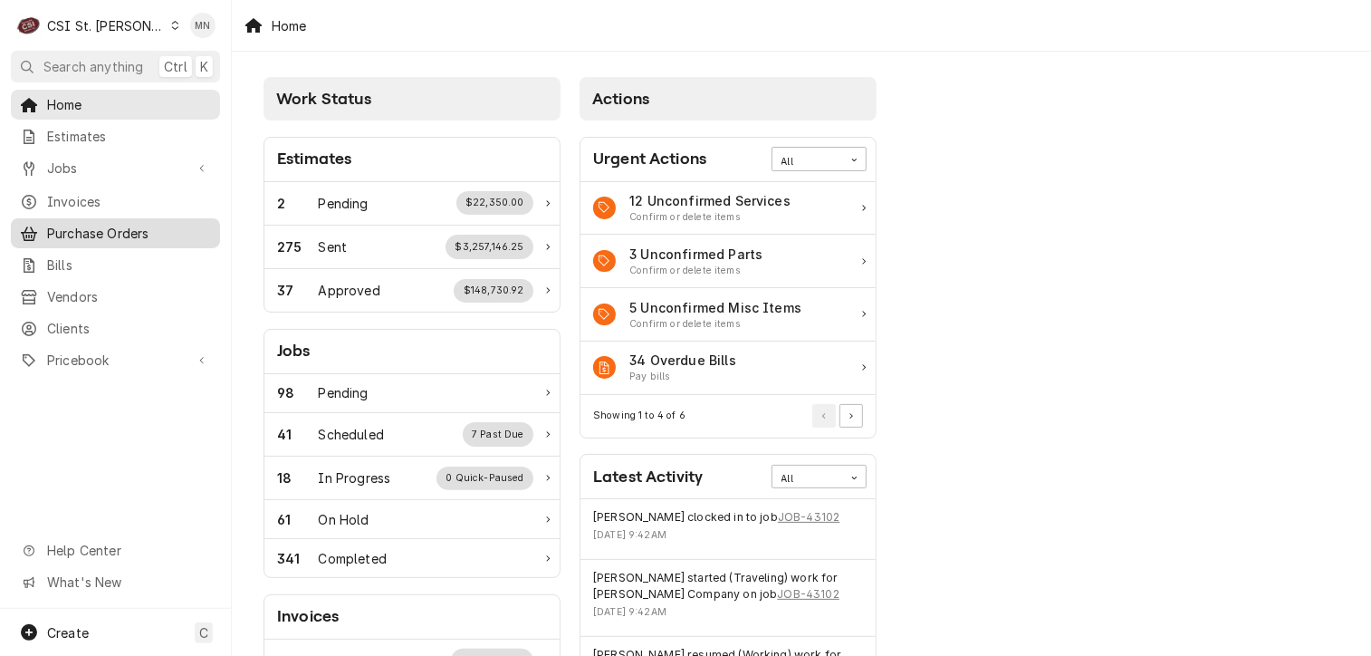
drag, startPoint x: 113, startPoint y: 231, endPoint x: 162, endPoint y: 220, distance: 50.1
click at [113, 231] on span "Purchase Orders" at bounding box center [129, 233] width 164 height 19
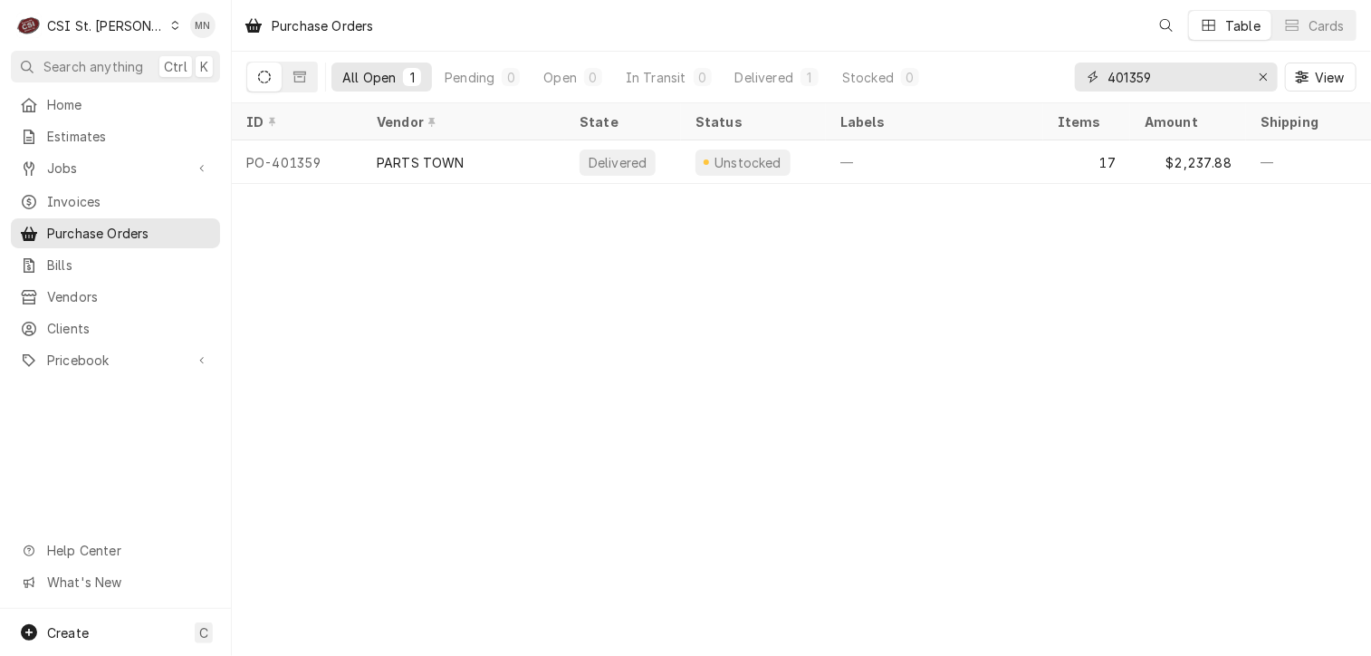
drag, startPoint x: 1162, startPoint y: 68, endPoint x: 993, endPoint y: 72, distance: 168.5
click at [1031, 69] on div "All Open 1 Pending 0 Open 0 In Transit 0 Delivered 1 Stocked 0 401359 View" at bounding box center [801, 77] width 1110 height 51
type input "401376"
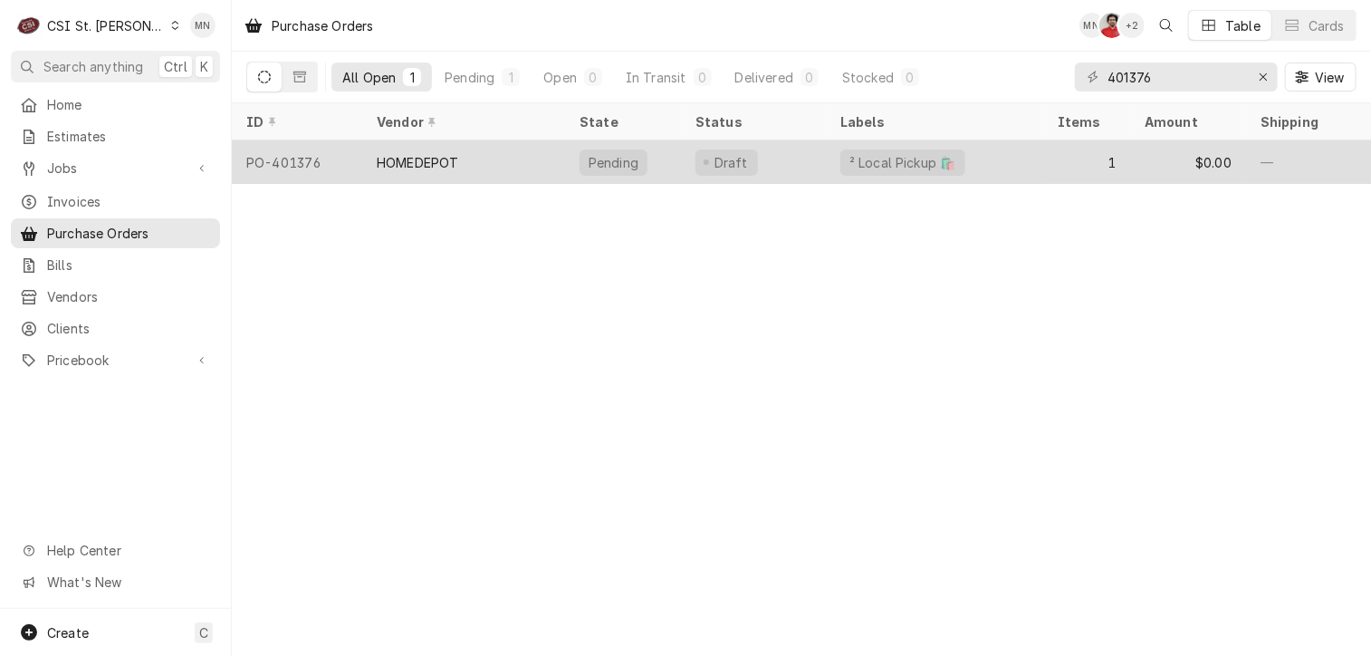
click at [535, 173] on div "HOMEDEPOT" at bounding box center [463, 161] width 203 height 43
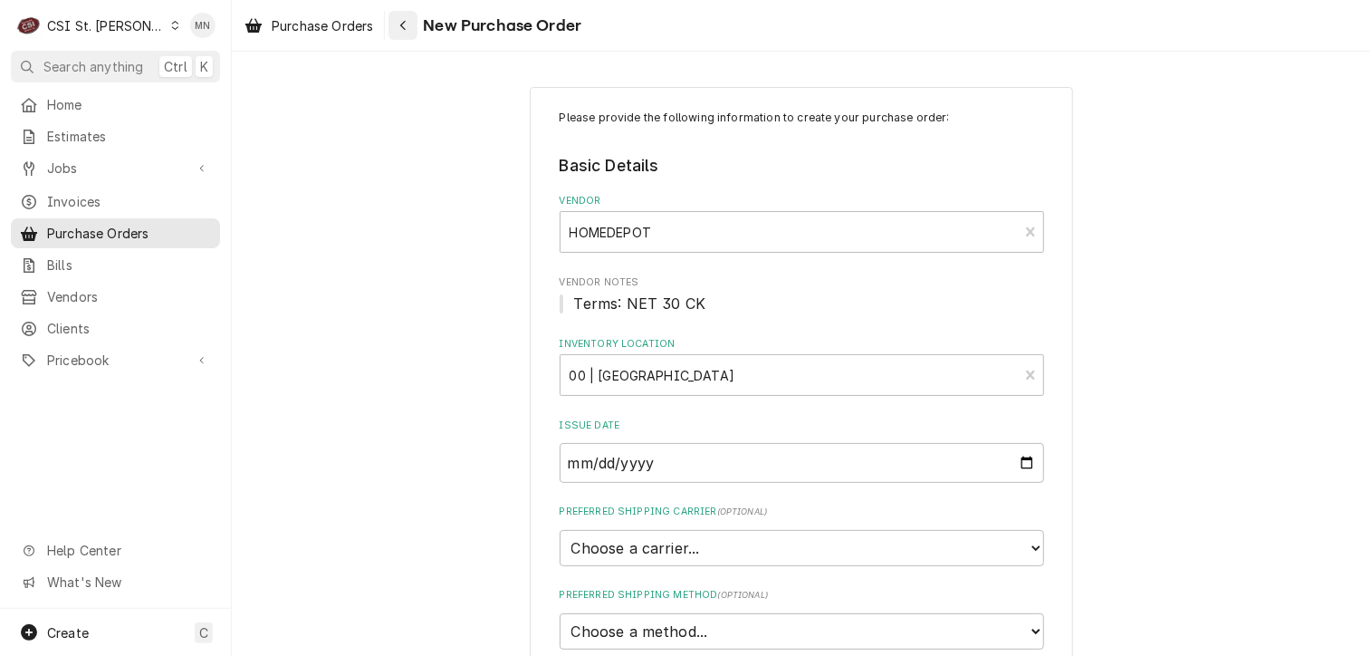
click at [412, 20] on div "Navigate back" at bounding box center [403, 25] width 18 height 18
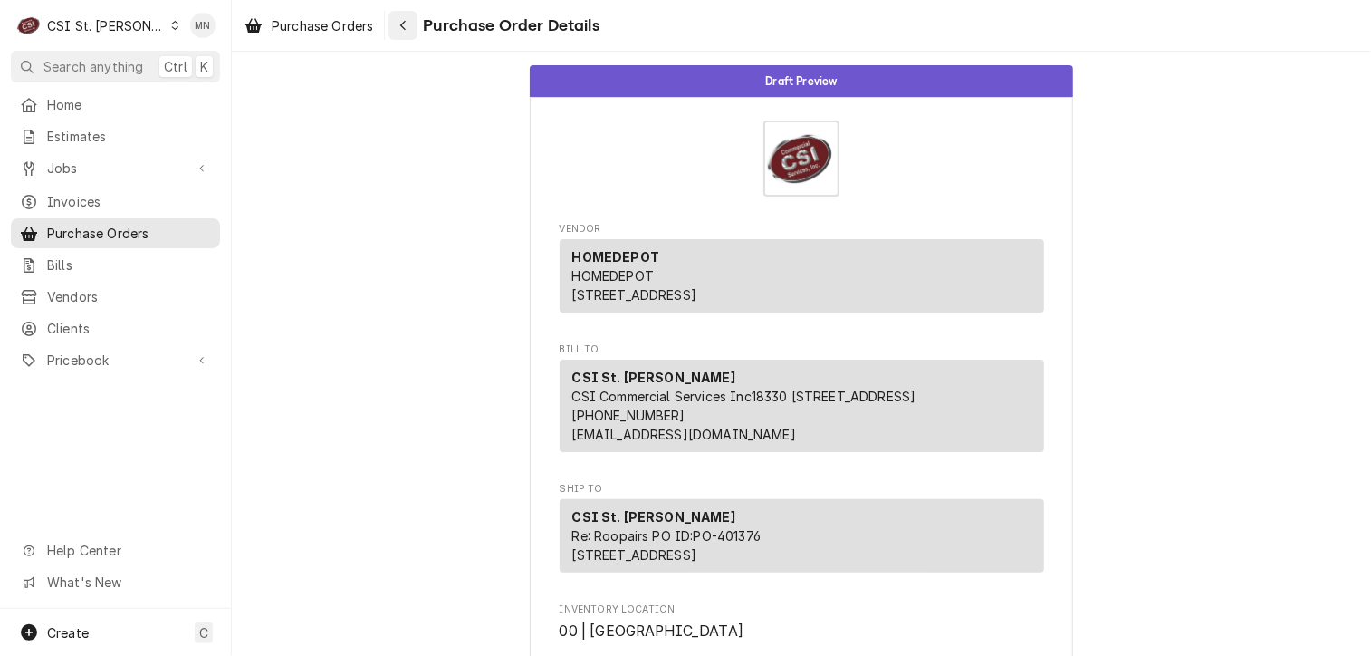
click at [404, 17] on div "Navigate back" at bounding box center [403, 25] width 18 height 18
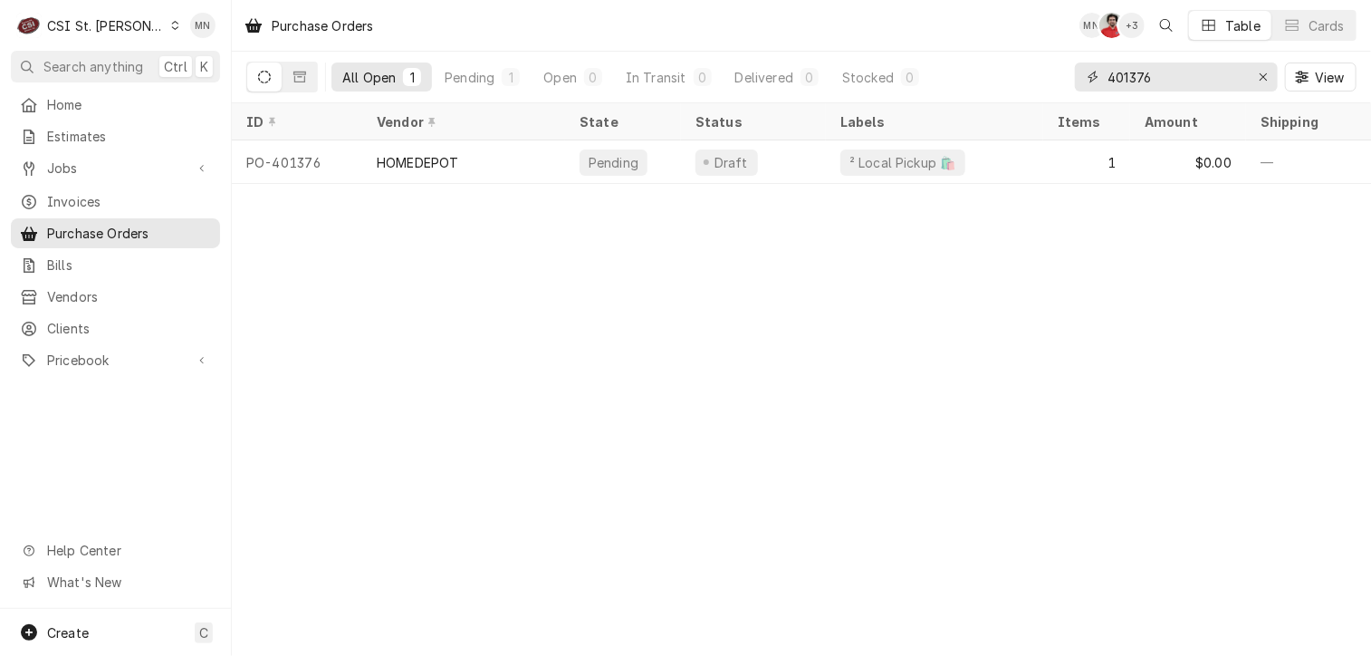
drag, startPoint x: 1170, startPoint y: 77, endPoint x: 1012, endPoint y: 76, distance: 158.5
click at [1064, 75] on div "All Open 1 Pending 1 Open 0 In Transit 0 Delivered 0 Stocked 0 401376 View" at bounding box center [801, 77] width 1110 height 51
drag, startPoint x: 1154, startPoint y: 77, endPoint x: 1090, endPoint y: 75, distance: 63.4
click at [1090, 75] on div "401388" at bounding box center [1176, 76] width 203 height 29
drag, startPoint x: 1168, startPoint y: 67, endPoint x: 1003, endPoint y: 79, distance: 166.1
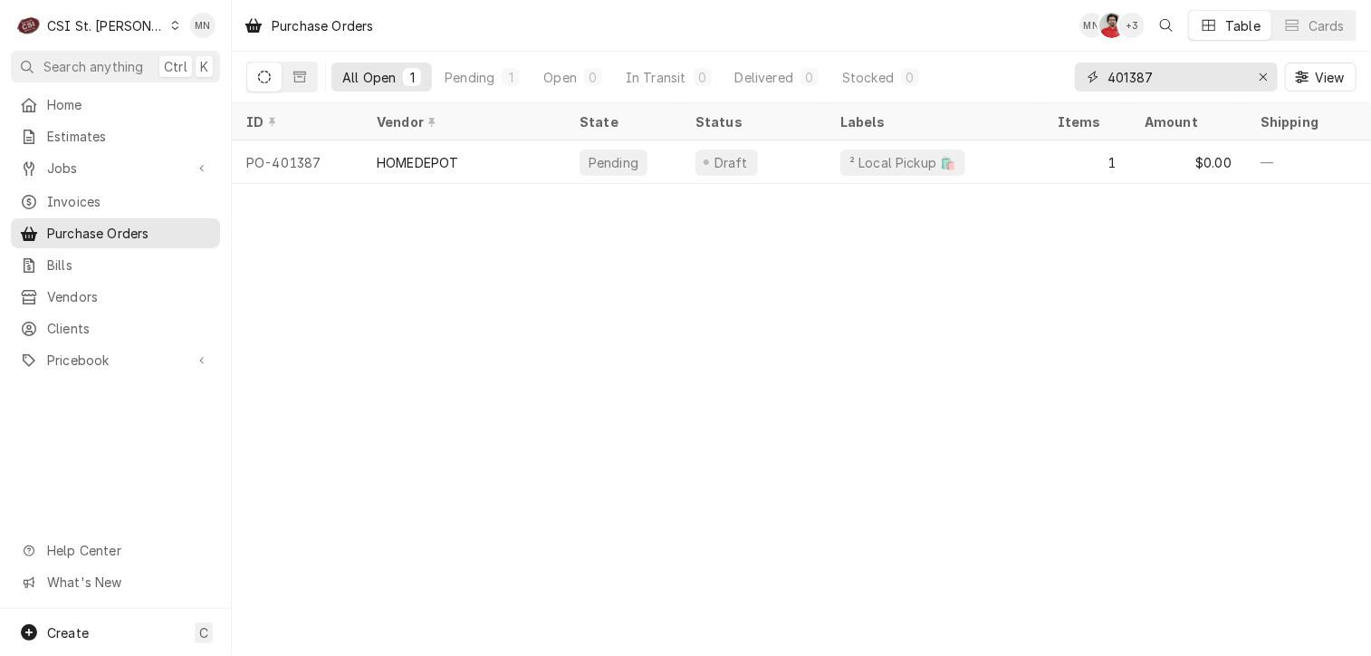
click at [1022, 76] on div "All Open 1 Pending 1 Open 0 In Transit 0 Delivered 0 Stocked 0 401387 View" at bounding box center [801, 77] width 1110 height 51
type input "401378"
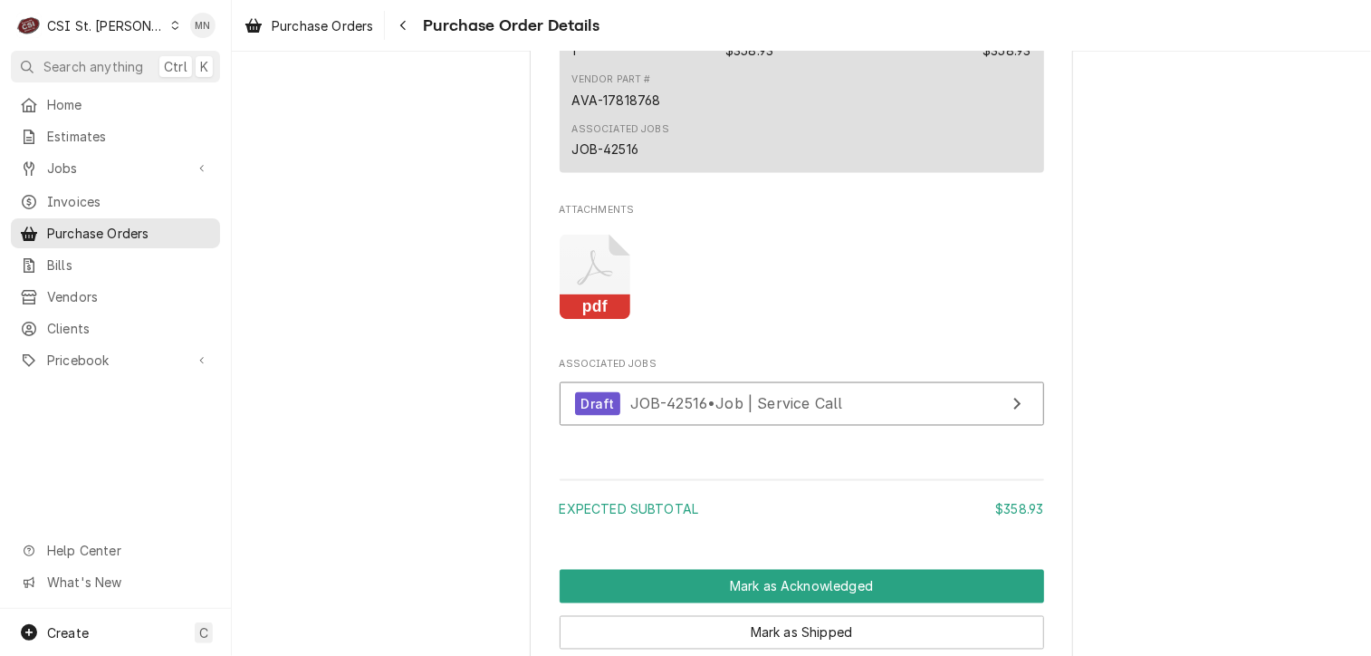
scroll to position [1358, 0]
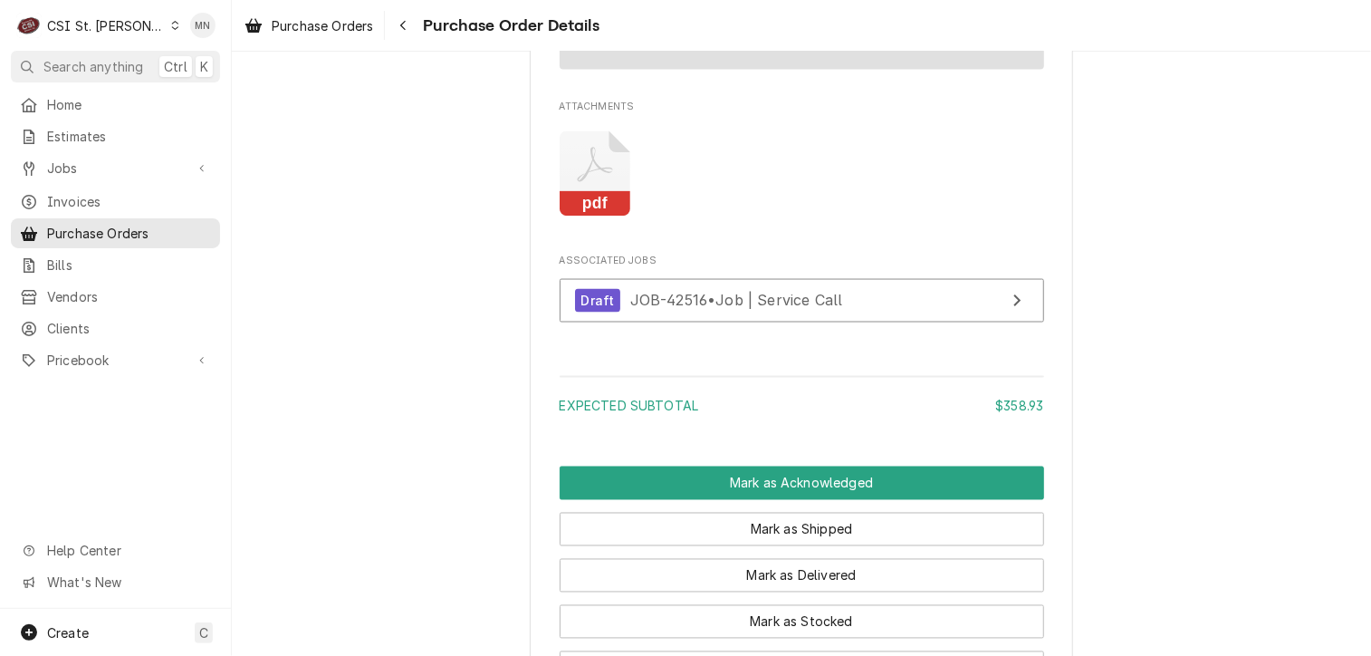
click at [598, 183] on icon "Attachments" at bounding box center [594, 165] width 35 height 35
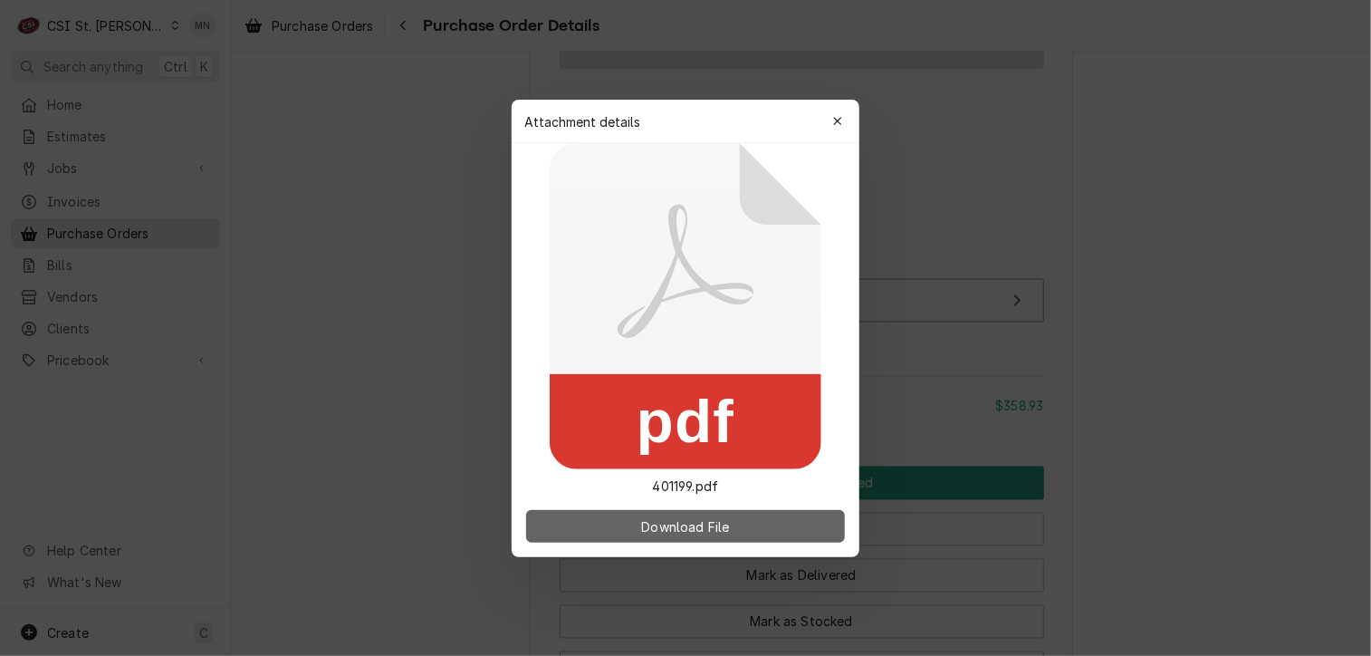
click at [626, 520] on button "Download File" at bounding box center [685, 526] width 319 height 33
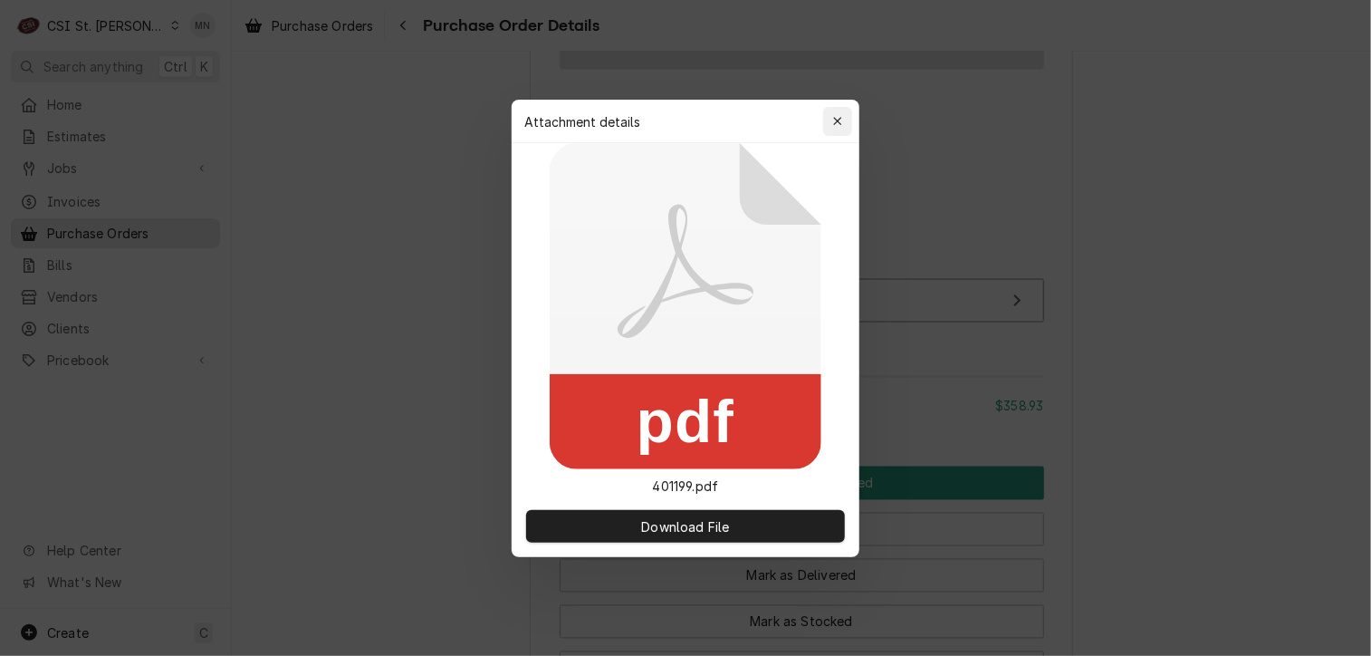
click at [830, 125] on div "button" at bounding box center [838, 121] width 18 height 18
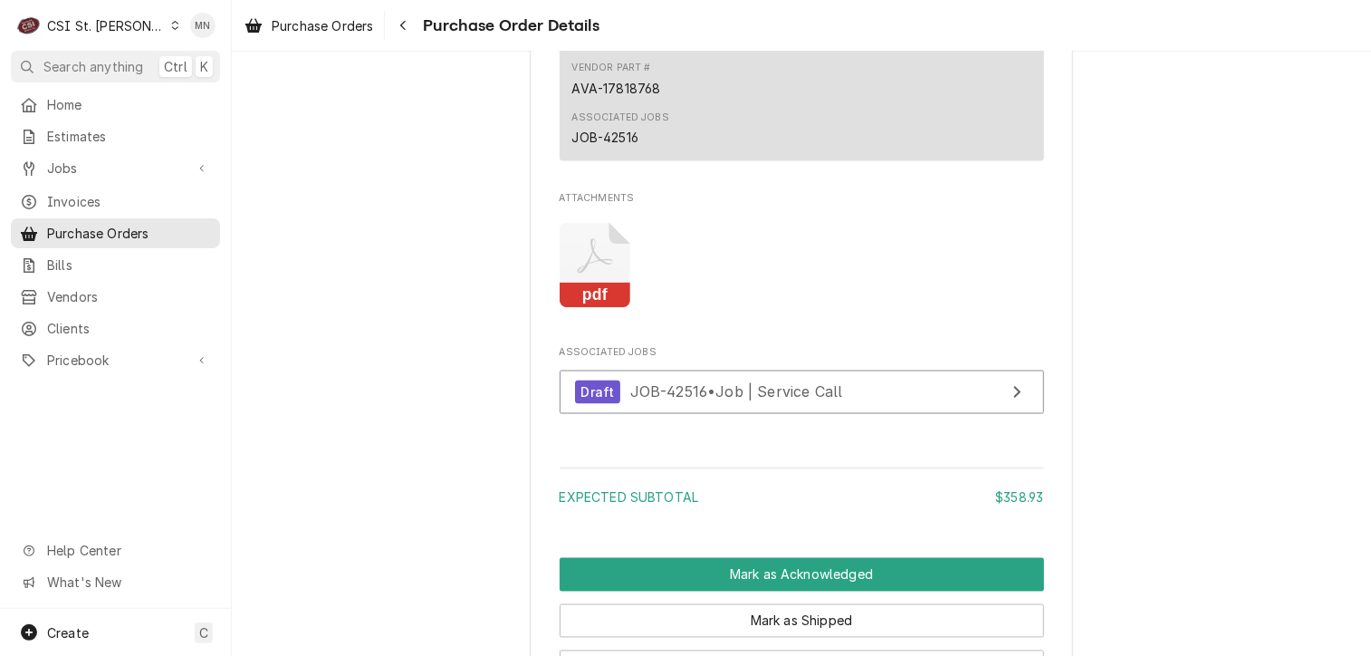
scroll to position [1268, 0]
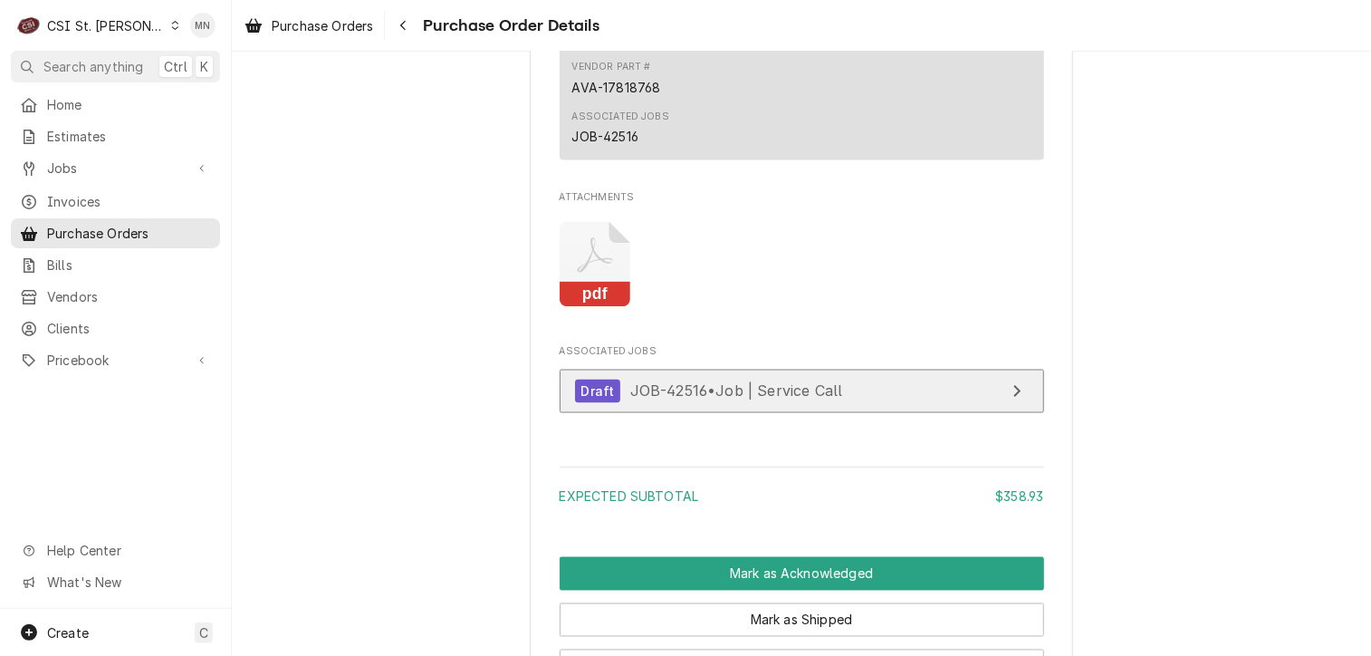
click at [870, 414] on link "Draft JOB-42516 • Job | Service Call" at bounding box center [802, 391] width 484 height 44
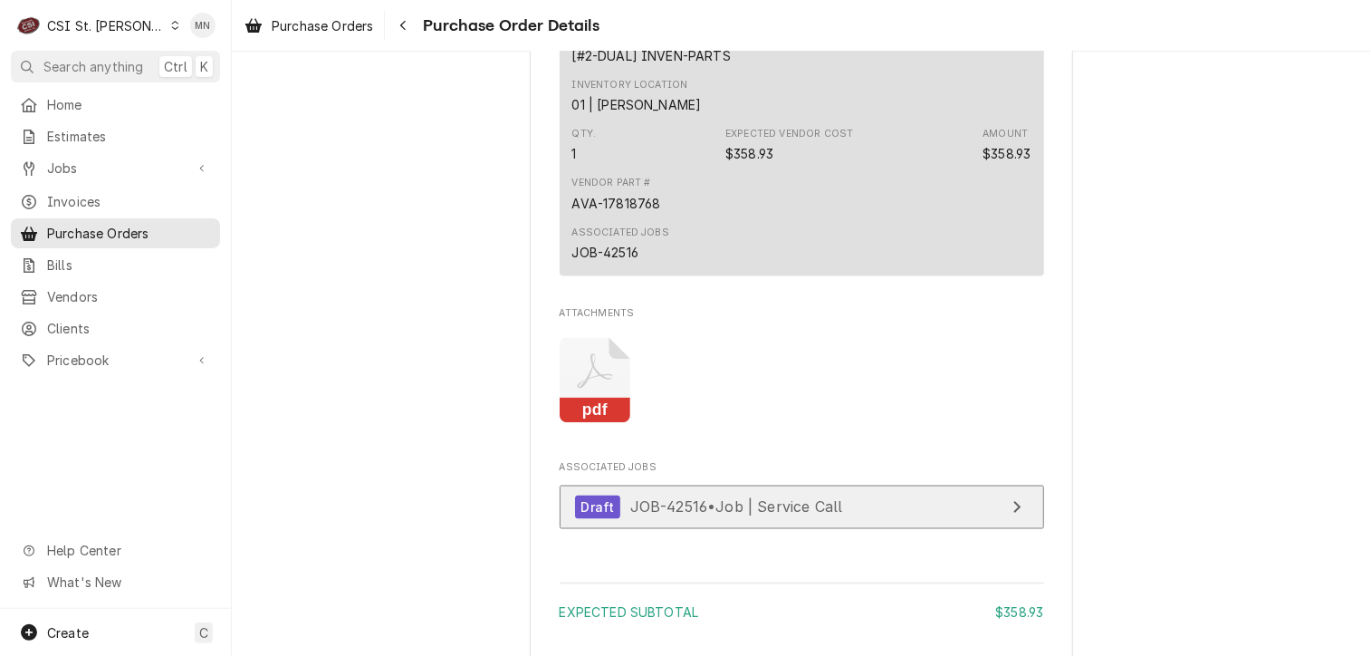
scroll to position [996, 0]
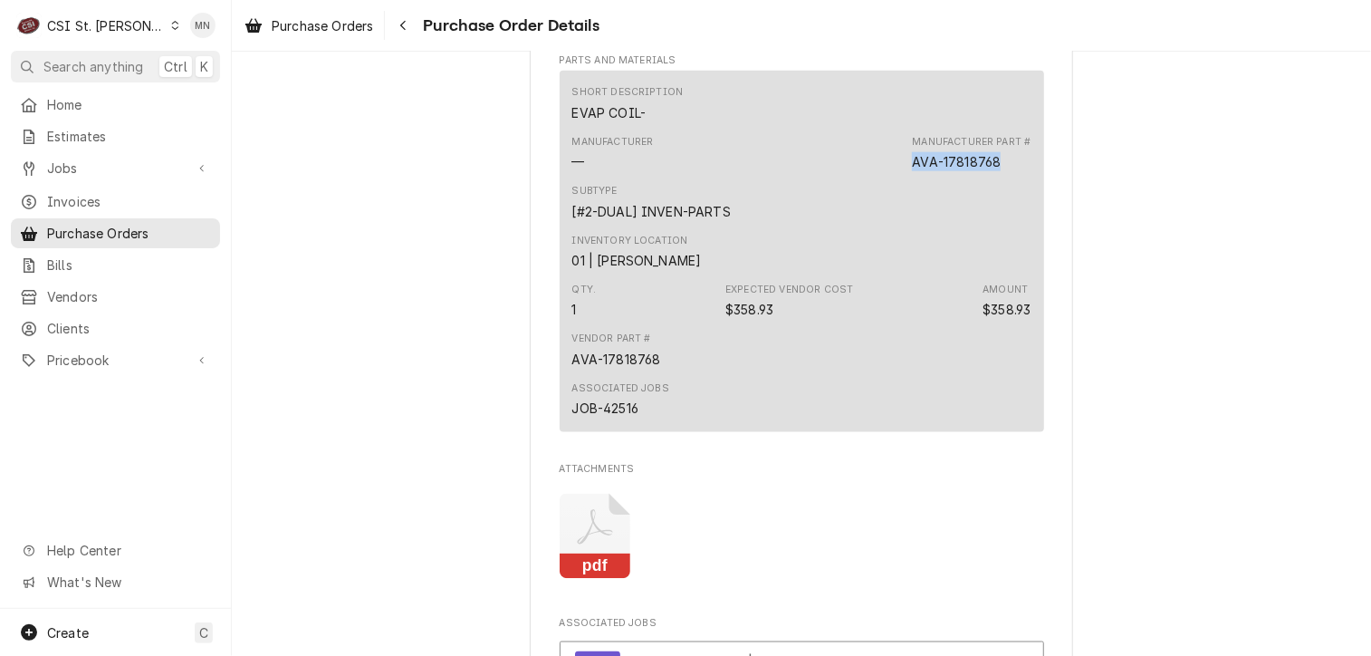
drag, startPoint x: 1000, startPoint y: 220, endPoint x: 898, endPoint y: 216, distance: 101.5
click at [898, 177] on div "Manufacturer — Manufacturer Part # AVA-17818768" at bounding box center [801, 153] width 459 height 49
copy div "AVA-17818768"
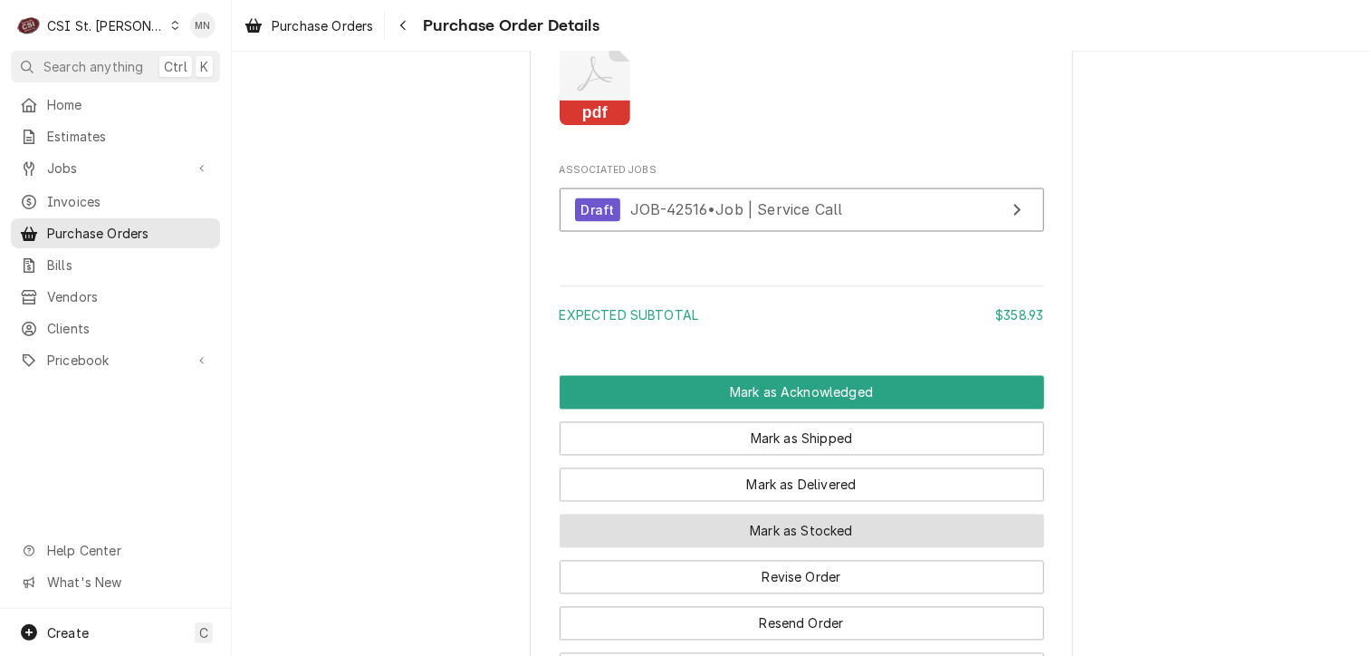
scroll to position [1630, 0]
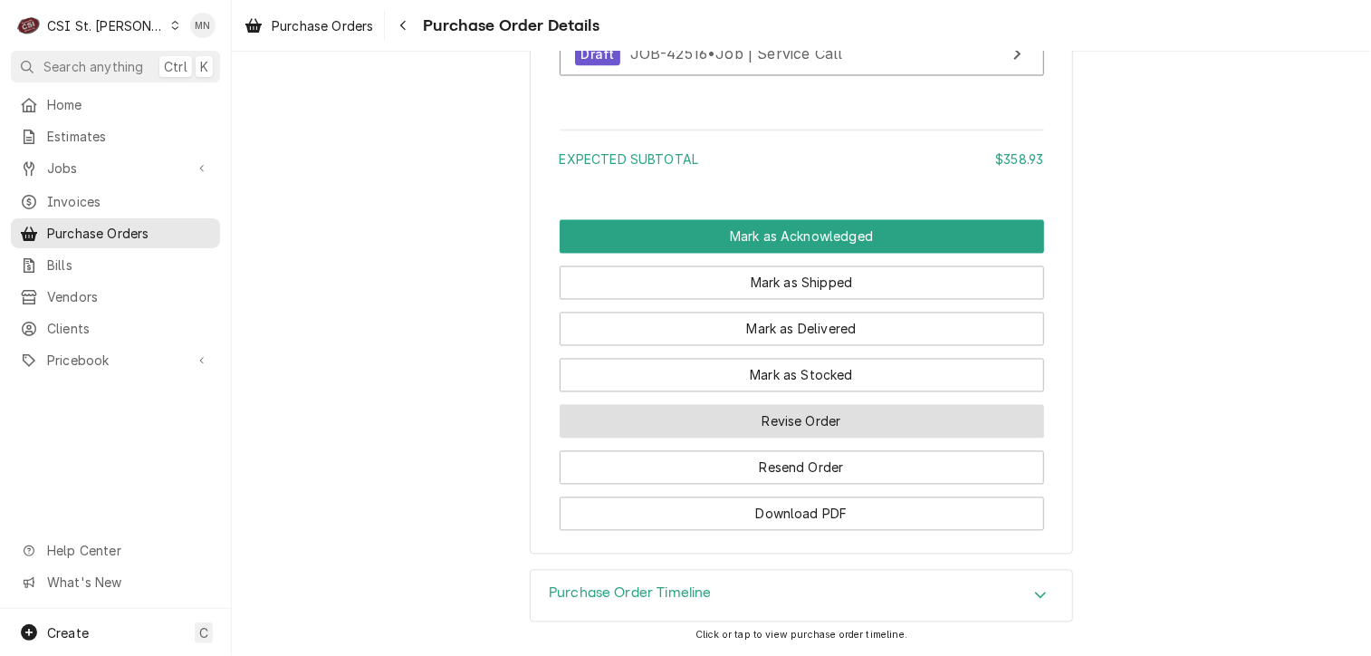
click at [800, 438] on button "Revise Order" at bounding box center [802, 422] width 484 height 34
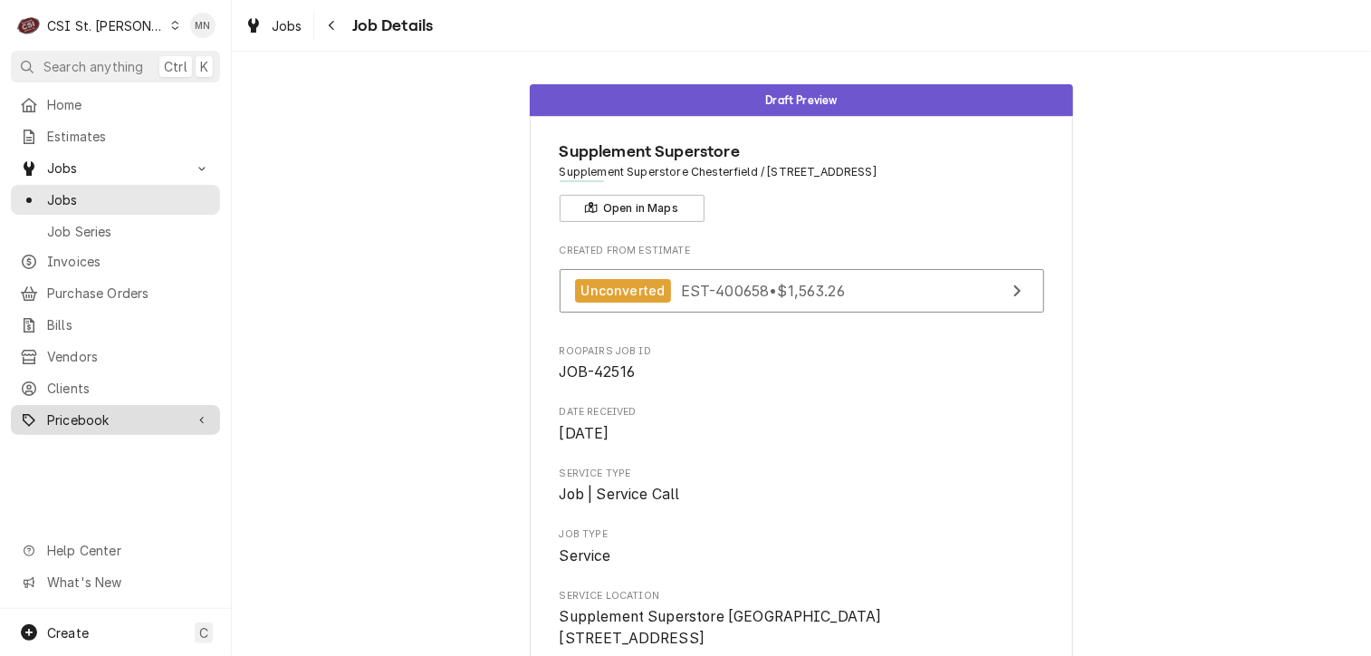
click at [82, 412] on span "Pricebook" at bounding box center [115, 419] width 137 height 19
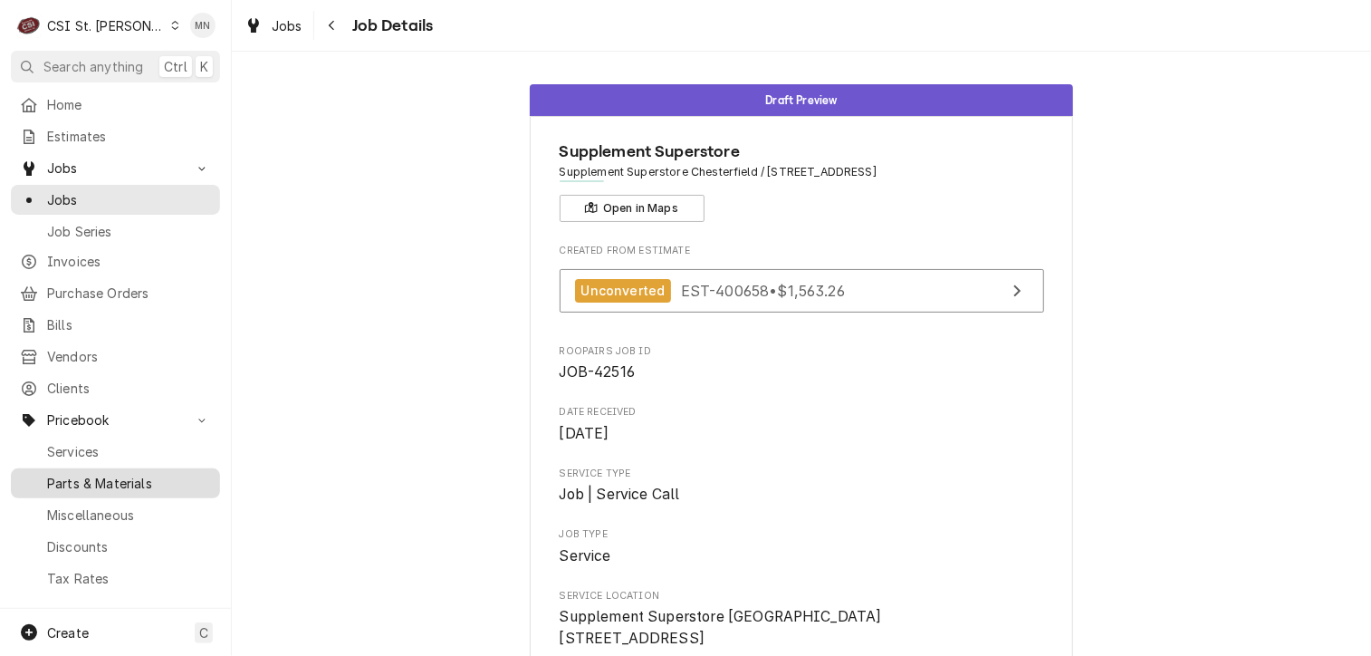
click at [137, 474] on span "Parts & Materials" at bounding box center [129, 483] width 164 height 19
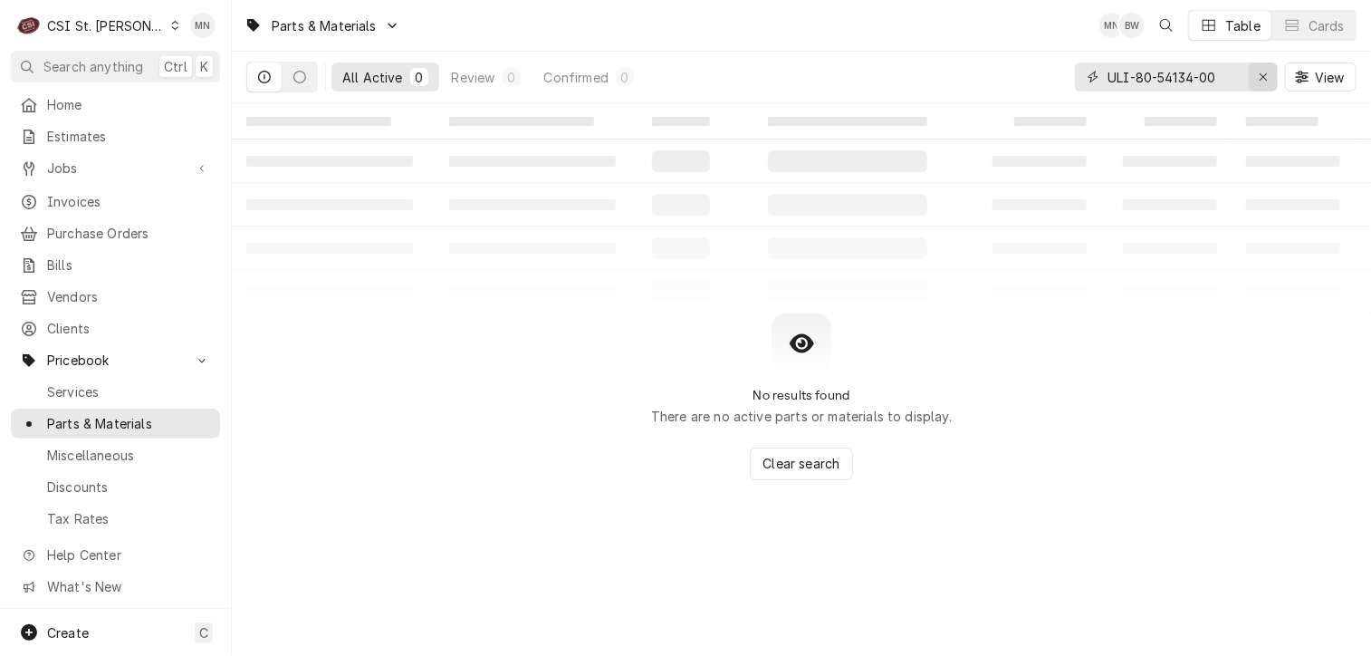
click at [1264, 79] on icon "Erase input" at bounding box center [1263, 76] width 7 height 7
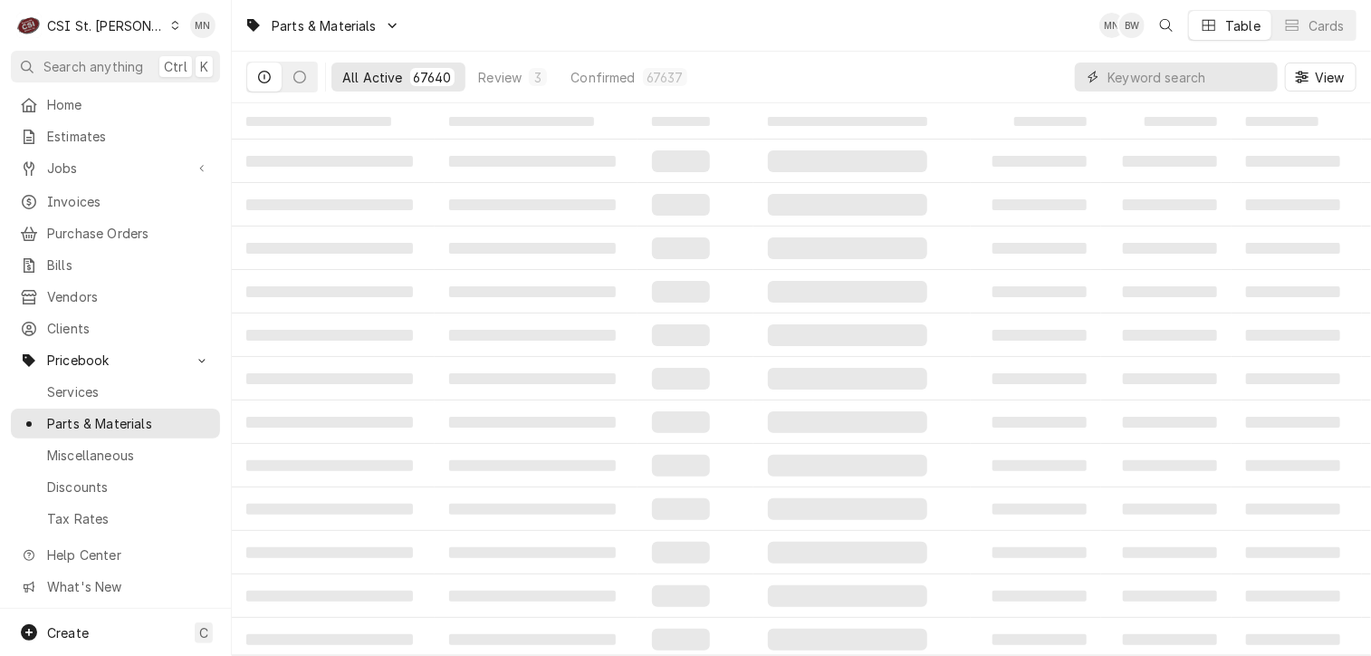
paste input "AVA-17818768"
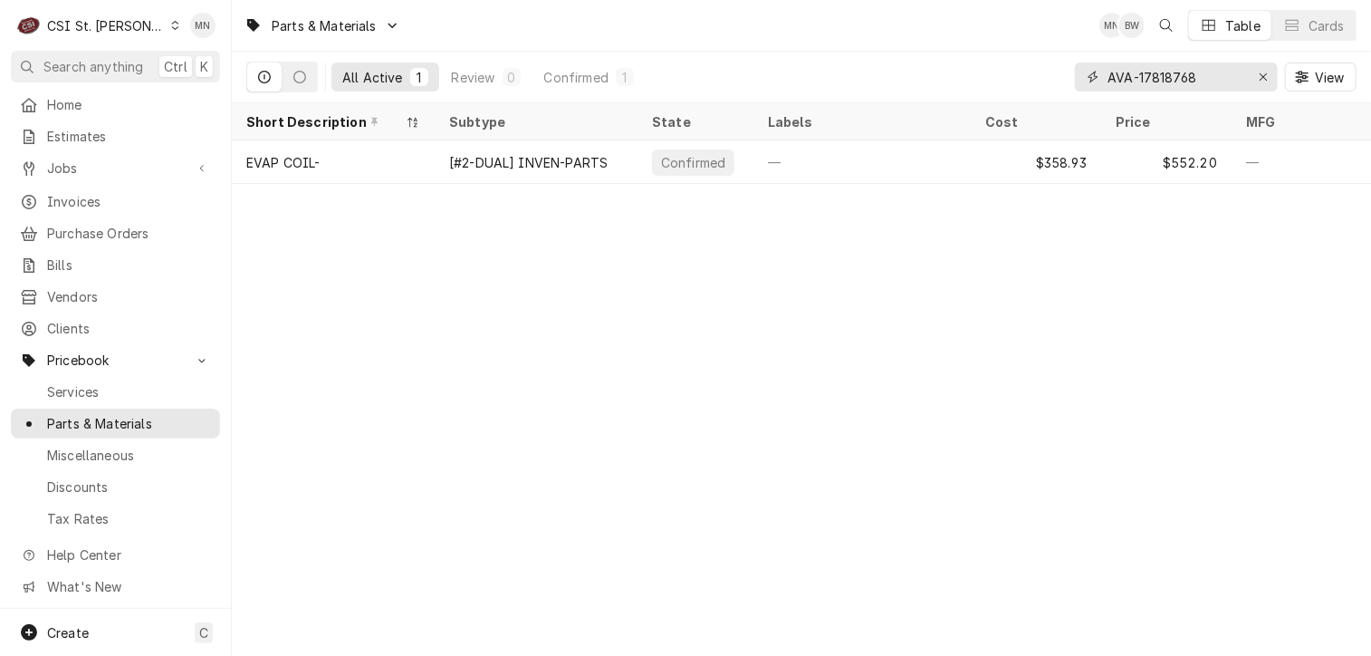
type input "AVA-17818768"
click at [1263, 76] on icon "Erase input" at bounding box center [1263, 76] width 7 height 7
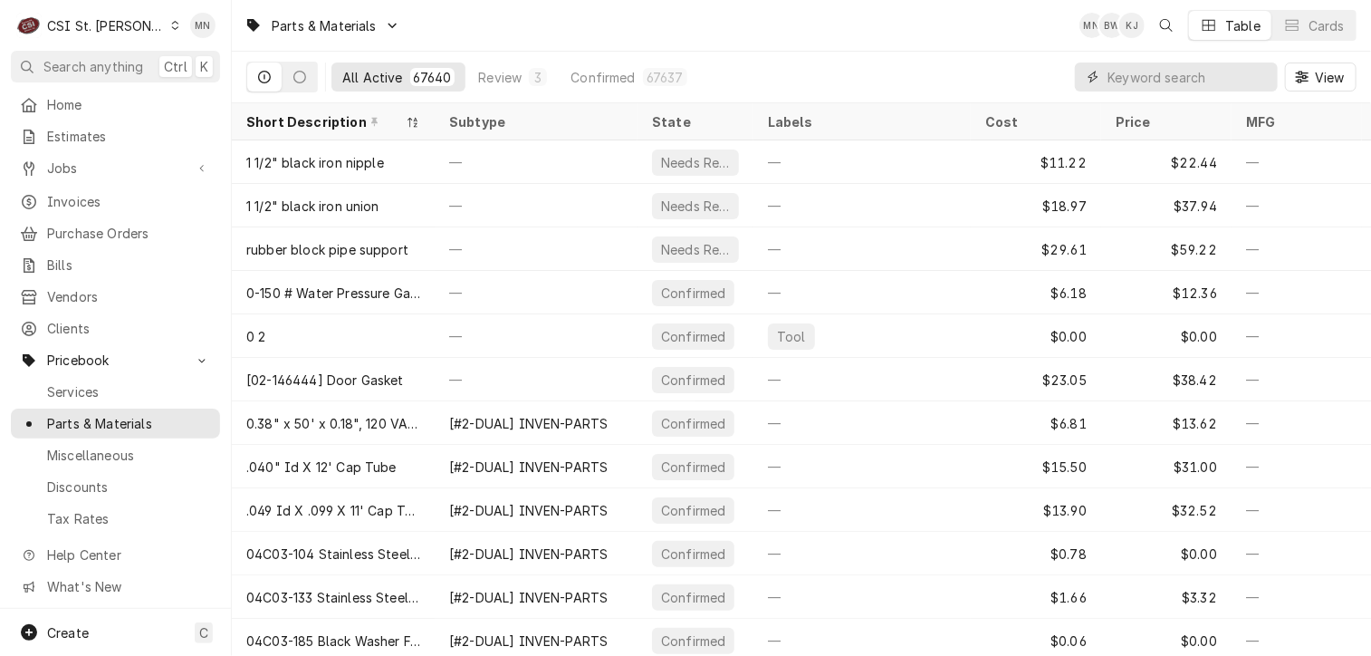
paste input "ACC-AT0A-2779-2"
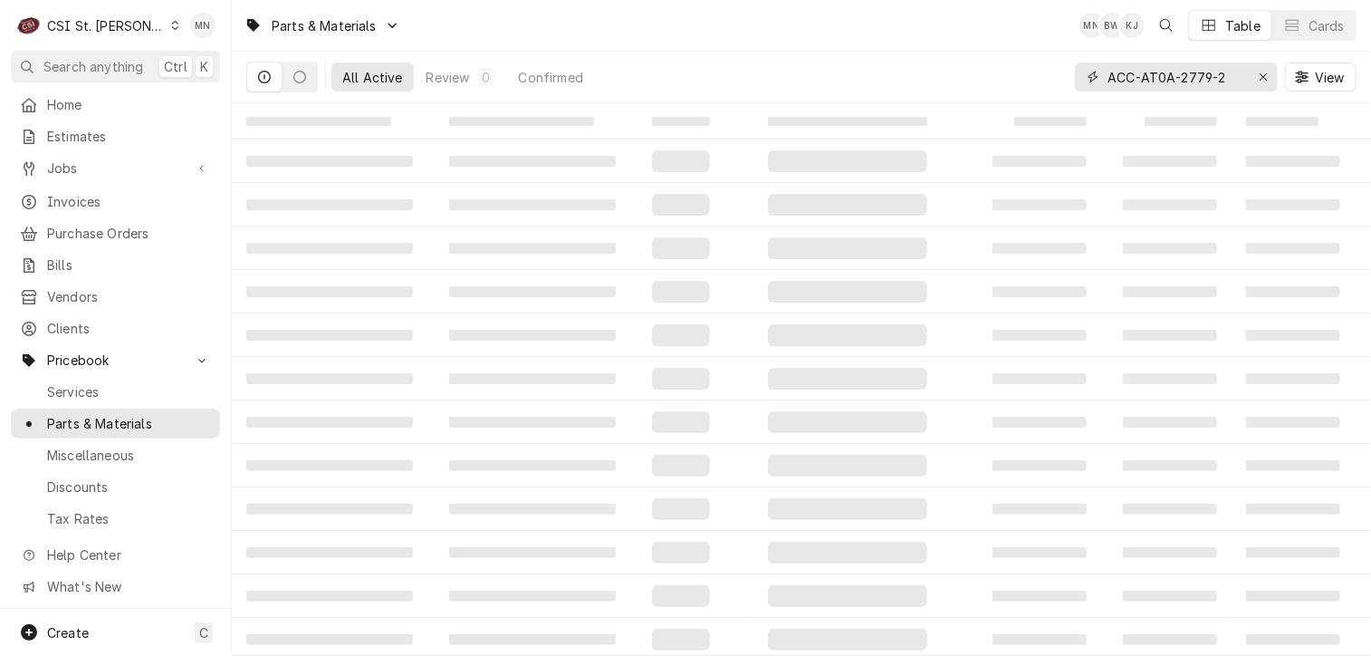
type input "ACC-AT0A-2779-2"
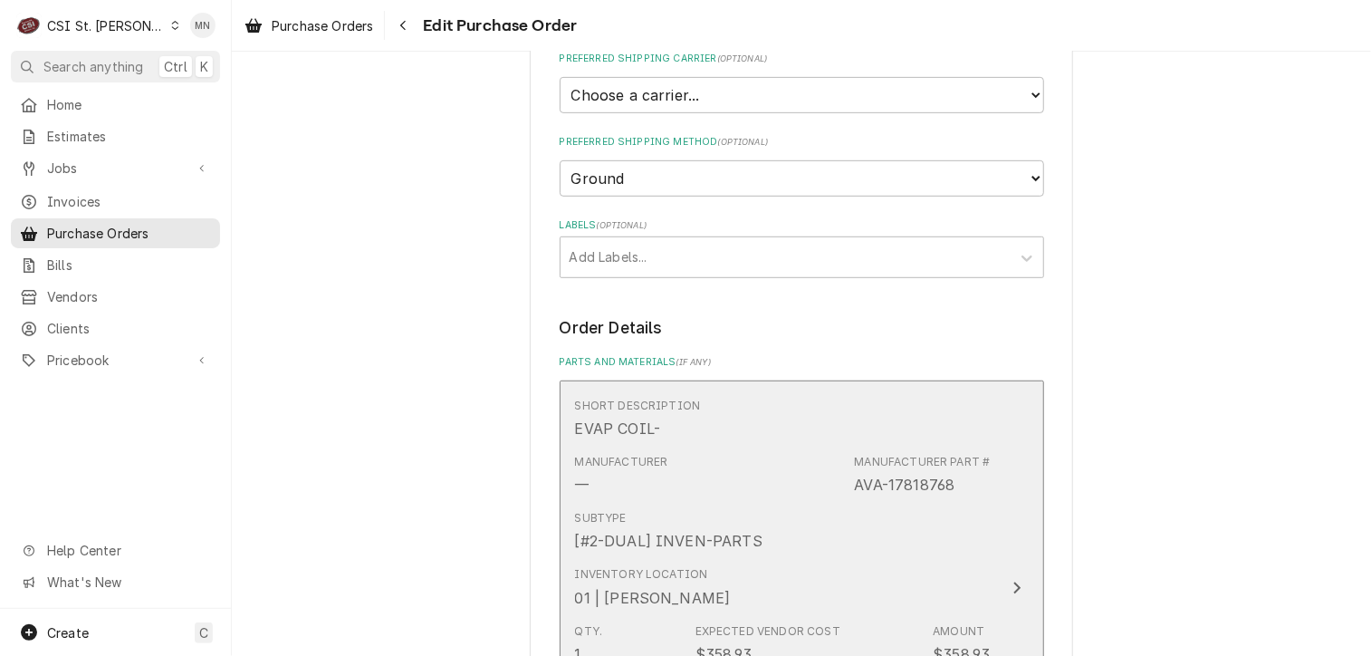
scroll to position [996, 0]
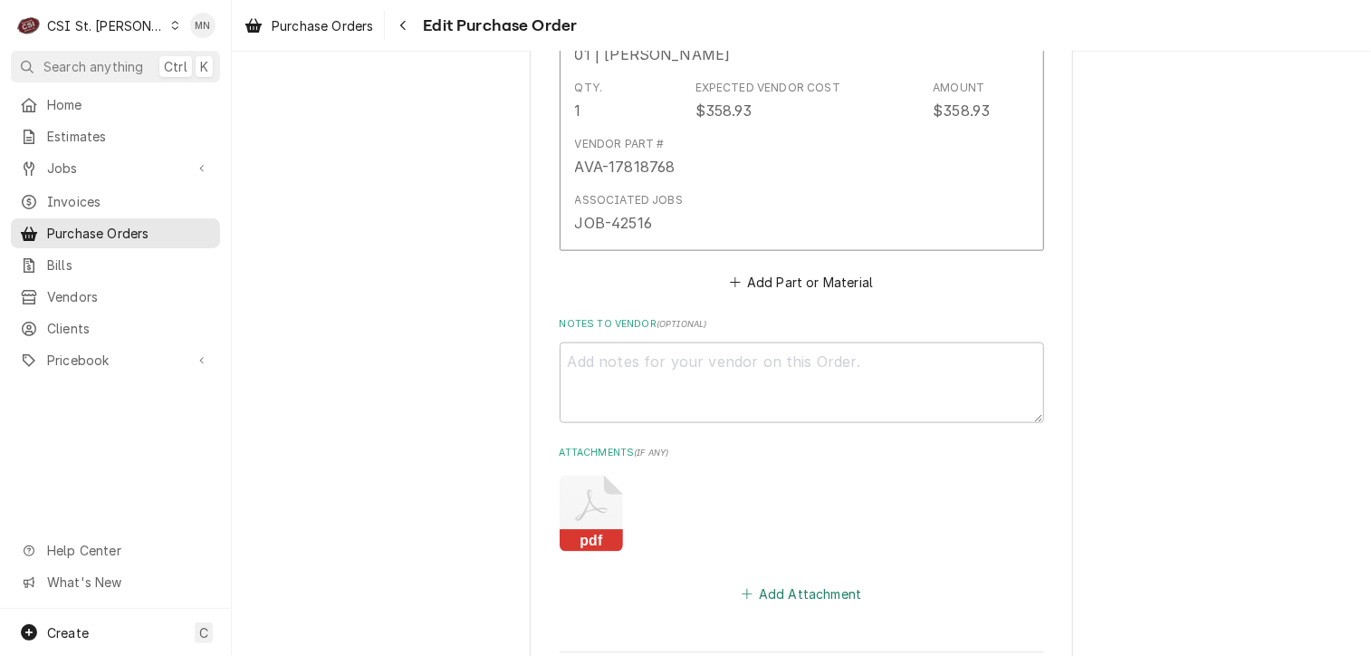
click at [809, 589] on button "Add Attachment" at bounding box center [801, 593] width 127 height 25
type textarea "x"
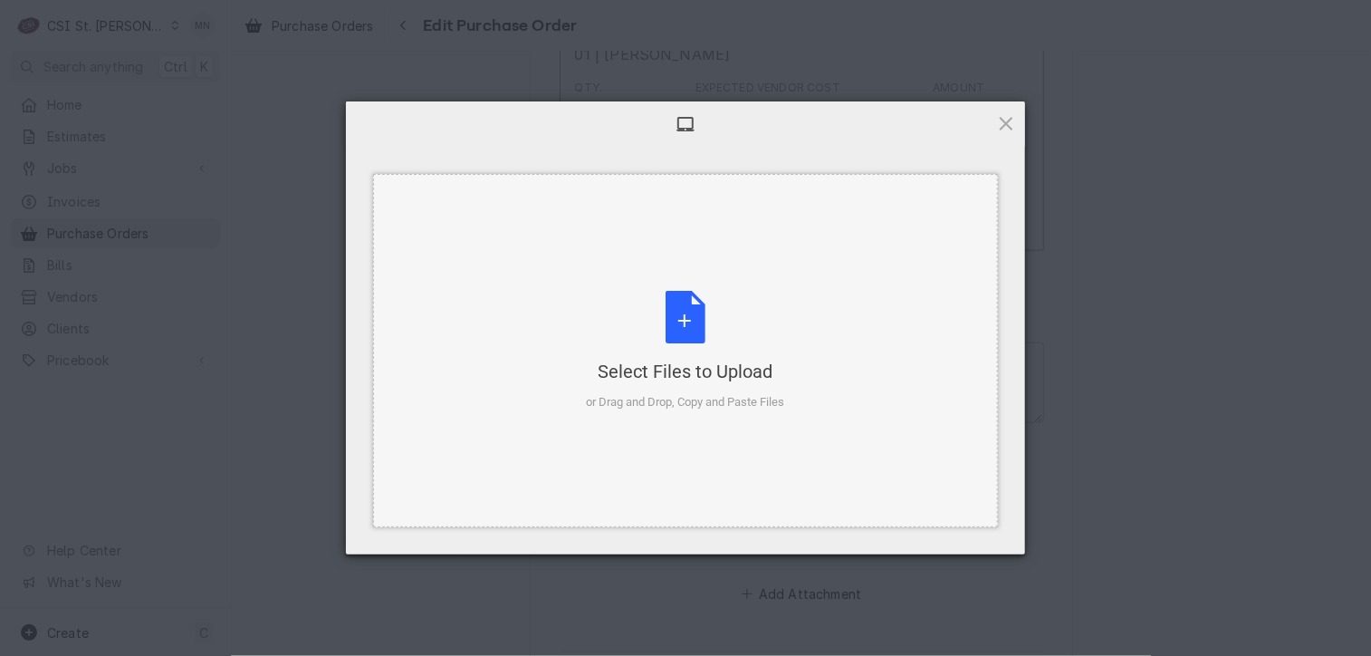
click at [703, 349] on div "Select Files to Upload or Drag and Drop, Copy and Paste Files" at bounding box center [686, 351] width 198 height 120
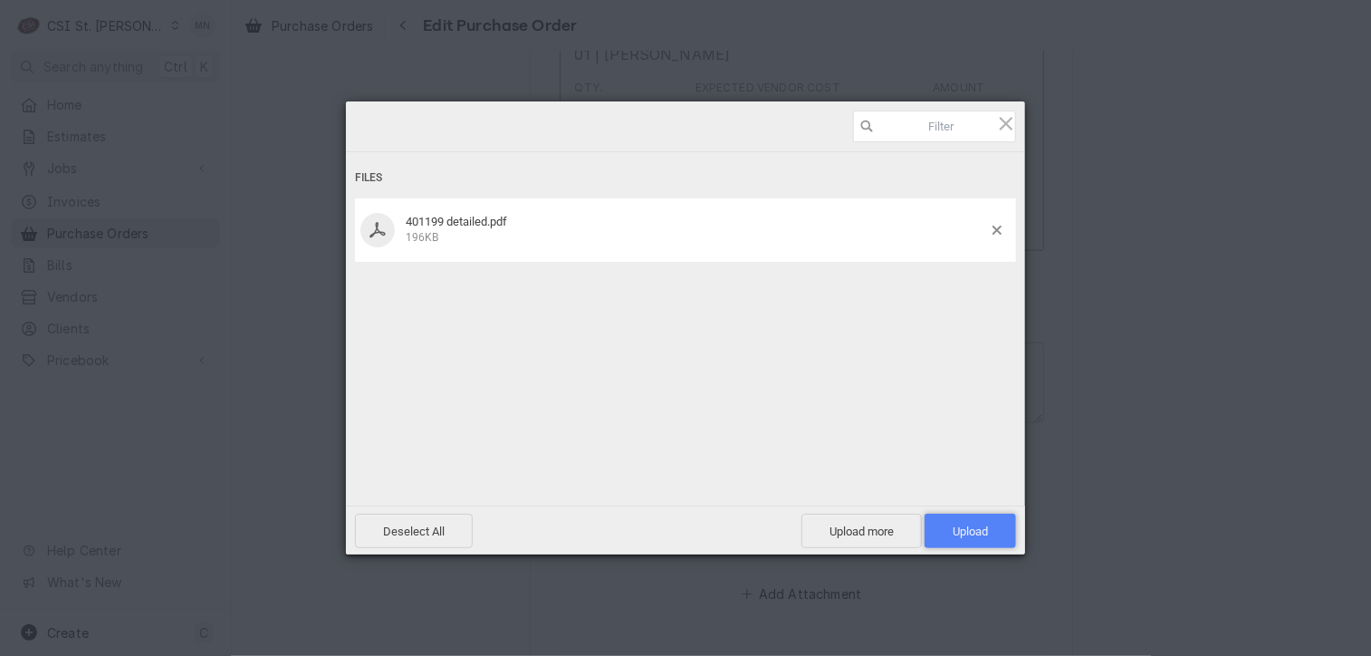
click at [972, 532] on span "Upload 1" at bounding box center [970, 531] width 35 height 14
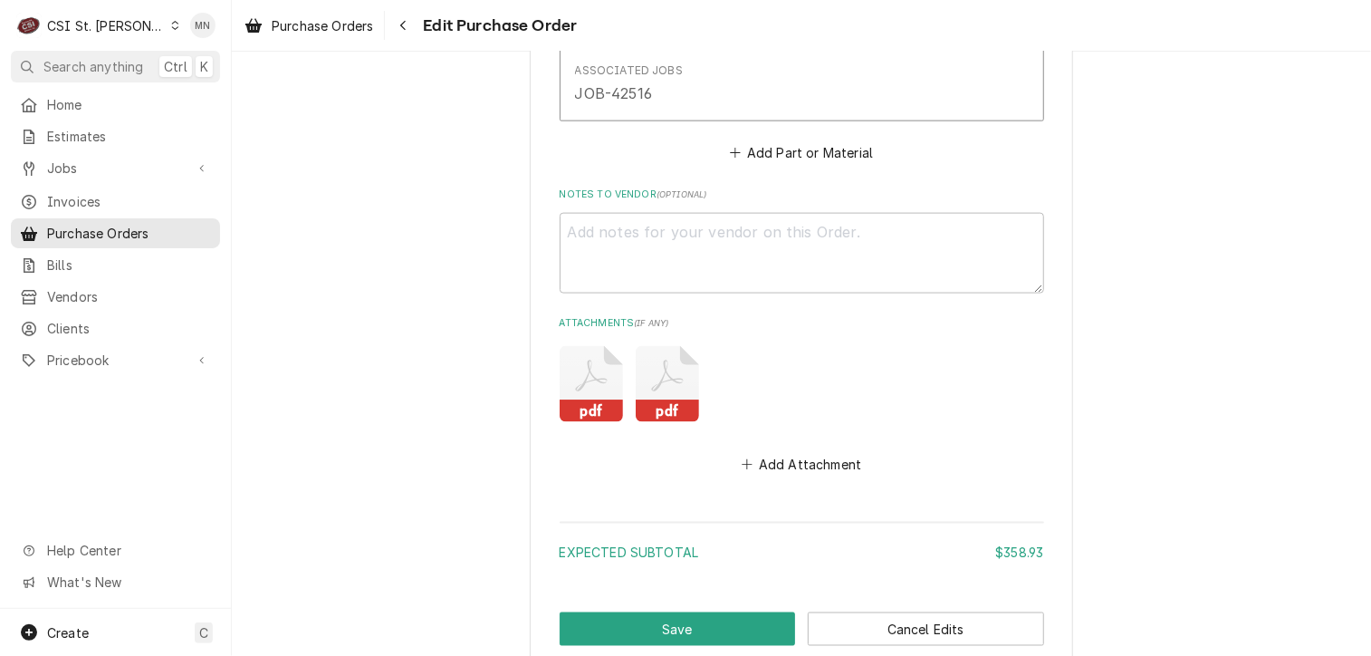
scroll to position [1234, 0]
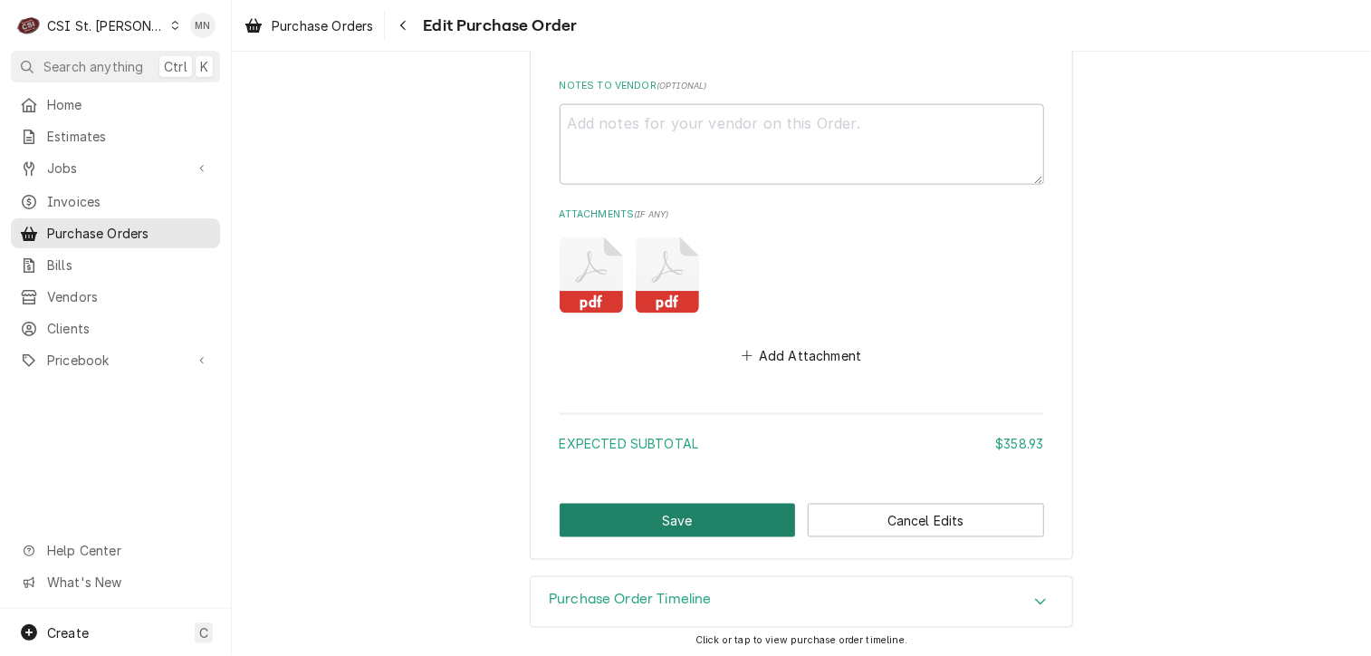
click at [715, 527] on button "Save" at bounding box center [678, 521] width 236 height 34
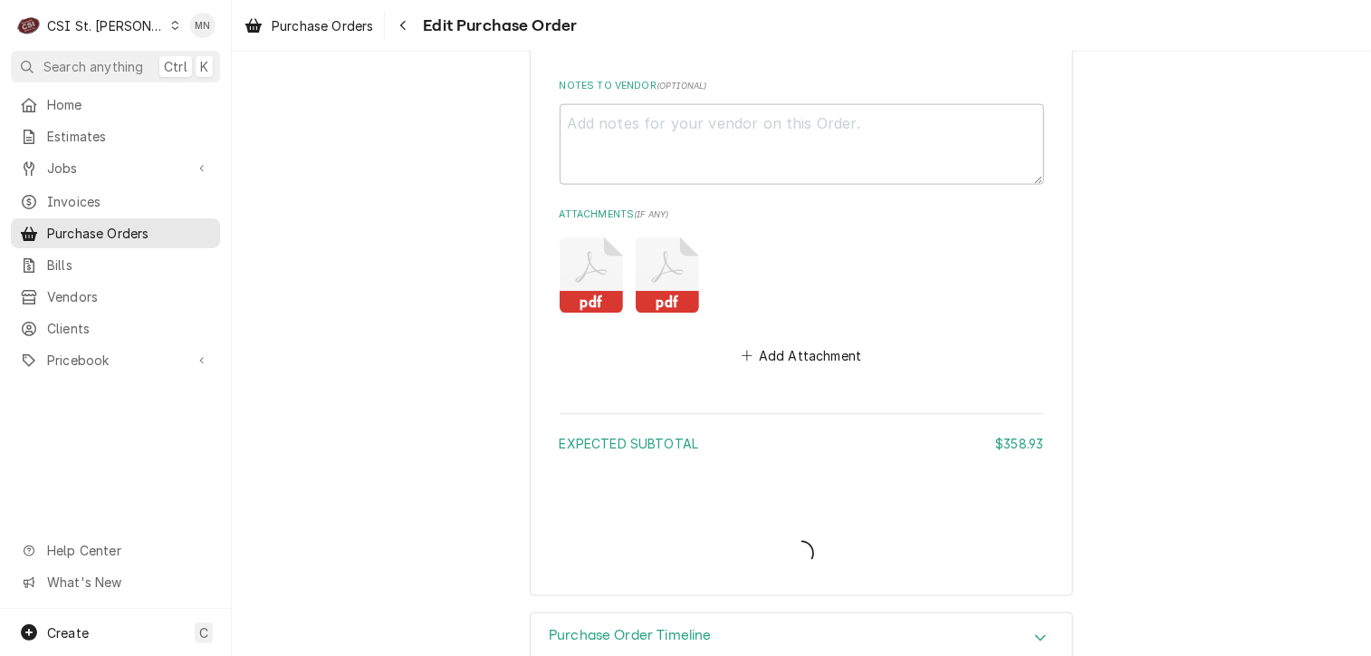
type textarea "x"
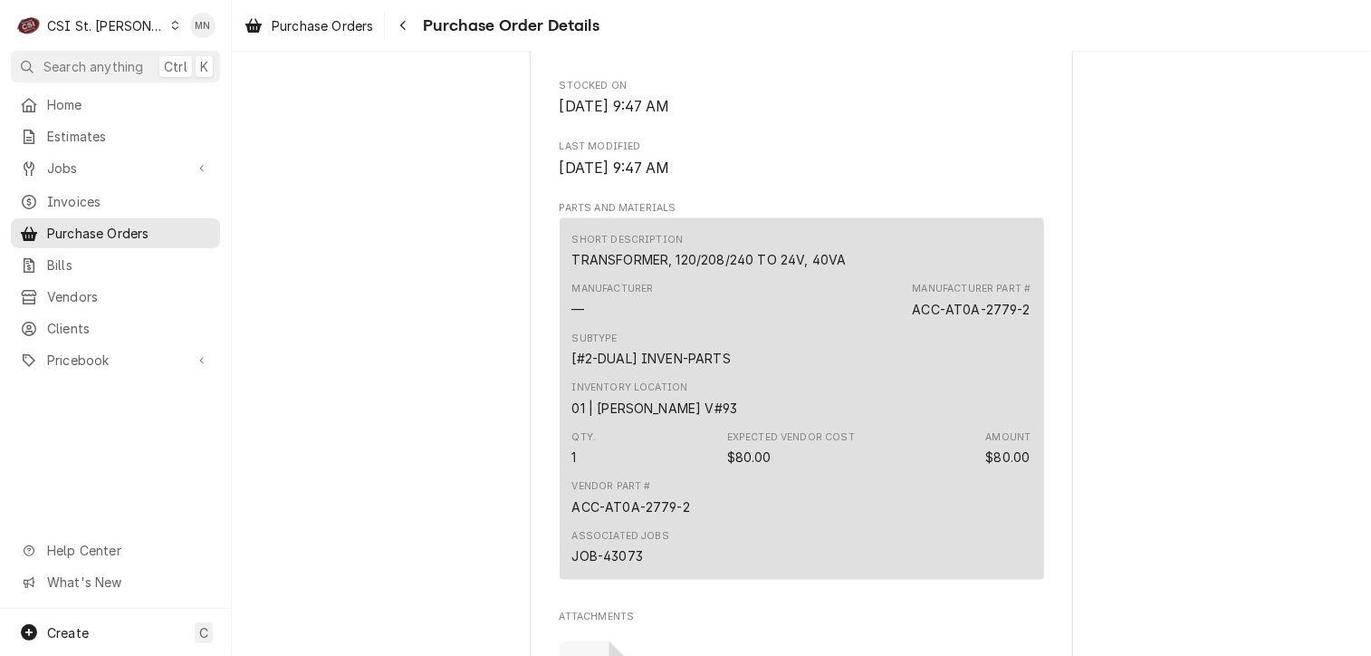
scroll to position [1358, 0]
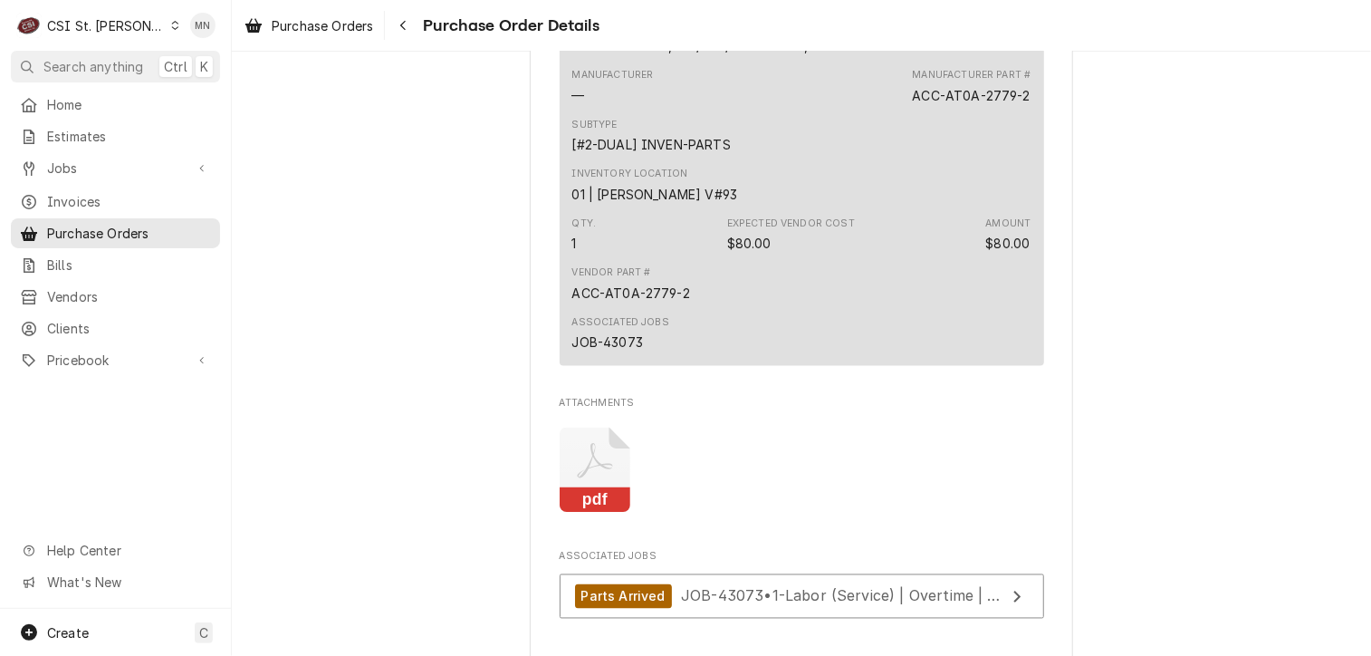
click at [594, 513] on icon "Attachments" at bounding box center [596, 470] width 72 height 86
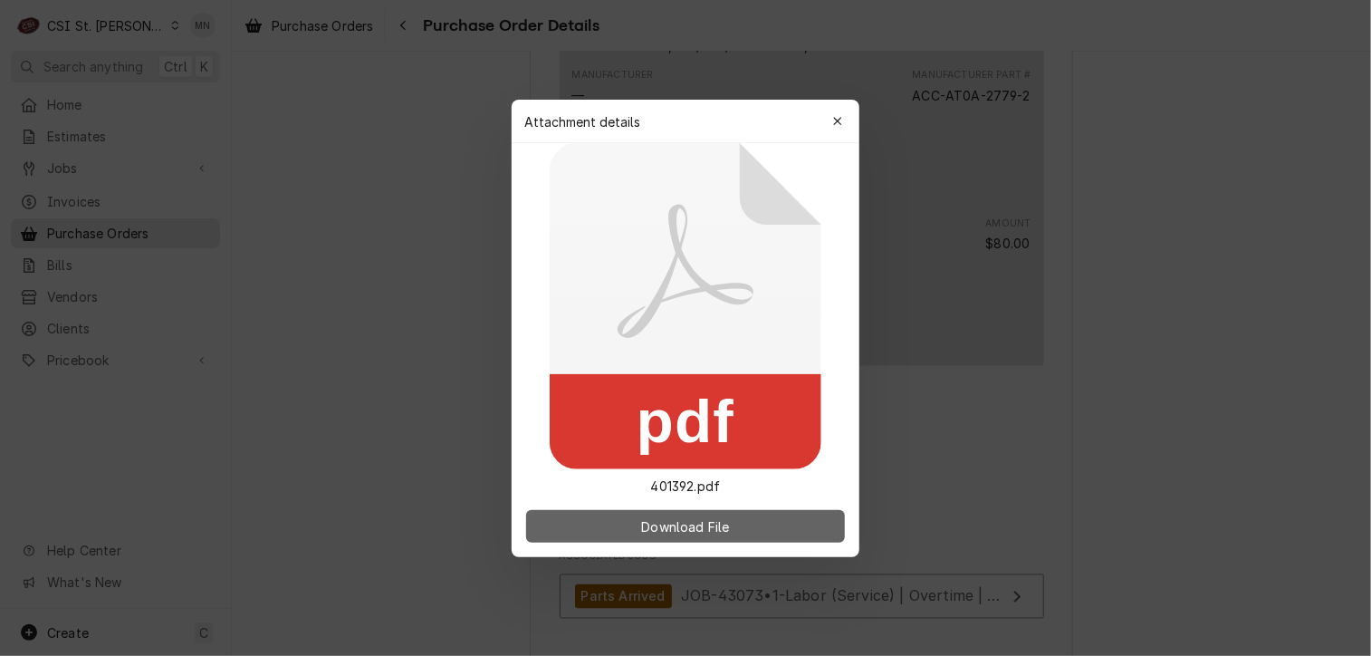
click at [688, 526] on span "Download File" at bounding box center [685, 525] width 95 height 19
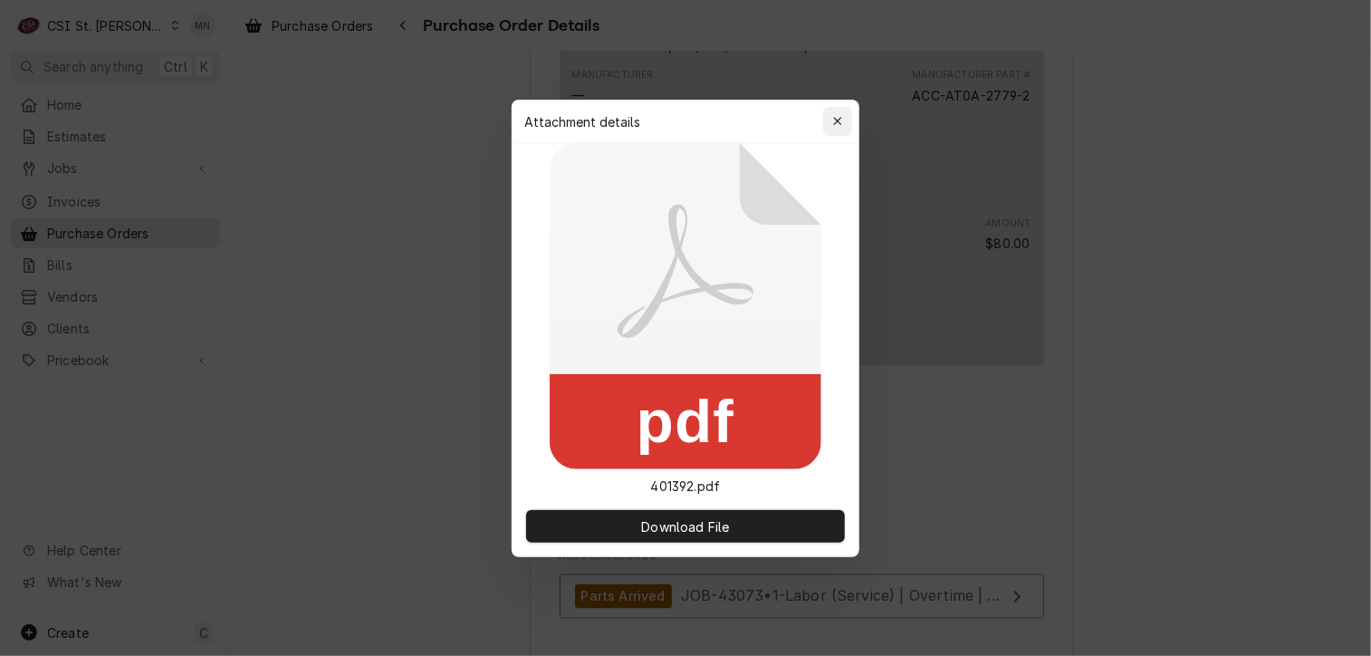
click at [840, 121] on icon "button" at bounding box center [838, 121] width 10 height 13
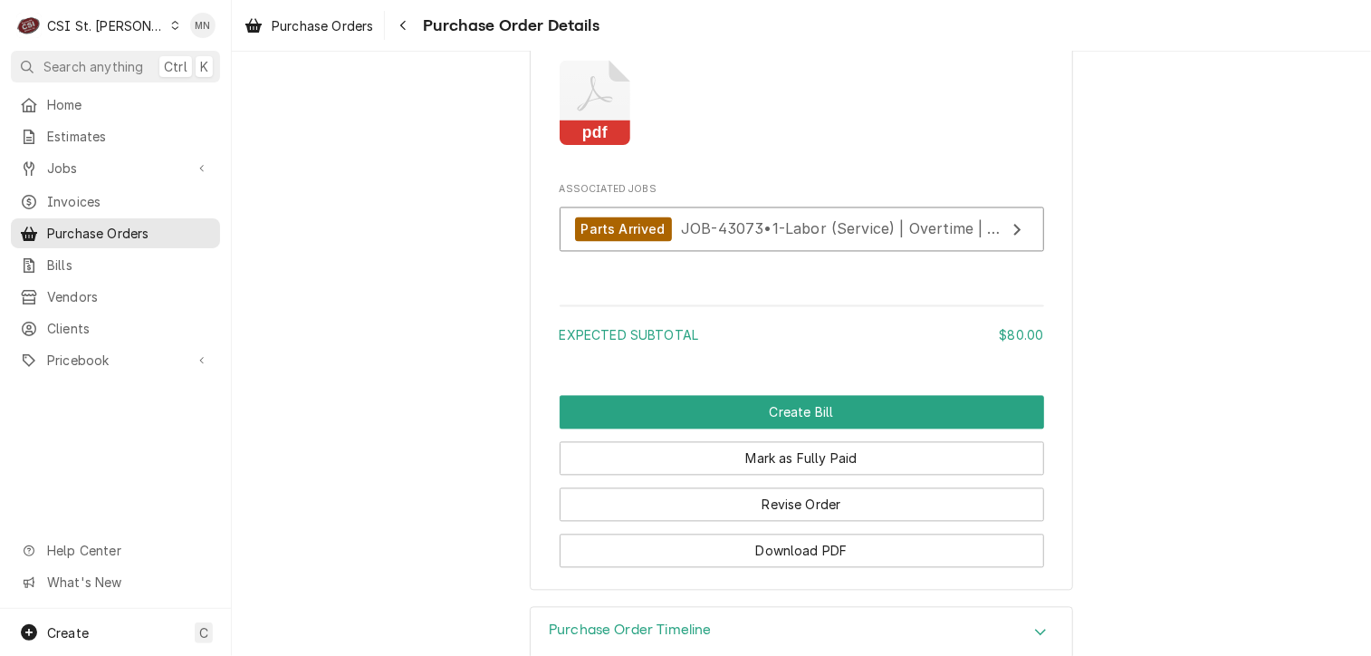
scroll to position [1544, 0]
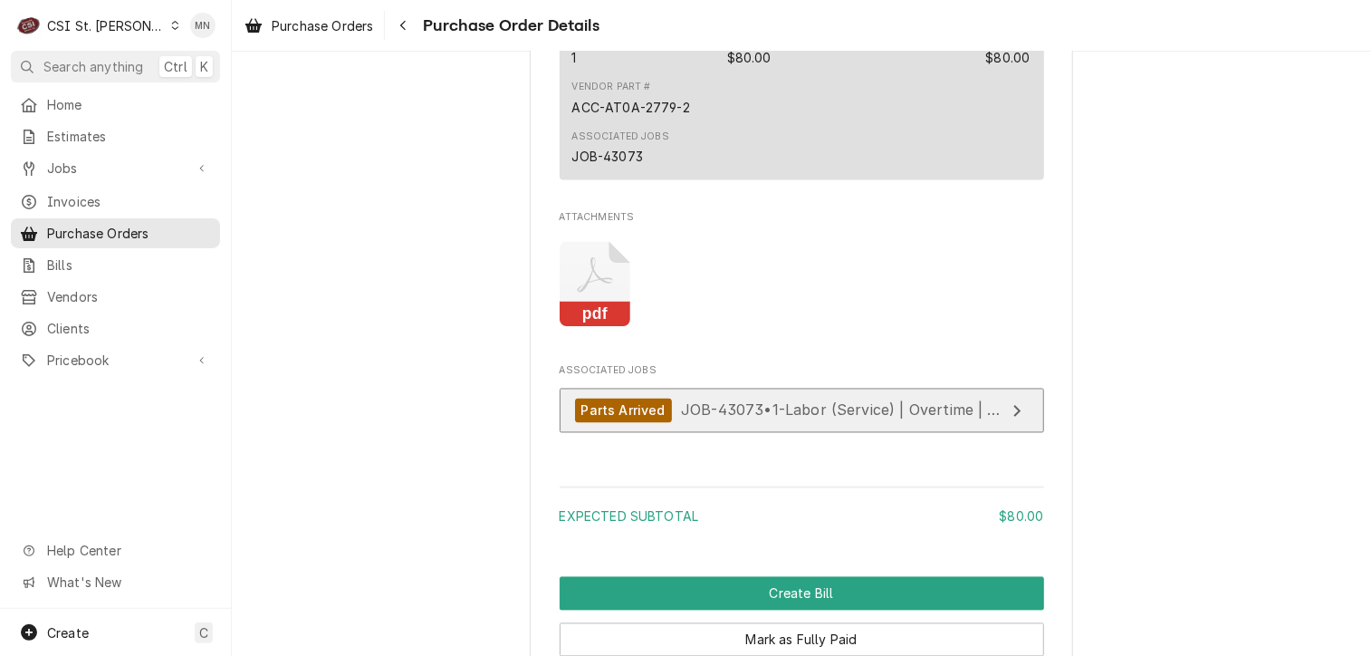
click at [941, 423] on div "Parts Arrived JOB-43073 • 1-Labor (Service) | Overtime | Incurred" at bounding box center [790, 410] width 430 height 24
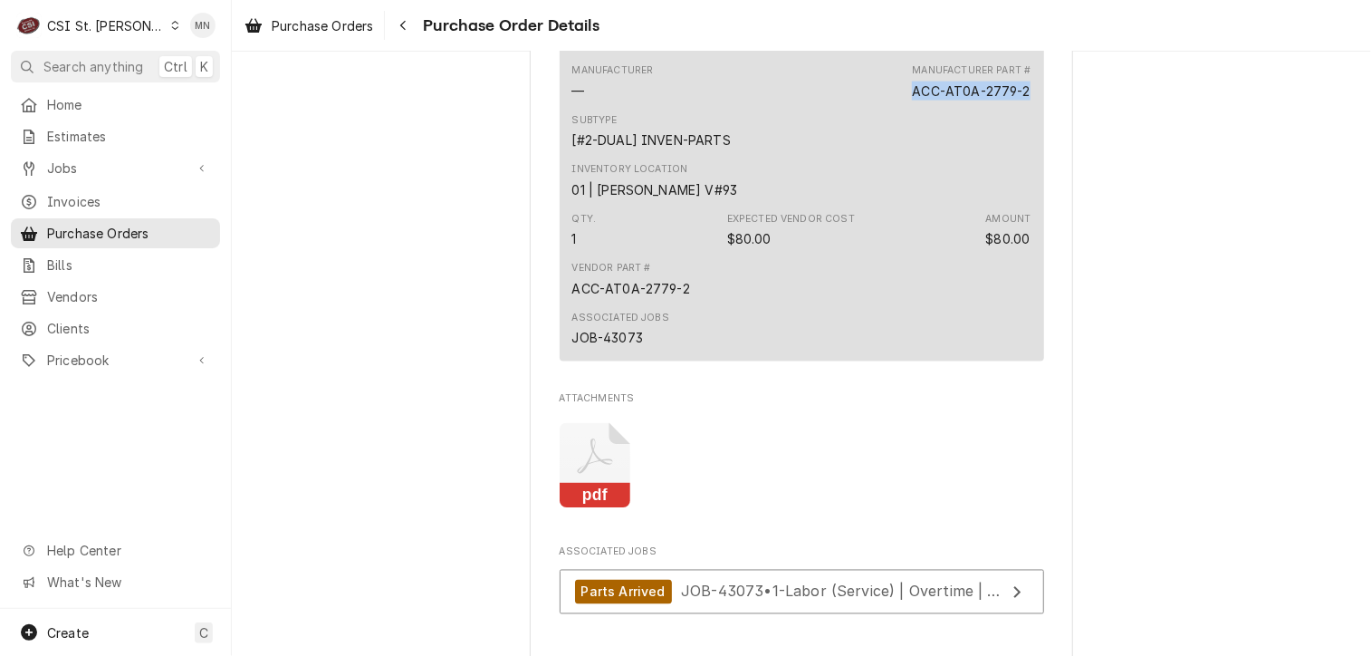
drag, startPoint x: 1022, startPoint y: 141, endPoint x: 910, endPoint y: 149, distance: 111.6
click at [912, 101] on div "ACC-AT0A-2779-2" at bounding box center [971, 91] width 118 height 19
copy div "ACC-AT0A-2779-2"
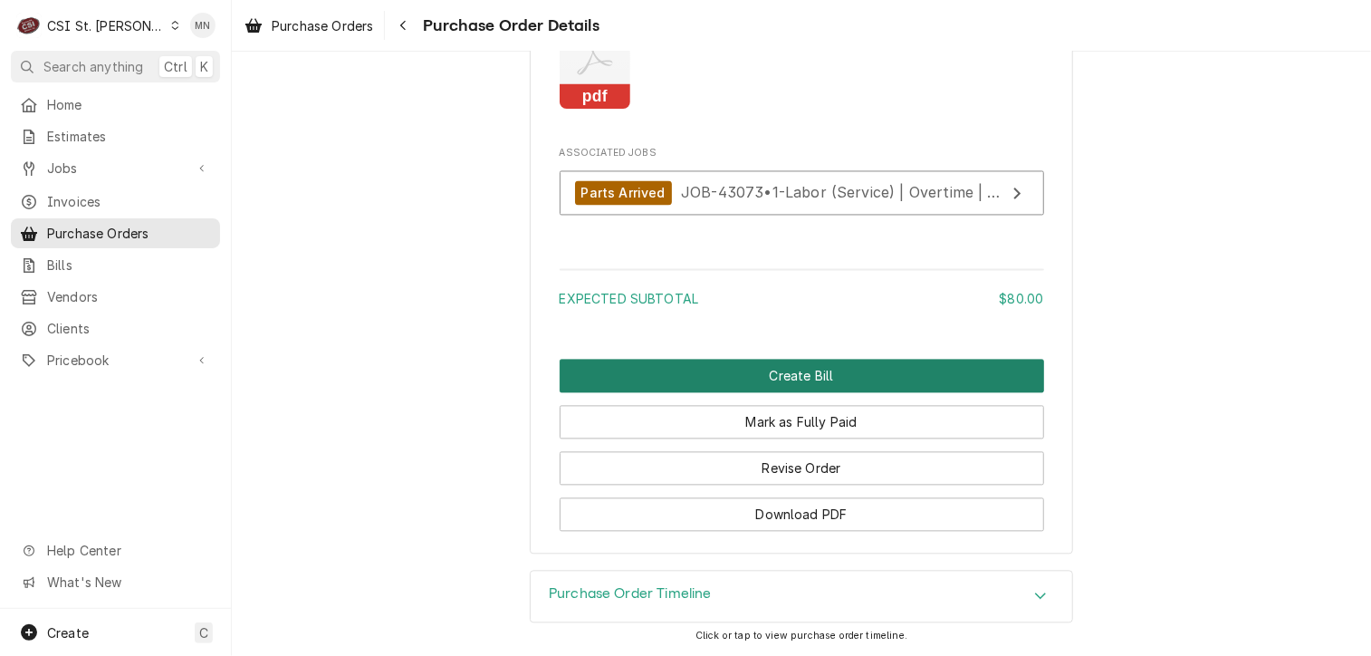
click at [836, 379] on button "Create Bill" at bounding box center [802, 377] width 484 height 34
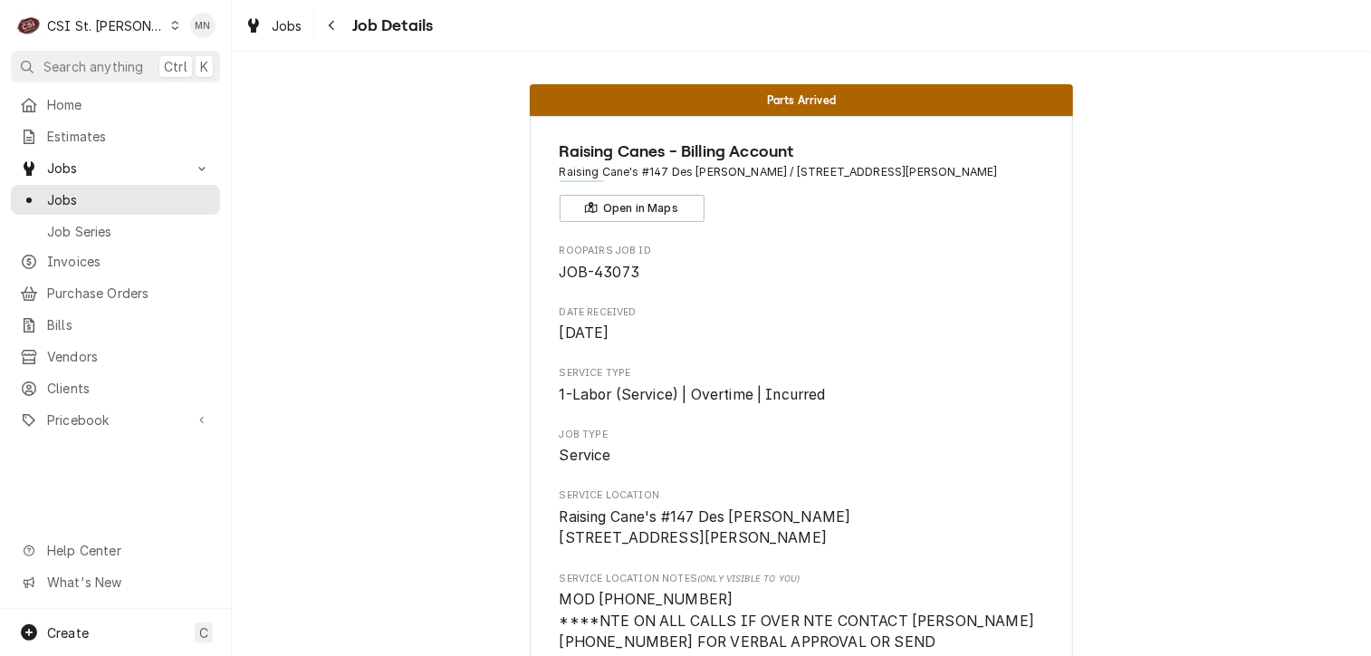
drag, startPoint x: 455, startPoint y: 281, endPoint x: 431, endPoint y: 272, distance: 25.2
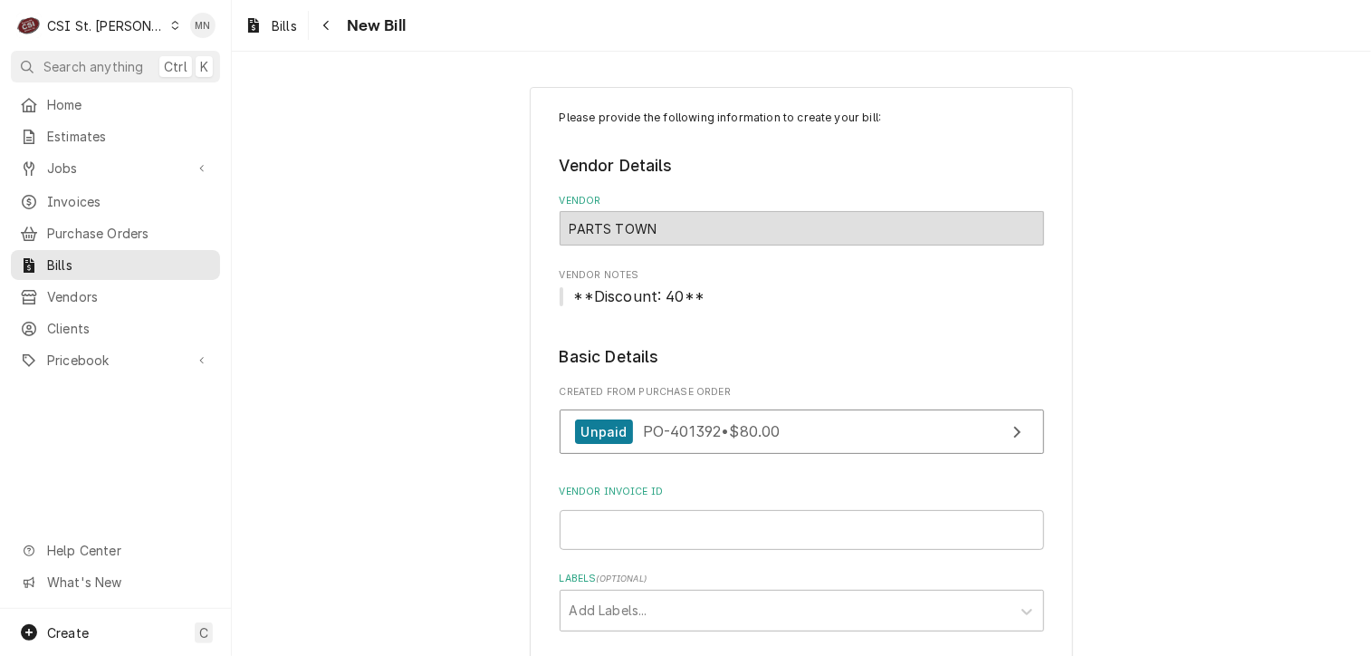
scroll to position [272, 0]
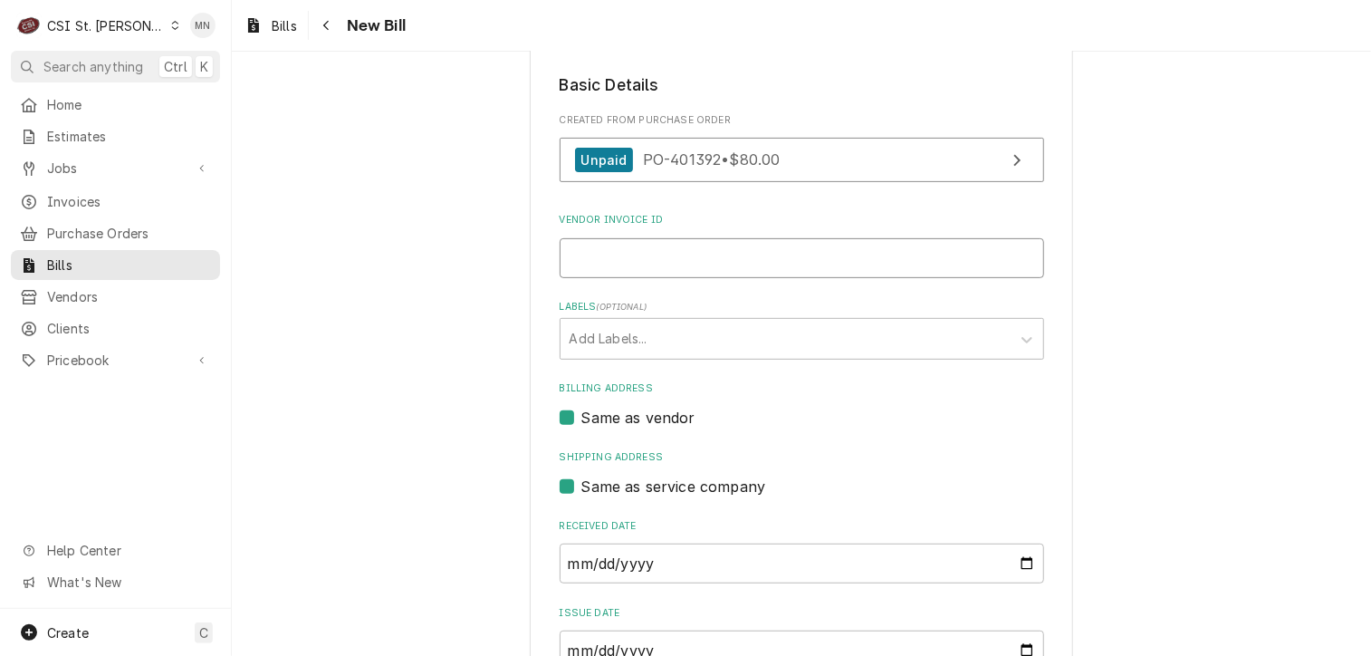
click at [616, 264] on input "Vendor Invoice ID" at bounding box center [802, 258] width 484 height 40
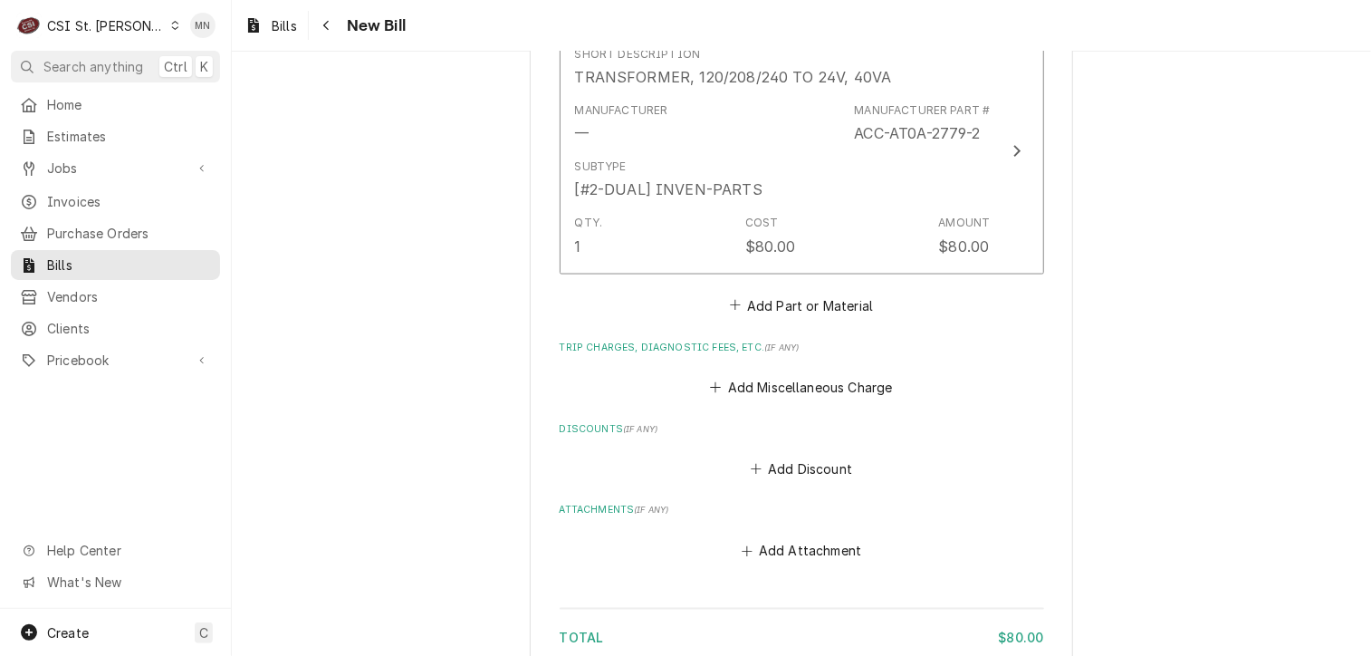
scroll to position [1358, 0]
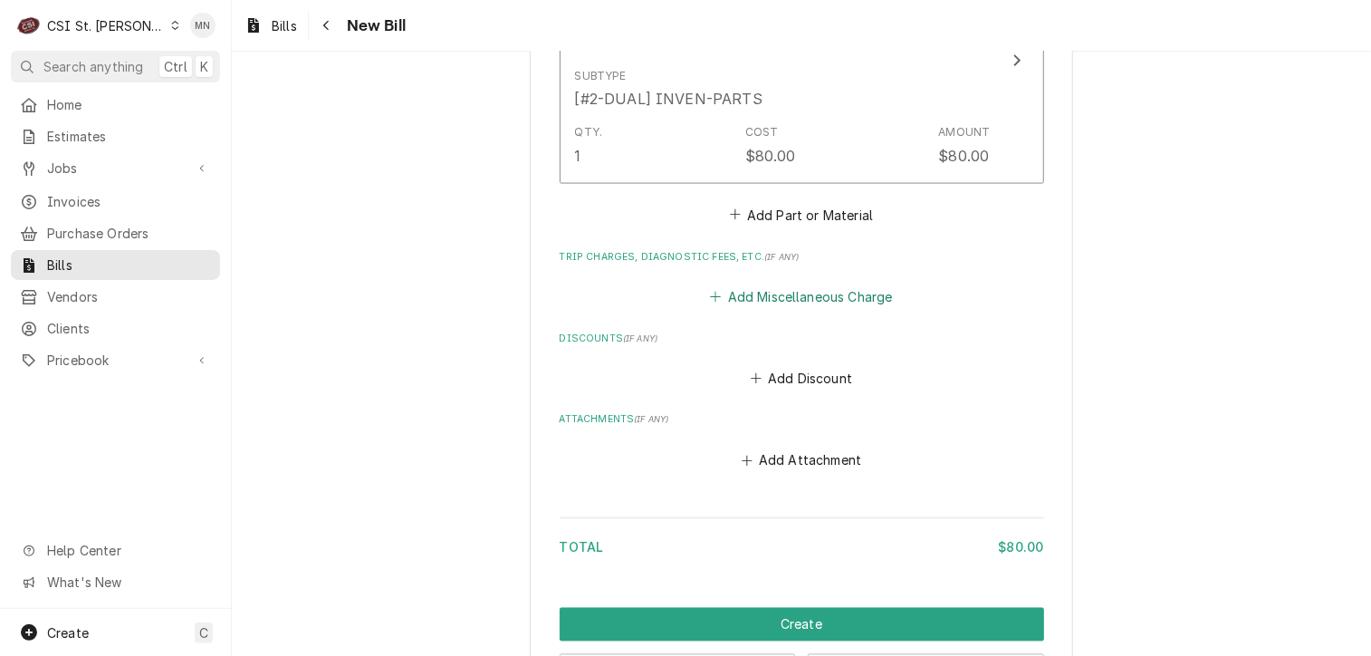
type input "2107101852"
click at [800, 293] on button "Add Miscellaneous Charge" at bounding box center [801, 296] width 188 height 25
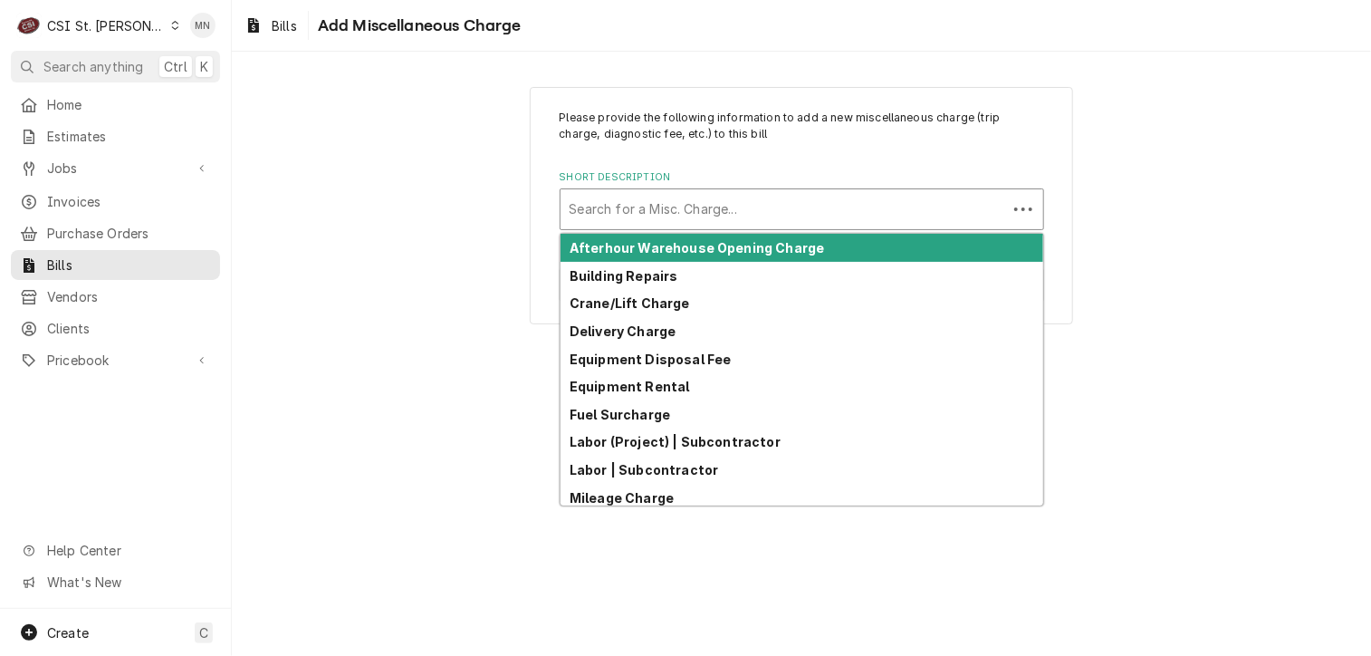
click at [642, 209] on div "Short Description" at bounding box center [784, 209] width 428 height 33
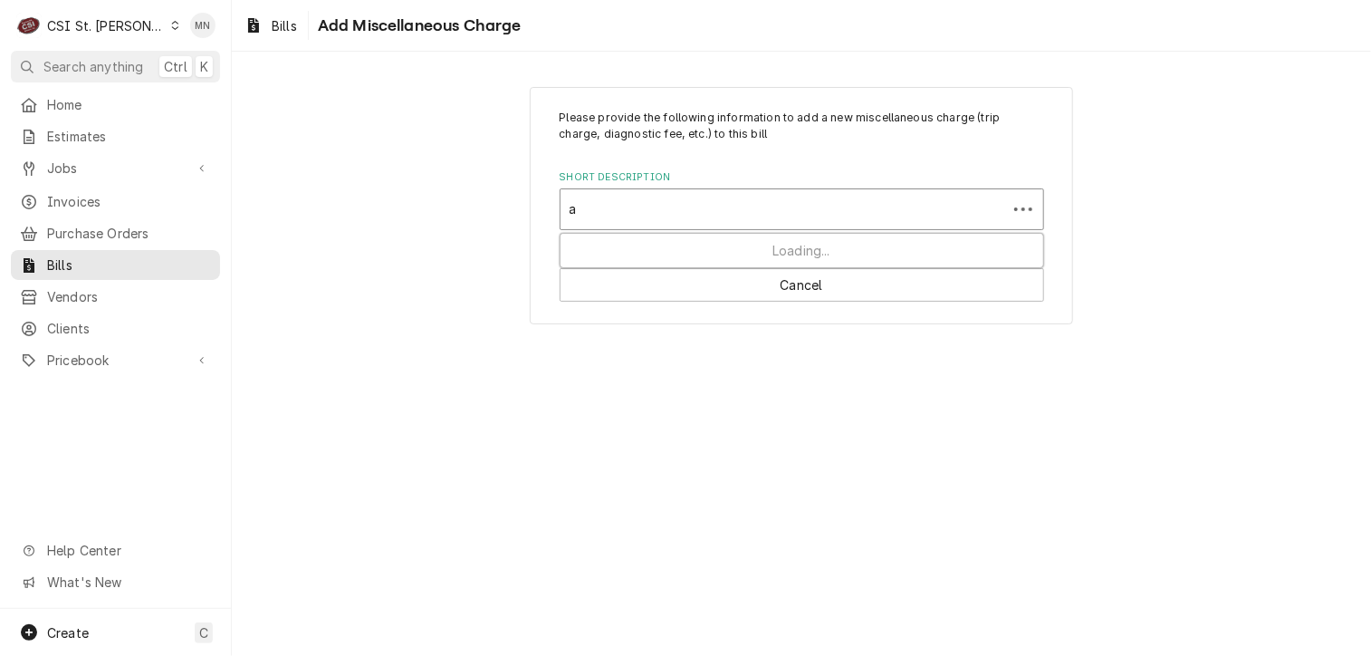
type input "ac"
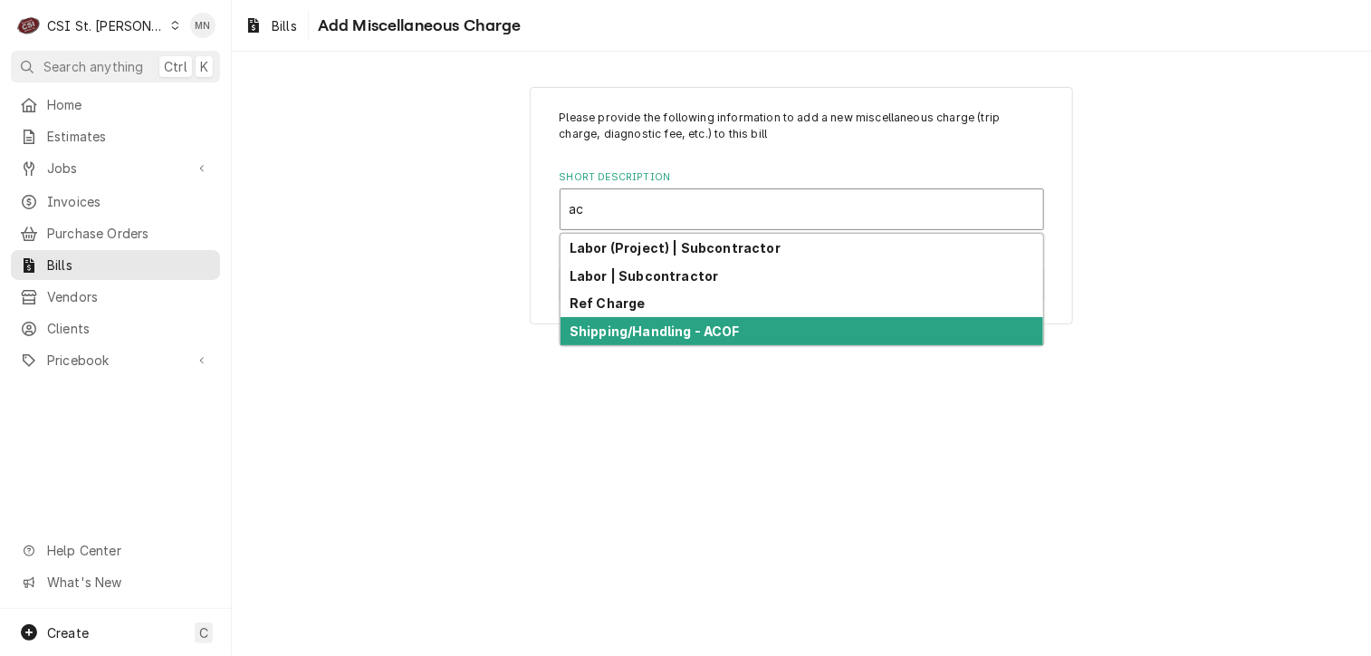
click at [642, 333] on strong "Shipping/Handling - ACOF" at bounding box center [655, 330] width 170 height 15
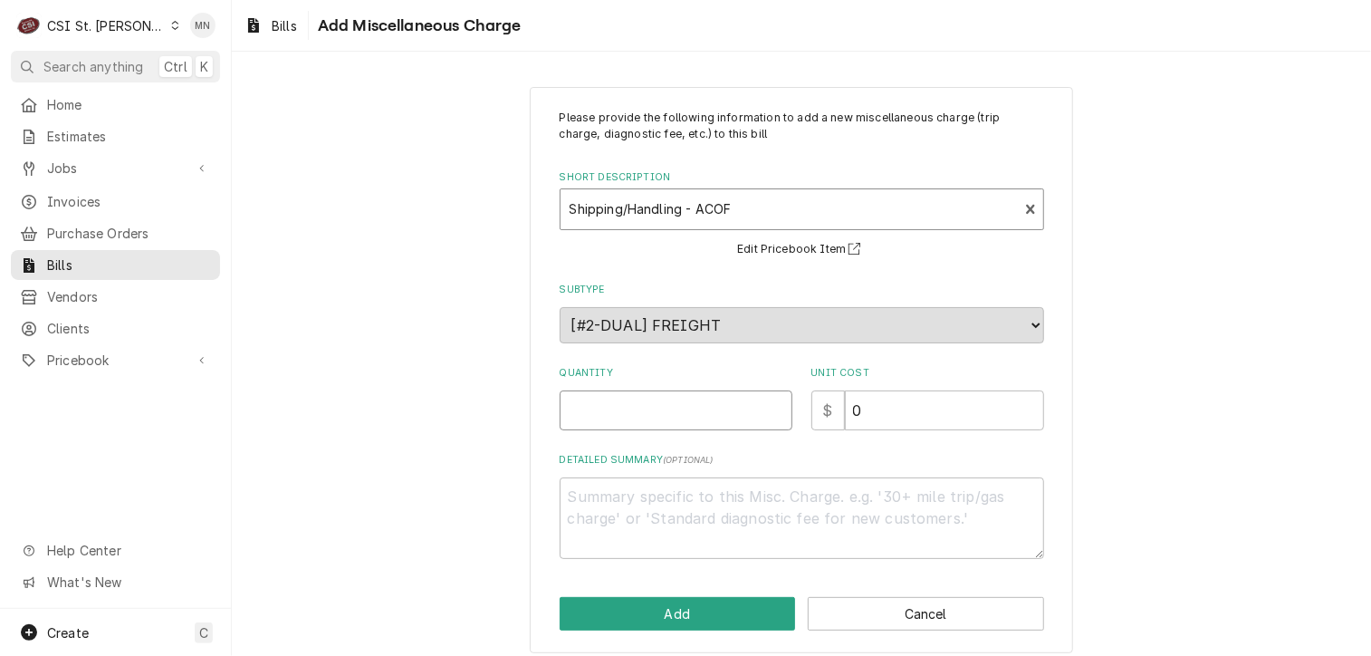
click at [630, 413] on input "Quantity" at bounding box center [676, 410] width 233 height 40
type textarea "x"
type input "1"
type textarea "x"
type input "5"
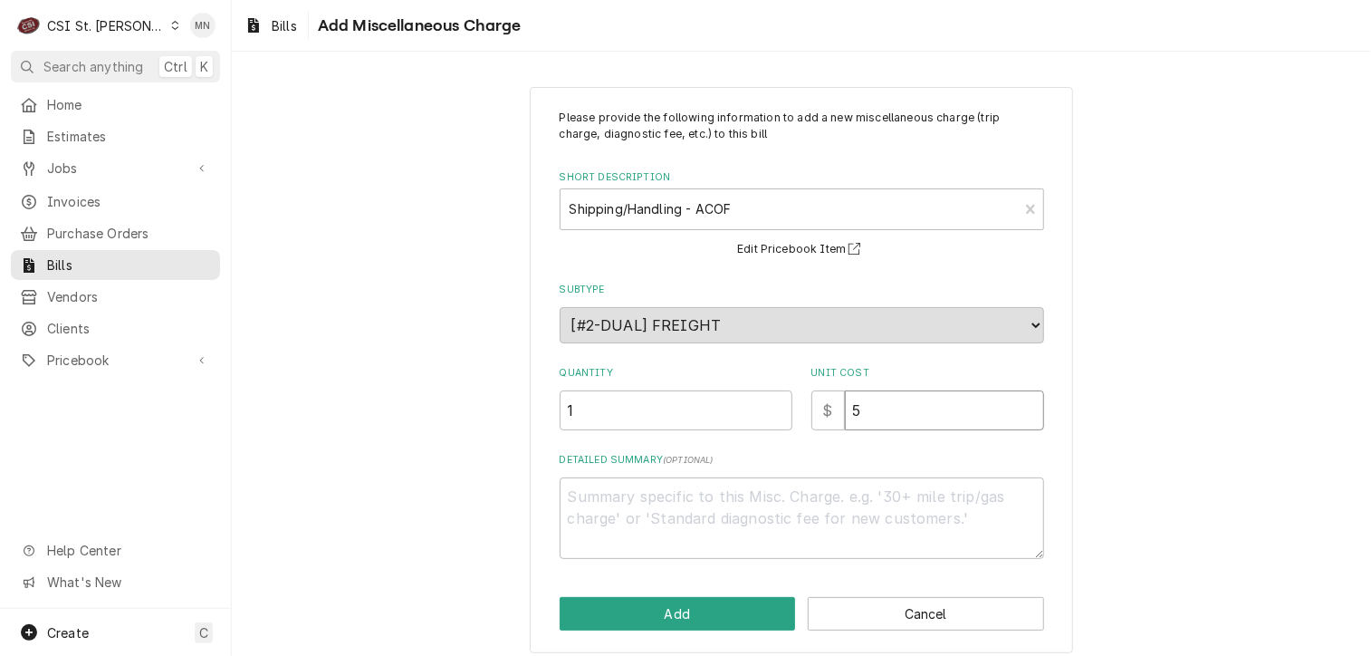
type textarea "x"
type input "55"
type textarea "x"
type input "55.7"
type textarea "x"
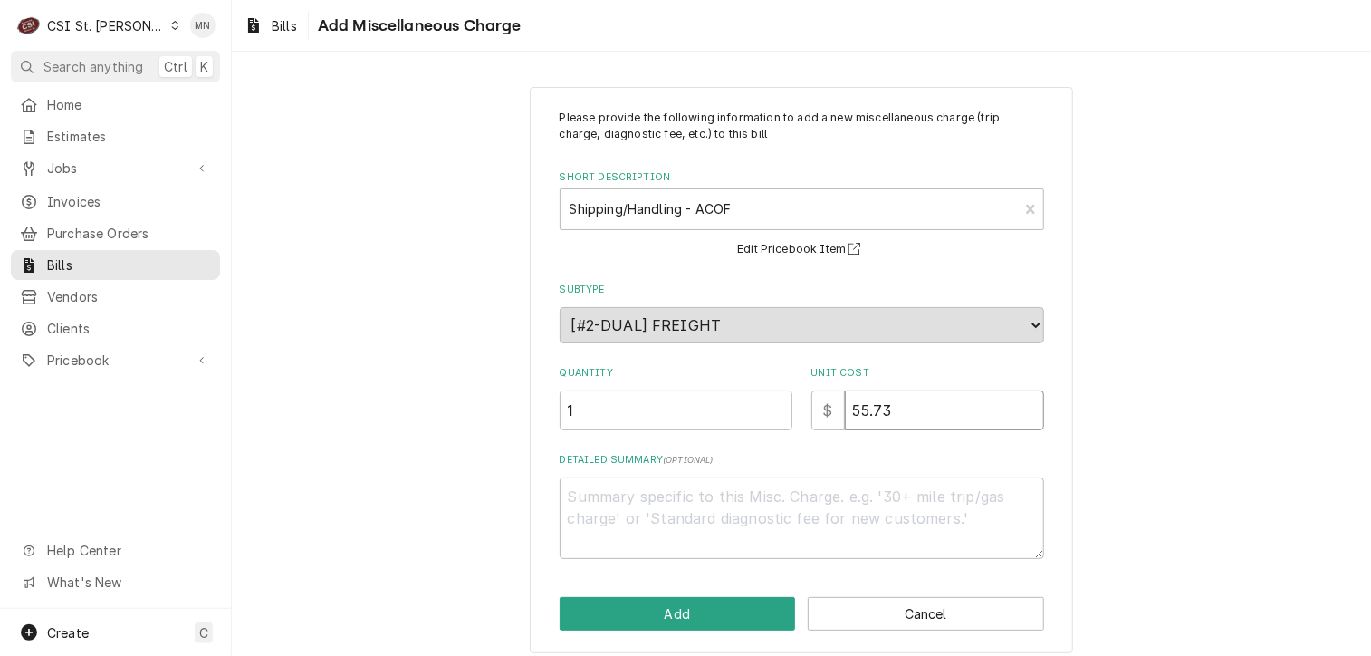
type input "55.73"
type textarea "x"
type textarea "A"
type textarea "x"
type textarea "AC"
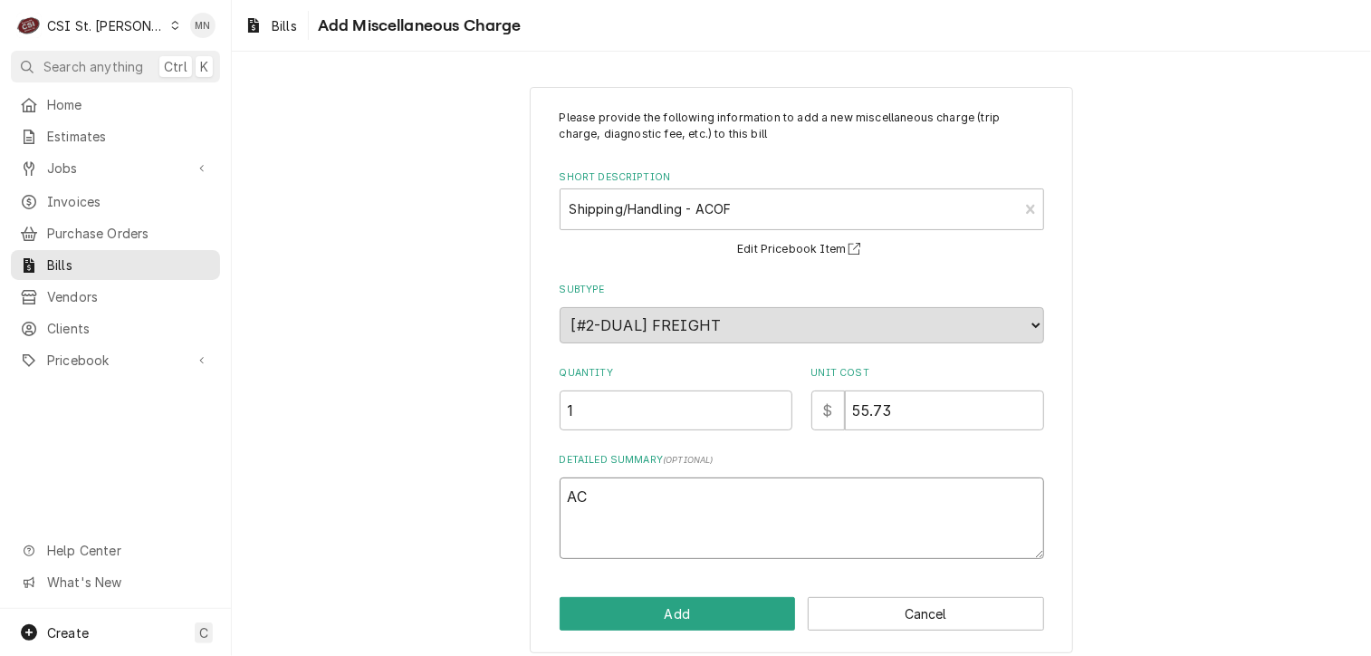
type textarea "x"
type textarea "ACO"
type textarea "x"
type textarea "ACOF"
type textarea "x"
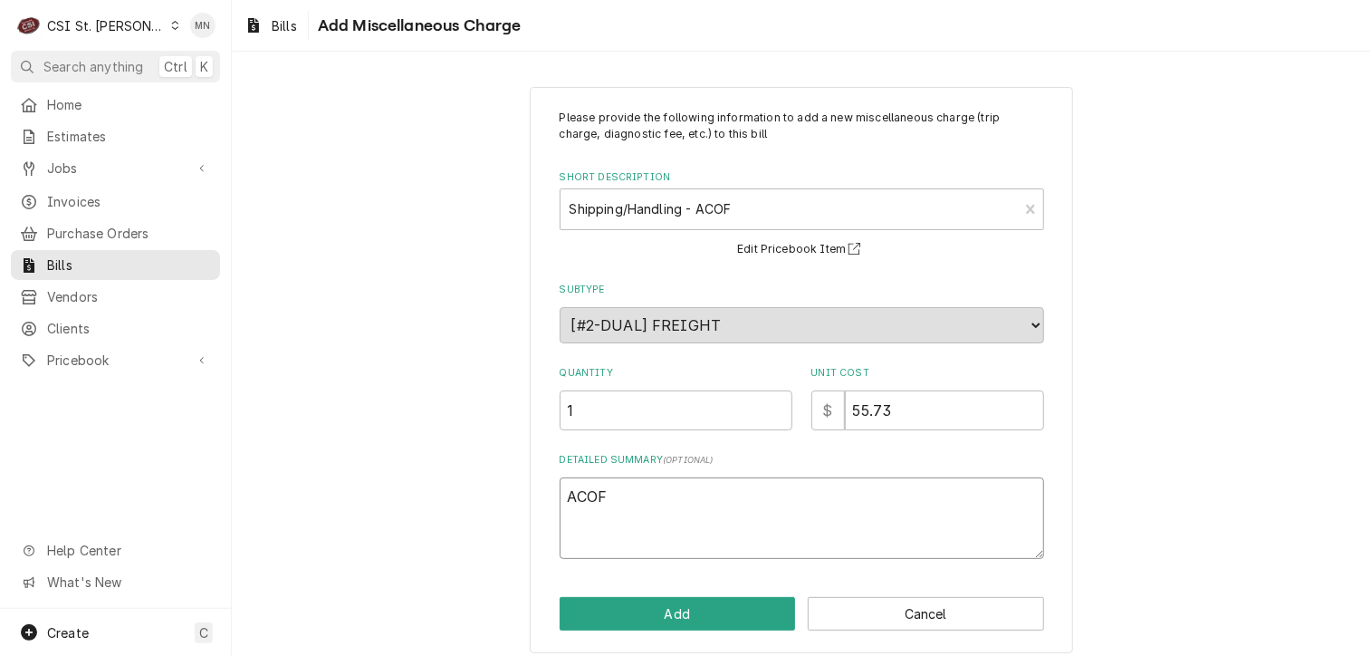
type textarea "ACOF"
type textarea "x"
type textarea "ACOF N"
type textarea "x"
type textarea "ACOF Ne"
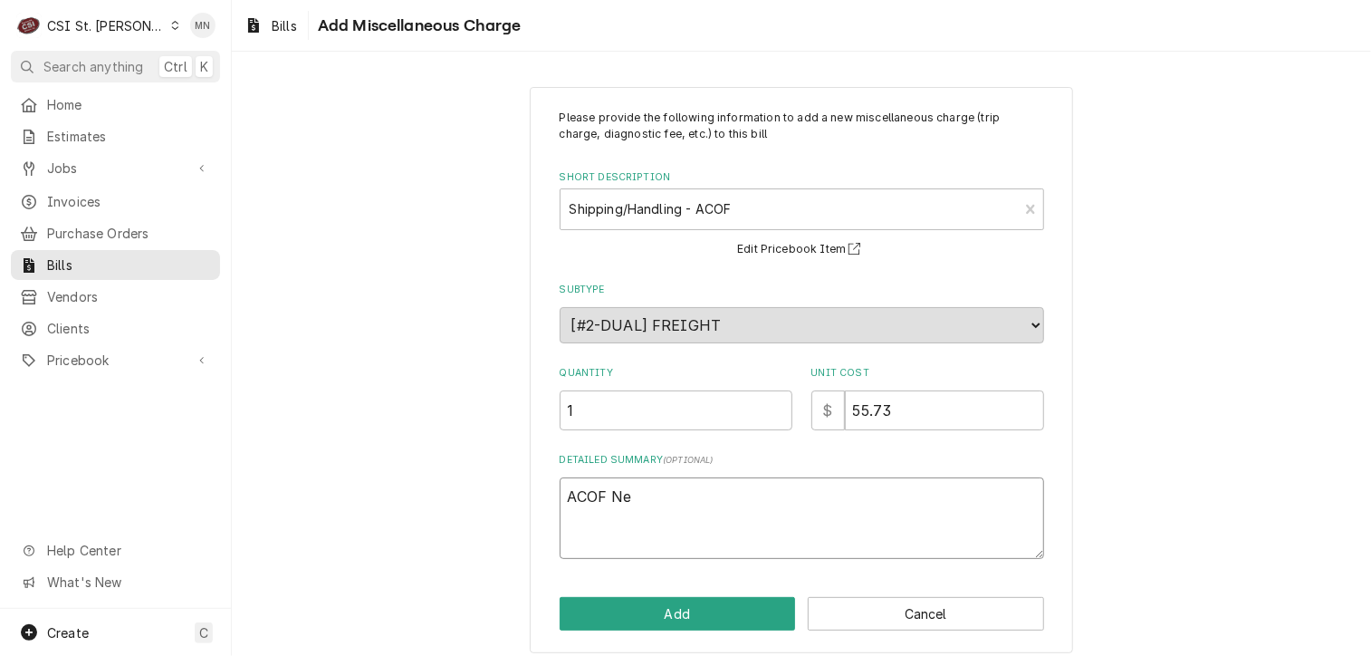
type textarea "x"
type textarea "ACOF Nex"
type textarea "x"
type textarea "ACOF Next"
type textarea "x"
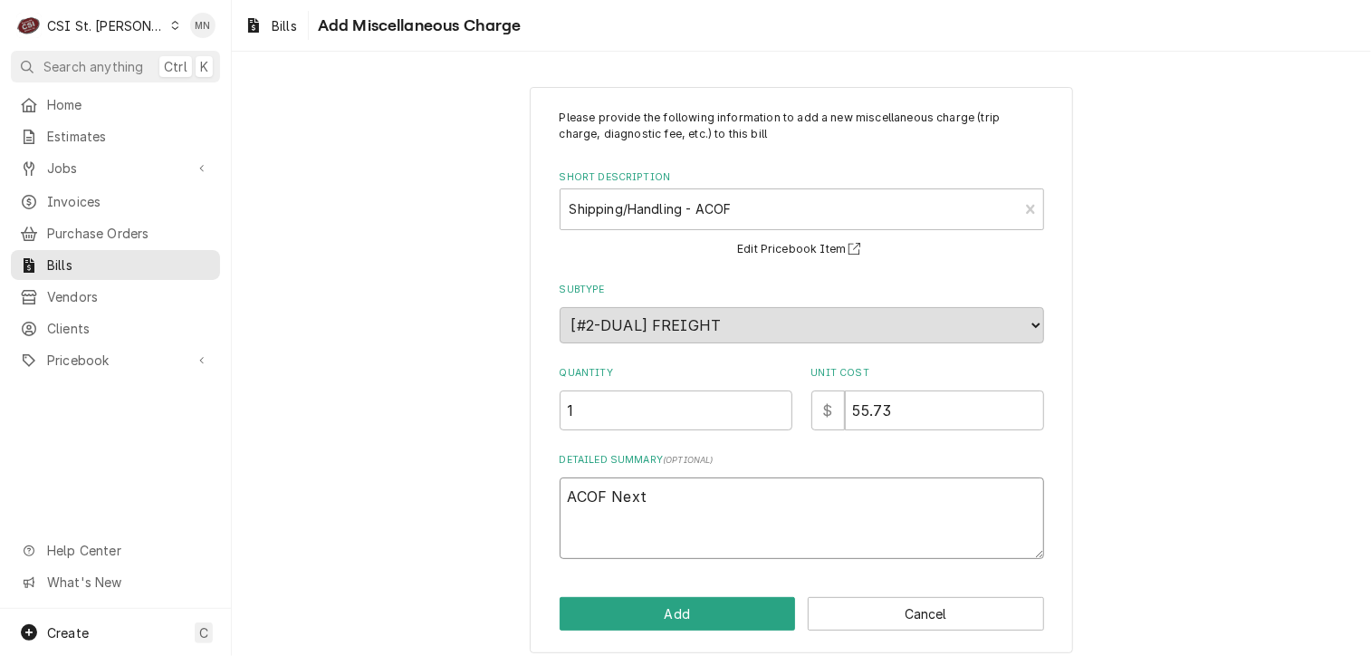
type textarea "ACOF Next"
type textarea "x"
type textarea "ACOF Next D"
type textarea "x"
type textarea "ACOF Next DA"
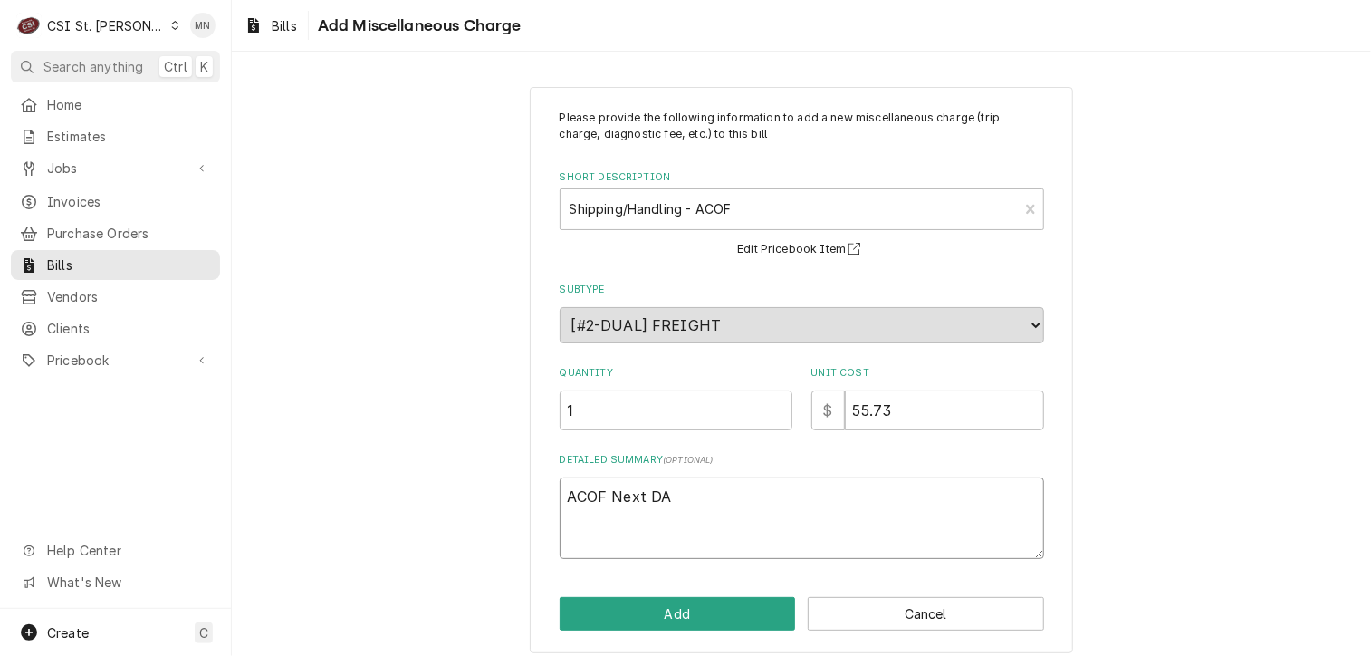
type textarea "x"
type textarea "ACOF Next DAy"
type textarea "x"
type textarea "ACOF Next DAy"
type textarea "x"
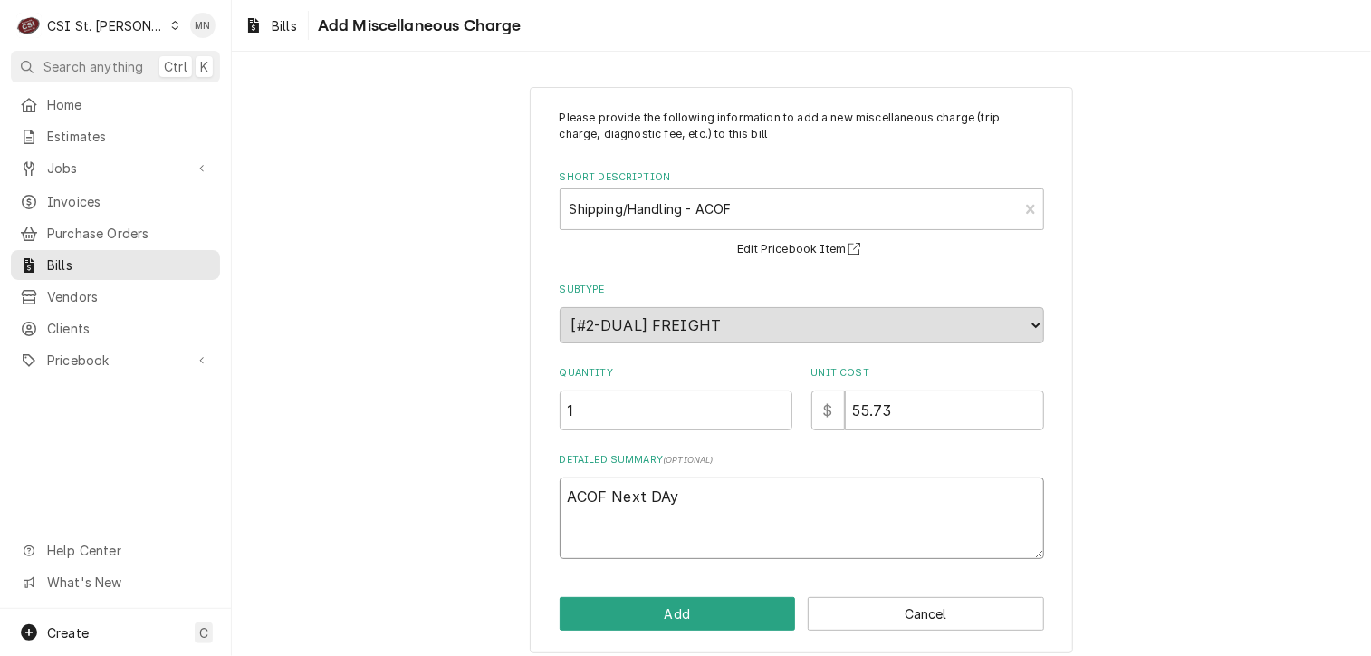
type textarea "ACOF Next DAy"
type textarea "x"
type textarea "ACOF Next DA"
type textarea "x"
type textarea "ACOF Next D"
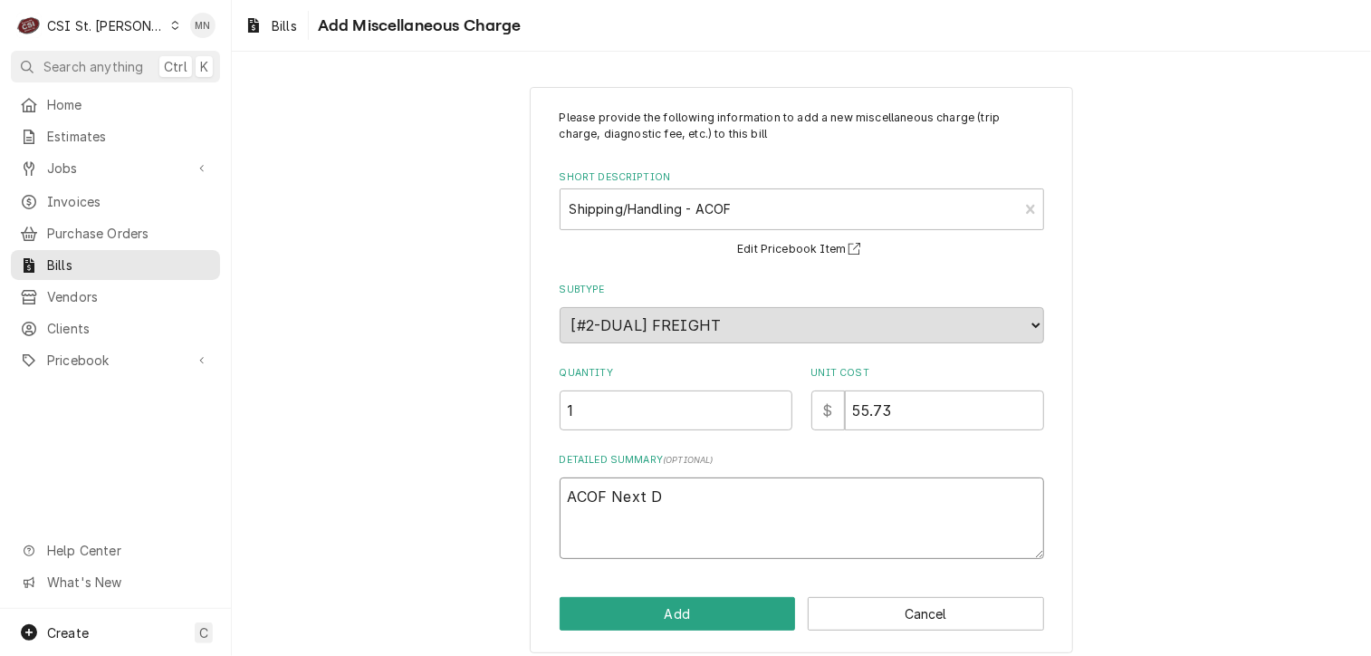
type textarea "x"
type textarea "ACOF Next Da"
type textarea "x"
type textarea "ACOF Next Day"
type textarea "x"
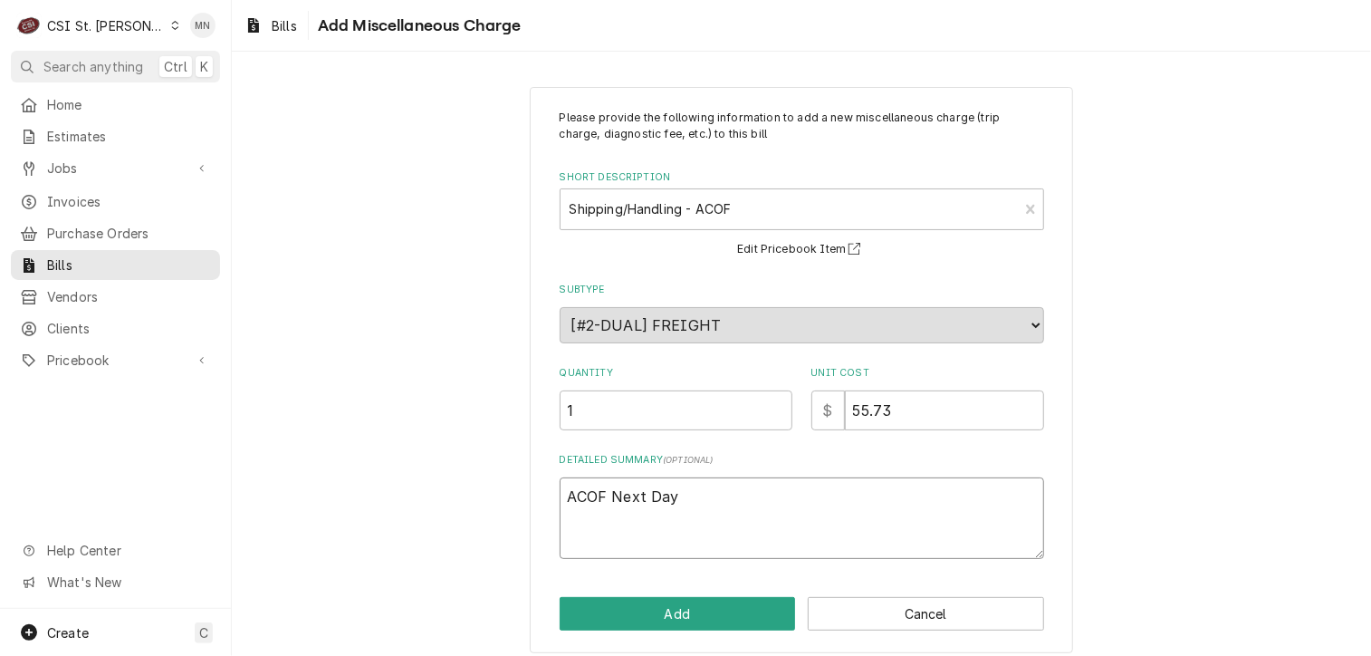
type textarea "ACOF Next Day"
type textarea "x"
type textarea "ACOF Next Day A"
type textarea "x"
type textarea "ACOF Next Day Ai"
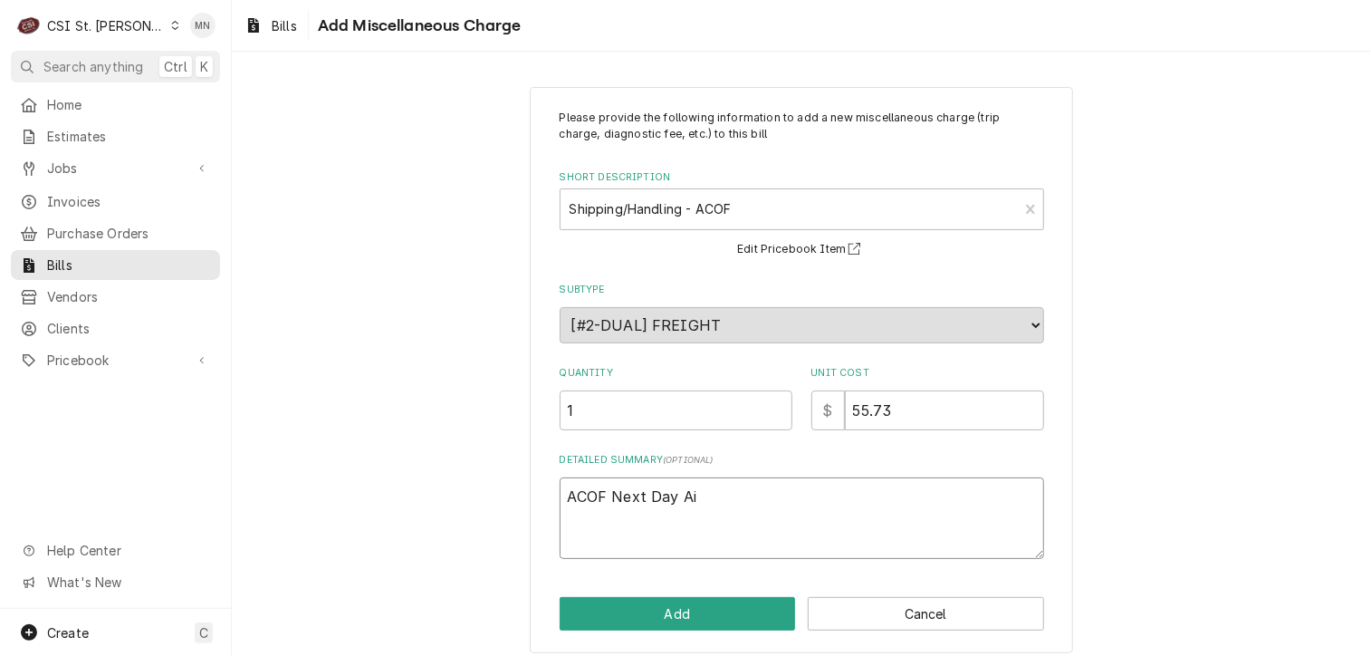
type textarea "x"
type textarea "ACOF Next Day Air"
type textarea "x"
type textarea "ACOF Next Day Air"
type textarea "x"
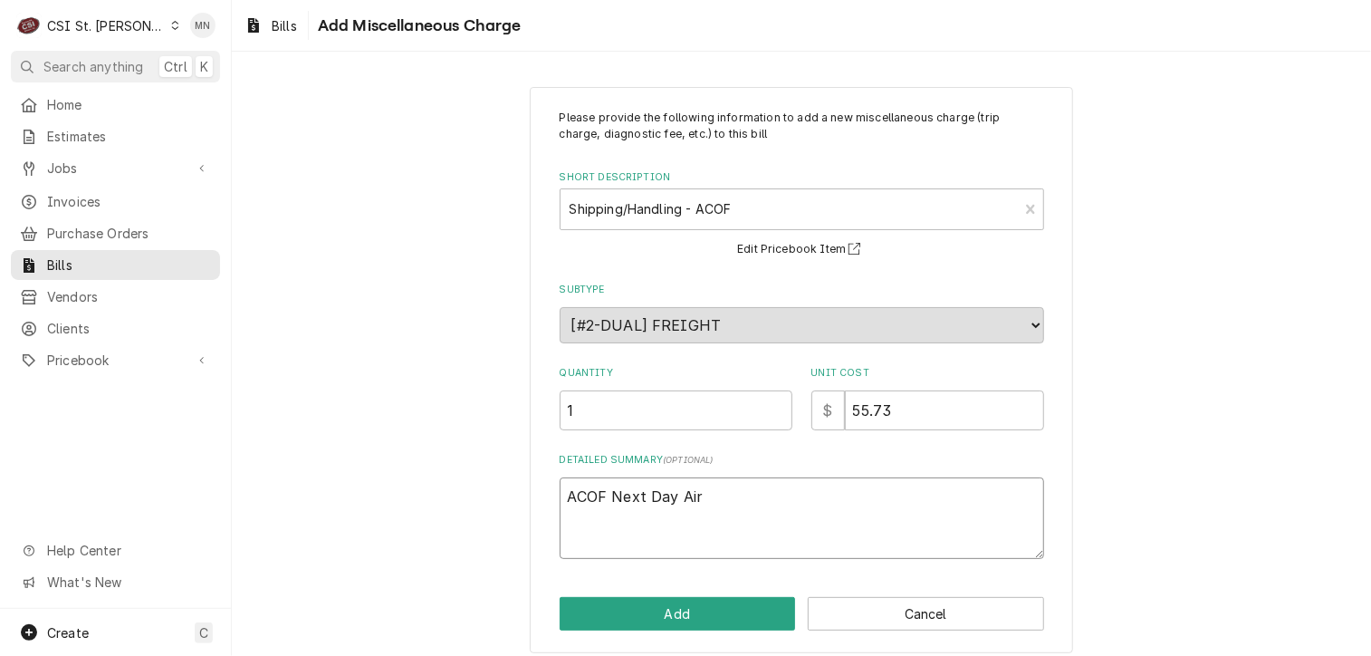
type textarea "ACOF Next Day Air J"
type textarea "x"
type textarea "ACOF Next Day Air Jo"
type textarea "x"
type textarea "ACOF Next Day Air Job"
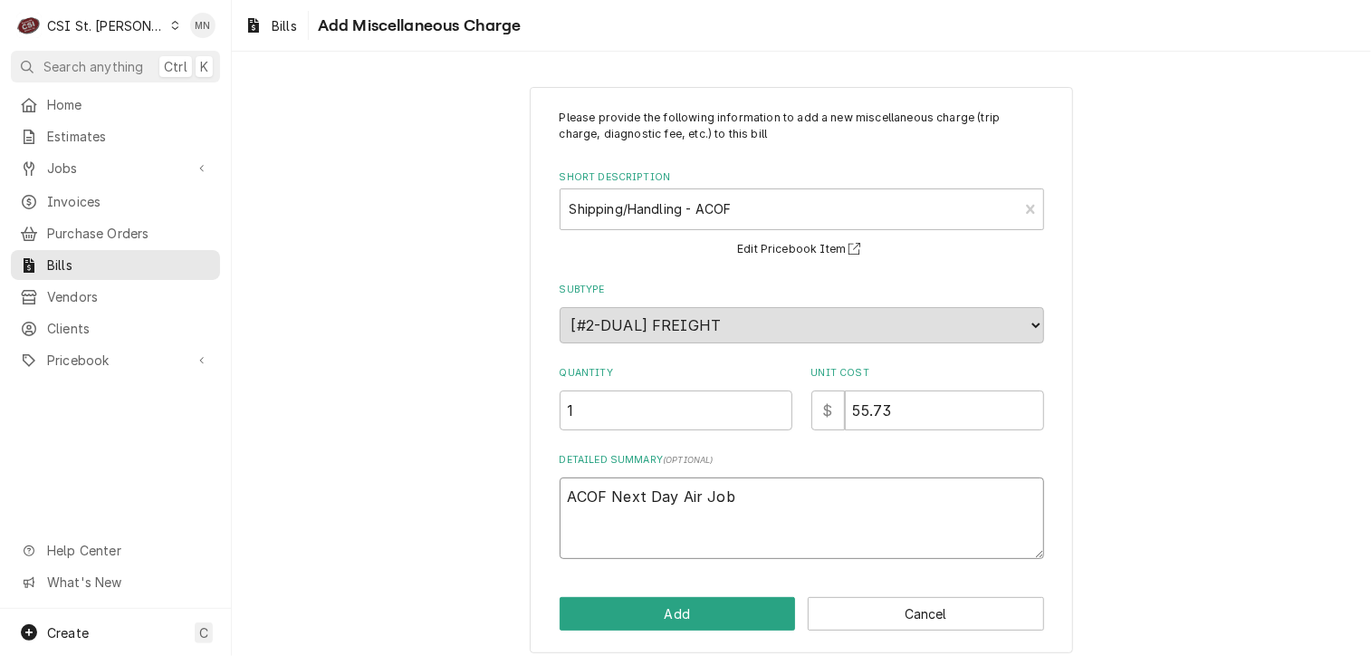
type textarea "x"
type textarea "ACOF Next Day Air Job"
type textarea "x"
type textarea "ACOF Next Day Air Job 4"
type textarea "x"
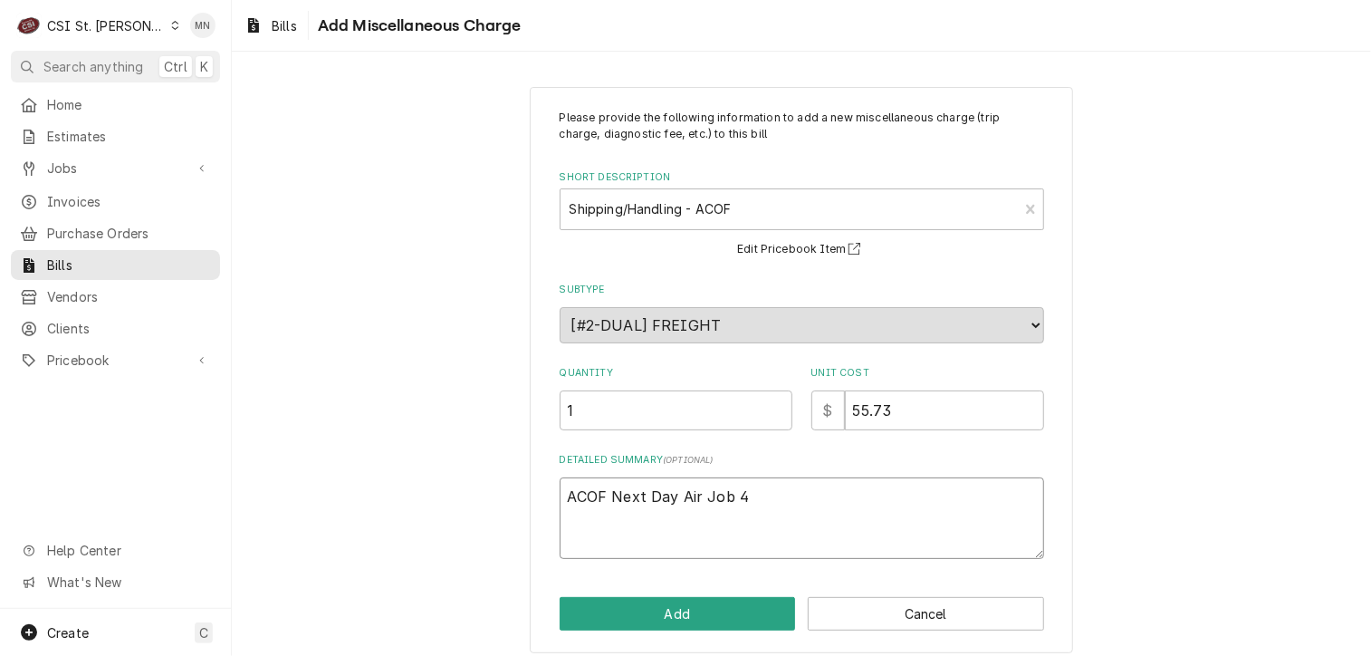
type textarea "ACOF Next Day Air Job 43"
type textarea "x"
type textarea "ACOF Next Day Air Job 430"
type textarea "x"
type textarea "ACOF Next Day Air Job 4307"
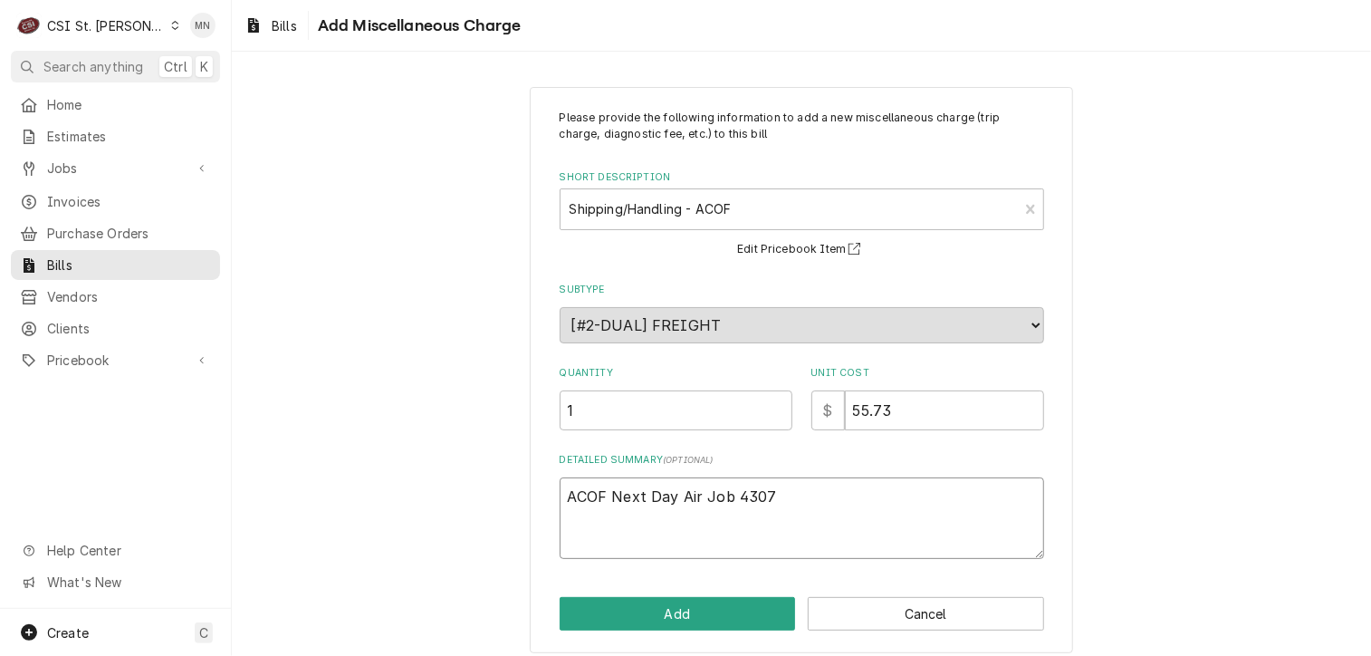
type textarea "x"
type textarea "ACOF Next Day Air Job 43073"
click at [706, 616] on button "Add" at bounding box center [678, 614] width 236 height 34
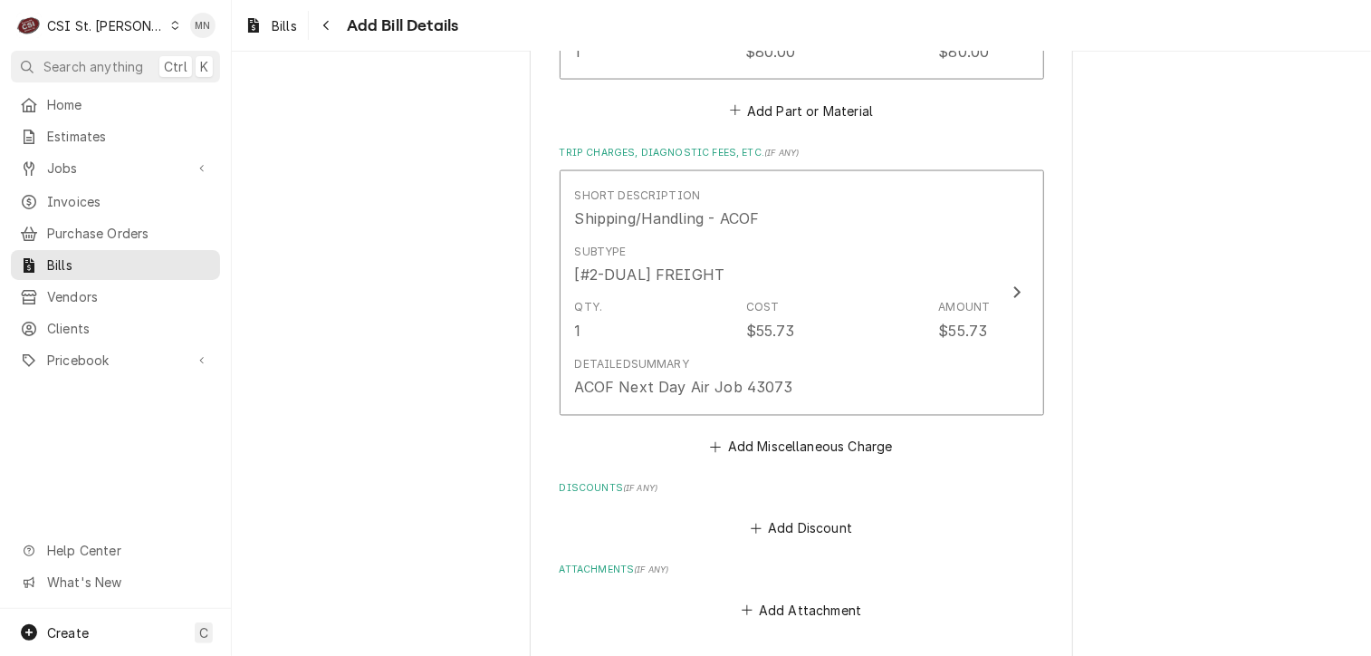
scroll to position [1679, 0]
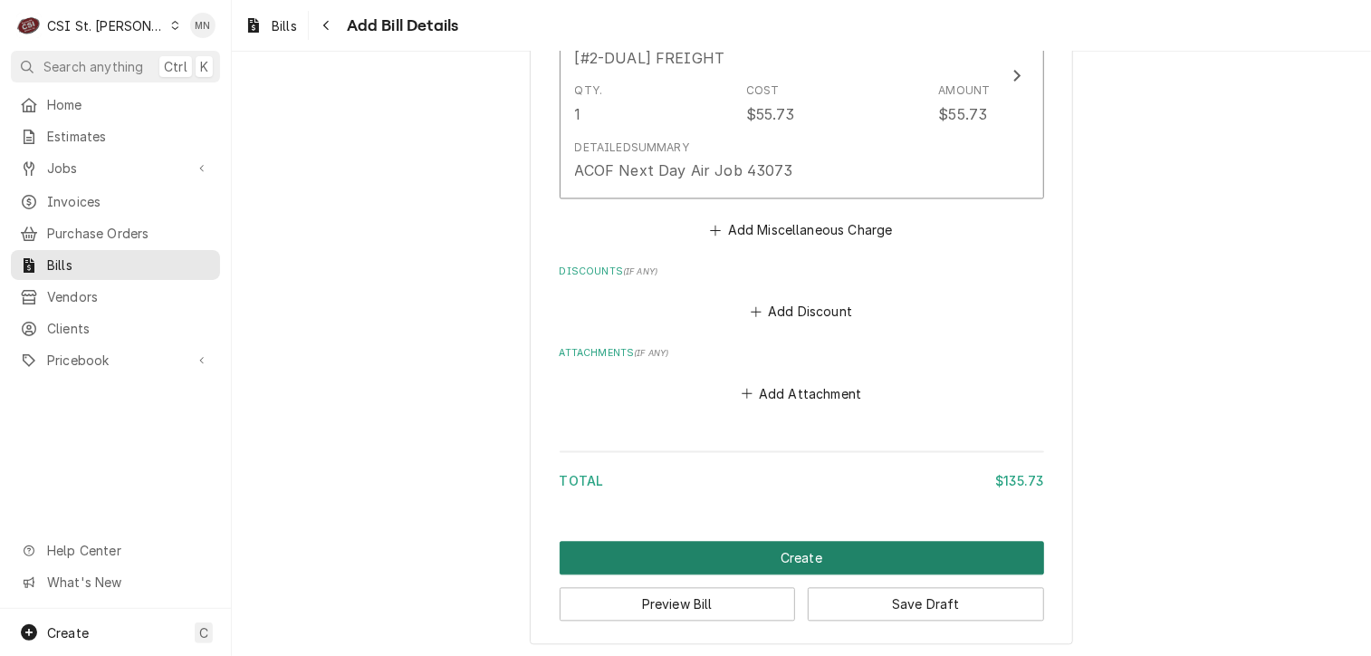
click at [754, 546] on button "Create" at bounding box center [802, 559] width 484 height 34
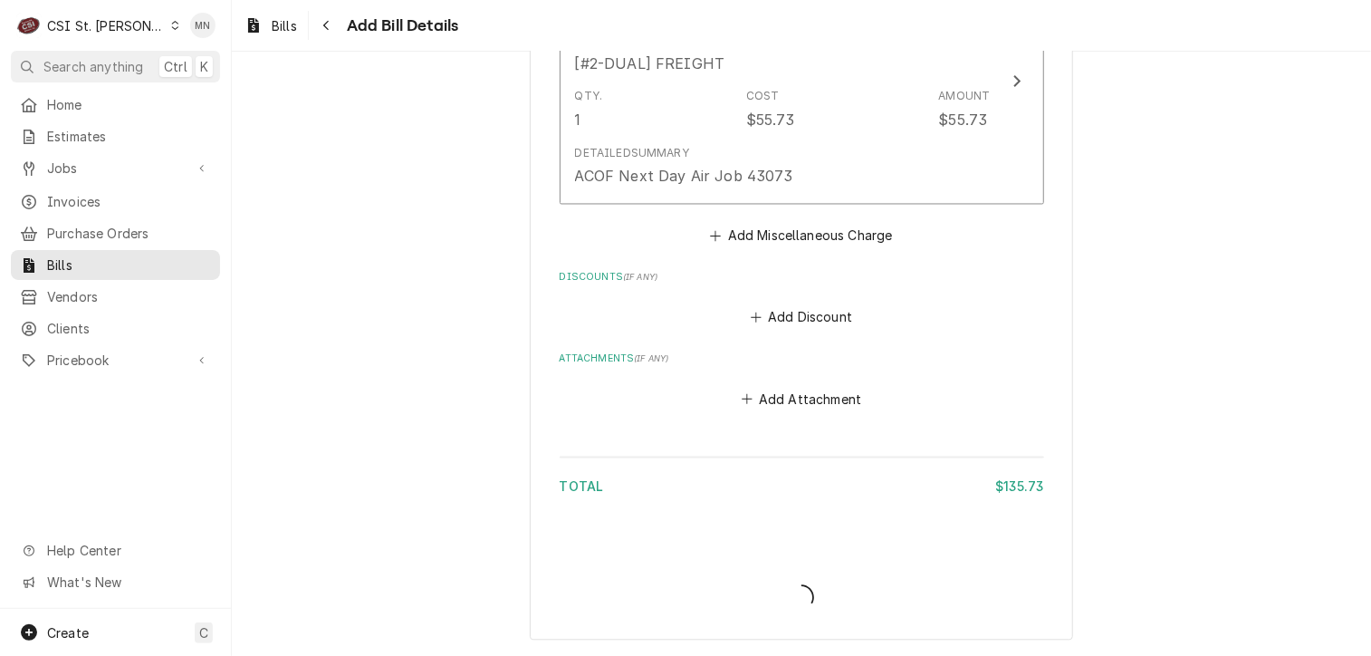
scroll to position [1670, 0]
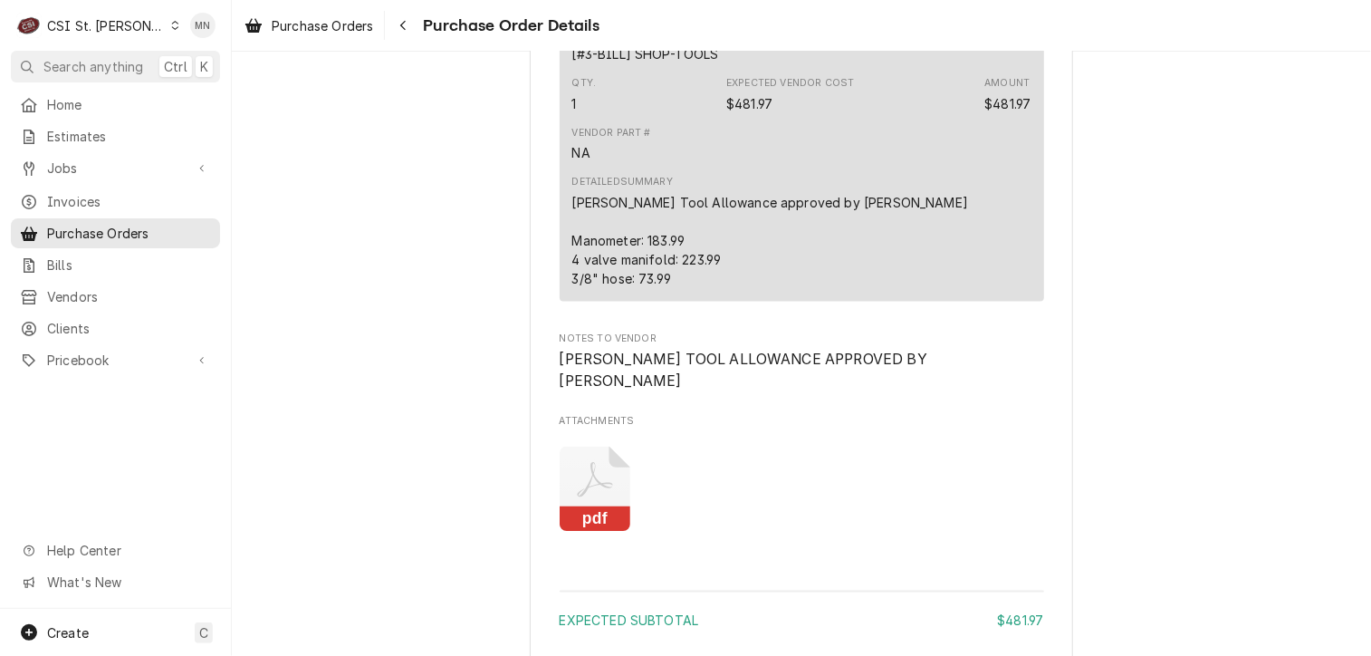
scroll to position [1630, 0]
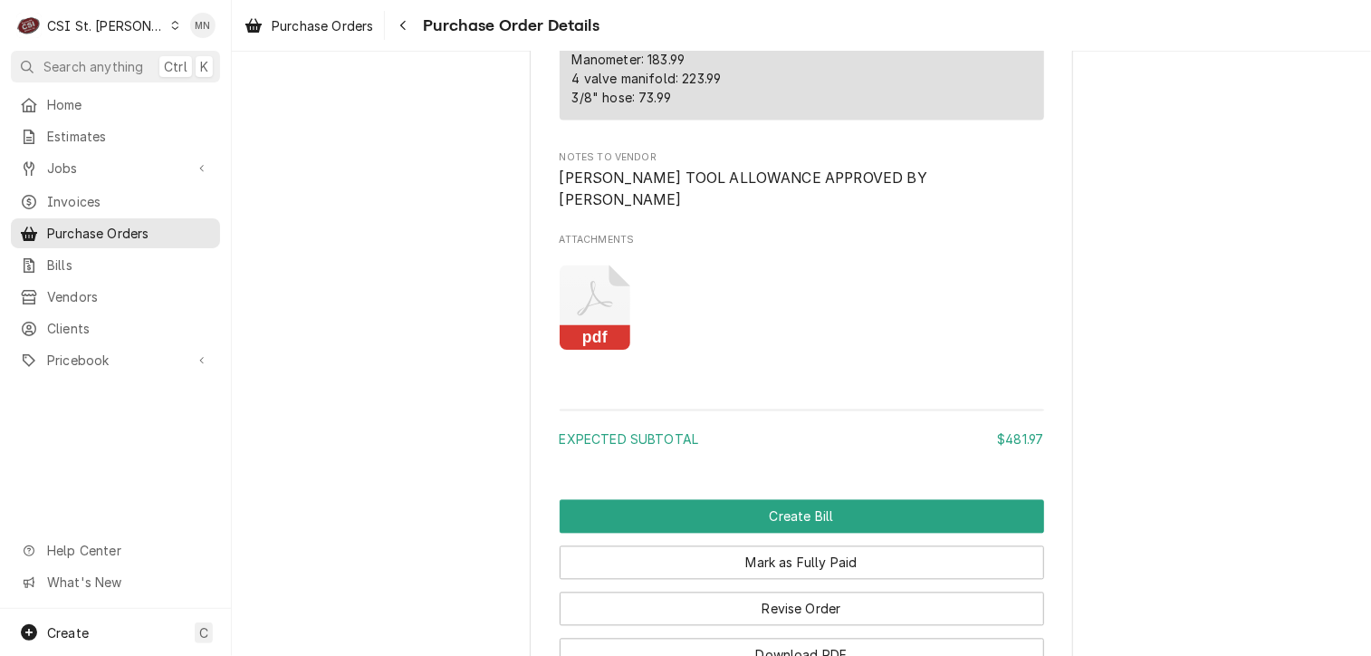
click at [587, 343] on icon "Attachments" at bounding box center [596, 308] width 72 height 86
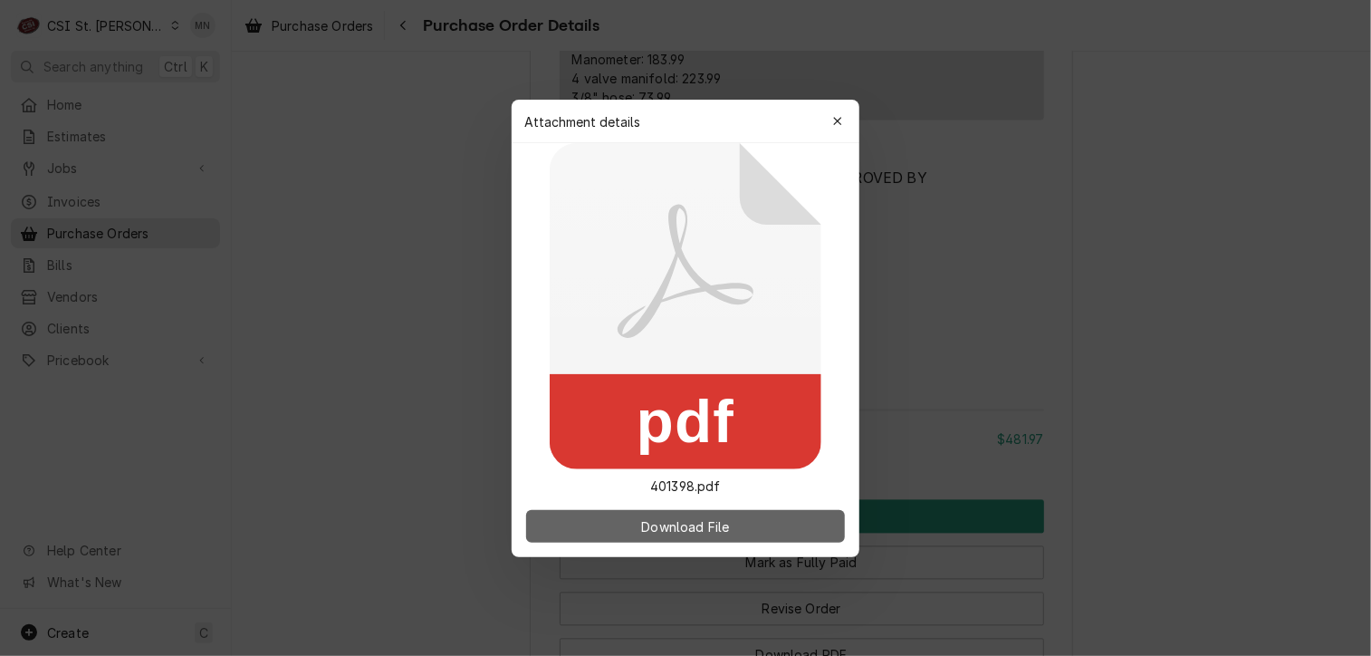
click at [630, 530] on button "Download File" at bounding box center [685, 526] width 319 height 33
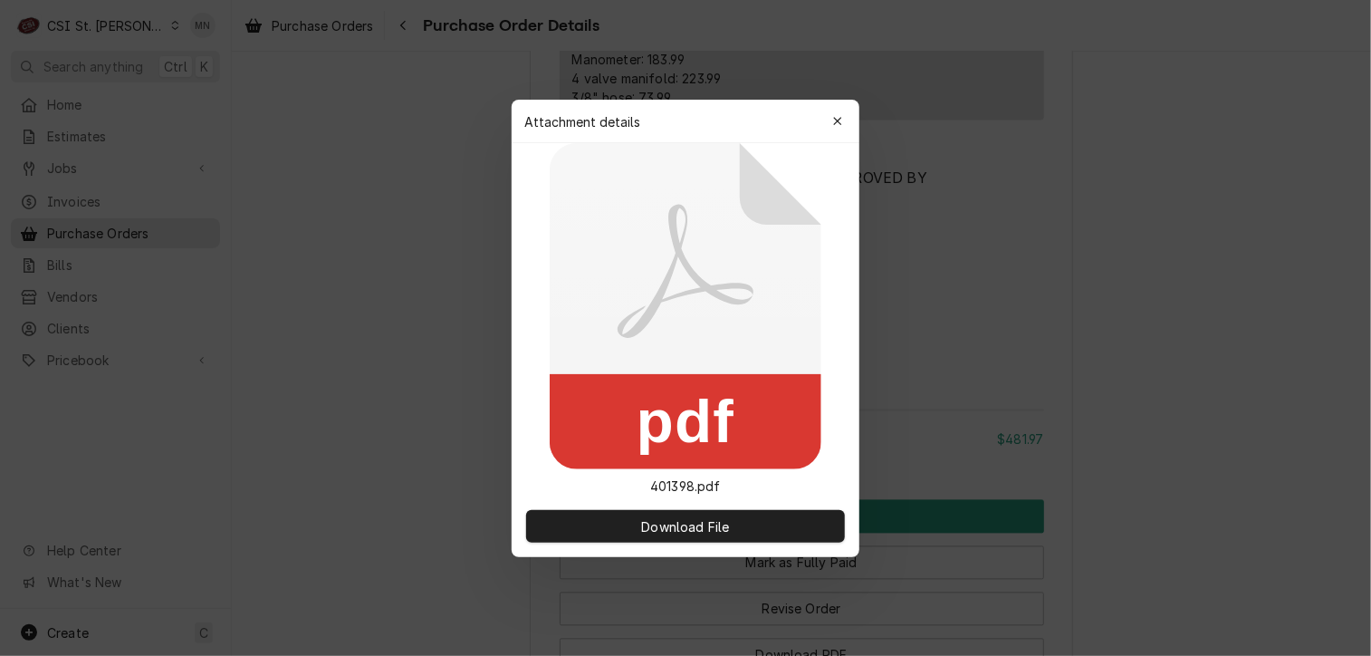
click at [835, 112] on div "button" at bounding box center [838, 121] width 18 height 18
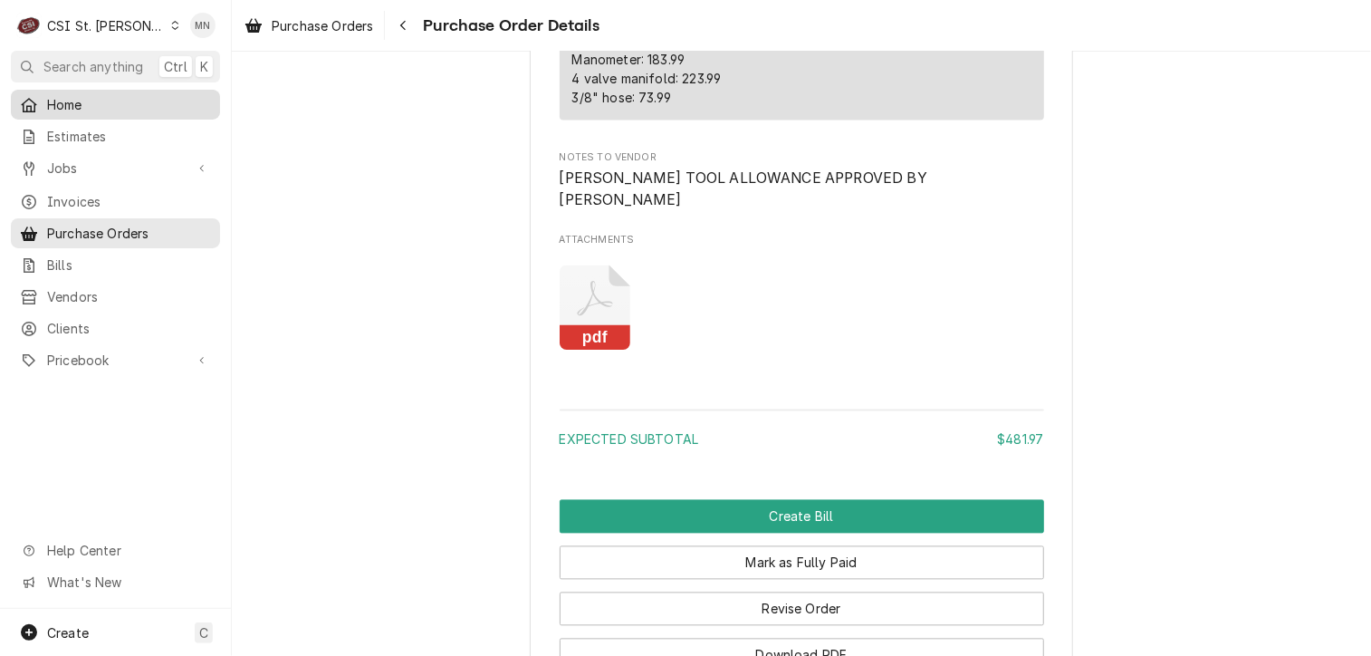
click at [63, 90] on link "Home" at bounding box center [115, 105] width 209 height 30
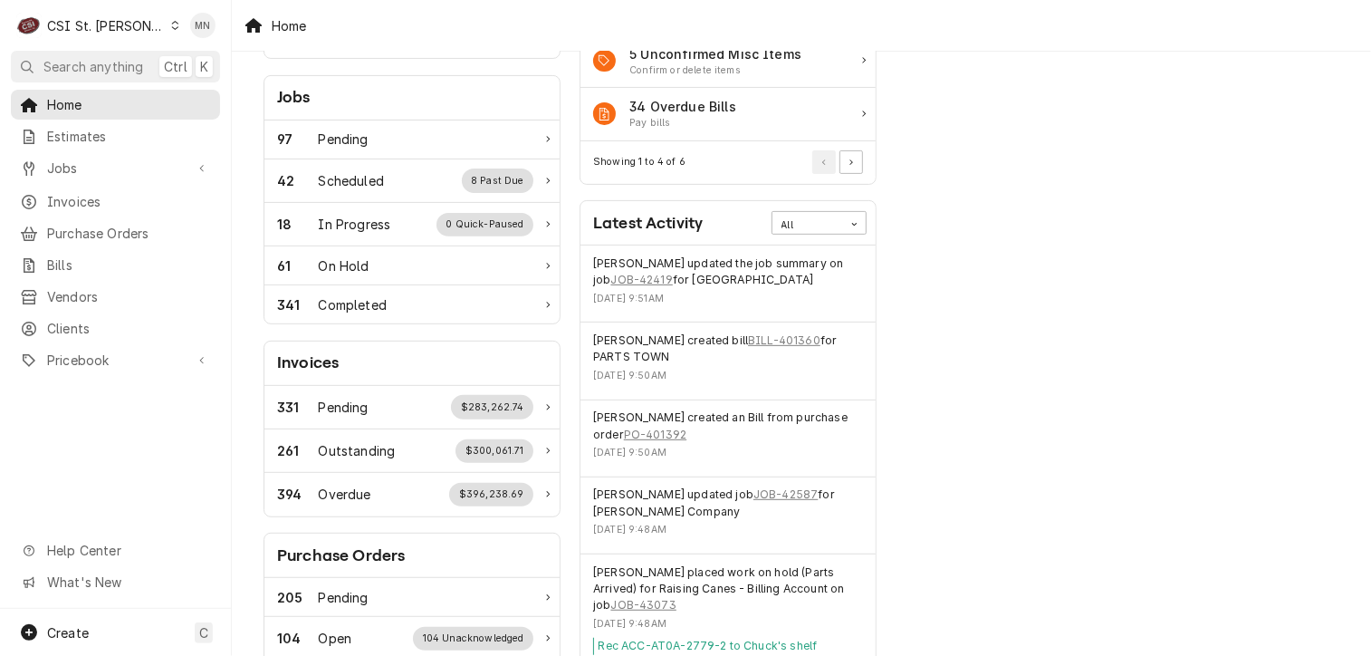
scroll to position [272, 0]
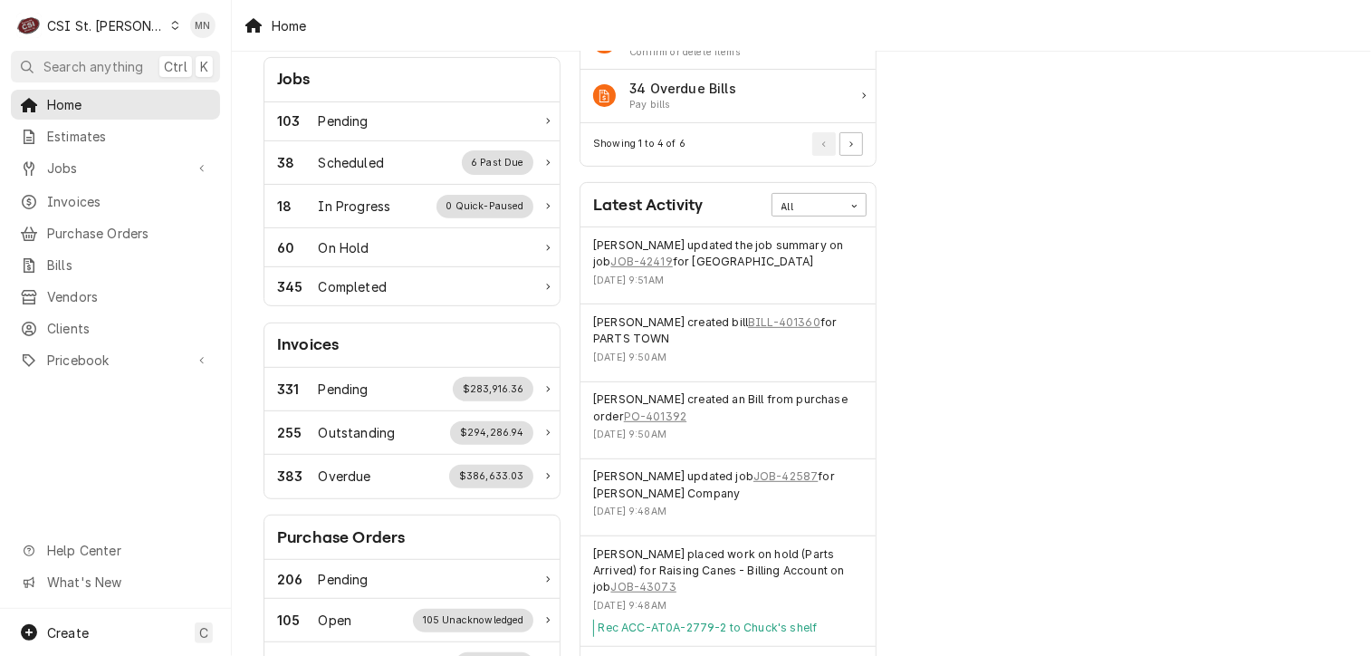
click at [171, 26] on icon "Dynamic Content Wrapper" at bounding box center [175, 25] width 8 height 9
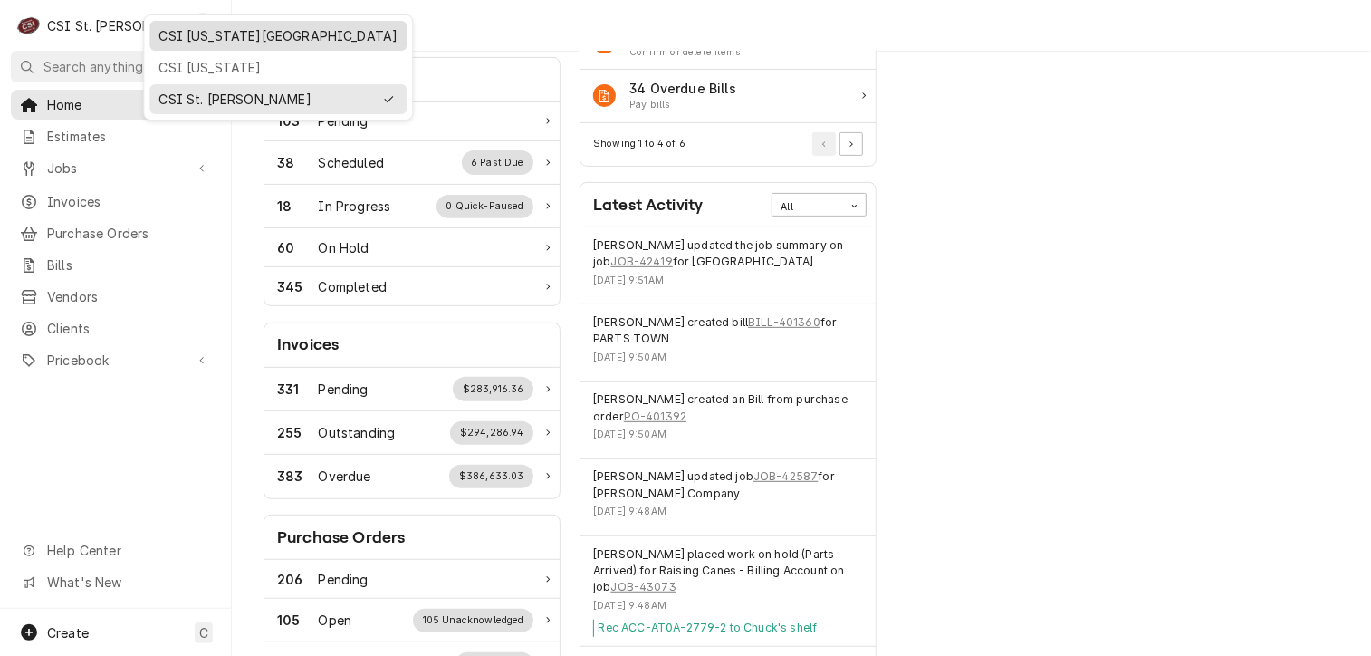
click at [249, 37] on div "CSI [US_STATE][GEOGRAPHIC_DATA]" at bounding box center [277, 35] width 239 height 19
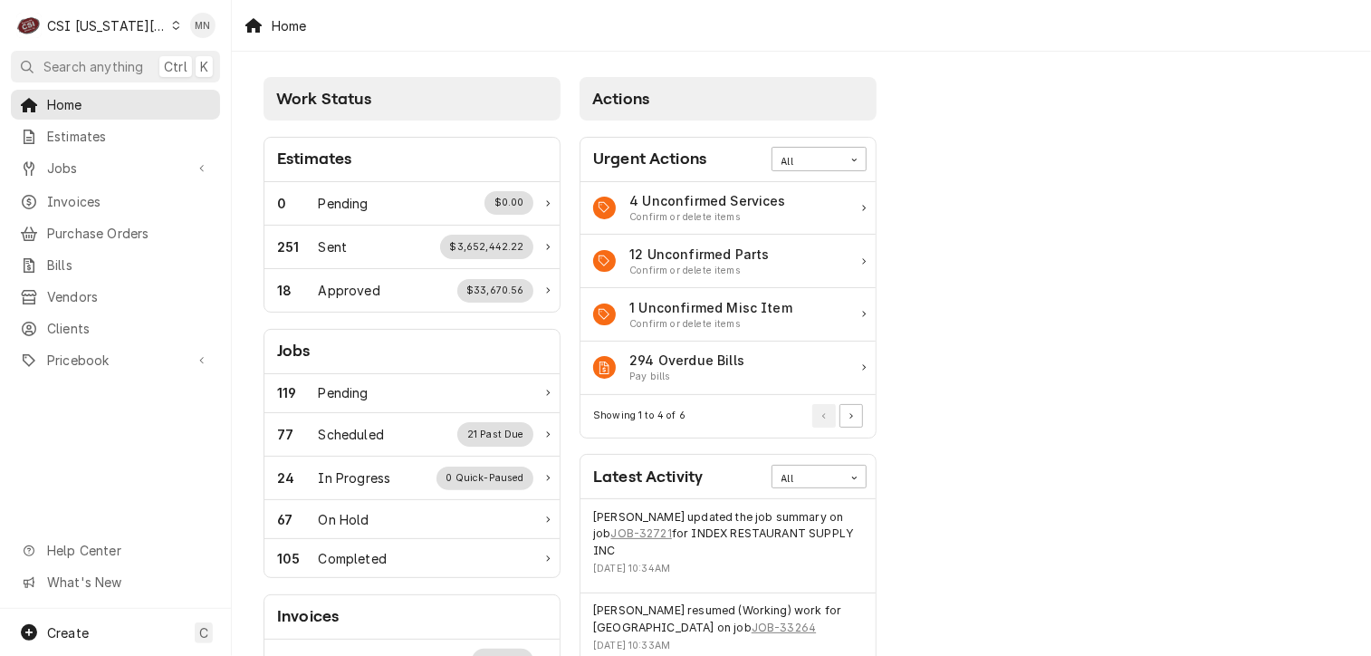
click at [116, 23] on div "CSI [US_STATE][GEOGRAPHIC_DATA]" at bounding box center [107, 25] width 120 height 19
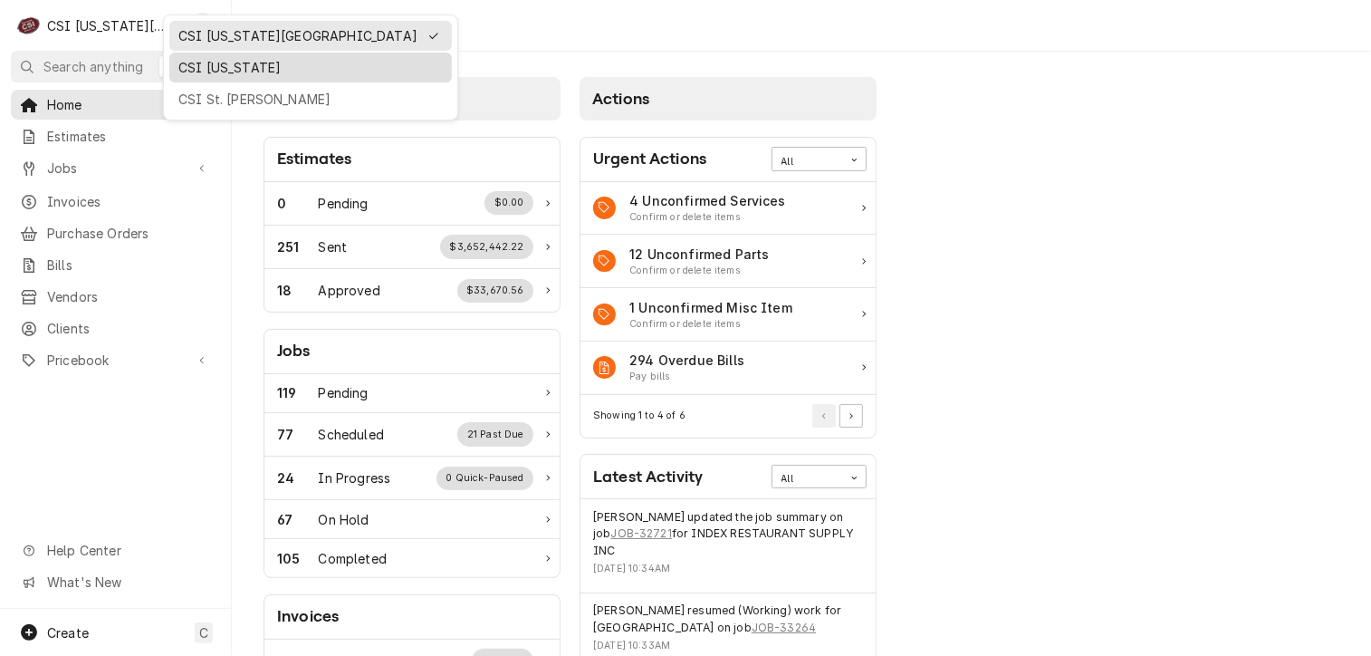
click at [214, 61] on div "CSI Kentucky" at bounding box center [310, 67] width 264 height 19
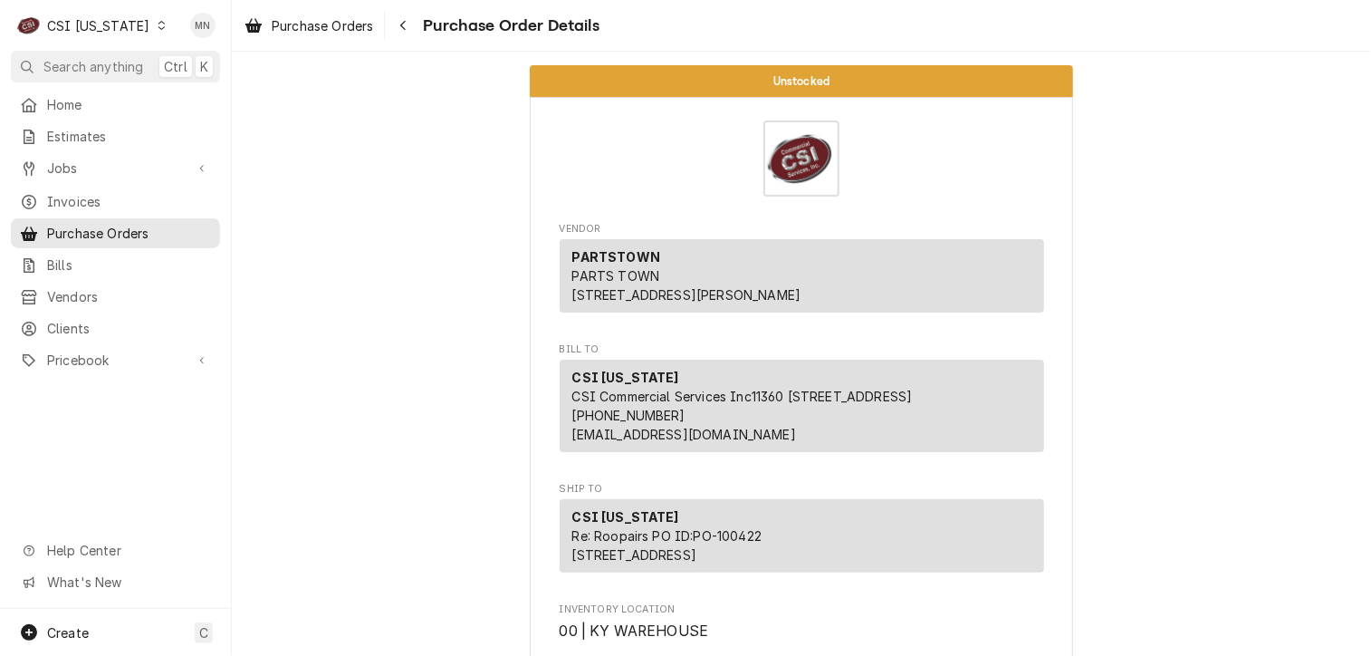
click at [133, 23] on div "C CSI [US_STATE]" at bounding box center [92, 25] width 162 height 36
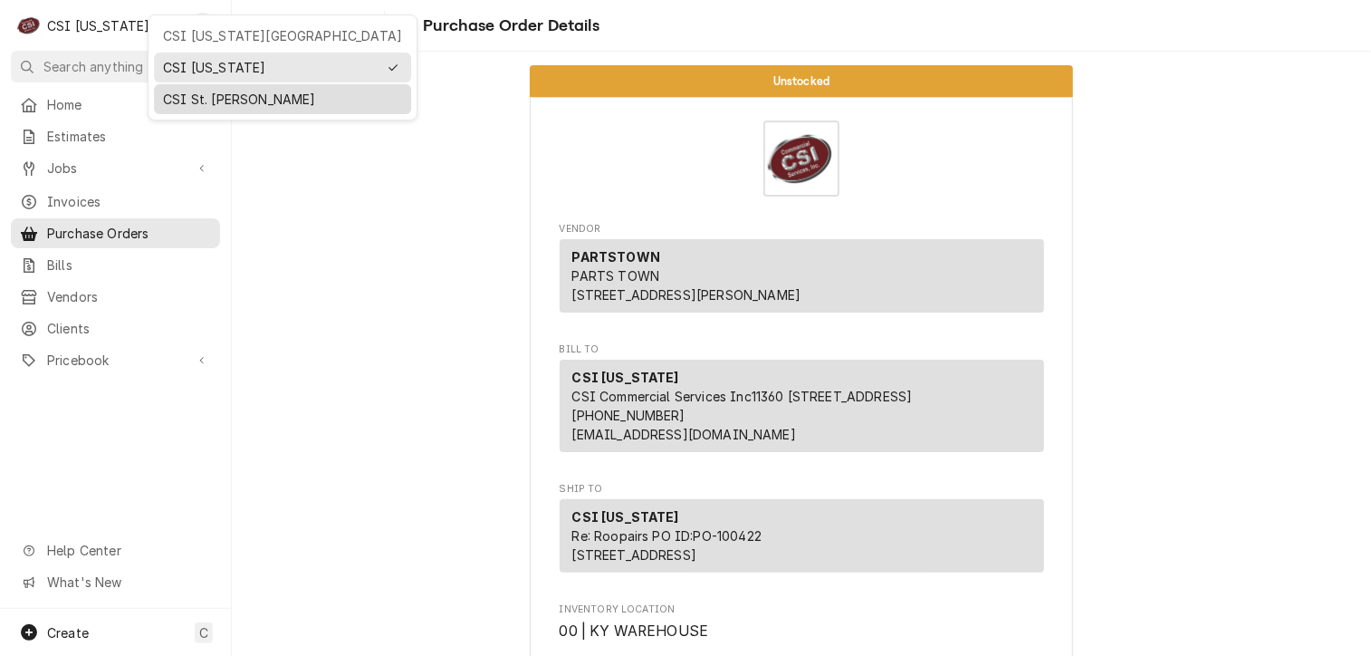
click at [197, 92] on div "CSI St. [PERSON_NAME]" at bounding box center [282, 99] width 239 height 19
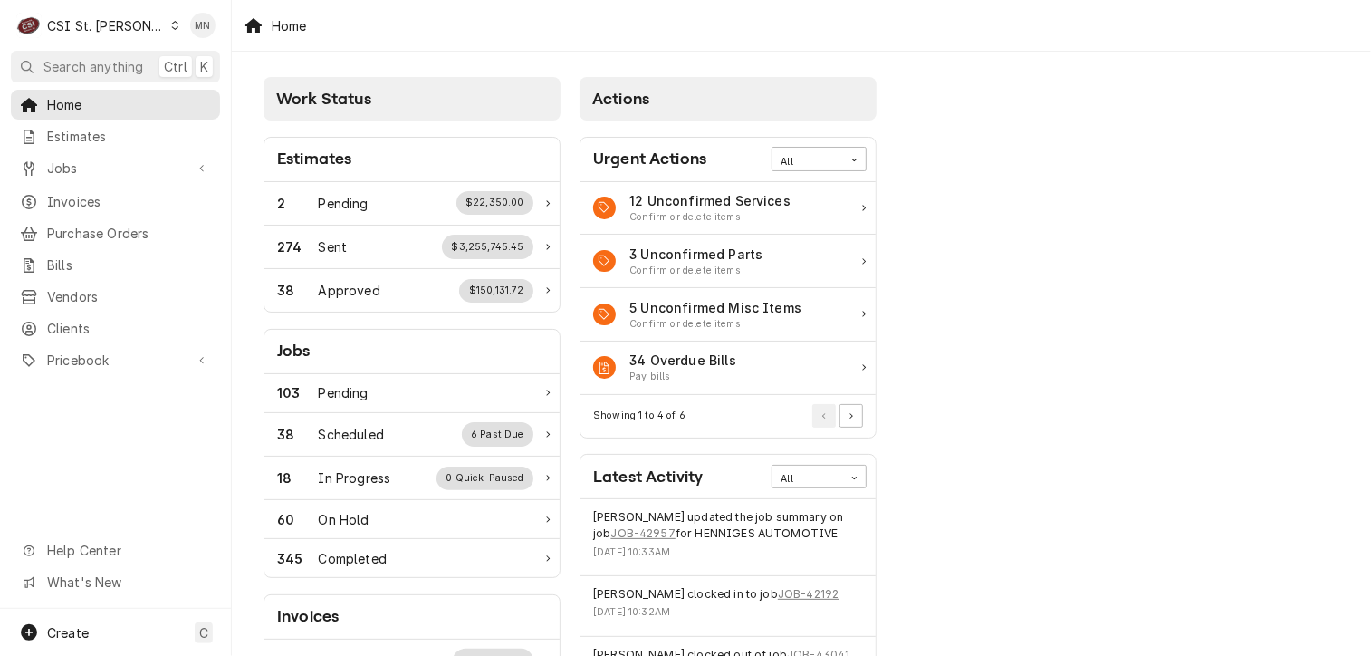
click at [116, 21] on div "CSI St. [PERSON_NAME]" at bounding box center [106, 25] width 118 height 19
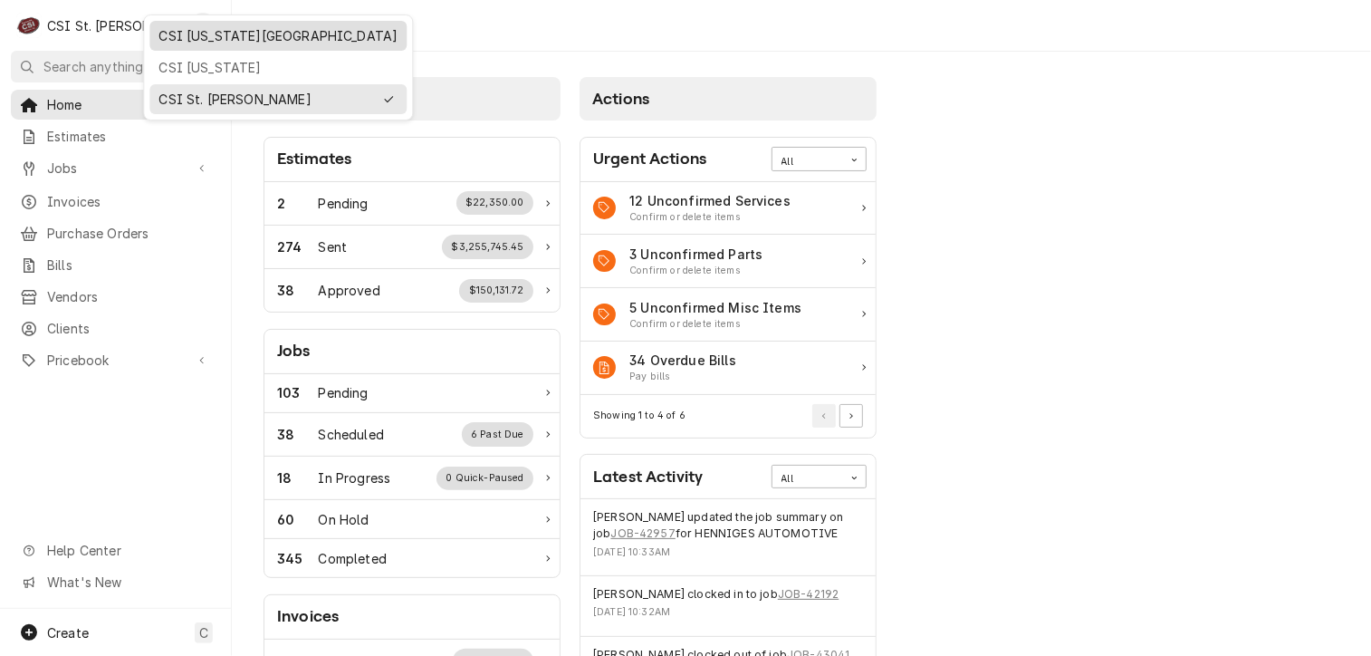
click at [180, 29] on div "CSI Kansas City" at bounding box center [277, 35] width 239 height 19
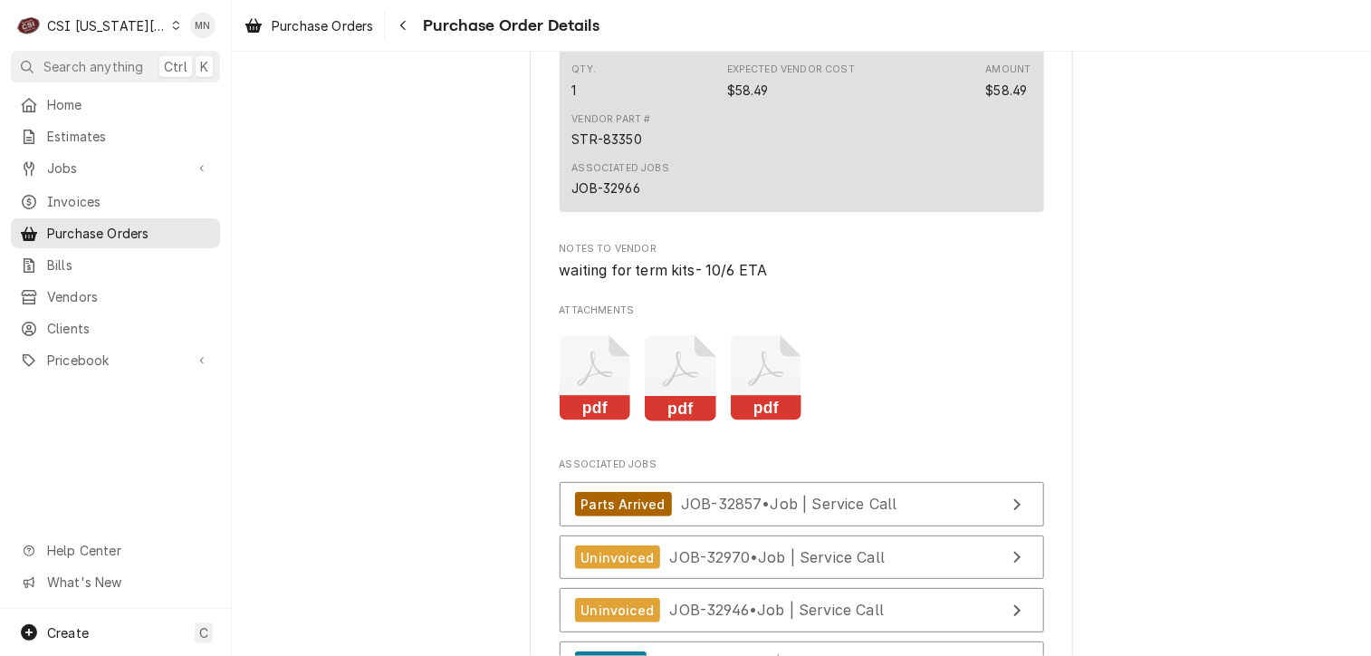
scroll to position [5705, 0]
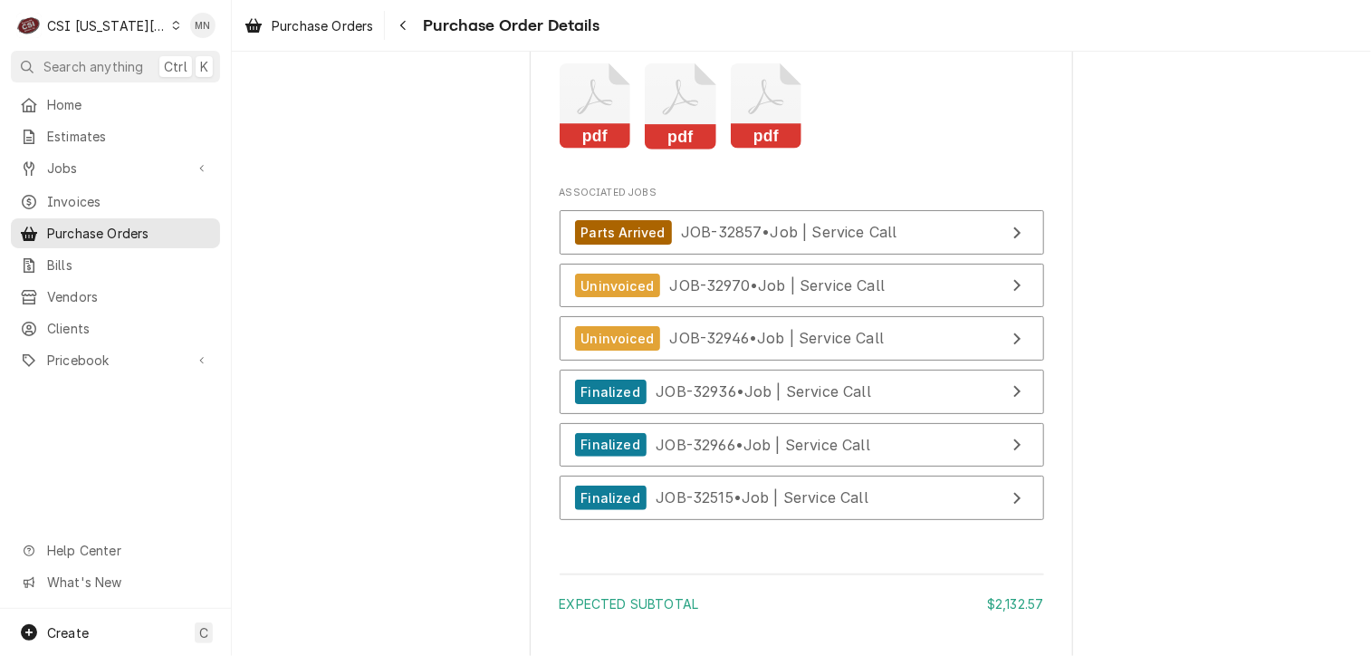
click at [741, 149] on icon "Attachments" at bounding box center [767, 106] width 72 height 86
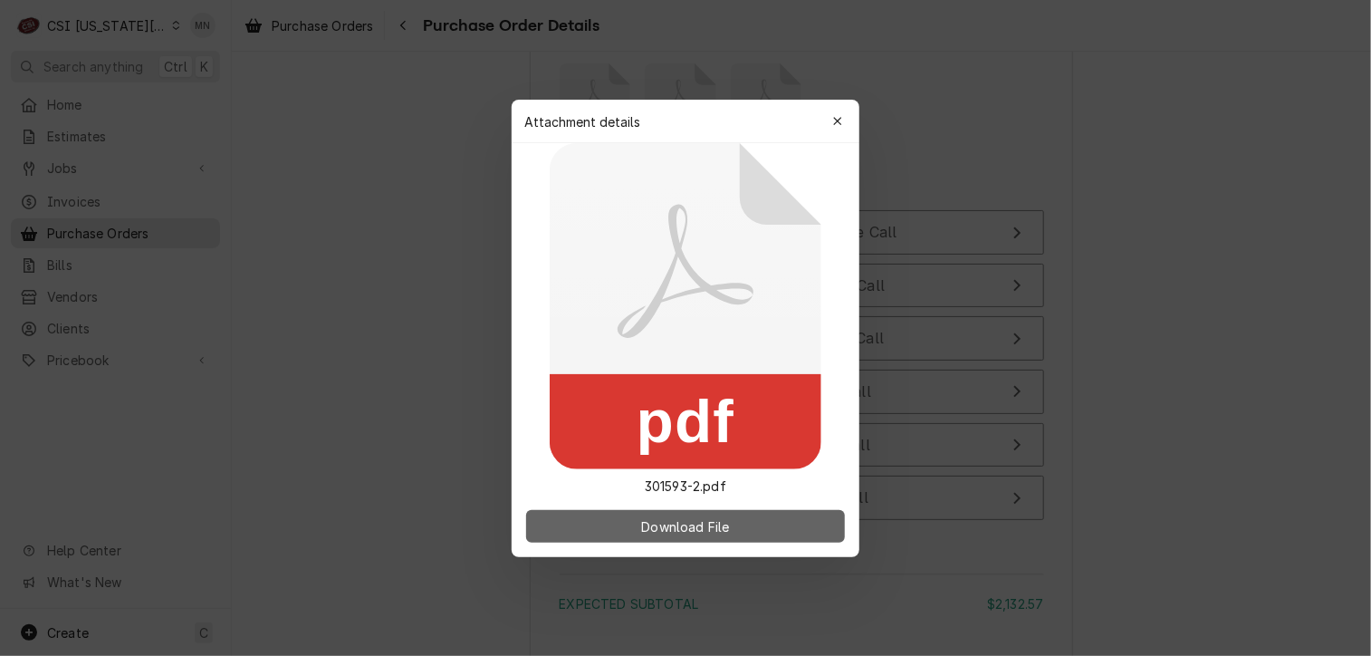
click at [665, 521] on span "Download File" at bounding box center [685, 525] width 95 height 19
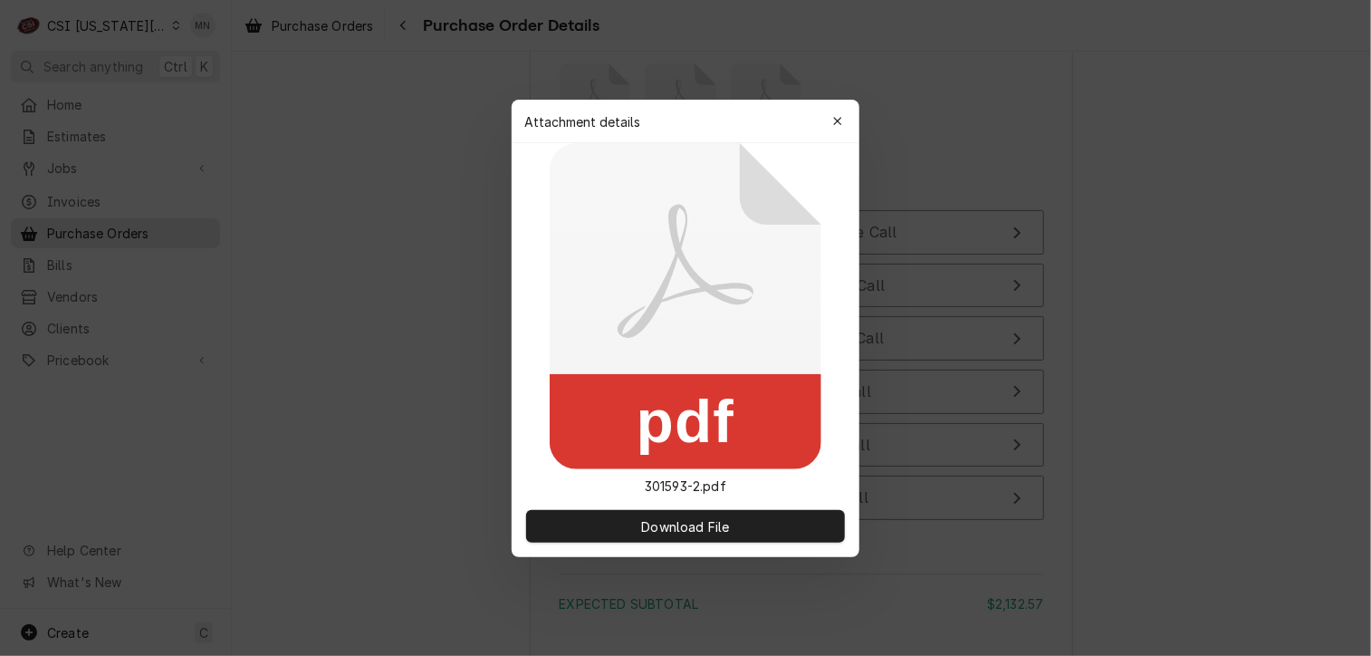
click at [837, 116] on icon "button" at bounding box center [838, 121] width 10 height 13
